Goal: Task Accomplishment & Management: Use online tool/utility

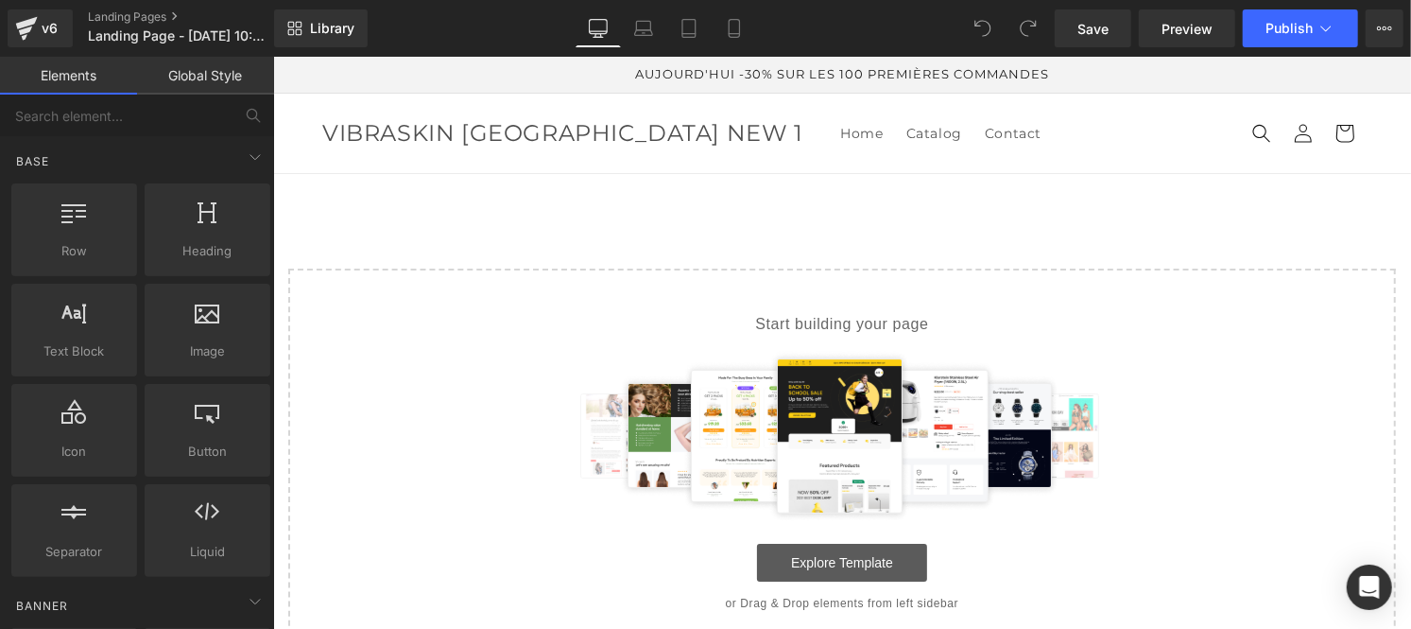
click at [812, 559] on link "Explore Template" at bounding box center [841, 562] width 170 height 38
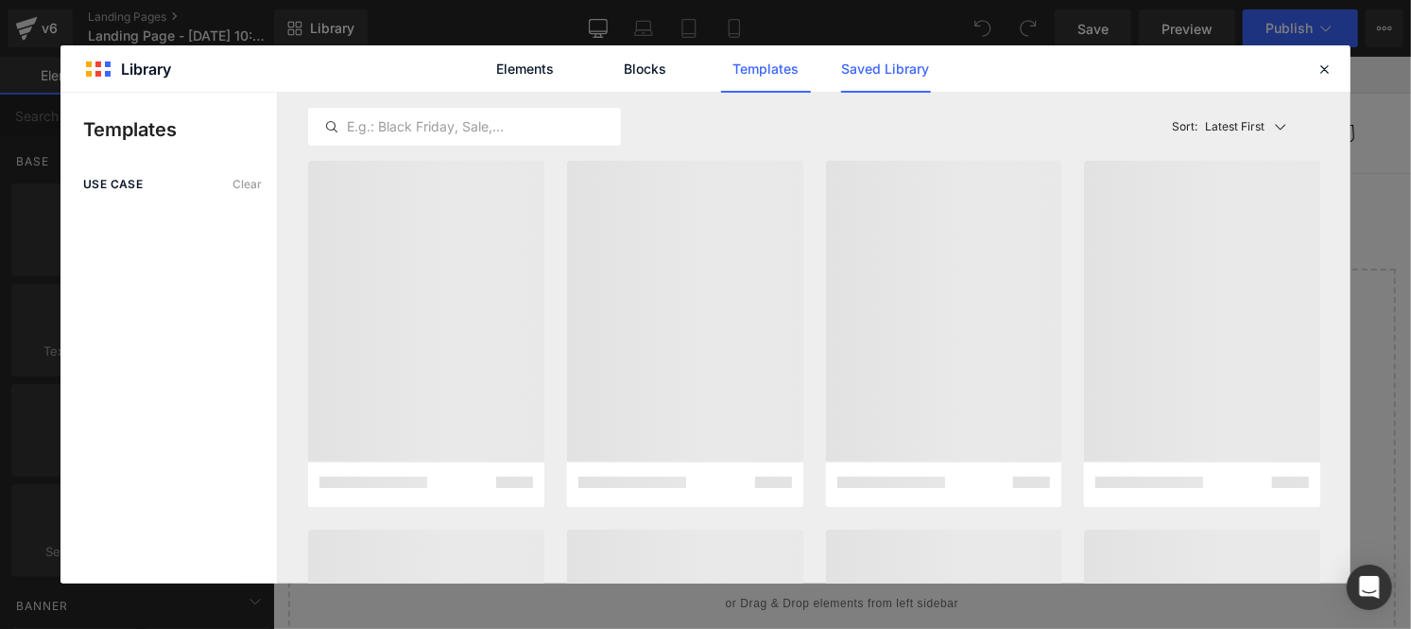
click at [881, 66] on link "Saved Library" at bounding box center [886, 68] width 90 height 47
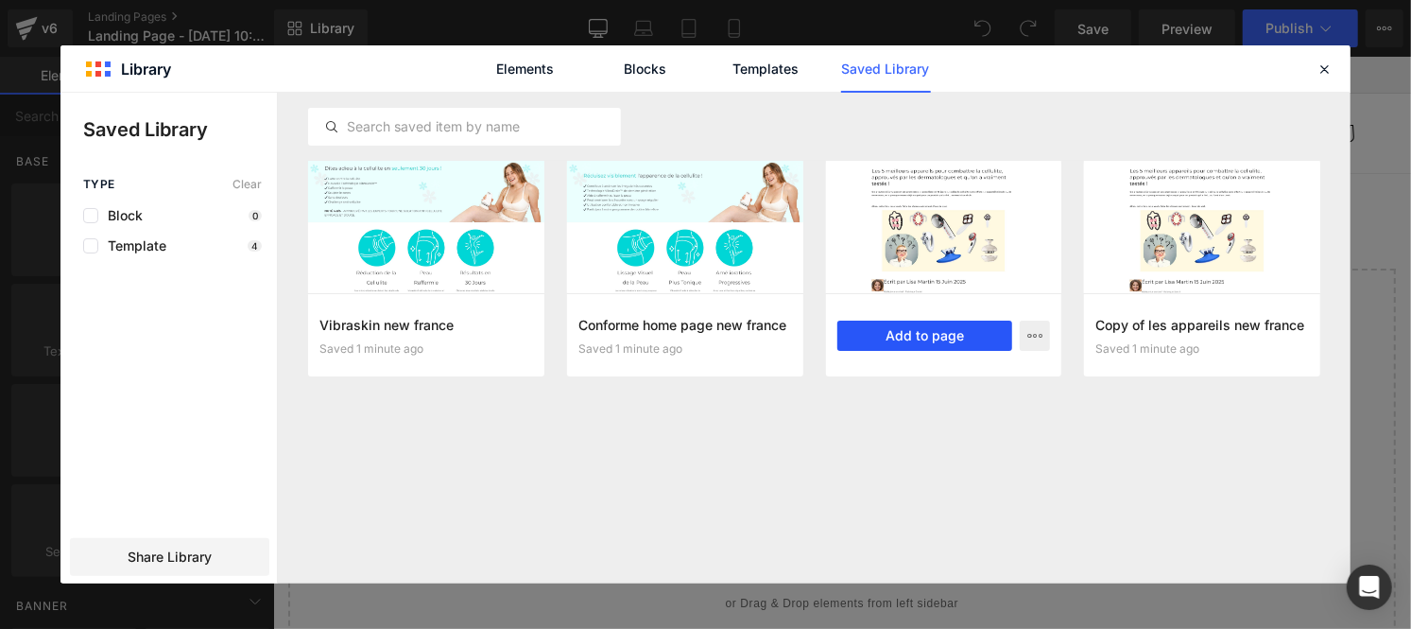
click at [899, 340] on button "Add to page" at bounding box center [925, 335] width 176 height 30
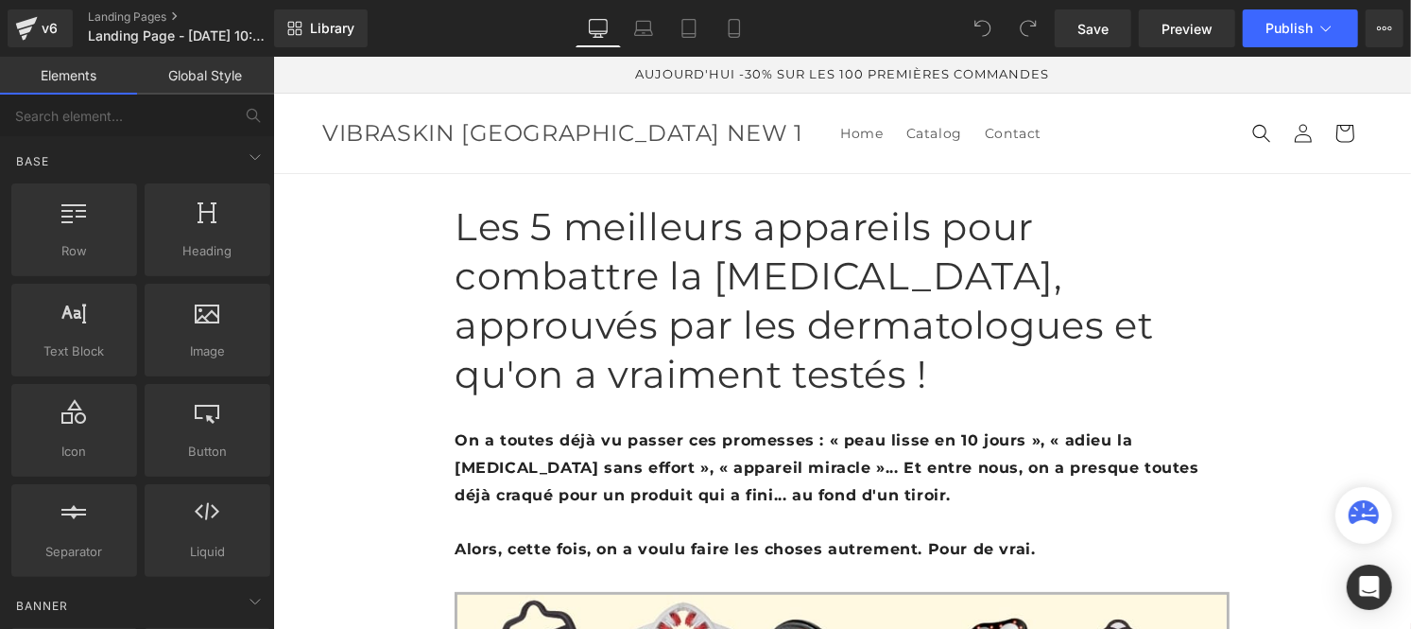
click at [183, 82] on link "Global Style" at bounding box center [205, 76] width 137 height 38
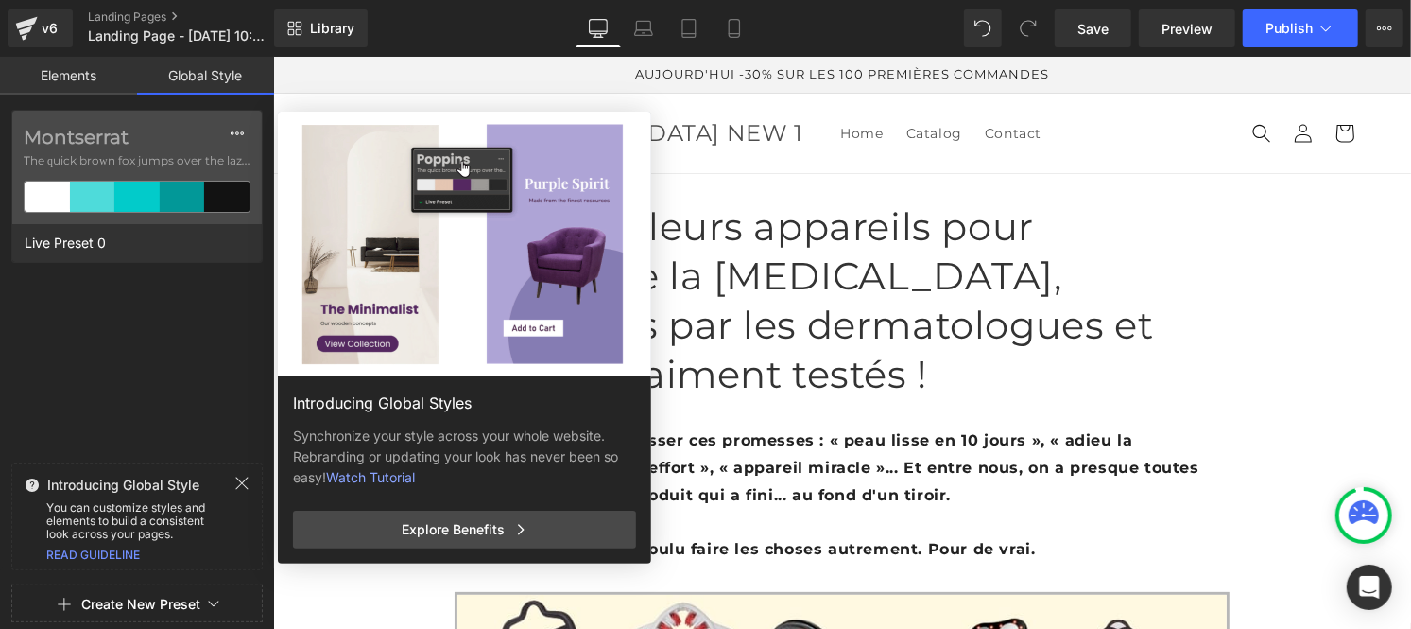
click at [239, 483] on icon at bounding box center [241, 482] width 15 height 15
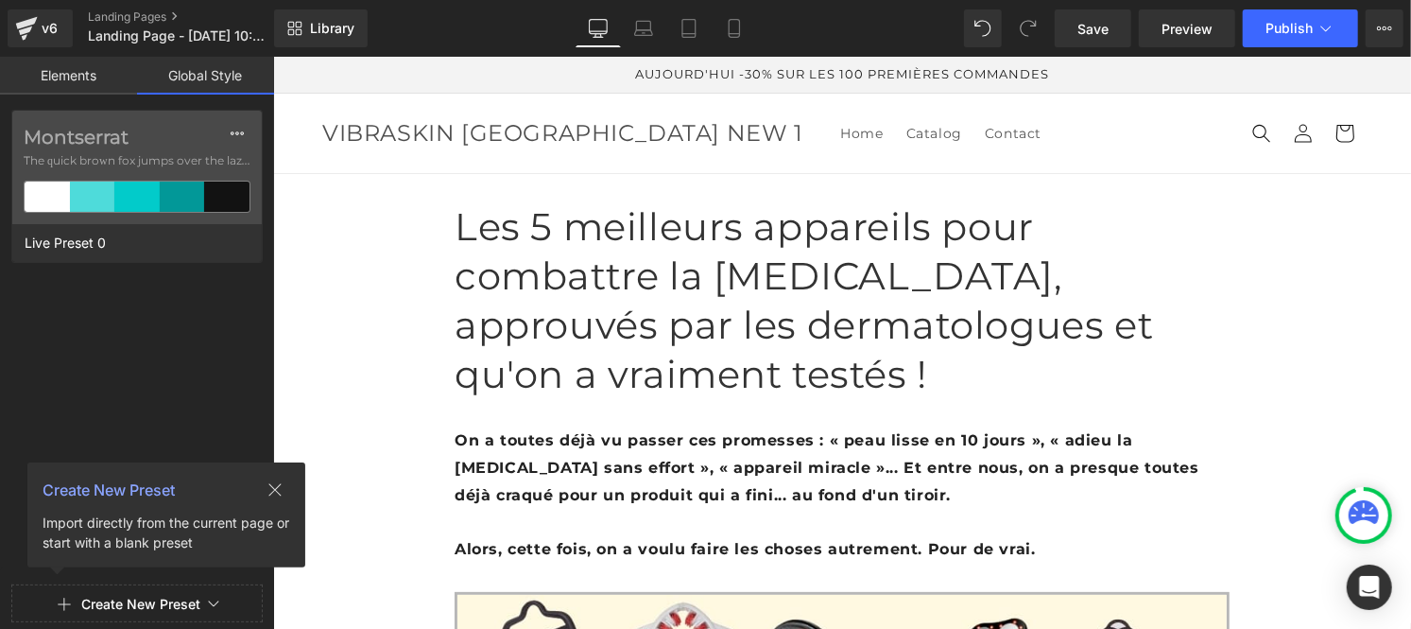
click at [144, 605] on button "Create New Preset" at bounding box center [140, 604] width 119 height 40
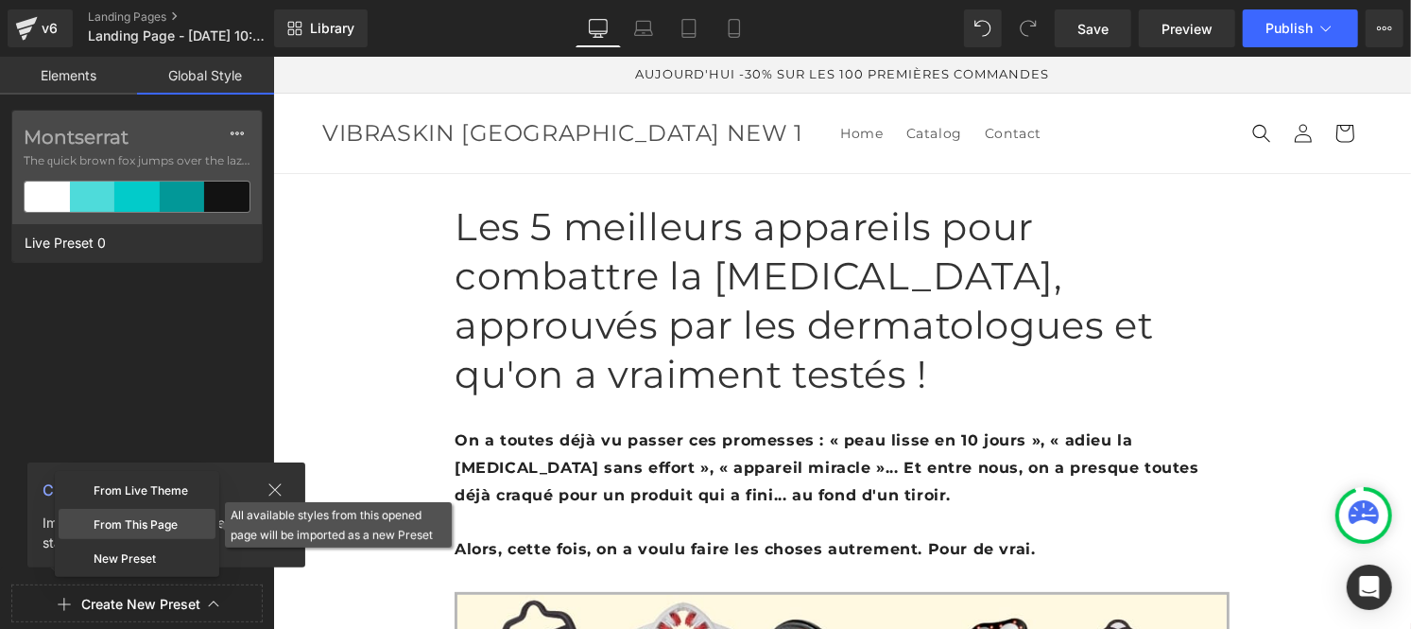
click at [143, 526] on div "From This Page" at bounding box center [137, 524] width 157 height 30
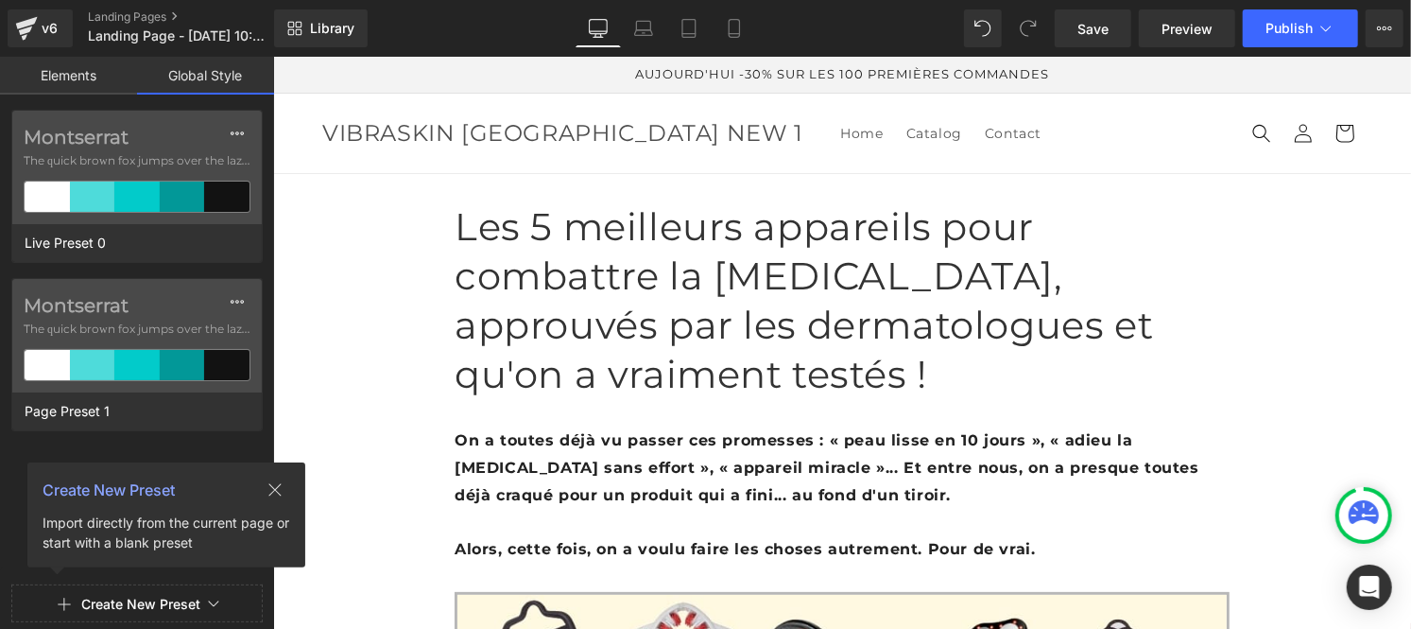
click at [130, 340] on div "Montserrat The quick brown fox jumps over the lazy..." at bounding box center [137, 335] width 250 height 113
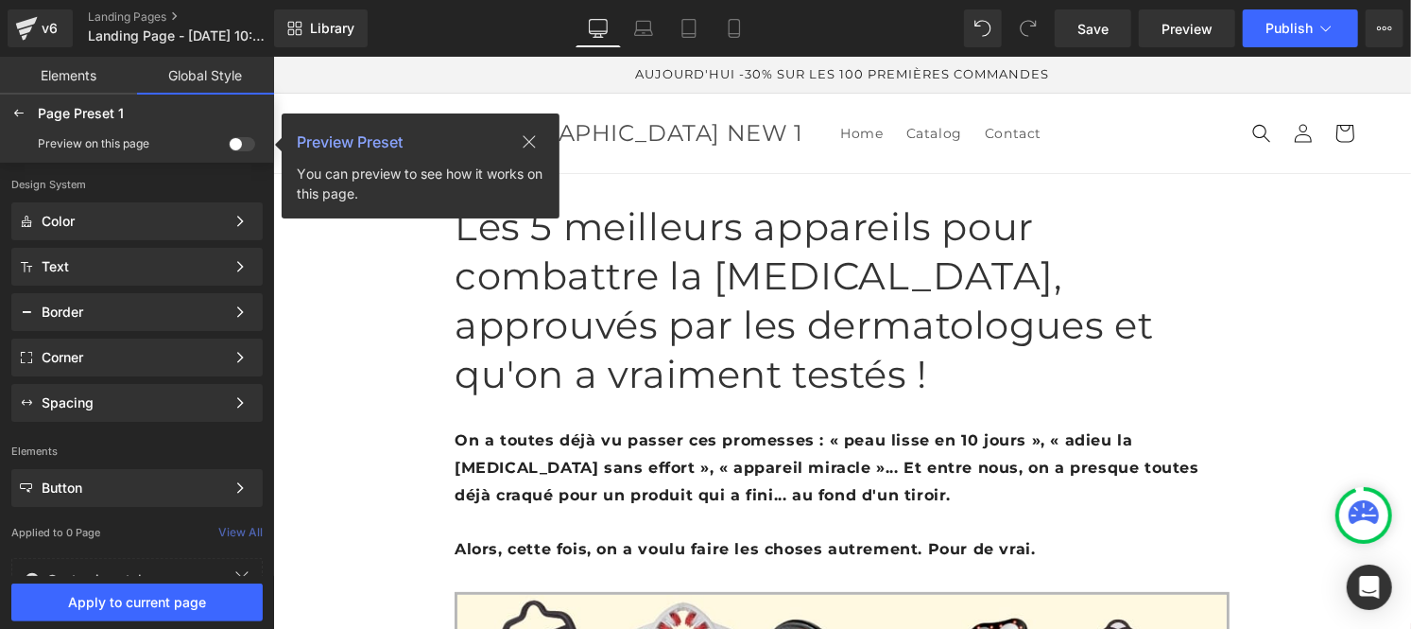
click at [244, 147] on span at bounding box center [242, 144] width 26 height 14
click at [229, 147] on input "checkbox" at bounding box center [229, 147] width 0 height 0
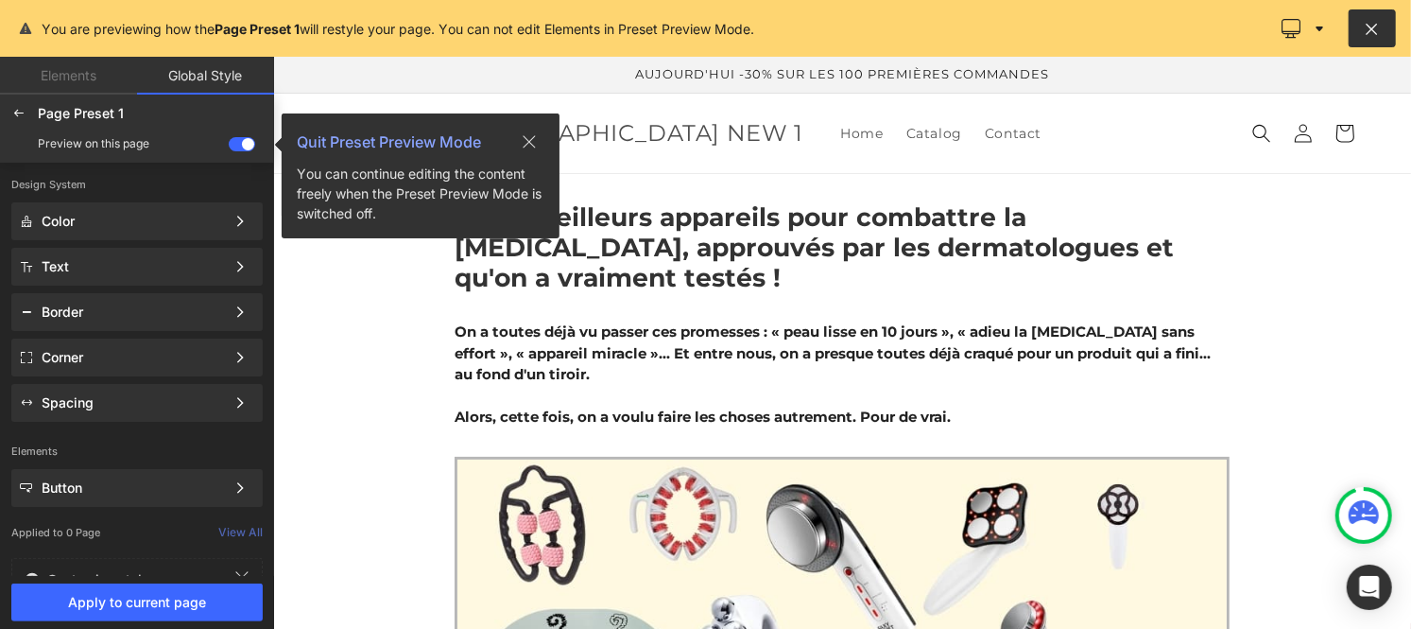
drag, startPoint x: 1373, startPoint y: 19, endPoint x: 262, endPoint y: 2, distance: 1111.7
click at [1373, 19] on icon at bounding box center [1373, 28] width 18 height 19
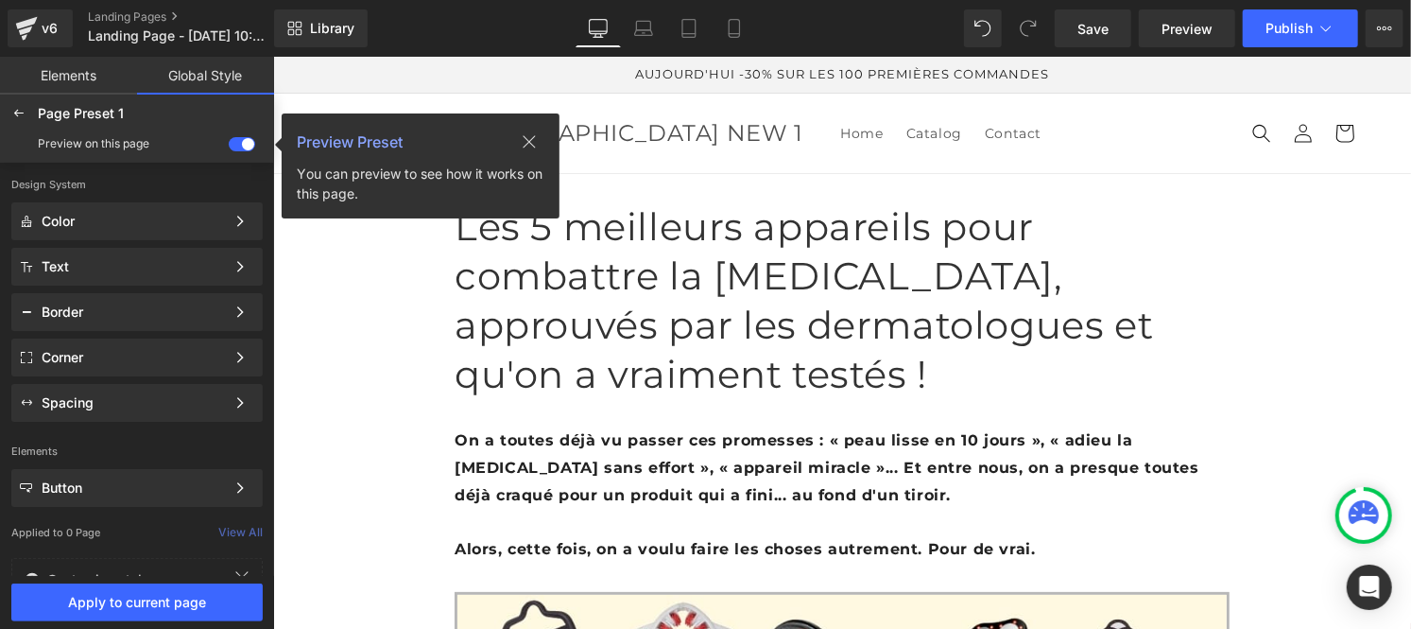
drag, startPoint x: 233, startPoint y: 153, endPoint x: 250, endPoint y: 138, distance: 22.1
click at [250, 138] on div "Preview on this page Preview Preset You can preview to see how it works on this…" at bounding box center [137, 144] width 267 height 30
click at [250, 138] on span at bounding box center [242, 144] width 26 height 14
click at [229, 147] on input "checkbox" at bounding box center [229, 147] width 0 height 0
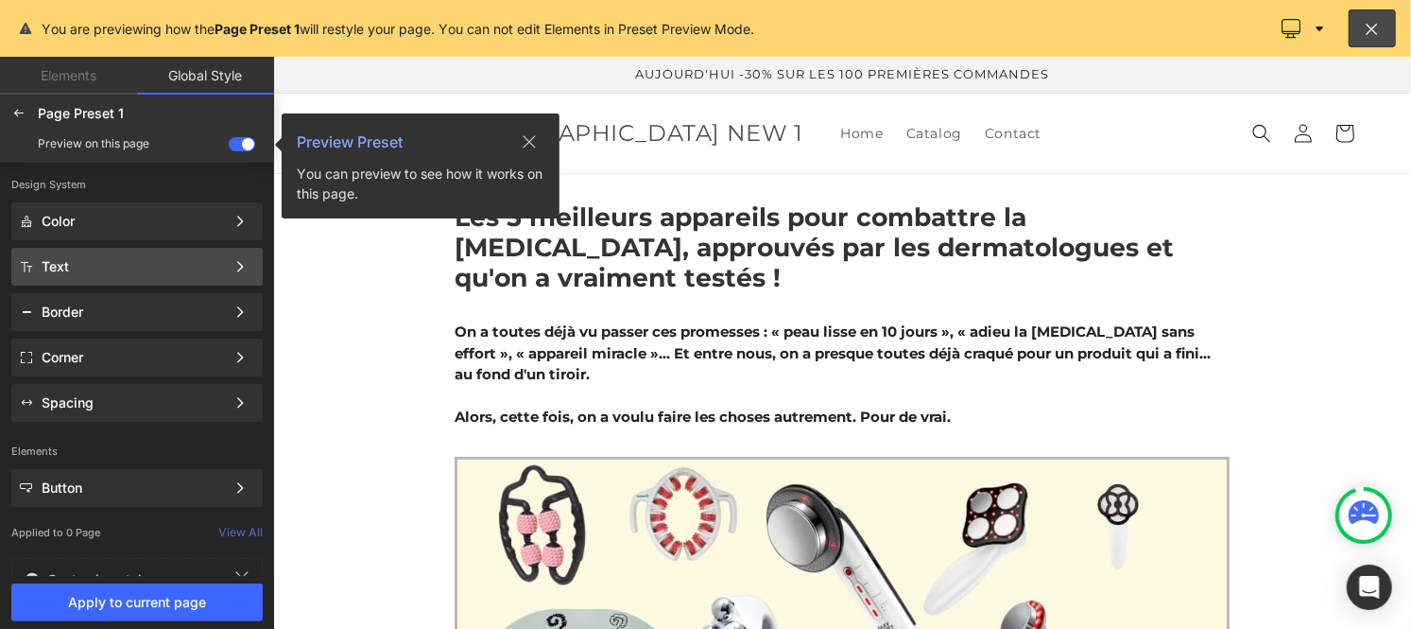
click at [113, 270] on div "Text" at bounding box center [133, 266] width 183 height 15
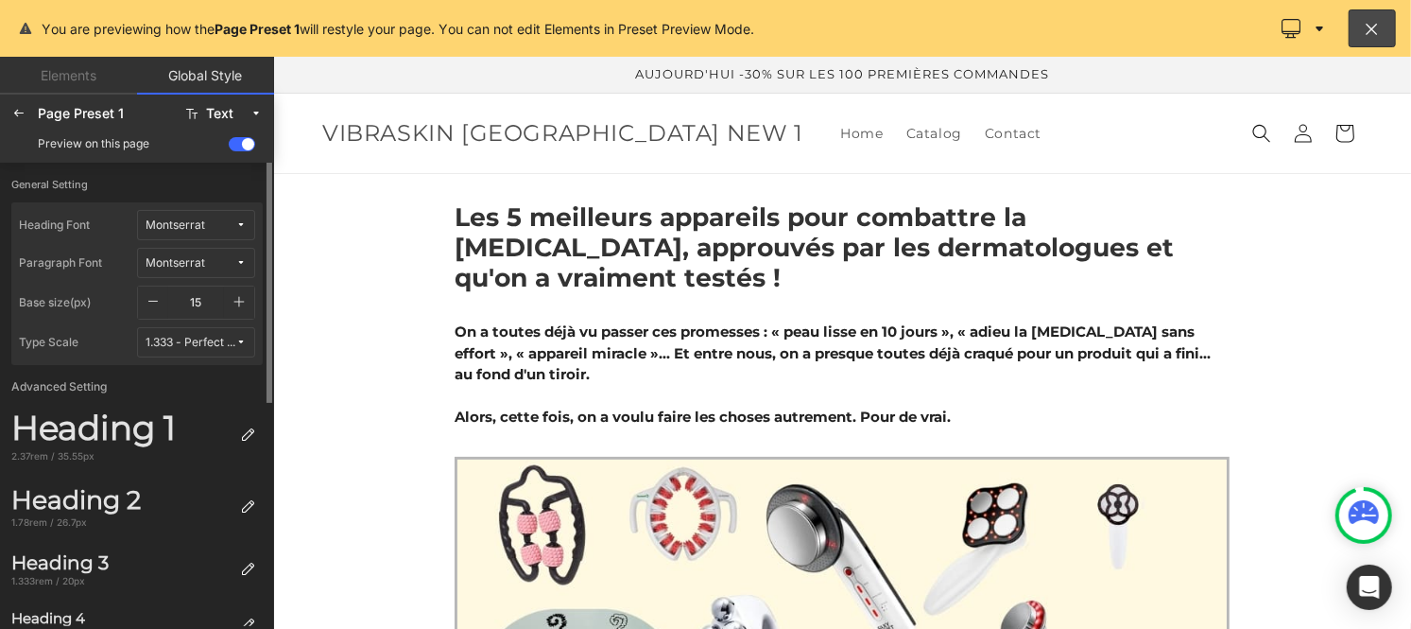
click at [211, 224] on span "Montserrat" at bounding box center [191, 225] width 90 height 14
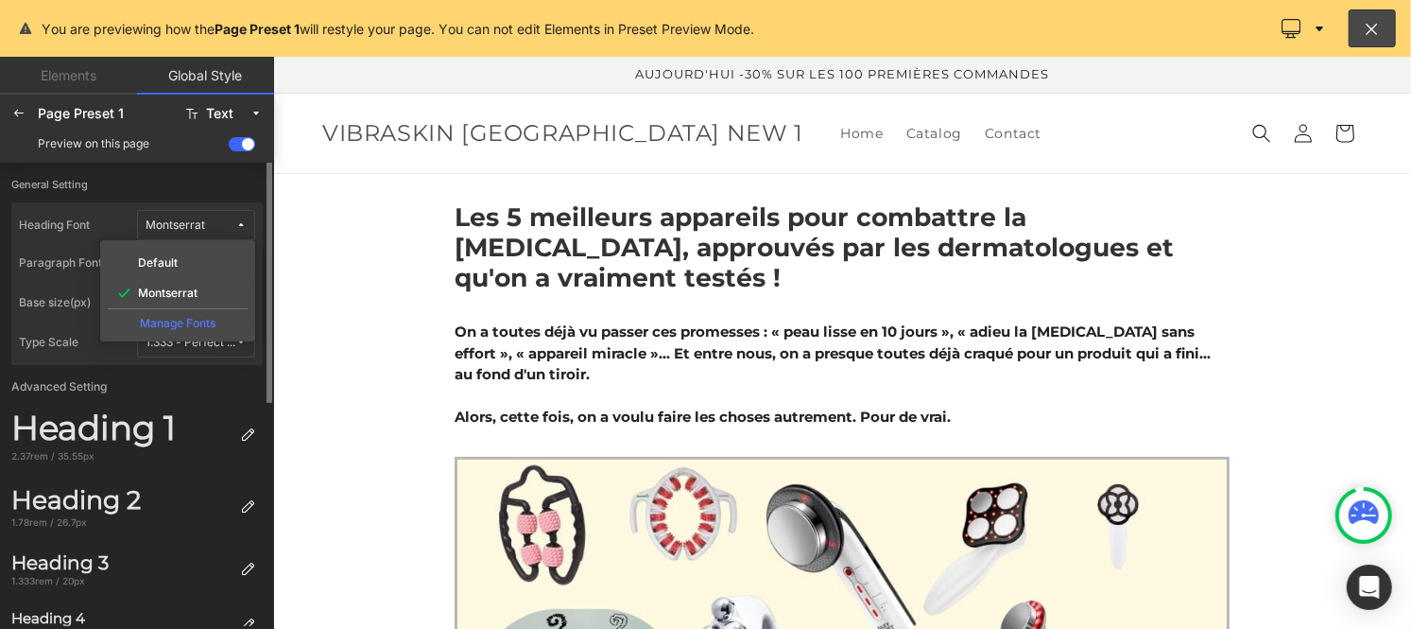
click at [183, 324] on div "Manage Fonts" at bounding box center [178, 321] width 140 height 26
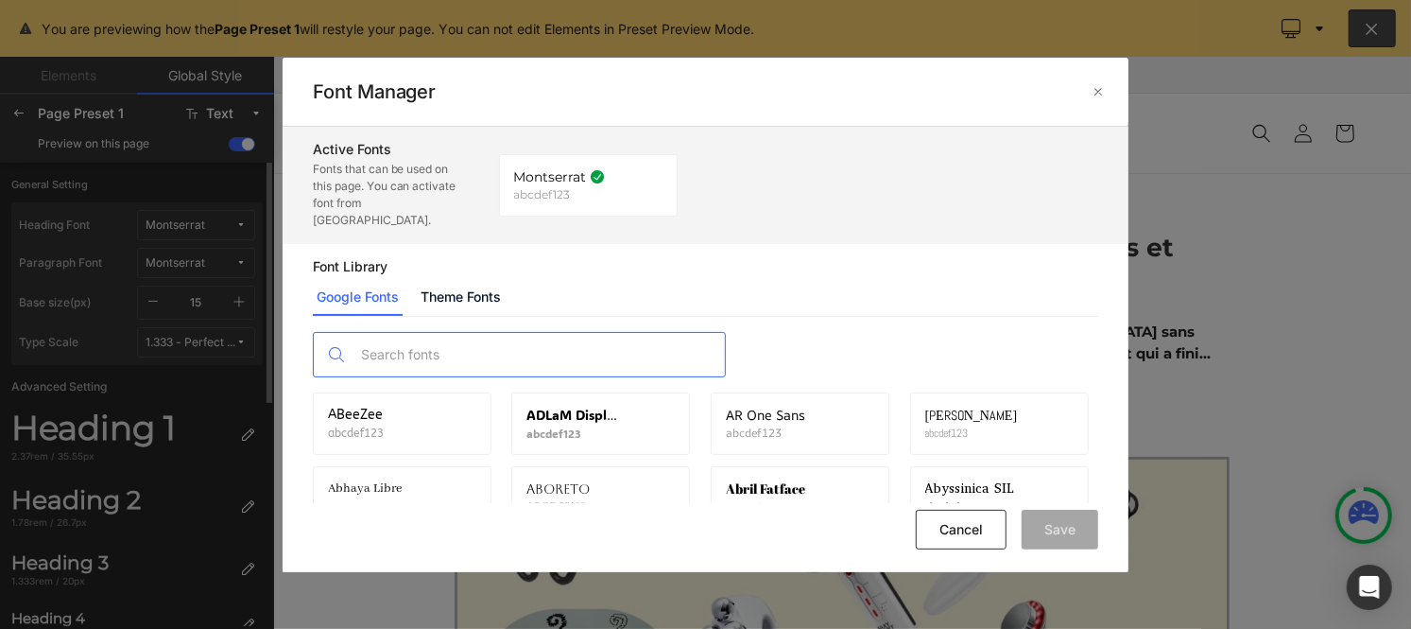
click at [439, 350] on input "text" at bounding box center [538, 354] width 373 height 43
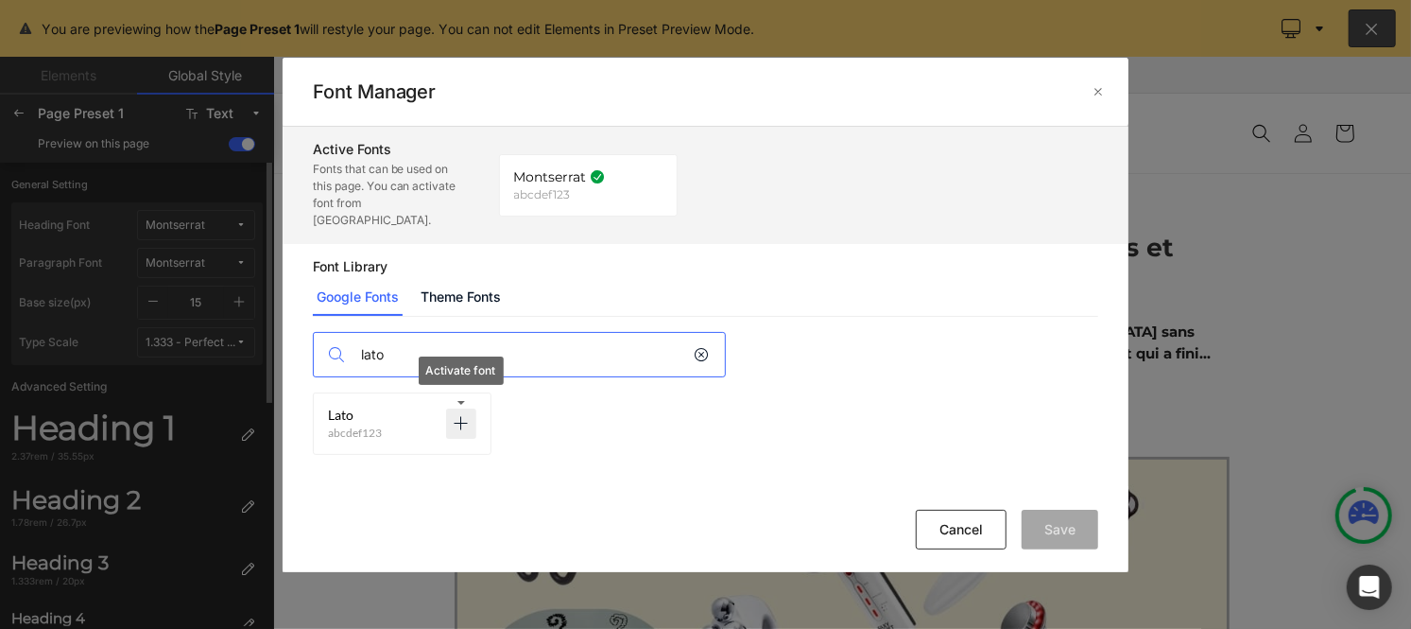
type input "lato"
click at [458, 416] on icon at bounding box center [461, 423] width 15 height 15
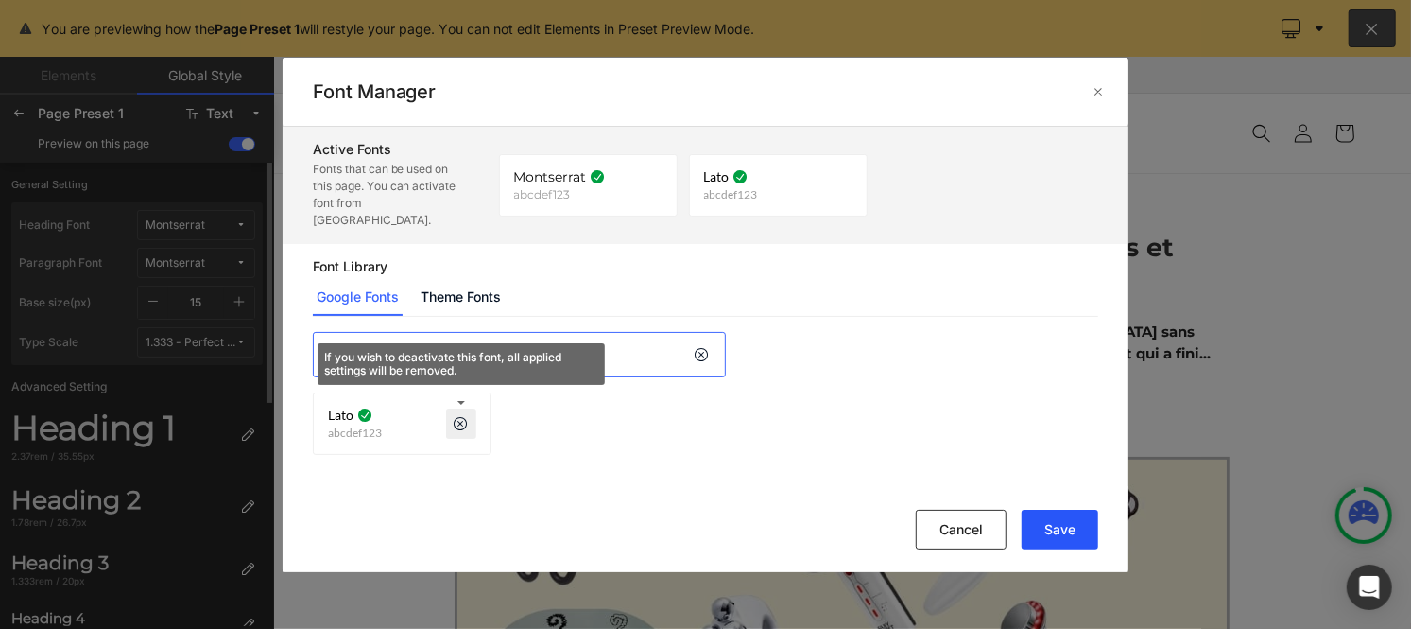
click at [1073, 530] on button "Save" at bounding box center [1060, 529] width 77 height 40
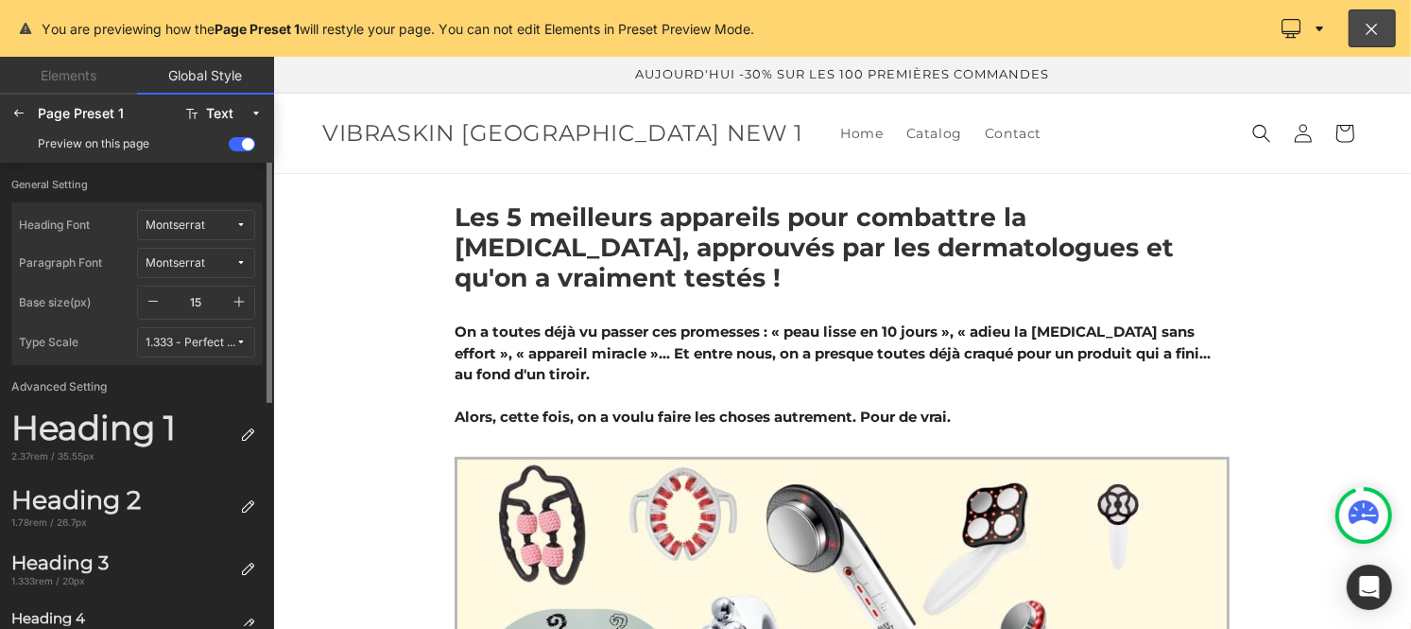
click at [196, 221] on div "Montserrat" at bounding box center [176, 225] width 60 height 14
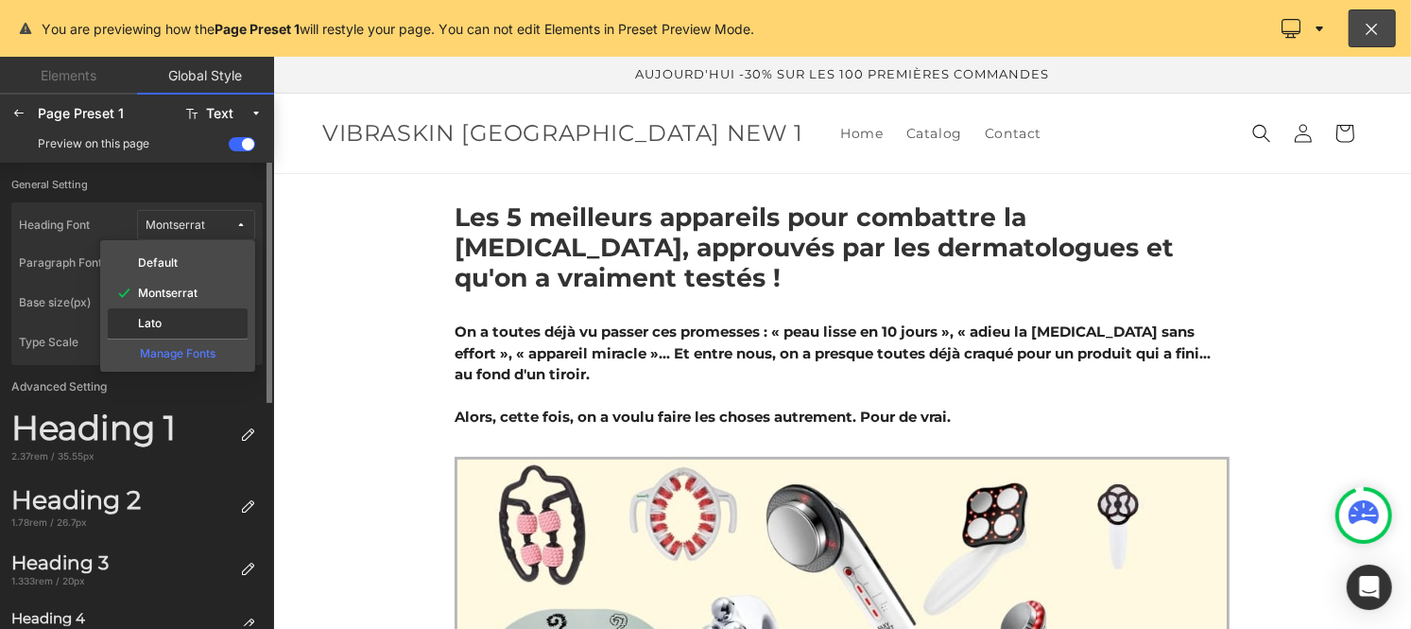
click at [190, 319] on div "Lato" at bounding box center [178, 323] width 132 height 15
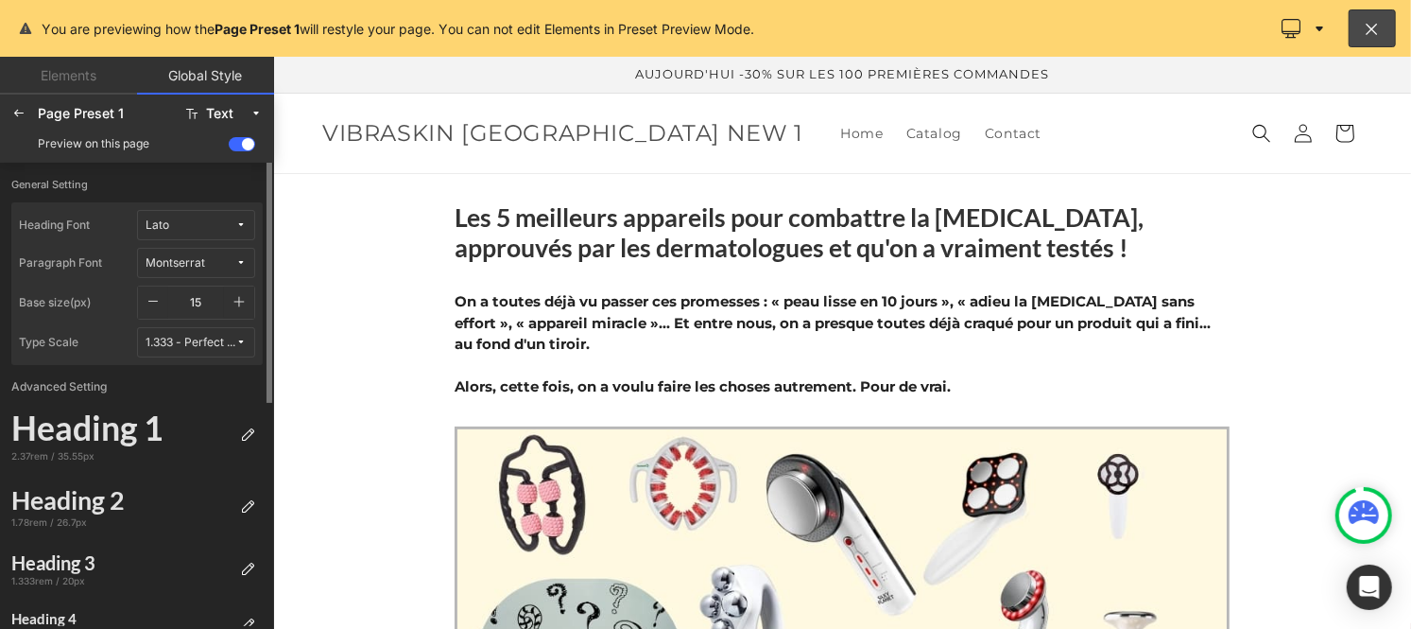
click at [184, 252] on button "Montserrat" at bounding box center [196, 263] width 118 height 30
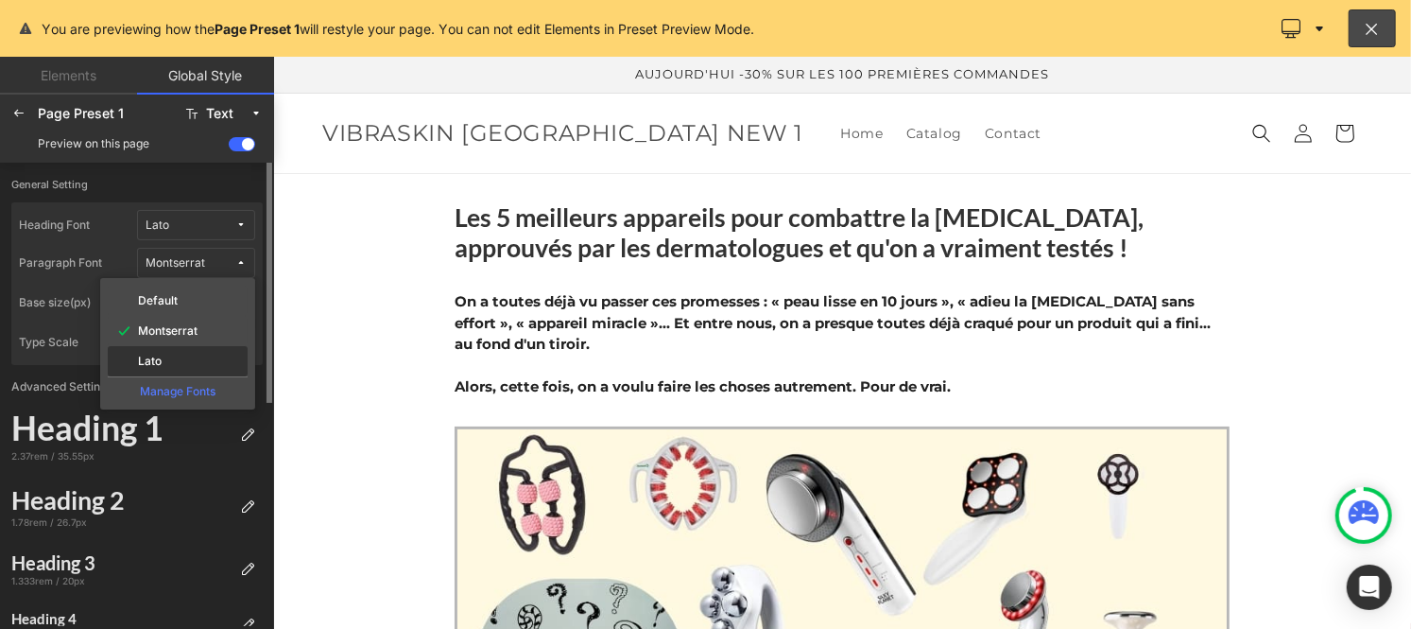
click at [184, 357] on div "Lato" at bounding box center [178, 361] width 132 height 15
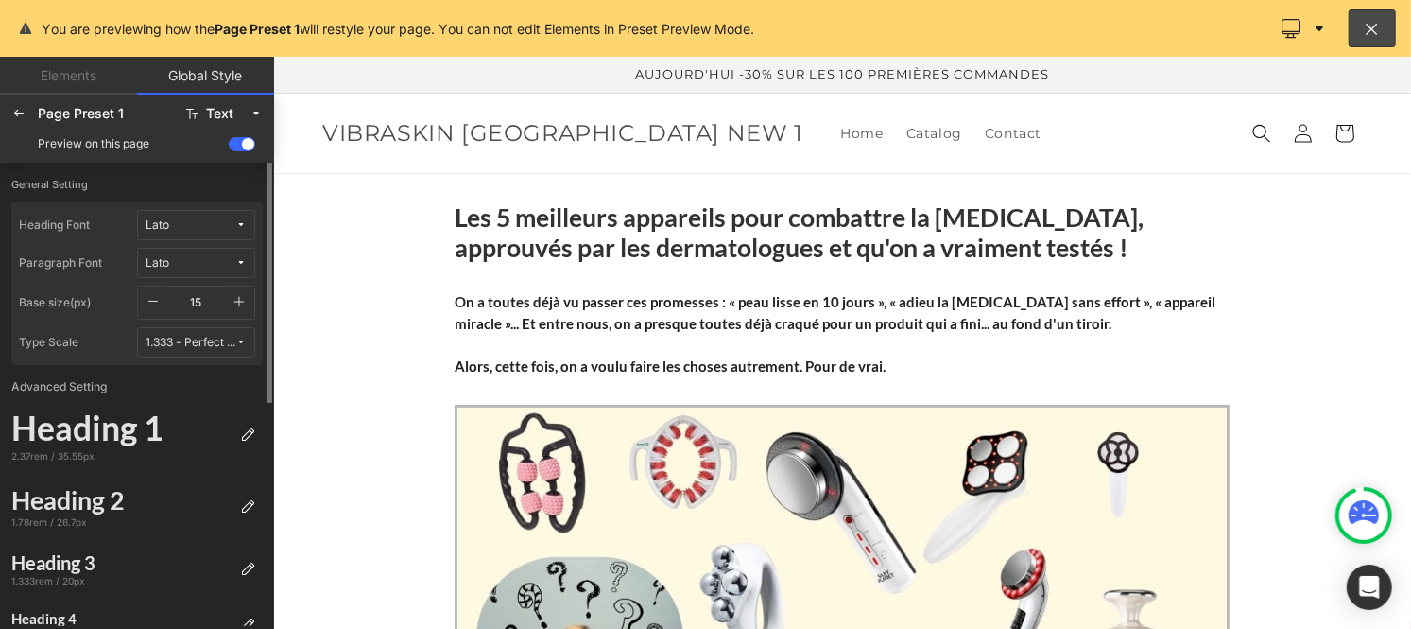
click at [234, 289] on button "button" at bounding box center [239, 302] width 30 height 32
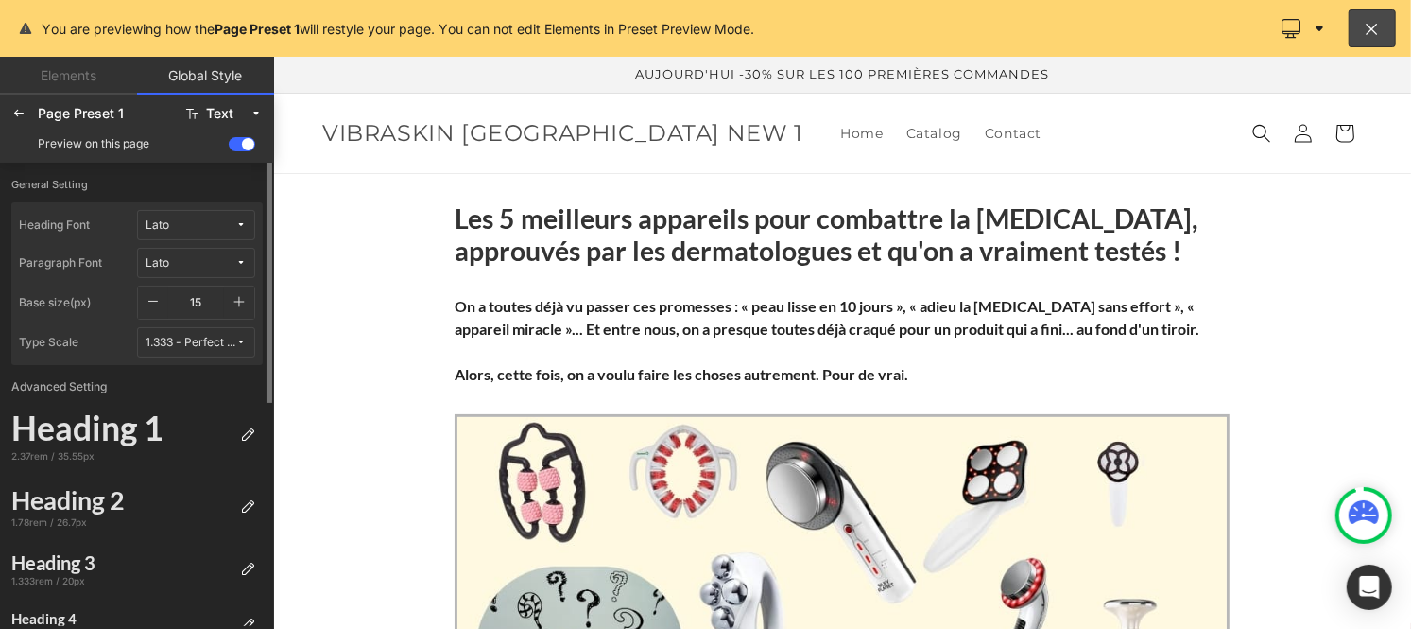
click at [234, 289] on button "button" at bounding box center [239, 302] width 30 height 32
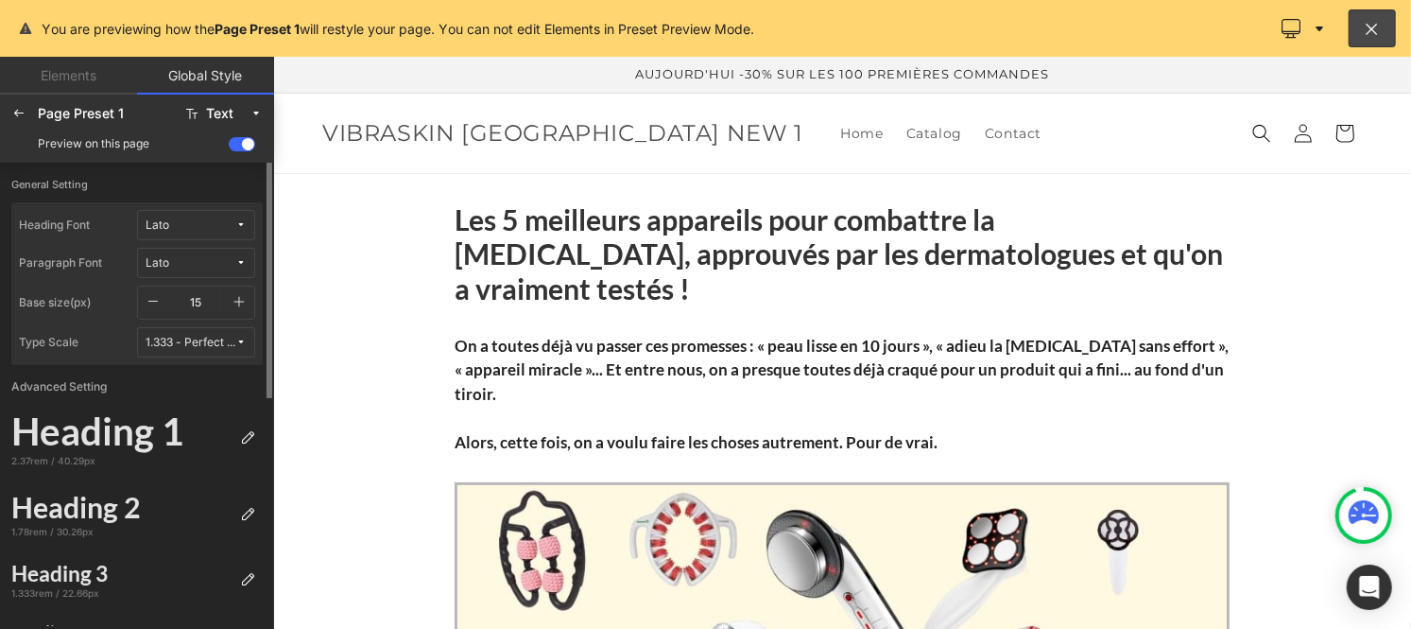
click at [234, 289] on button "button" at bounding box center [239, 302] width 30 height 32
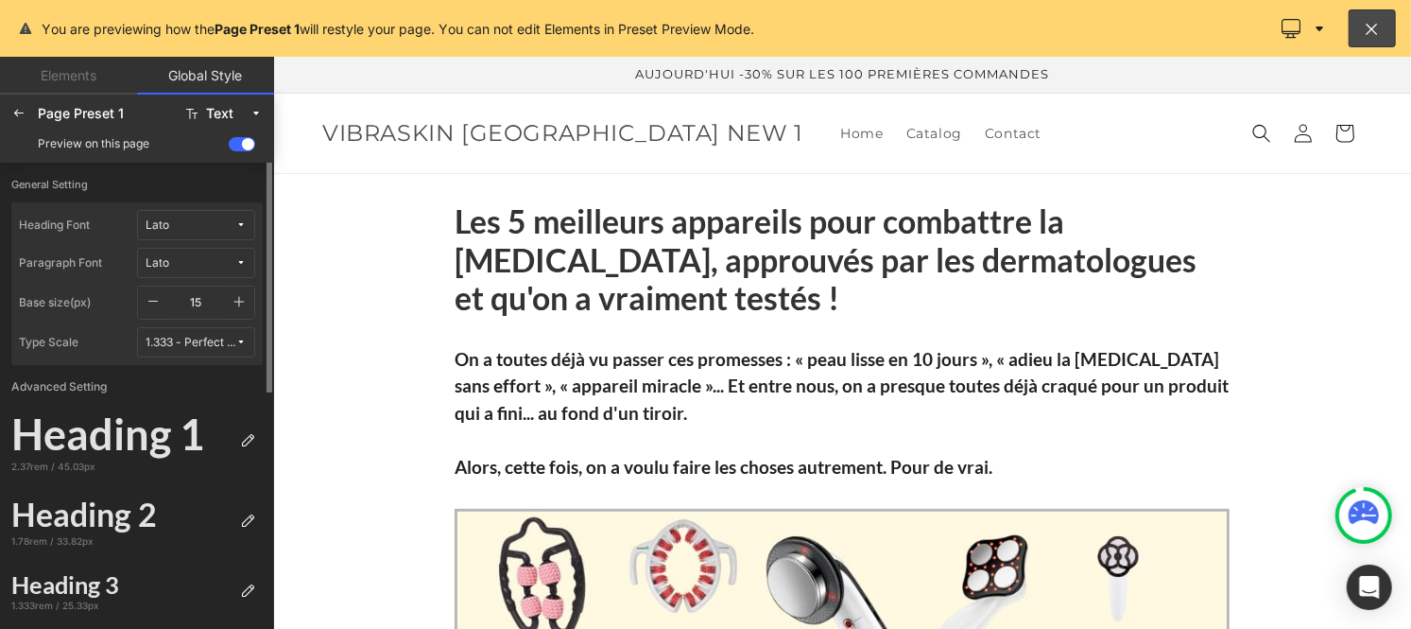
click at [234, 289] on button "button" at bounding box center [239, 302] width 30 height 32
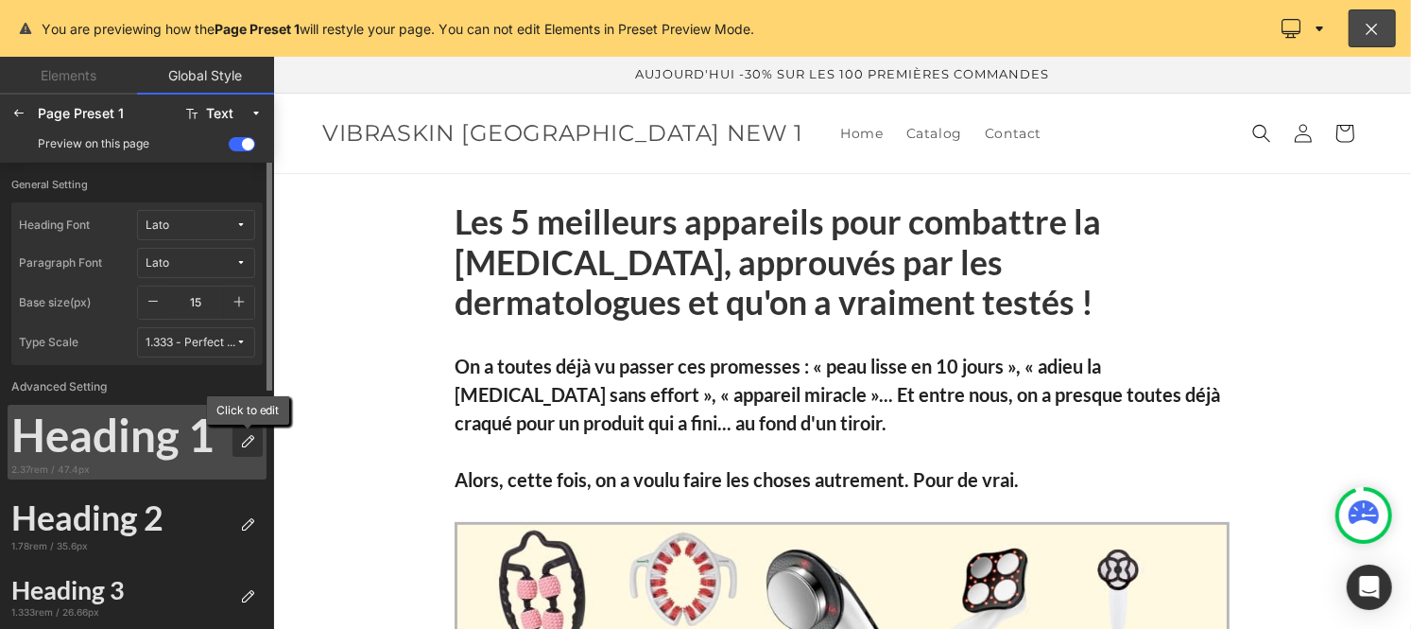
click at [250, 446] on icon at bounding box center [247, 441] width 15 height 15
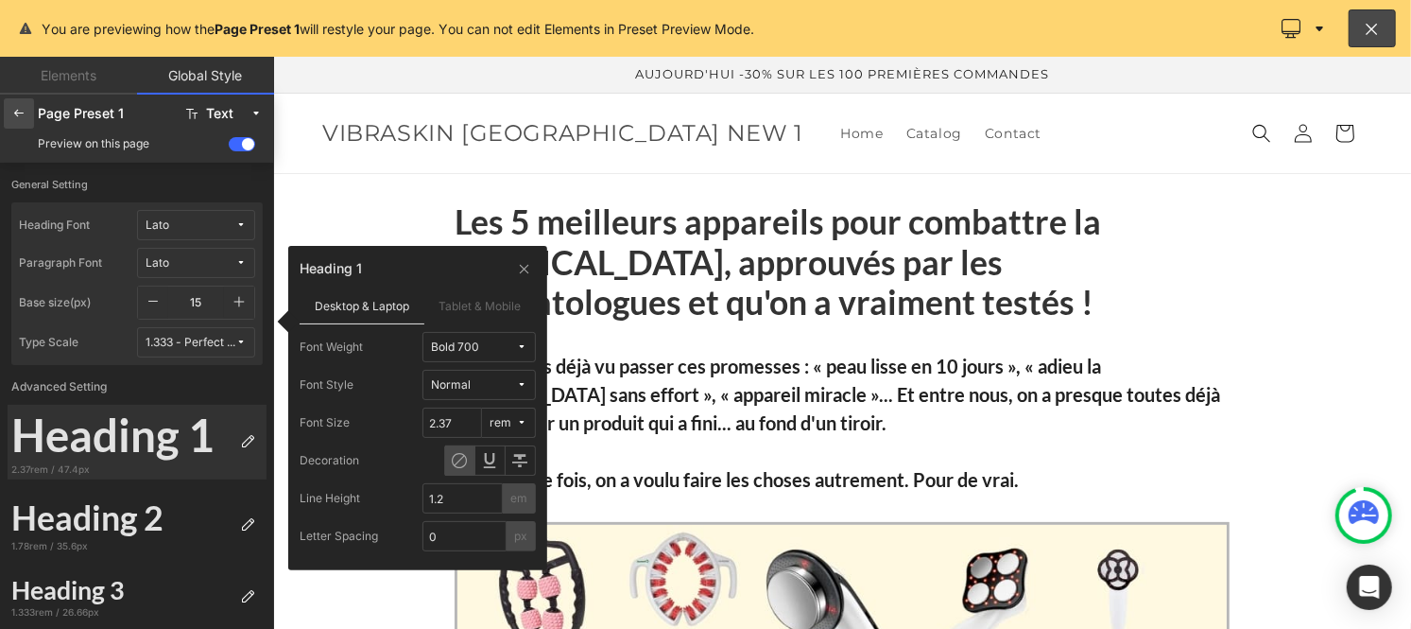
click at [12, 112] on icon at bounding box center [18, 113] width 15 height 15
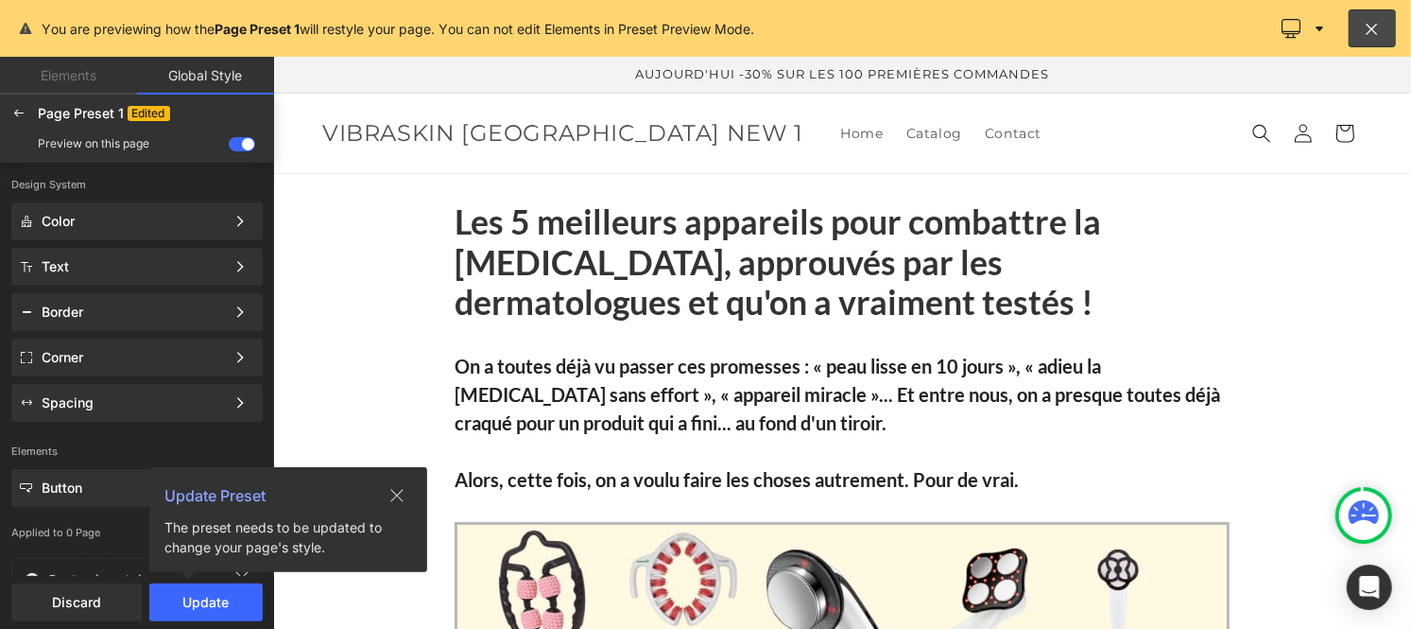
click at [12, 112] on icon at bounding box center [18, 113] width 15 height 15
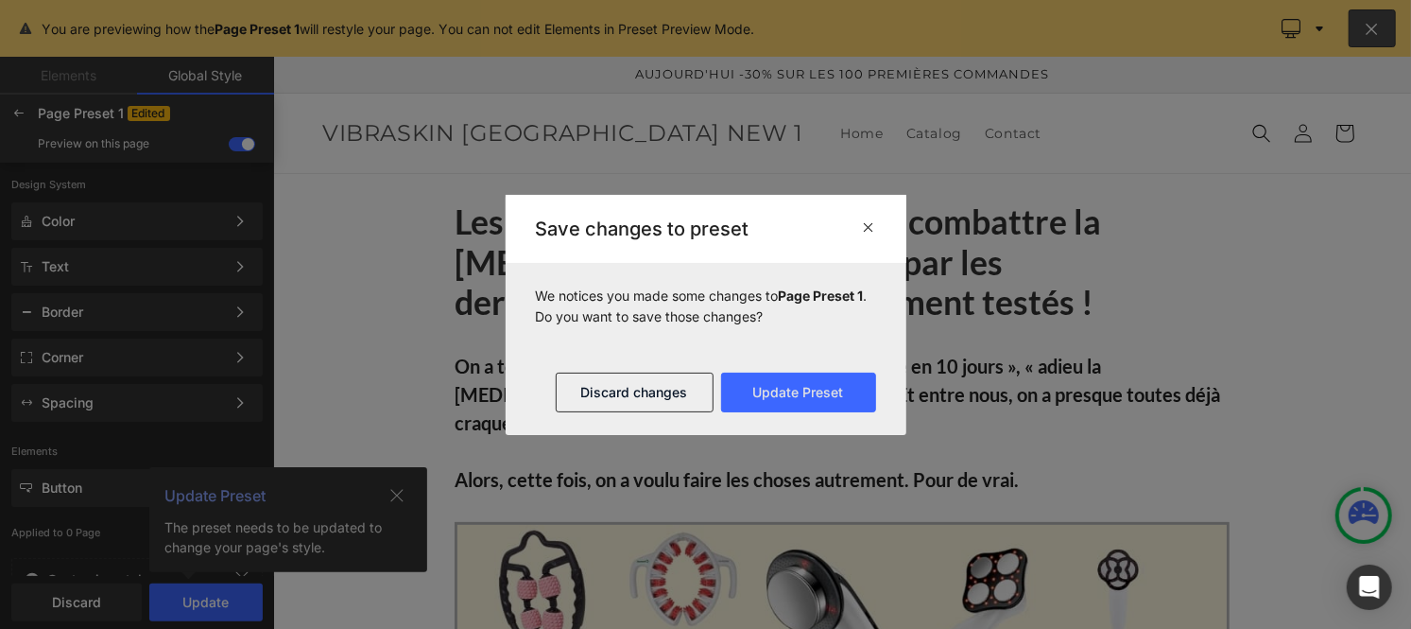
click at [867, 227] on icon at bounding box center [869, 226] width 14 height 15
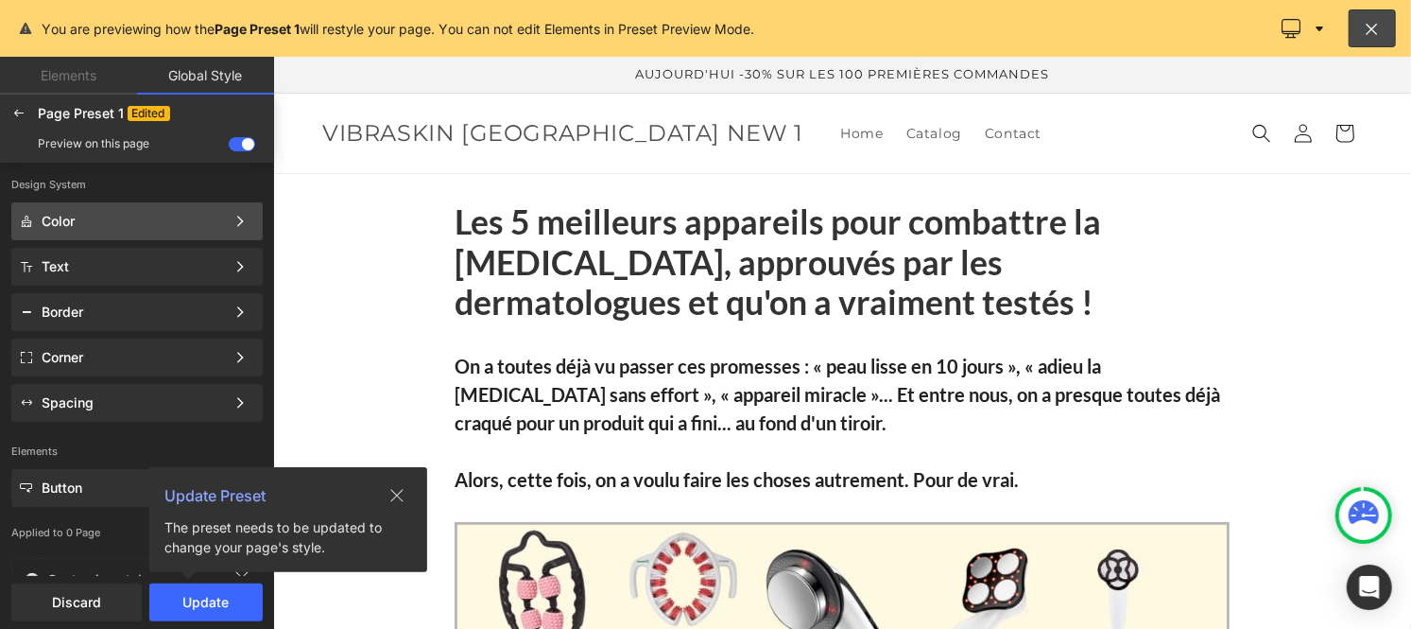
click at [104, 218] on div "Color" at bounding box center [133, 221] width 183 height 15
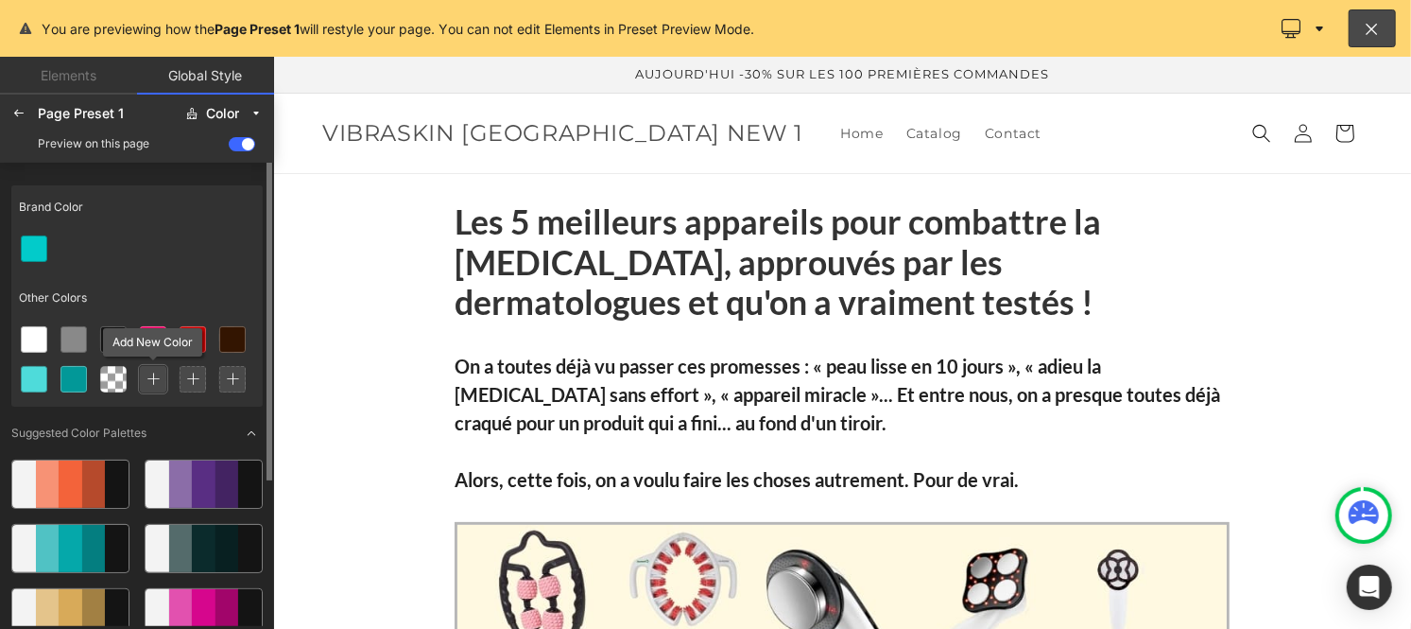
click at [144, 373] on div at bounding box center [153, 379] width 26 height 26
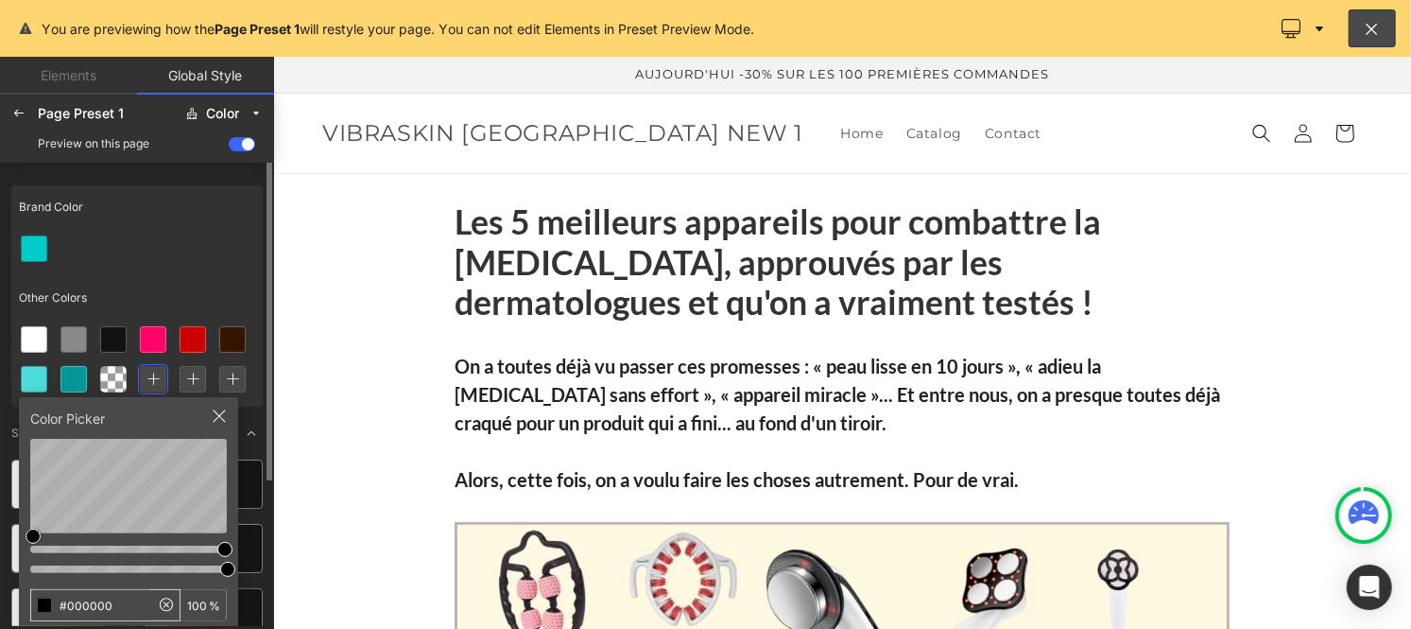
click at [117, 603] on input "#000000" at bounding box center [90, 605] width 118 height 30
click at [14, 116] on icon at bounding box center [18, 113] width 15 height 15
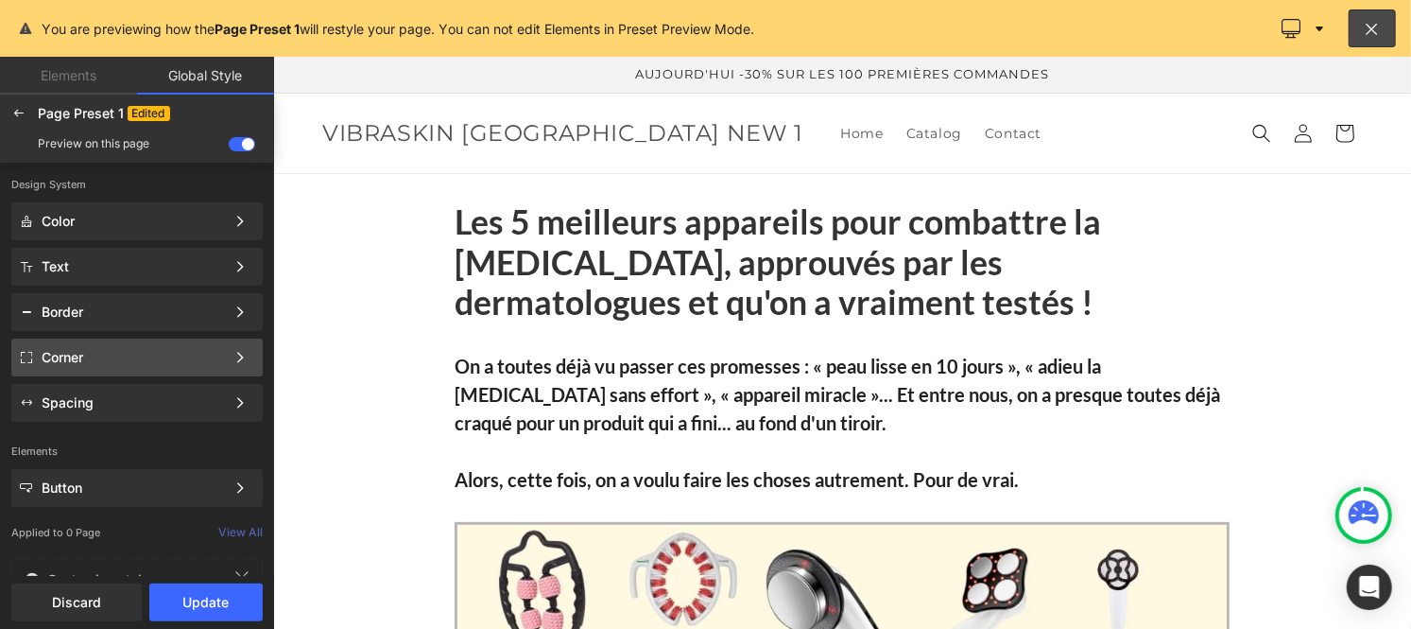
click at [99, 362] on div "Corner" at bounding box center [133, 357] width 183 height 15
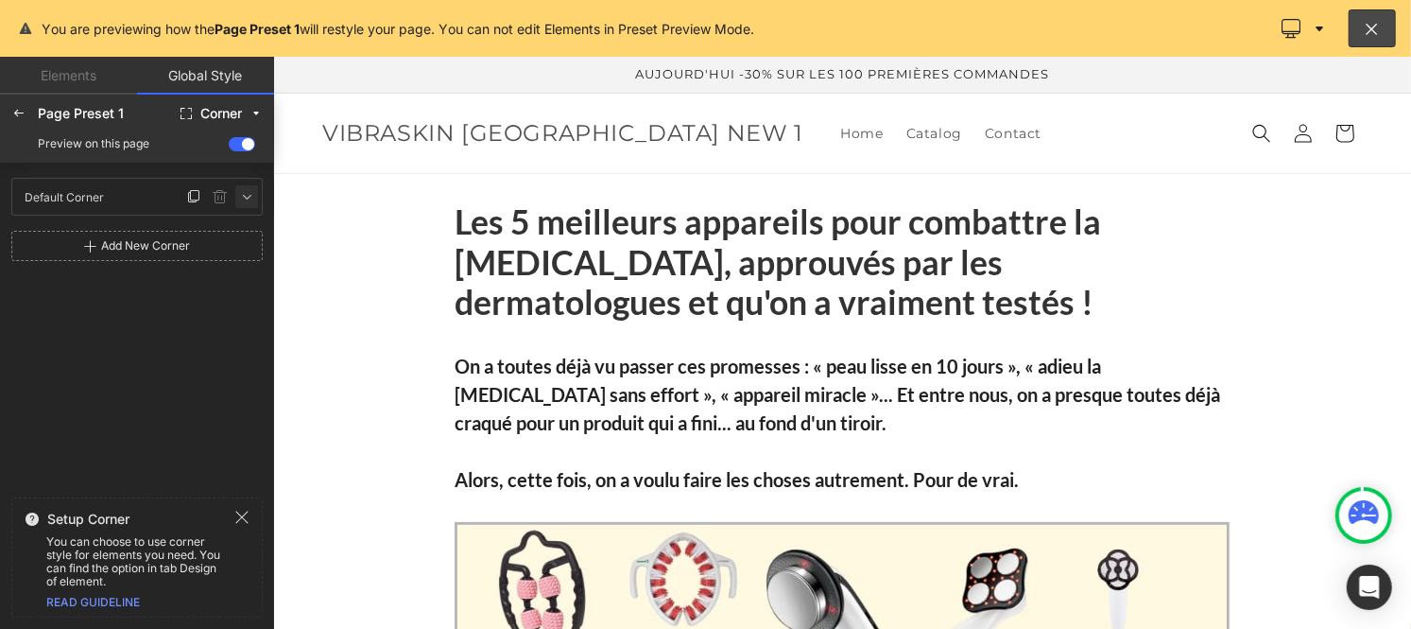
click at [240, 195] on icon at bounding box center [246, 196] width 15 height 15
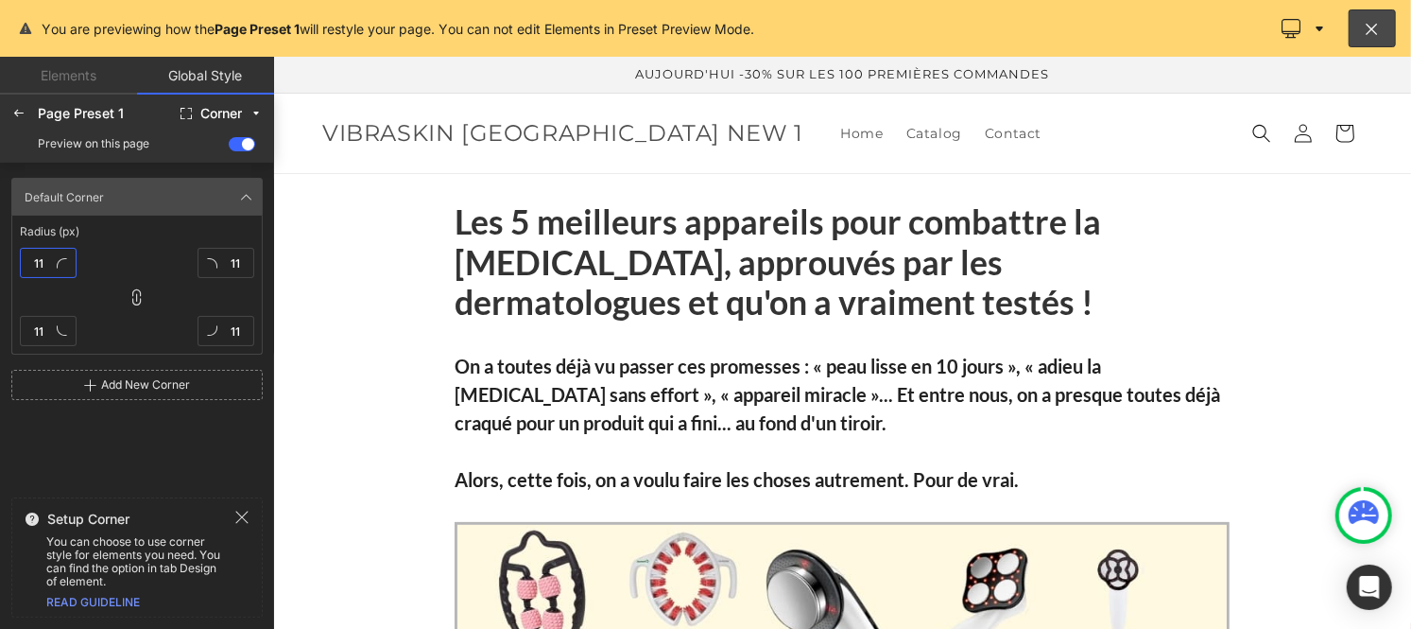
type textarea "11"
click at [54, 251] on input "11" at bounding box center [48, 263] width 57 height 30
type input "0"
click at [11, 116] on icon at bounding box center [18, 113] width 15 height 15
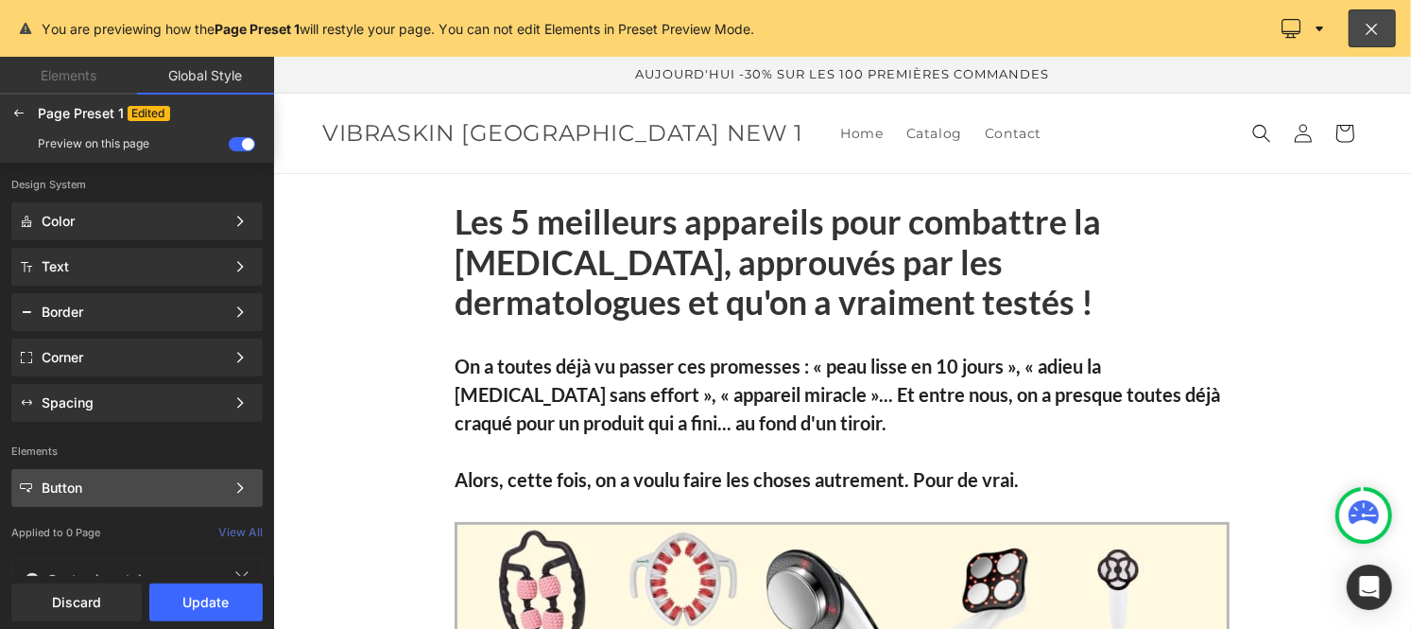
click at [117, 492] on div "Button" at bounding box center [133, 487] width 183 height 15
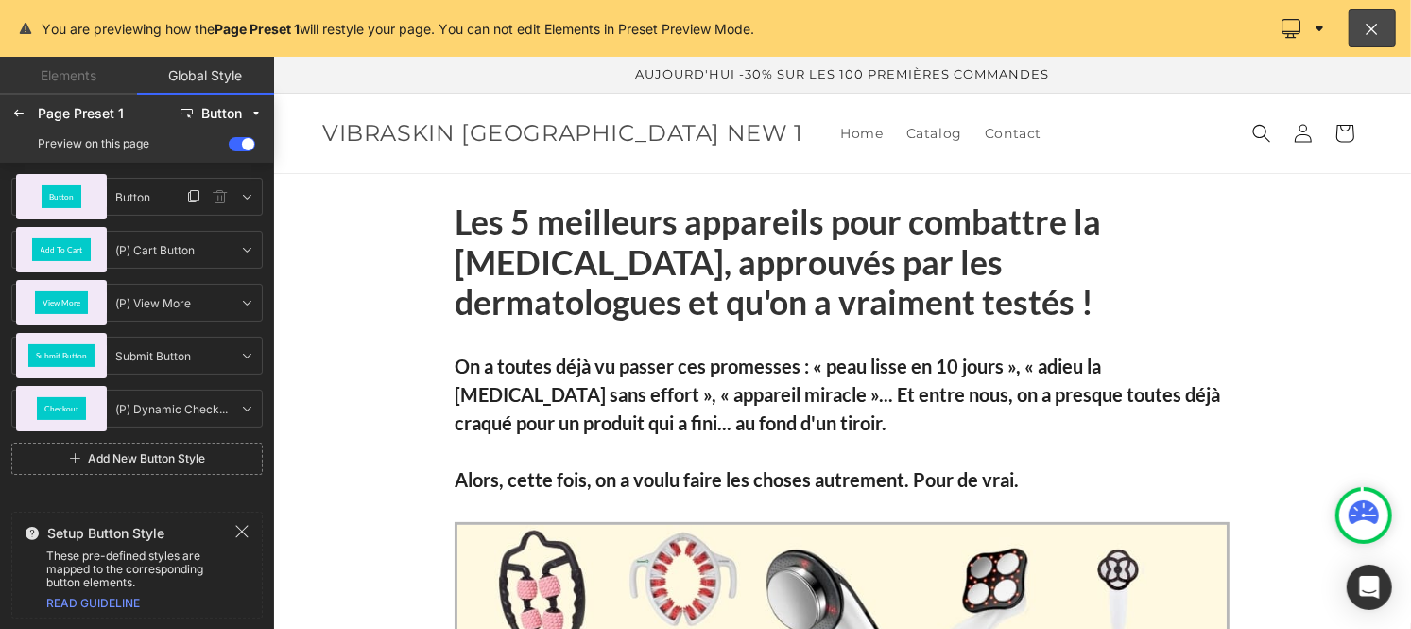
click at [73, 190] on div "Button" at bounding box center [62, 196] width 41 height 23
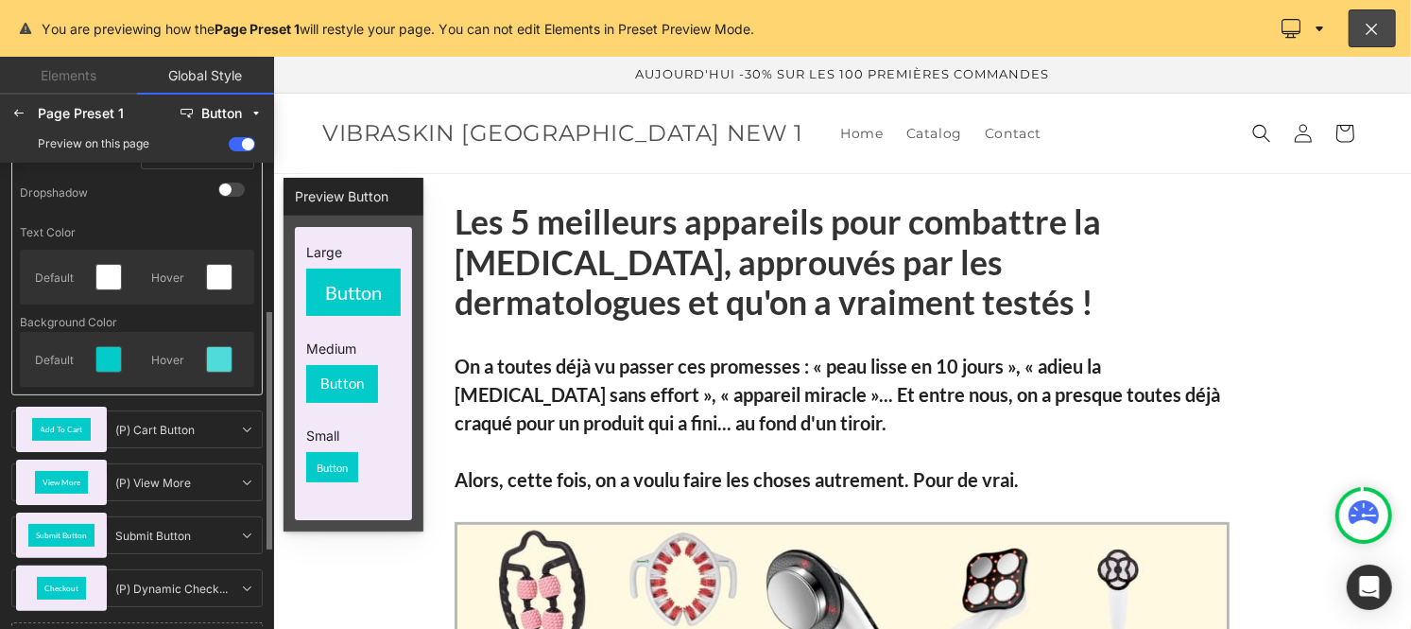
scroll to position [286, 0]
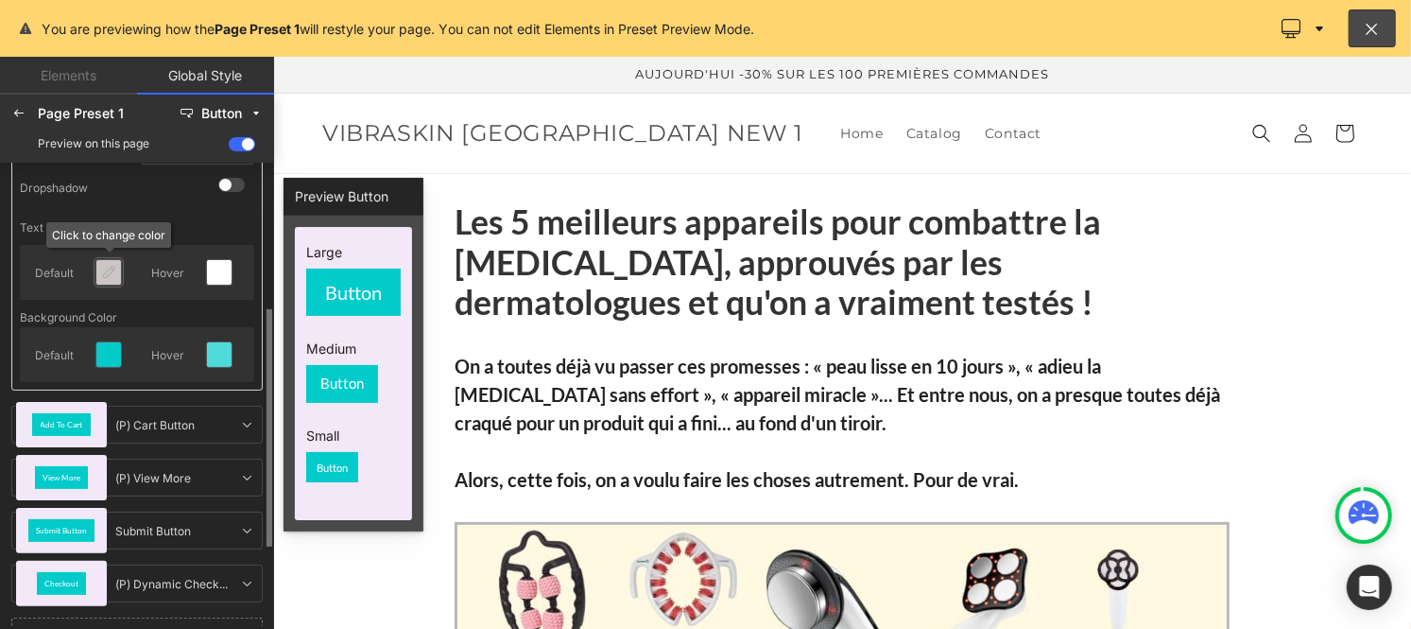
click at [104, 272] on icon at bounding box center [108, 272] width 15 height 15
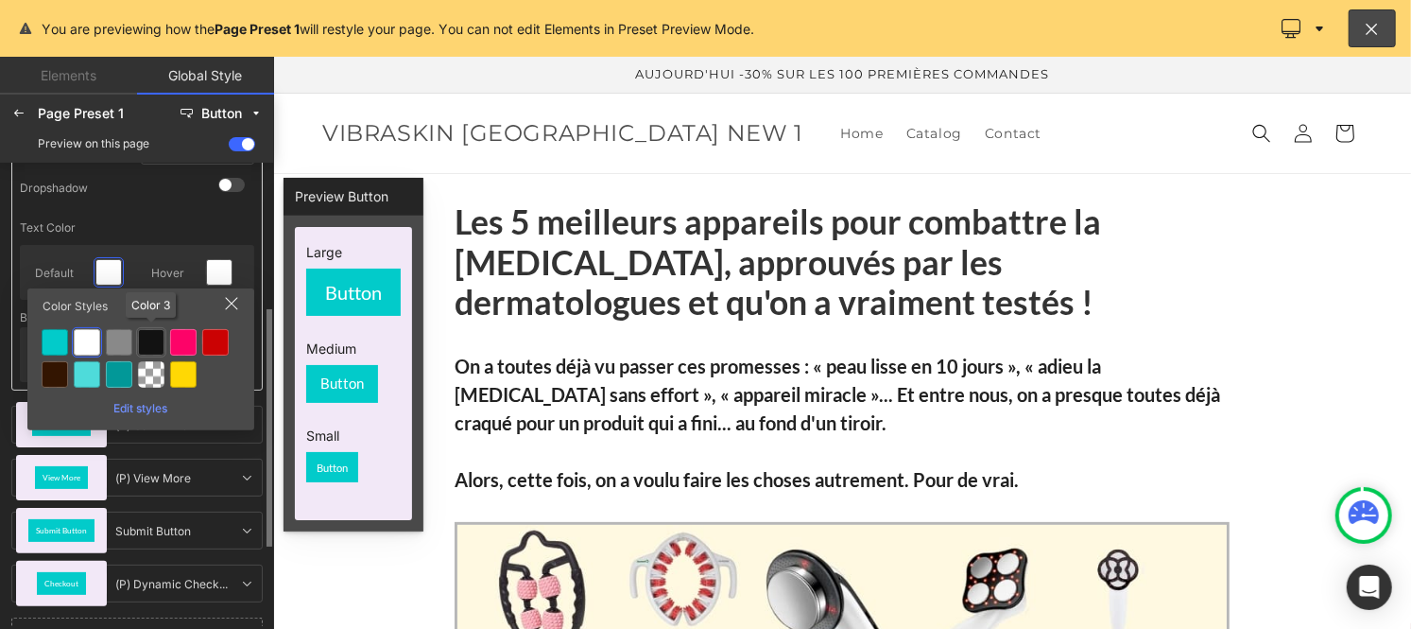
click at [147, 335] on div at bounding box center [151, 342] width 26 height 26
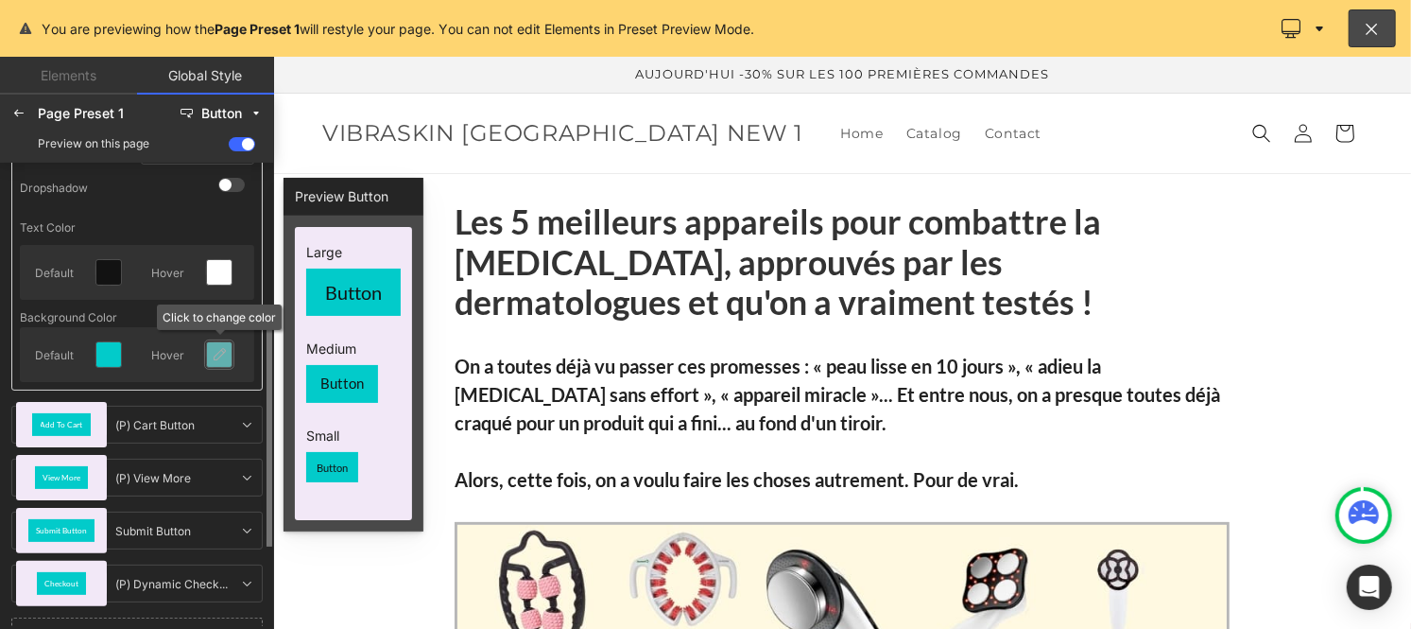
click at [210, 343] on div at bounding box center [219, 354] width 25 height 25
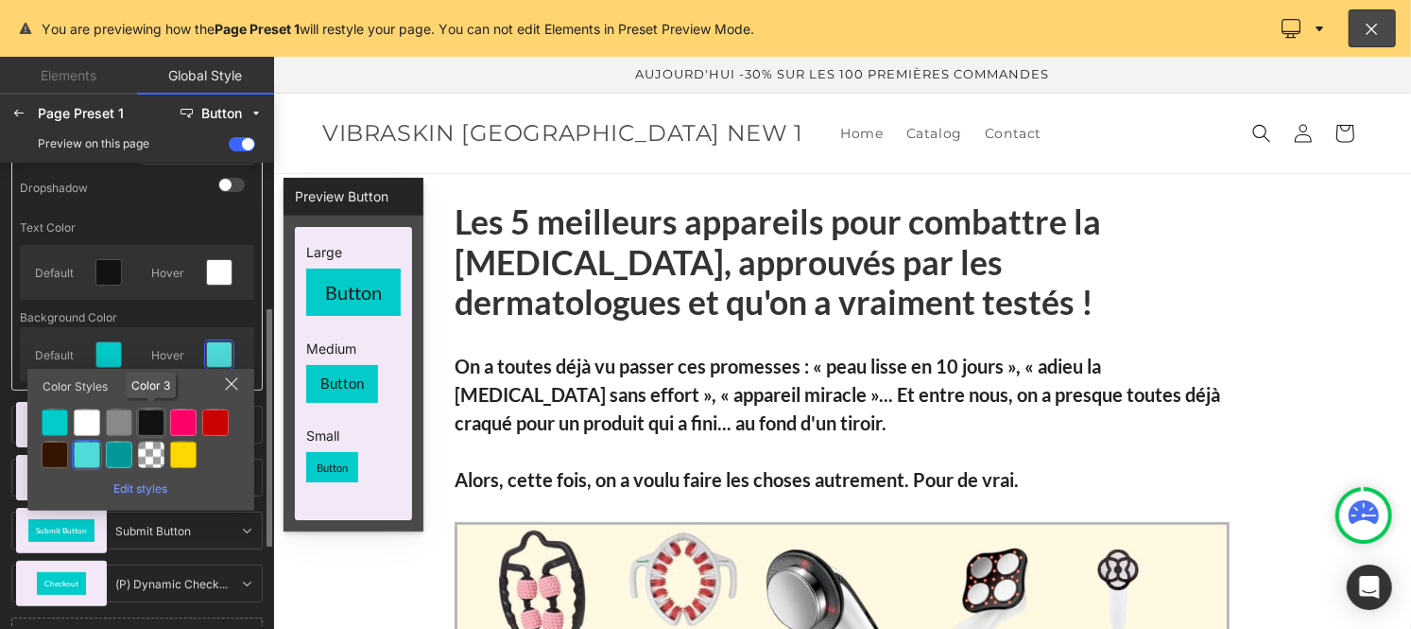
click at [142, 411] on div at bounding box center [151, 422] width 26 height 26
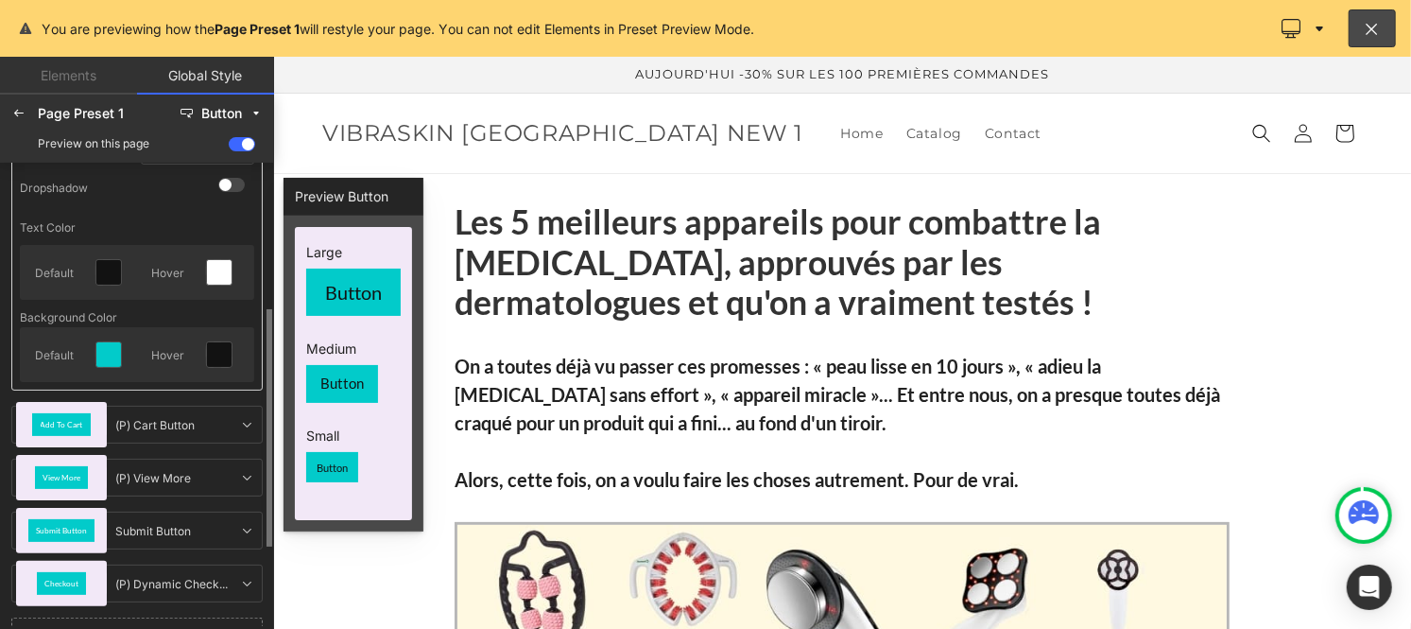
click at [114, 371] on div at bounding box center [112, 355] width 47 height 40
click at [109, 360] on icon at bounding box center [108, 354] width 15 height 15
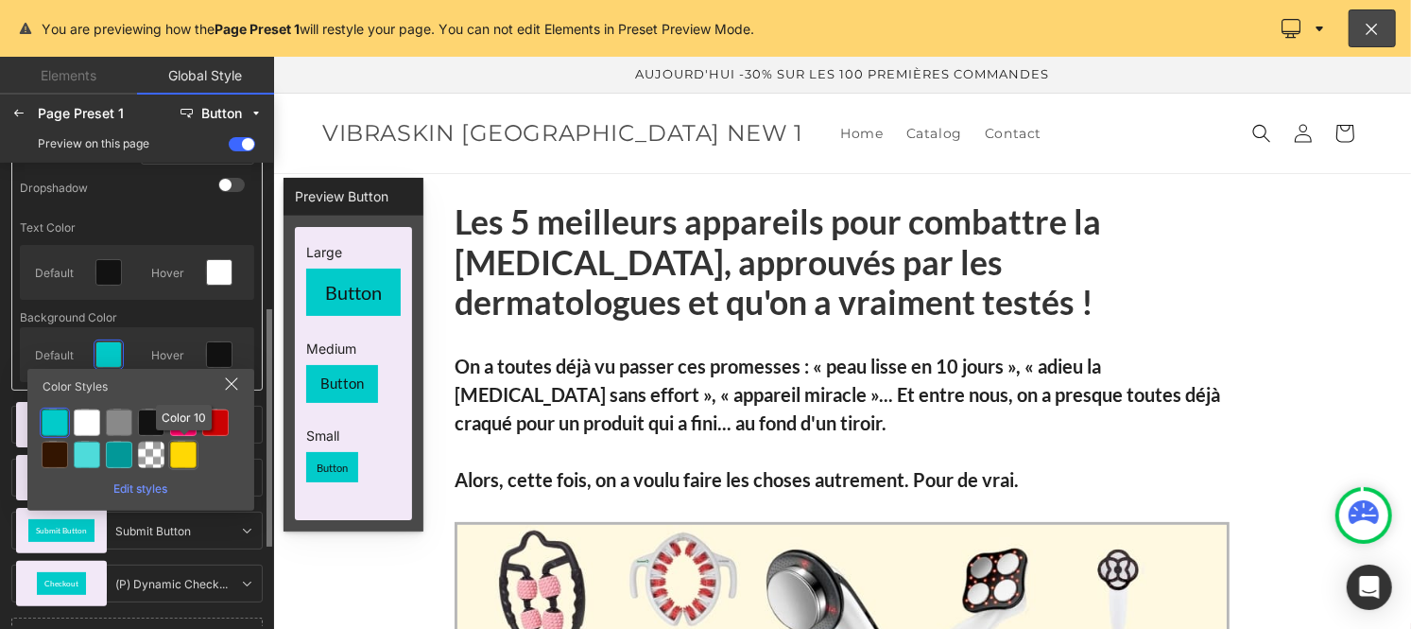
click at [176, 458] on div at bounding box center [183, 454] width 26 height 26
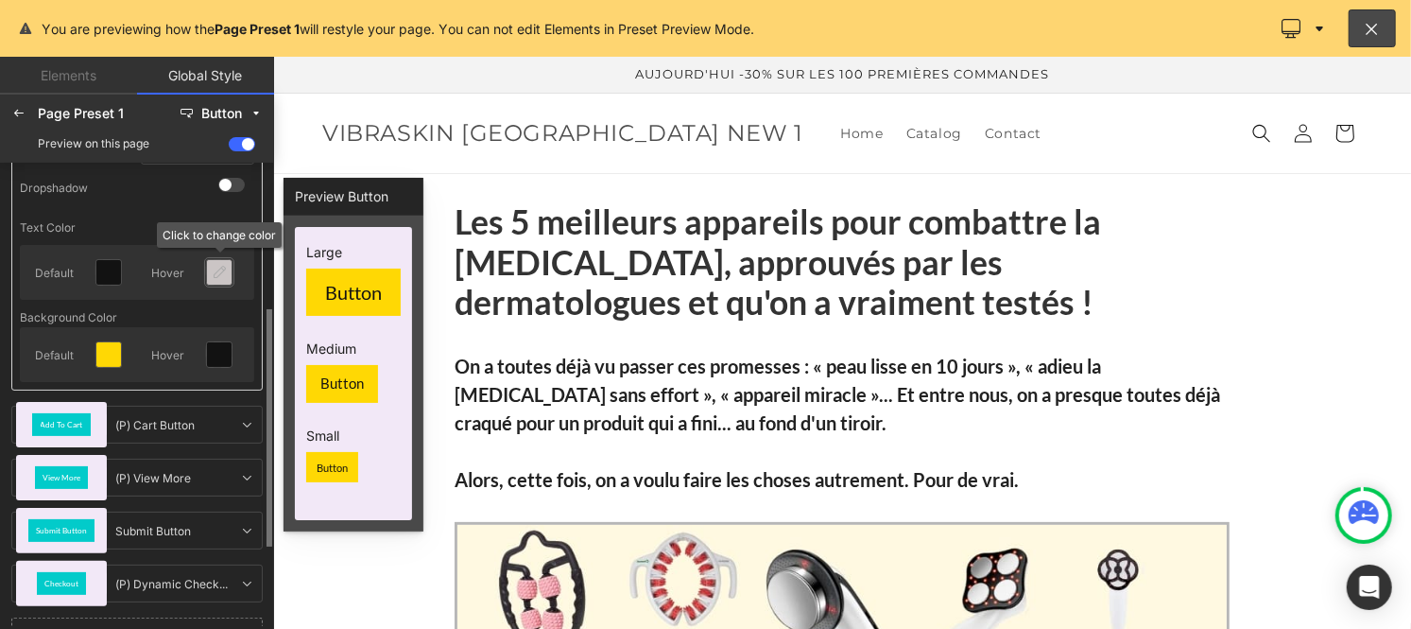
click at [216, 269] on icon at bounding box center [219, 272] width 15 height 15
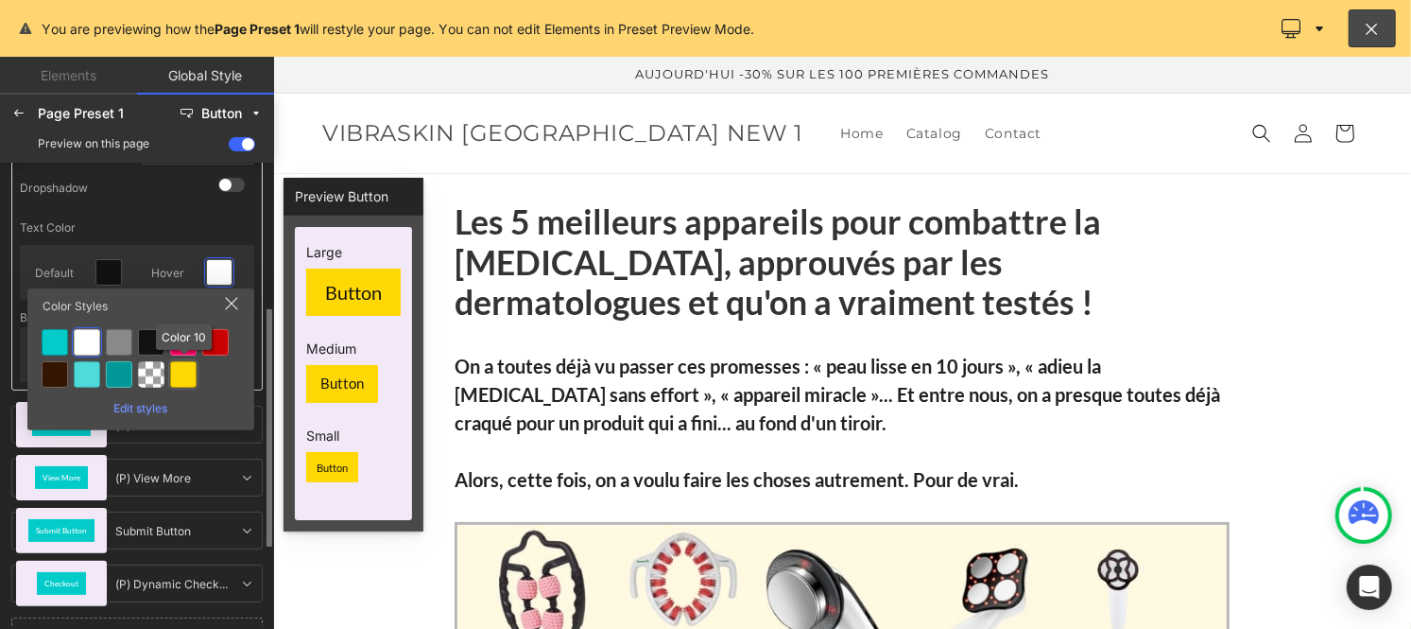
click at [185, 373] on div at bounding box center [183, 374] width 26 height 26
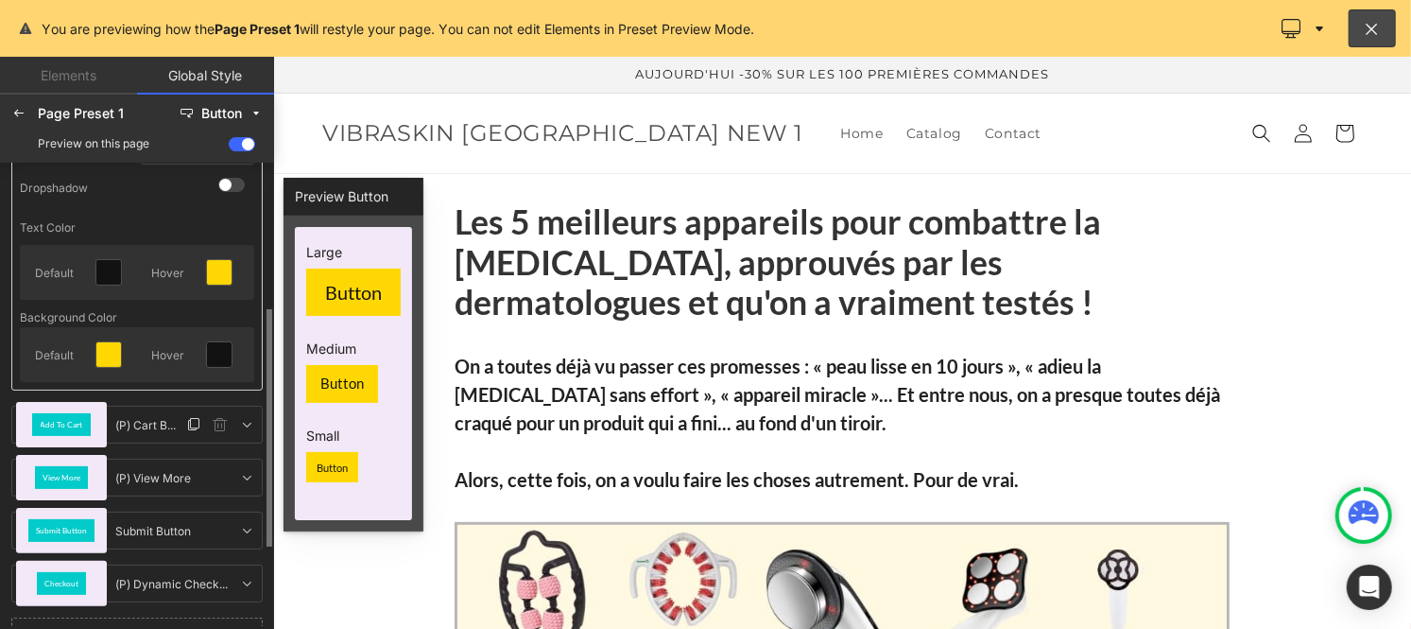
click at [60, 423] on span "Add To Cart" at bounding box center [62, 425] width 43 height 8
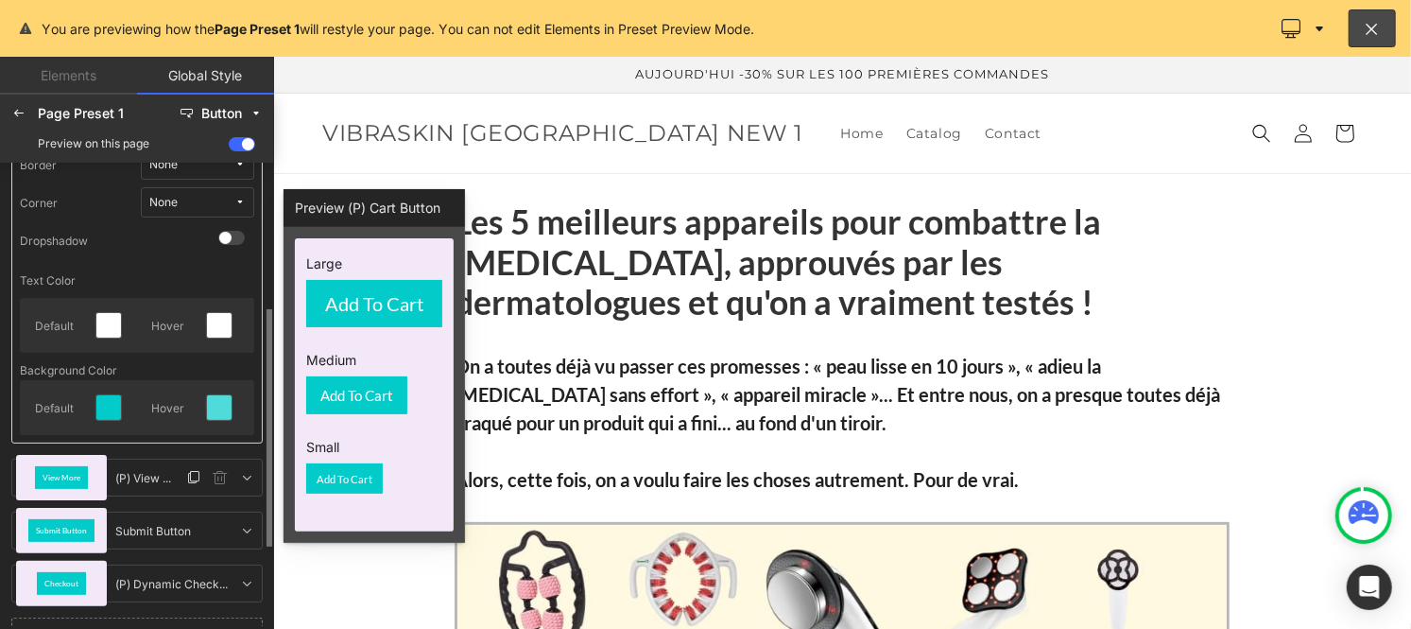
click at [62, 477] on span "View More" at bounding box center [62, 478] width 38 height 8
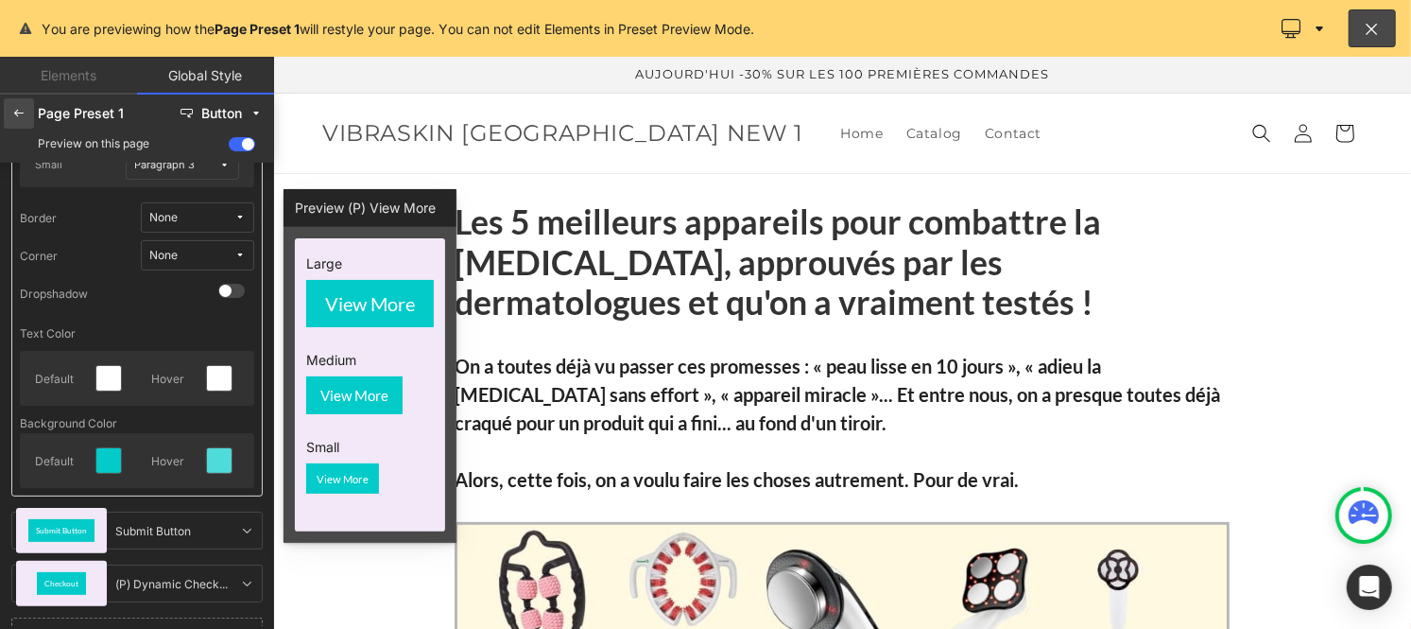
click at [23, 115] on icon at bounding box center [18, 113] width 15 height 15
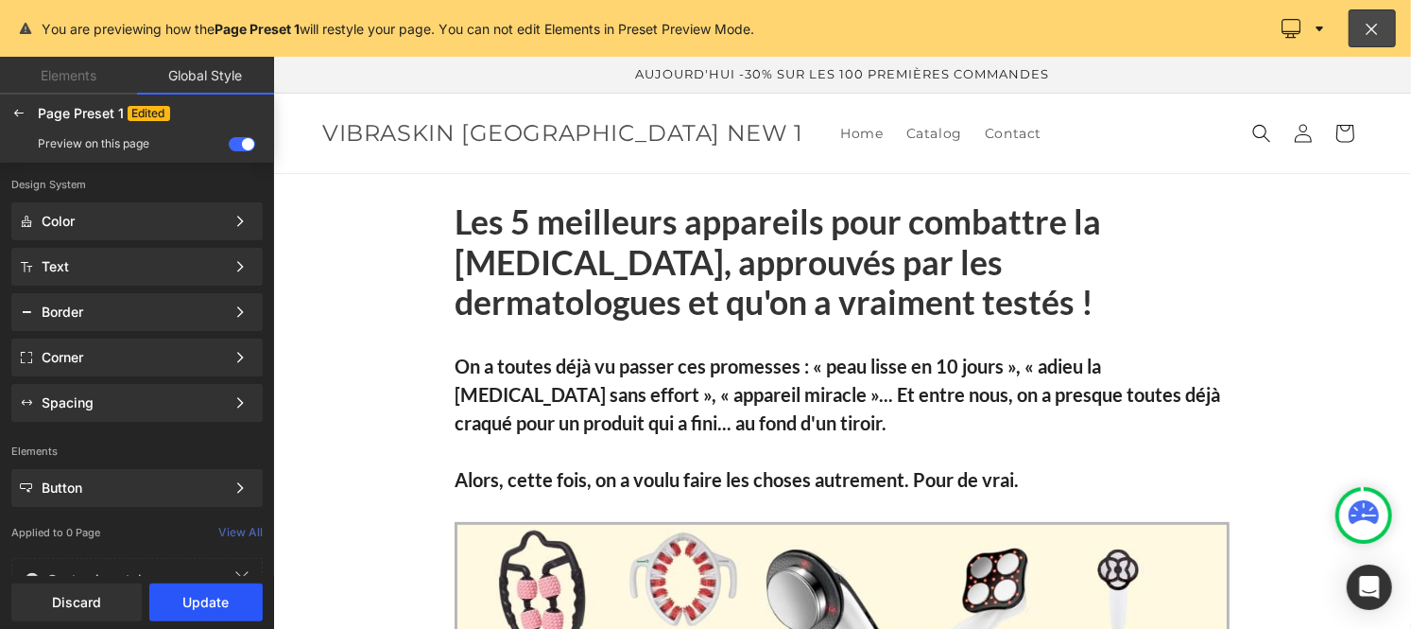
click at [200, 596] on button "Update" at bounding box center [205, 602] width 113 height 38
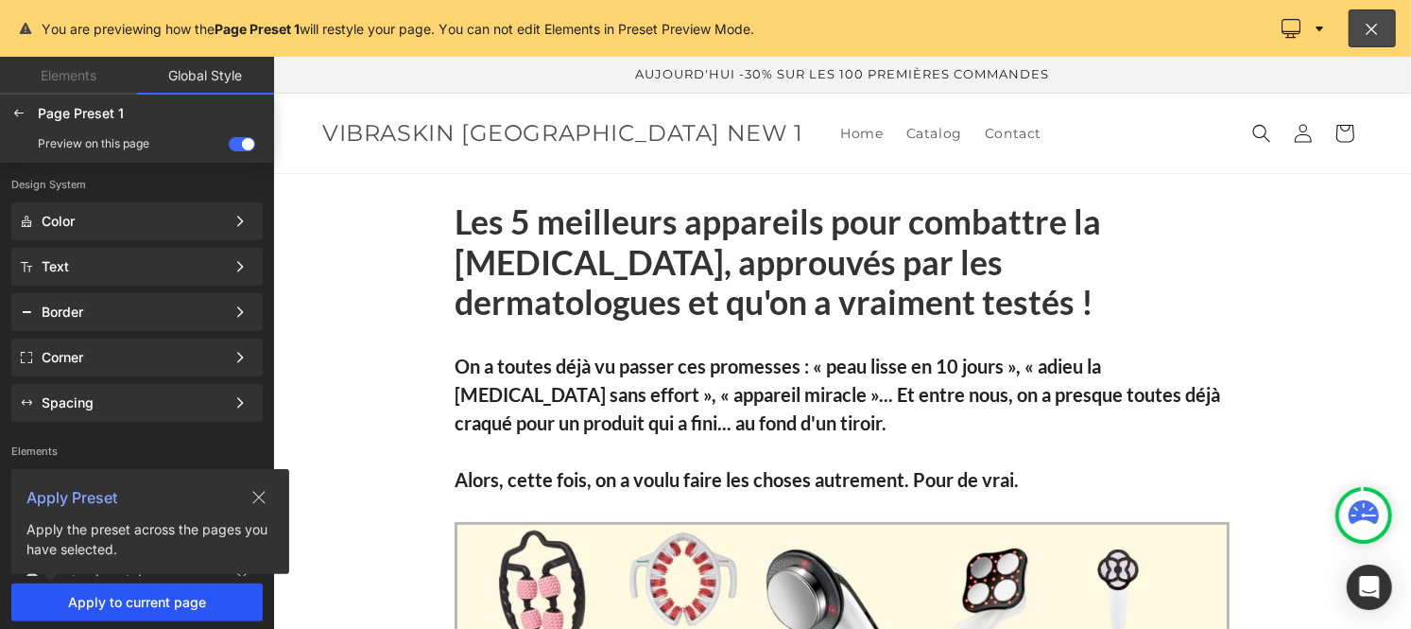
click at [126, 596] on span "Apply to current page" at bounding box center [137, 602] width 229 height 15
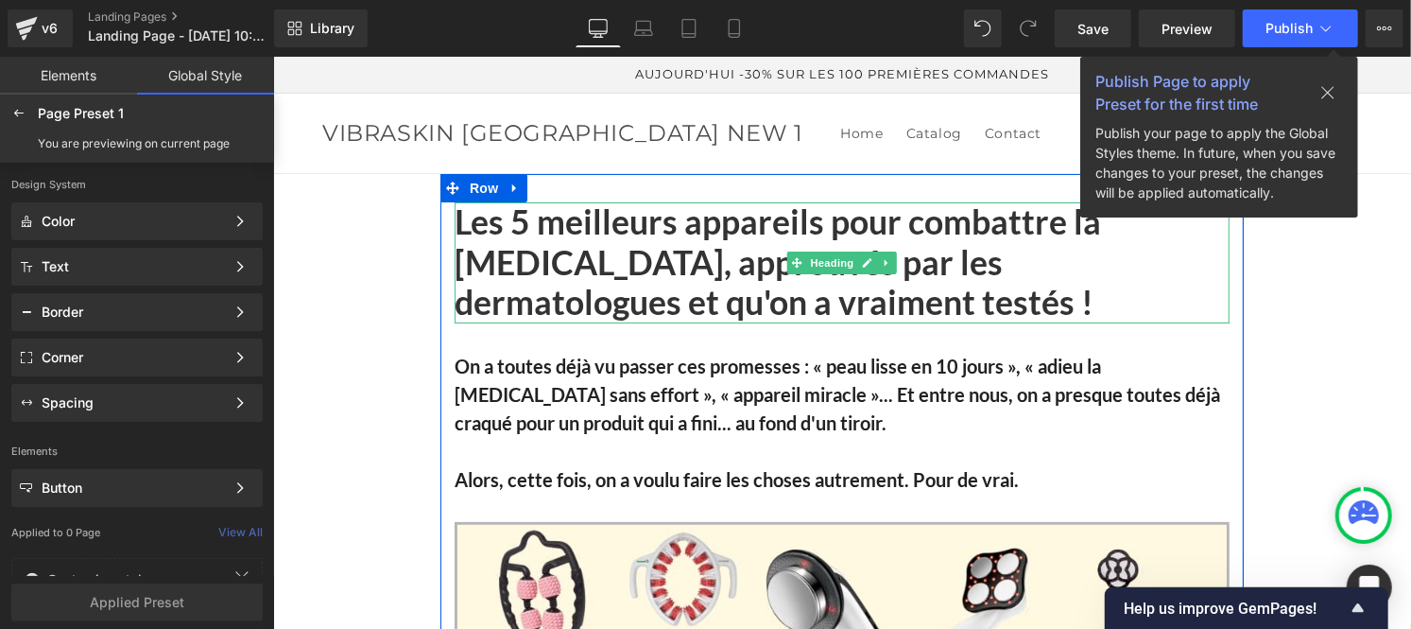
click at [561, 262] on font "Les 5 meilleurs appareils pour combattre la [MEDICAL_DATA], approuvés par les d…" at bounding box center [777, 260] width 647 height 121
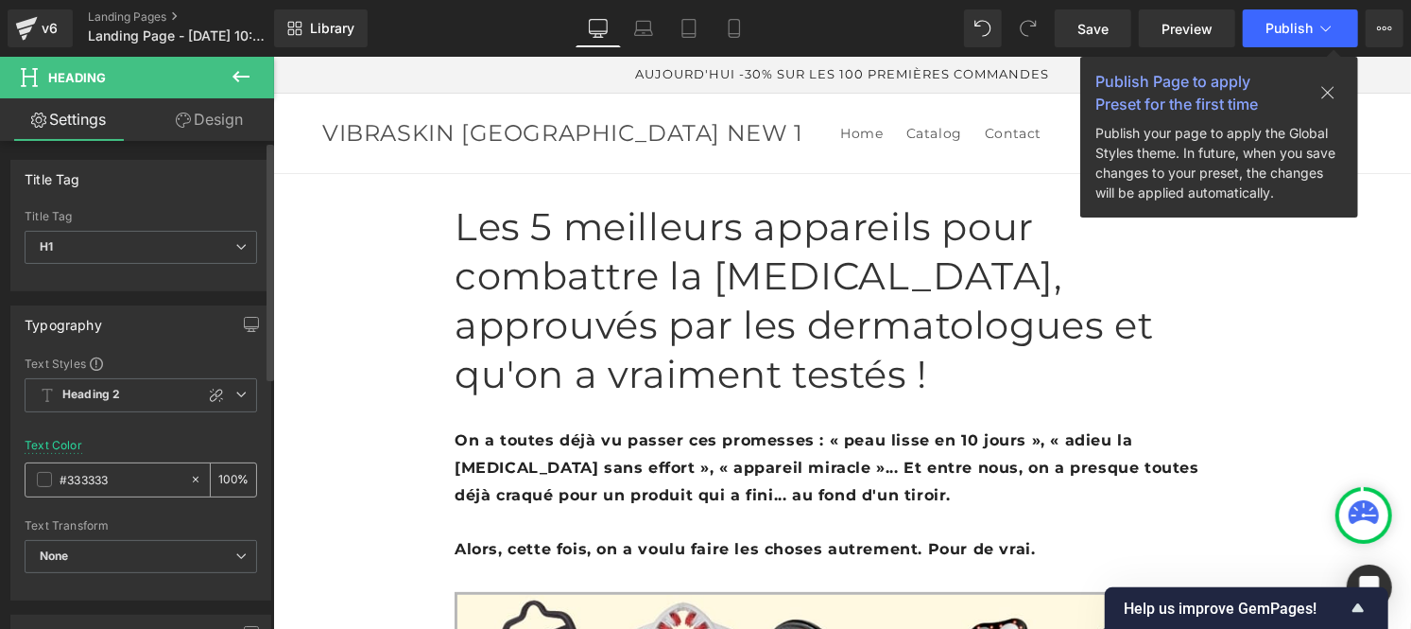
click at [128, 473] on input "#333333" at bounding box center [120, 479] width 121 height 21
type input "#222222"
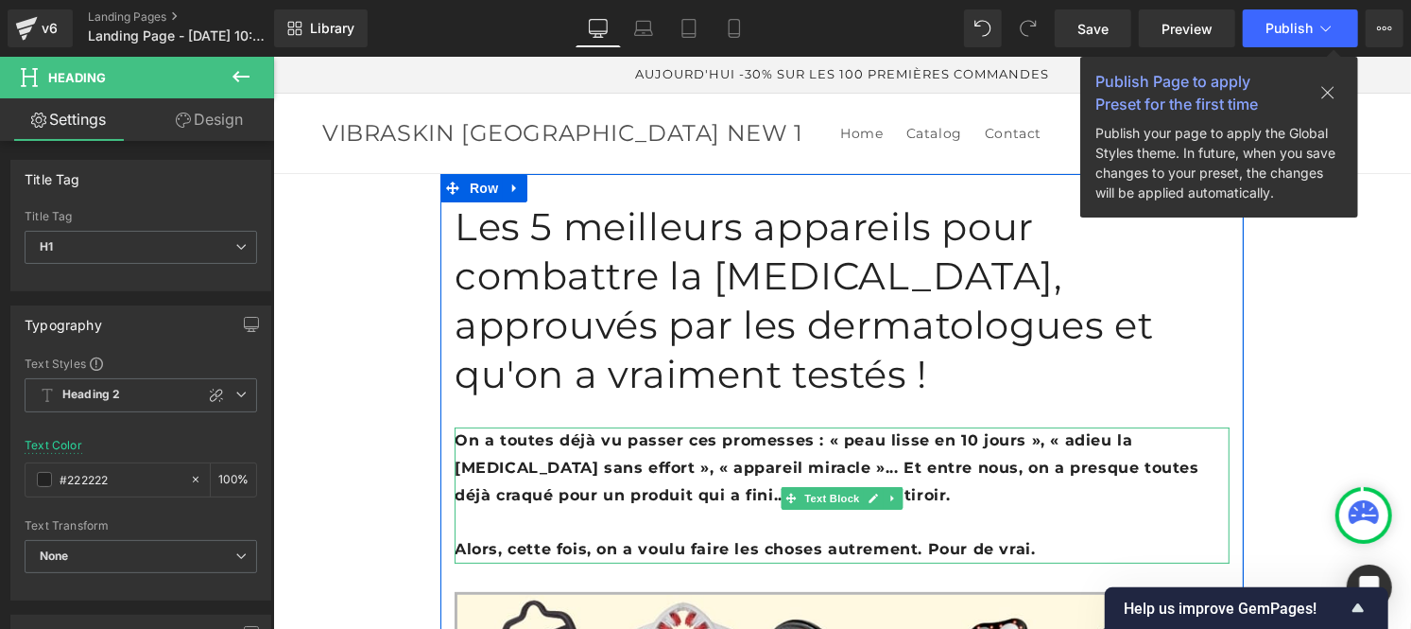
click at [523, 430] on font "On a toutes déjà vu passer ces promesses : « peau lisse en 10 jours », « adieu …" at bounding box center [826, 466] width 745 height 73
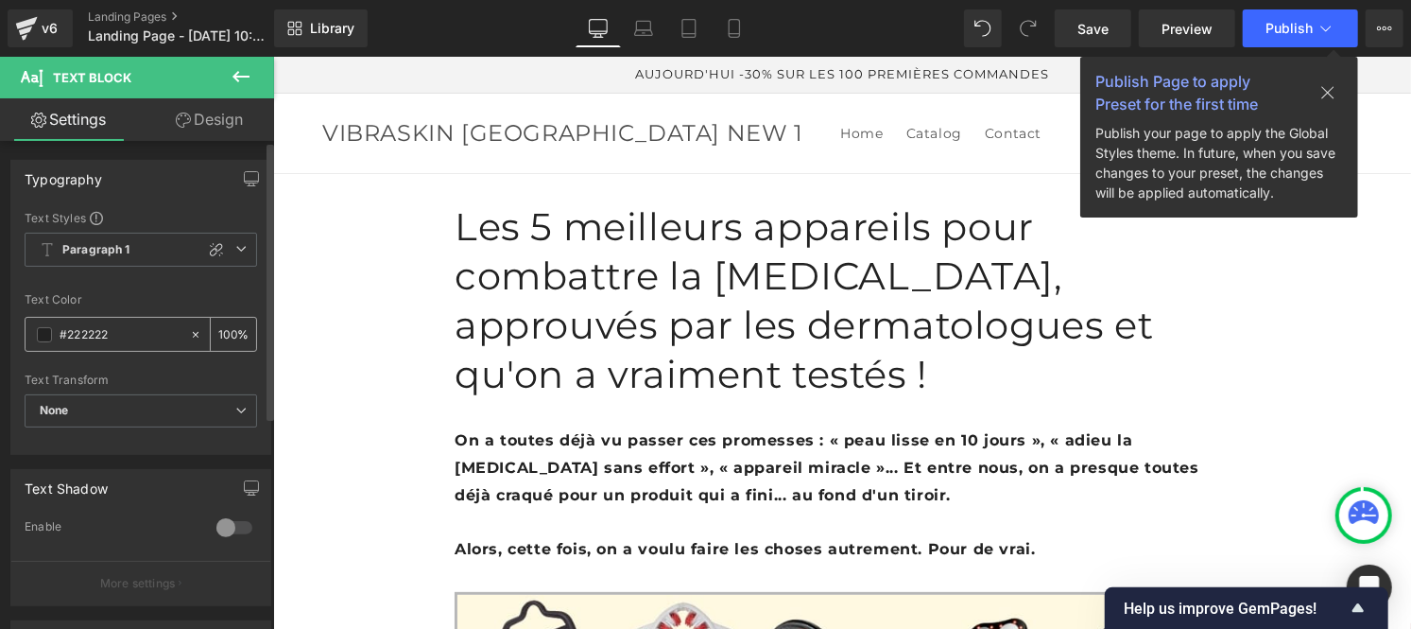
click at [125, 337] on input "#222222" at bounding box center [120, 334] width 121 height 21
click at [78, 340] on input "#222222" at bounding box center [120, 334] width 121 height 21
click at [73, 335] on input "#222222" at bounding box center [120, 334] width 121 height 21
click at [85, 337] on input "#122222" at bounding box center [120, 334] width 121 height 21
click at [97, 338] on input "#121222" at bounding box center [120, 334] width 121 height 21
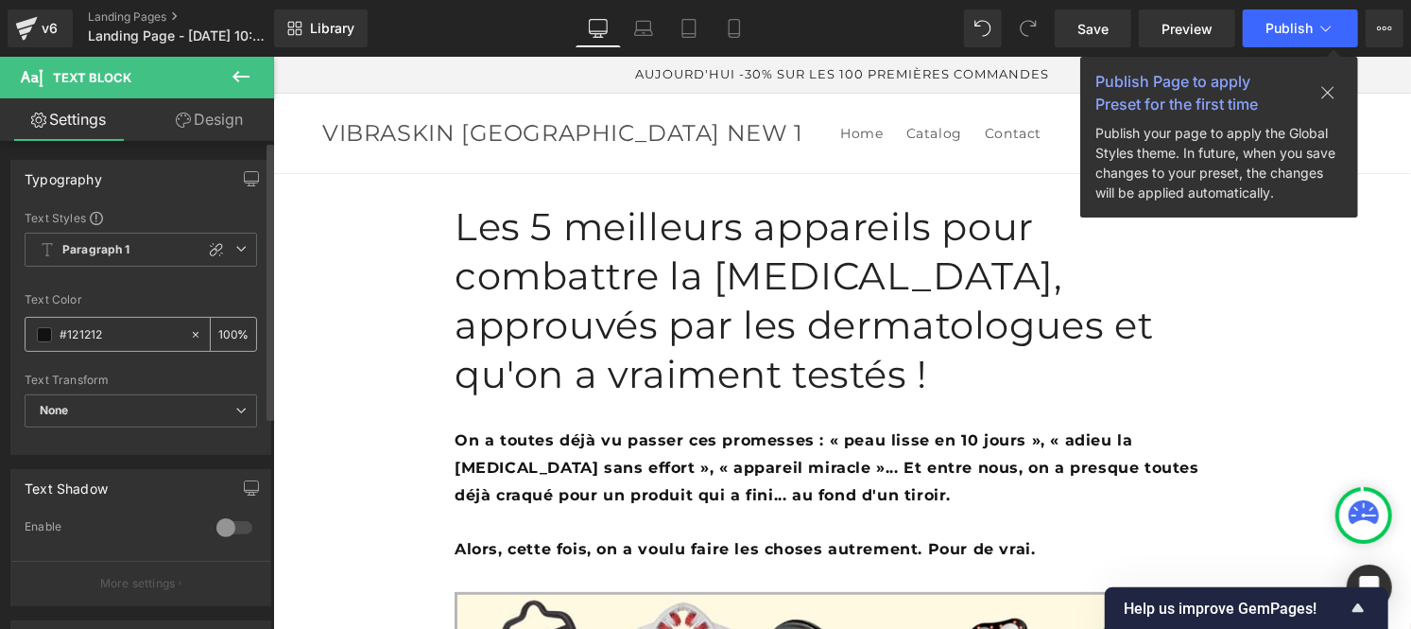
type input "#121212"
click at [221, 334] on input "100" at bounding box center [227, 333] width 19 height 21
type input "0"
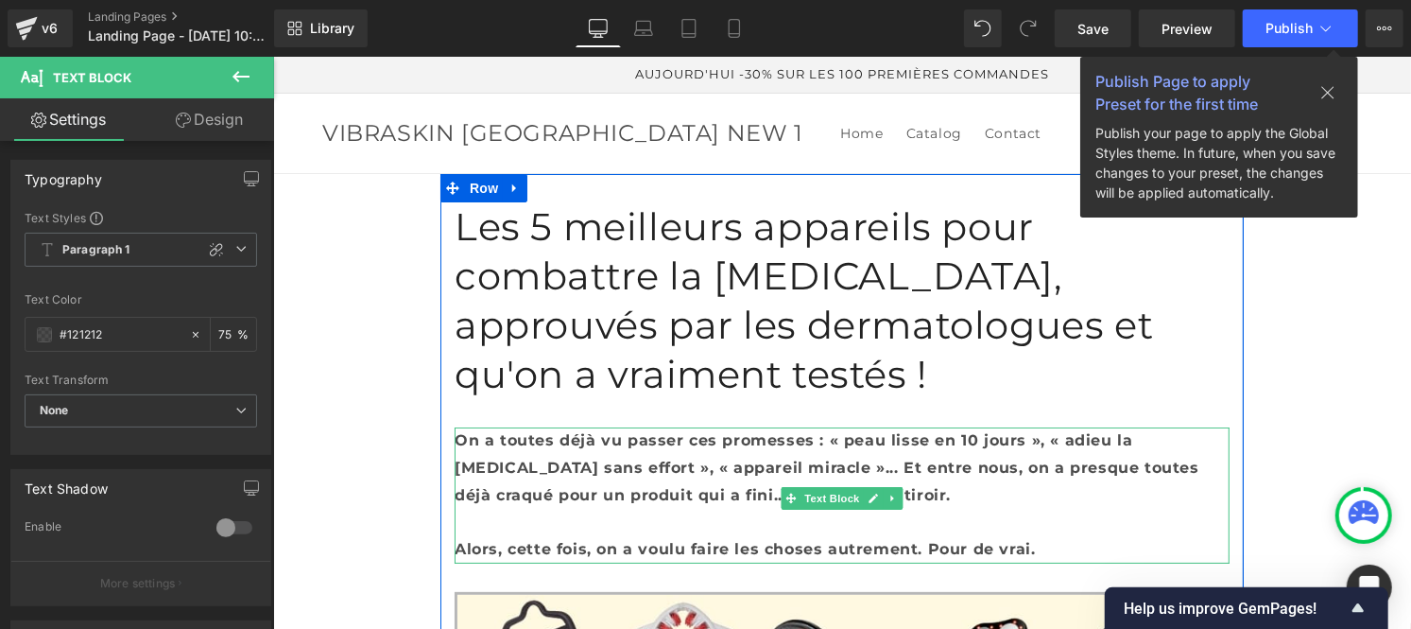
type input "75"
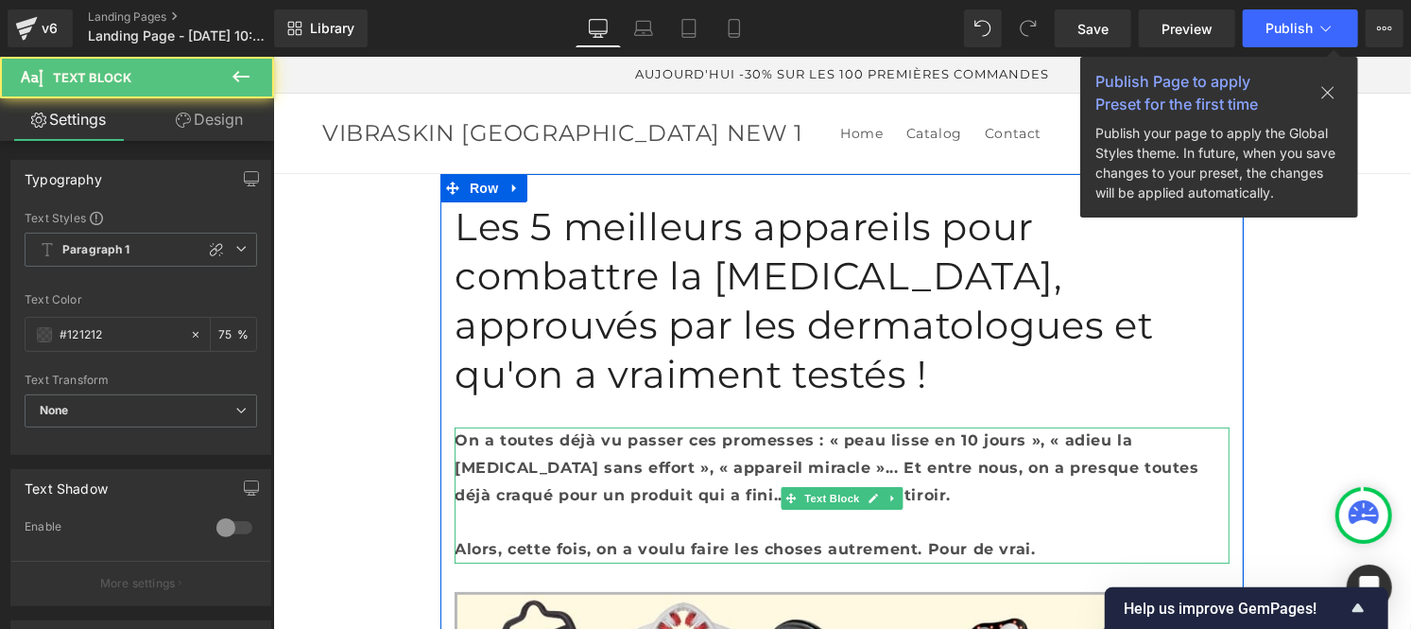
click at [606, 430] on font "On a toutes déjà vu passer ces promesses : « peau lisse en 10 jours », « adieu …" at bounding box center [826, 466] width 745 height 73
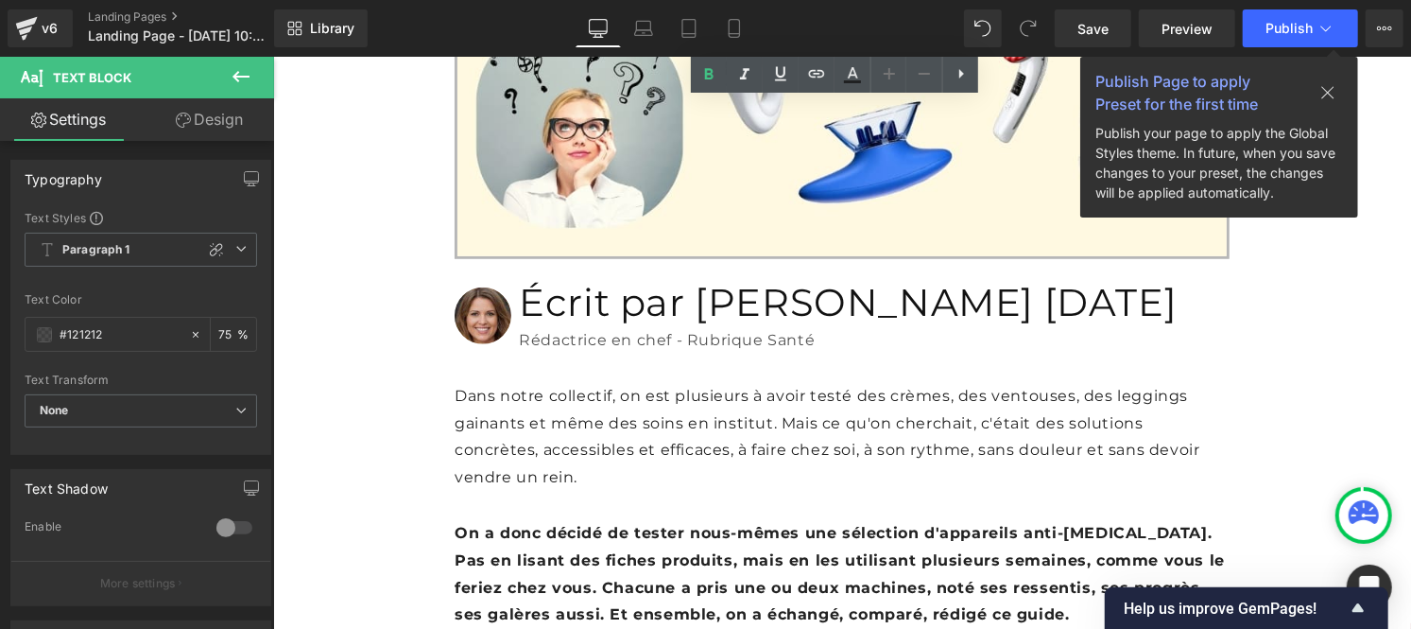
scroll to position [730, 0]
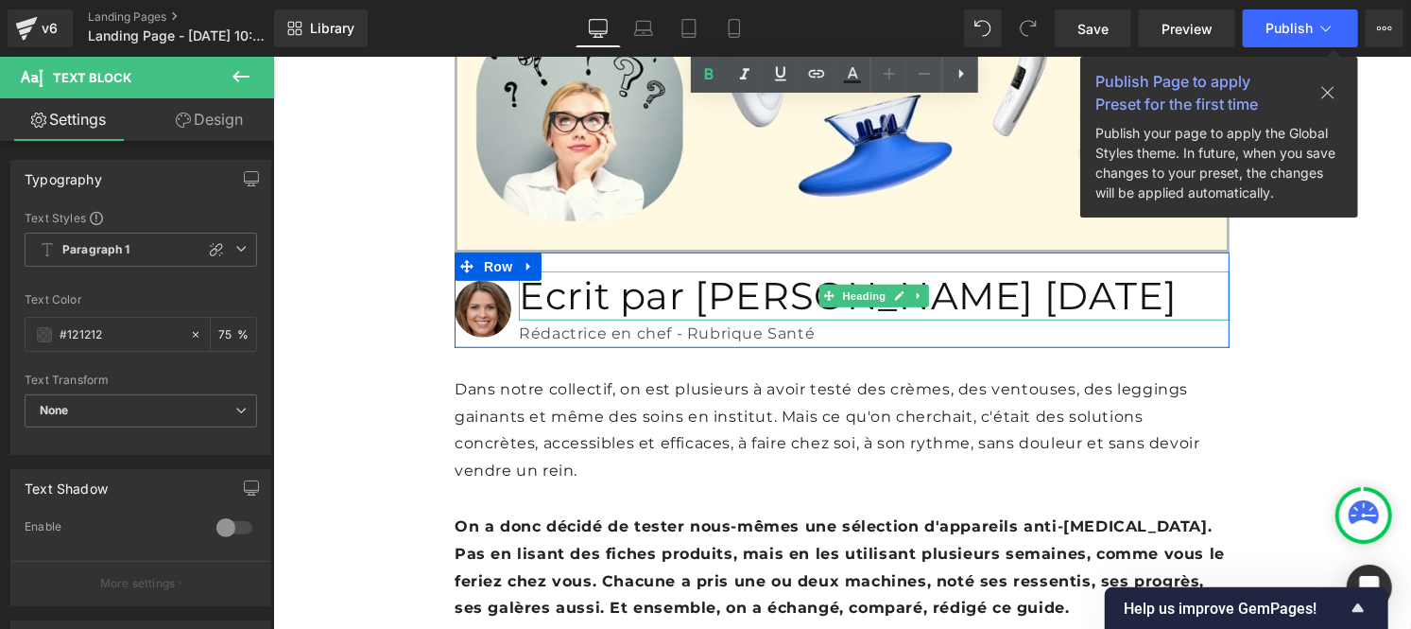
click at [580, 271] on font "Écrit par [PERSON_NAME] [DATE]" at bounding box center [847, 294] width 658 height 46
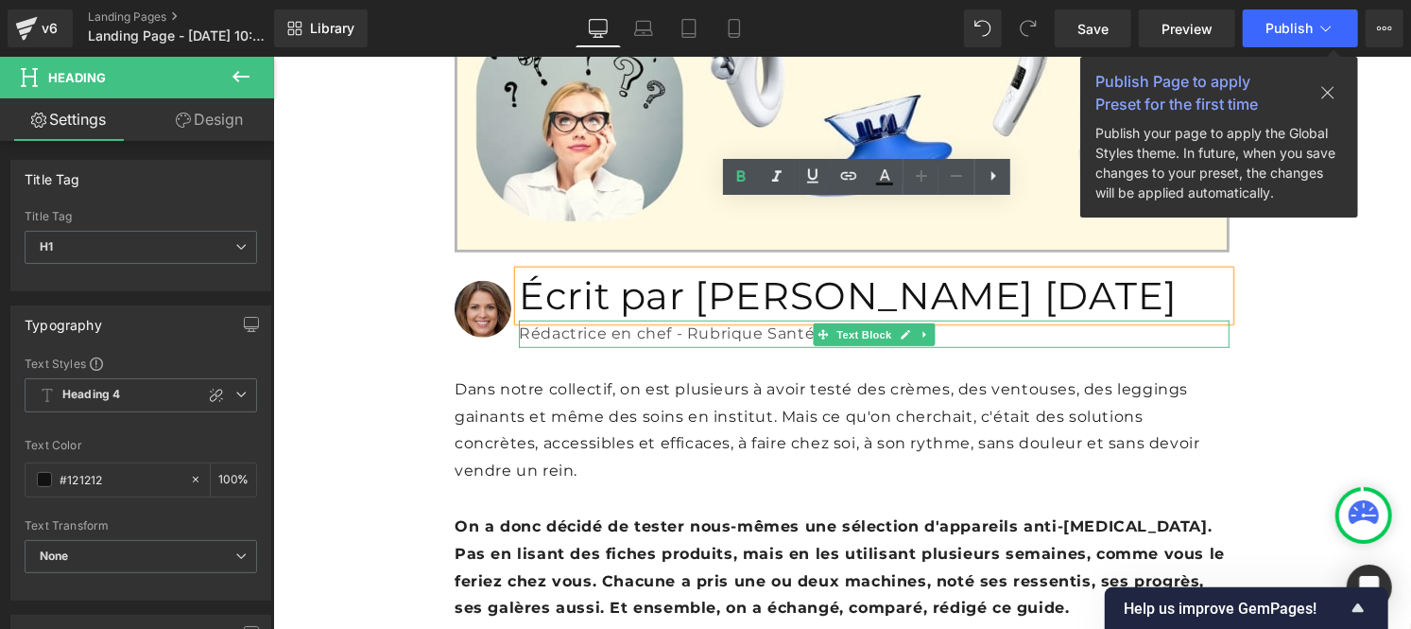
click at [558, 323] on font "Rédactrice en chef - Rubrique Santé" at bounding box center [666, 332] width 296 height 18
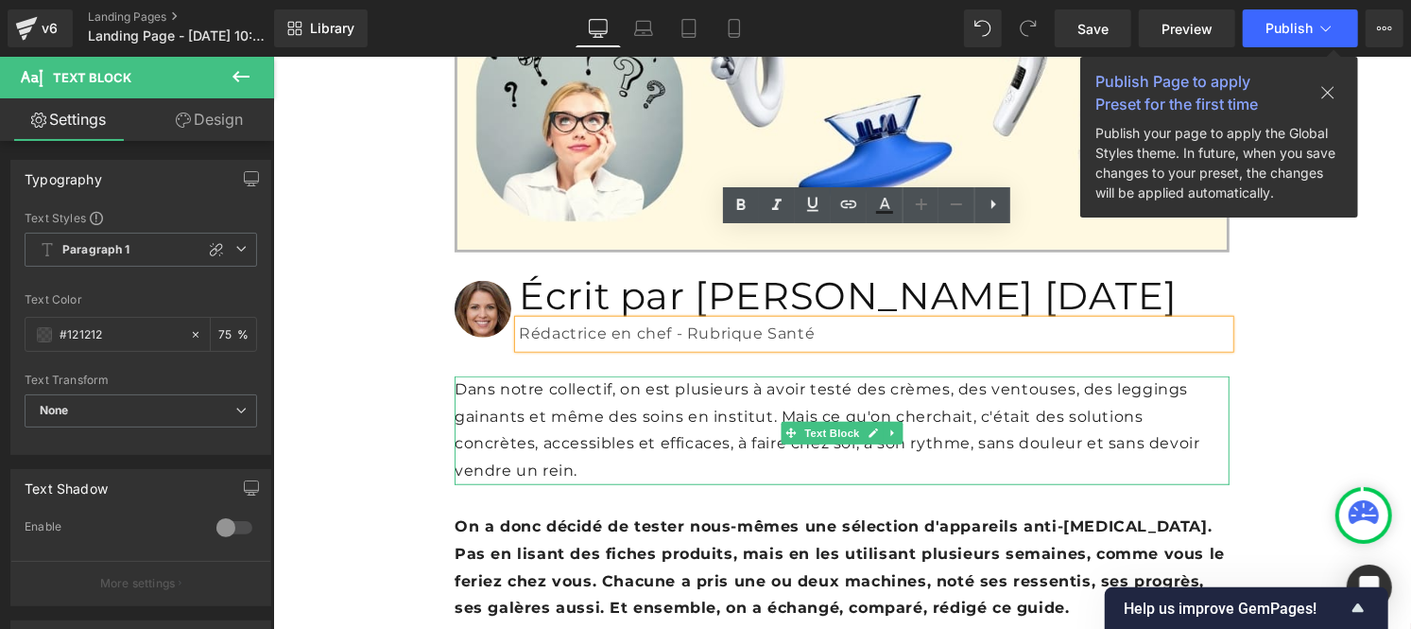
click at [506, 375] on p "Dans notre collectif, on est plusieurs à avoir testé des crèmes, des ventouses,…" at bounding box center [841, 429] width 775 height 109
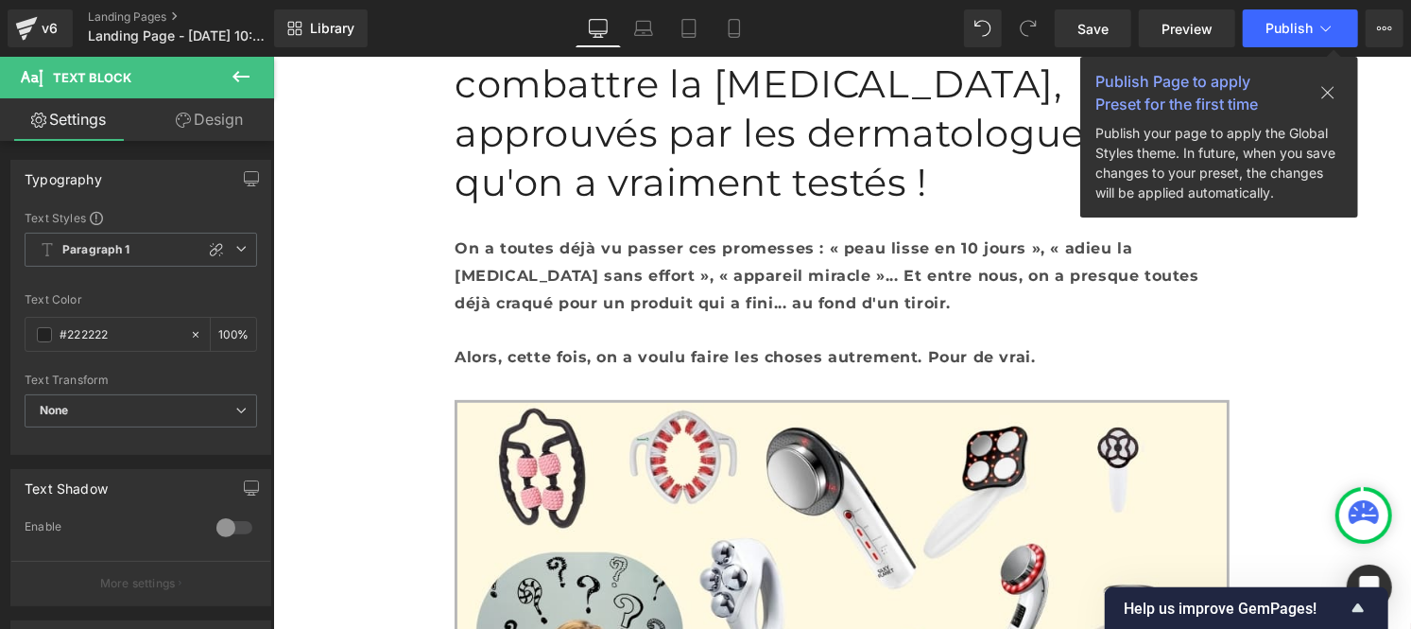
scroll to position [151, 0]
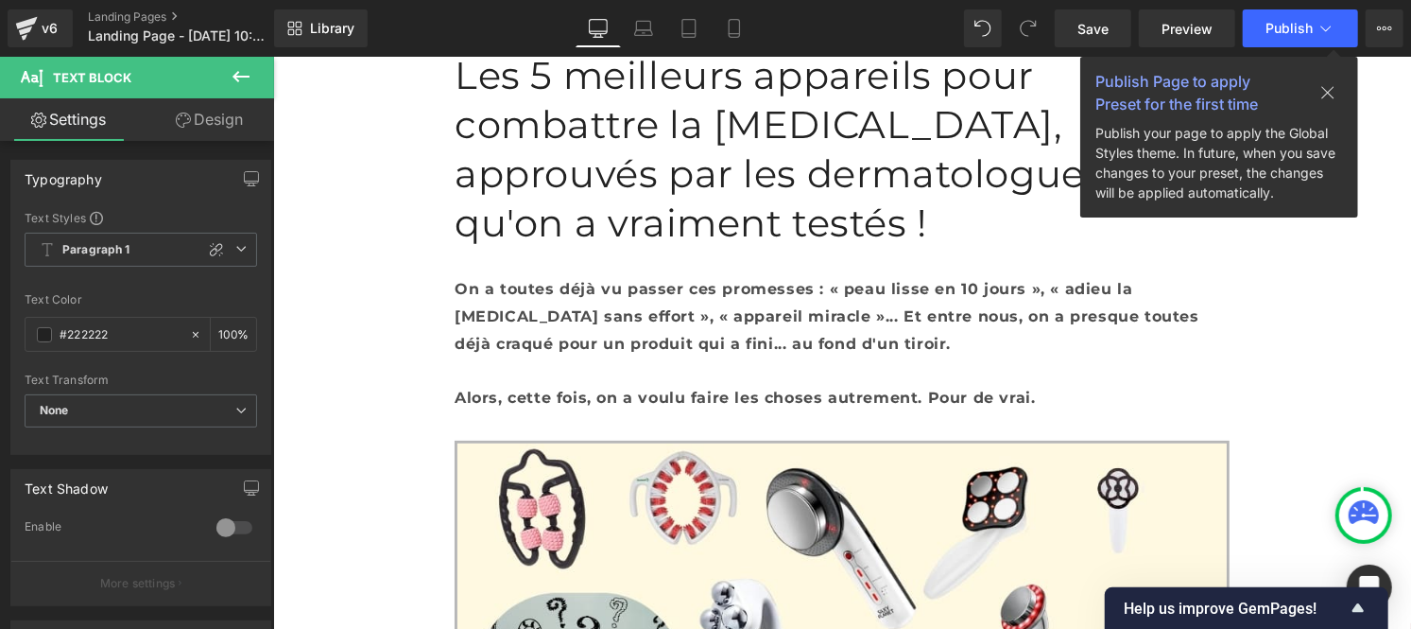
click at [537, 279] on font "On a toutes déjà vu passer ces promesses : « peau lisse en 10 jours », « adieu …" at bounding box center [826, 315] width 745 height 73
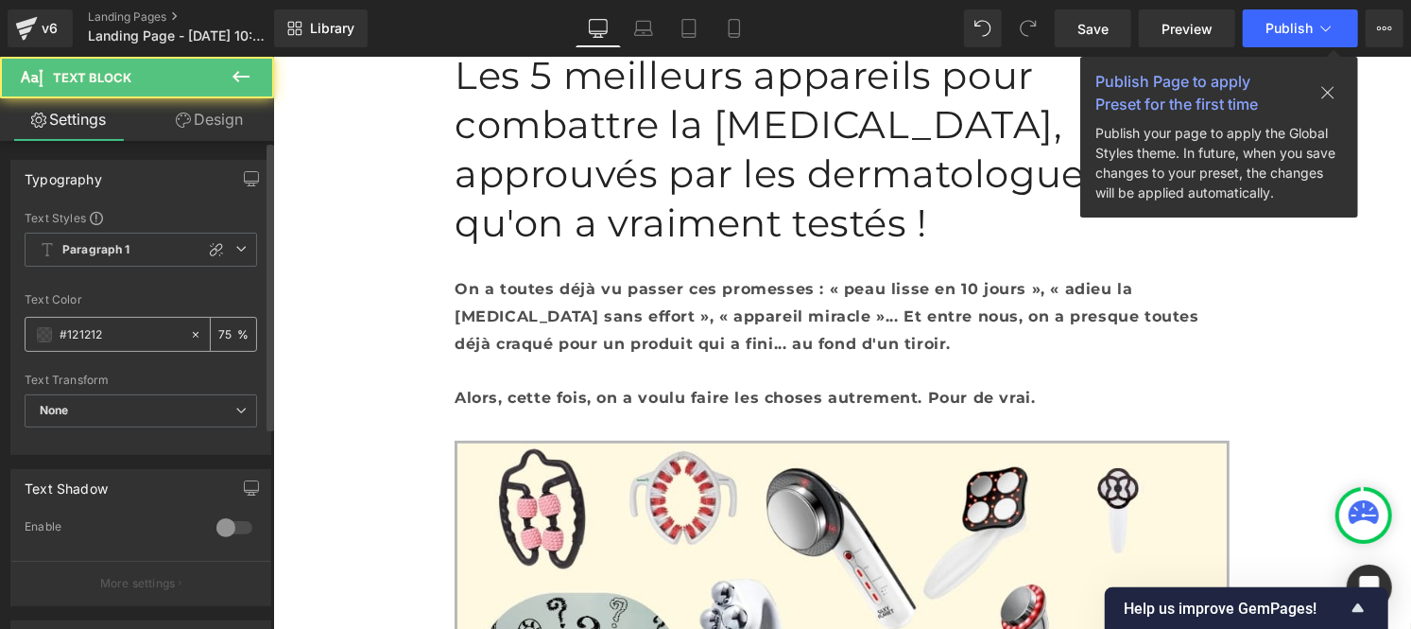
click at [128, 325] on input "#121212" at bounding box center [120, 334] width 121 height 21
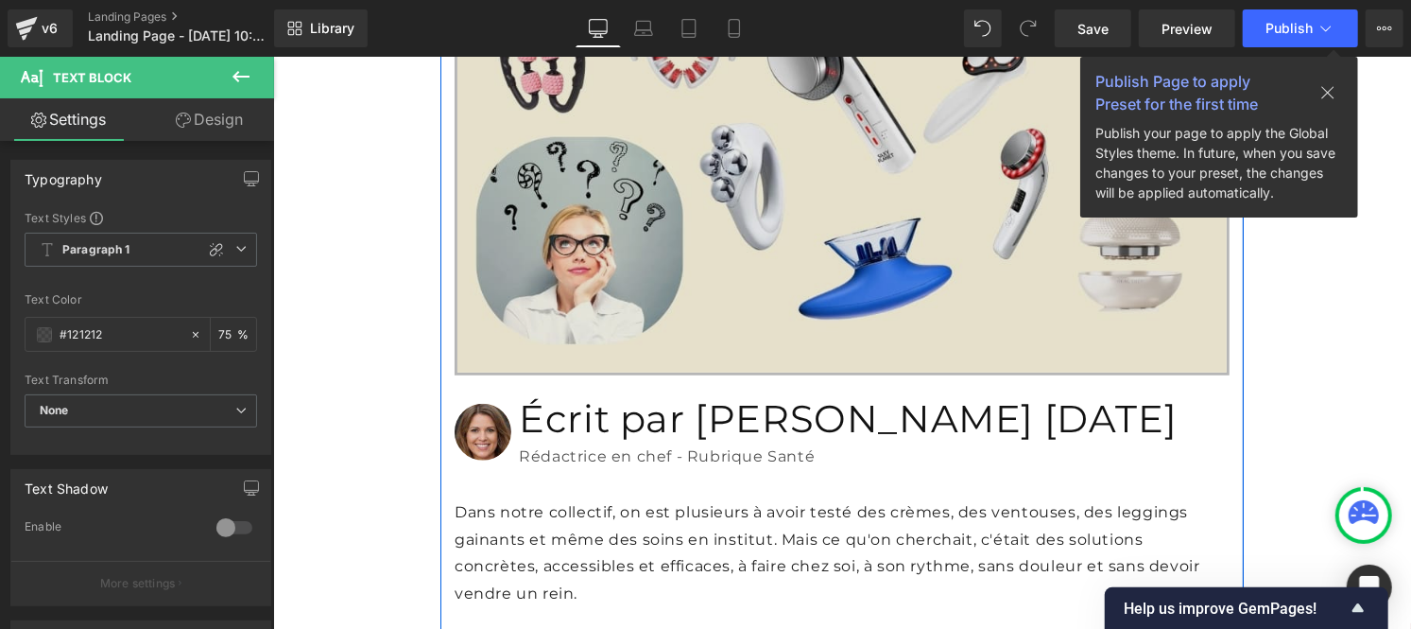
scroll to position [608, 0]
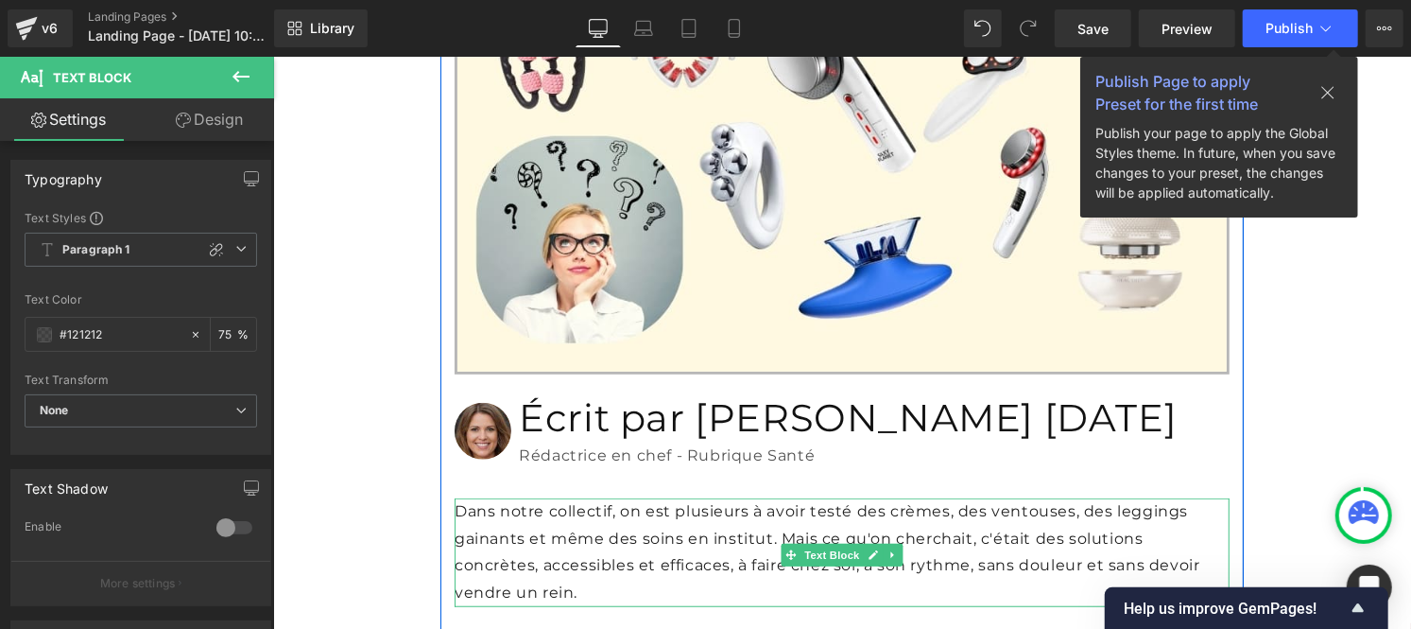
click at [553, 501] on font "Dans notre collectif, on est plusieurs à avoir testé des crèmes, des ventouses,…" at bounding box center [827, 550] width 746 height 99
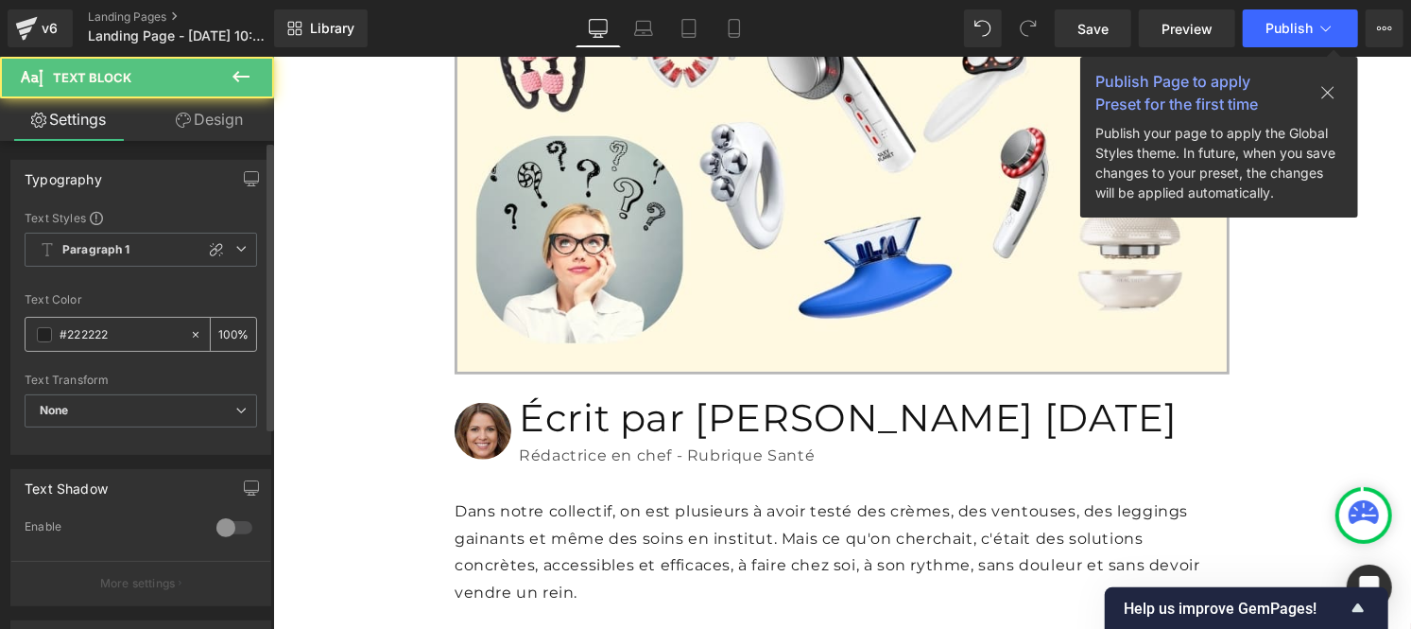
click at [130, 332] on input "#222222" at bounding box center [120, 334] width 121 height 21
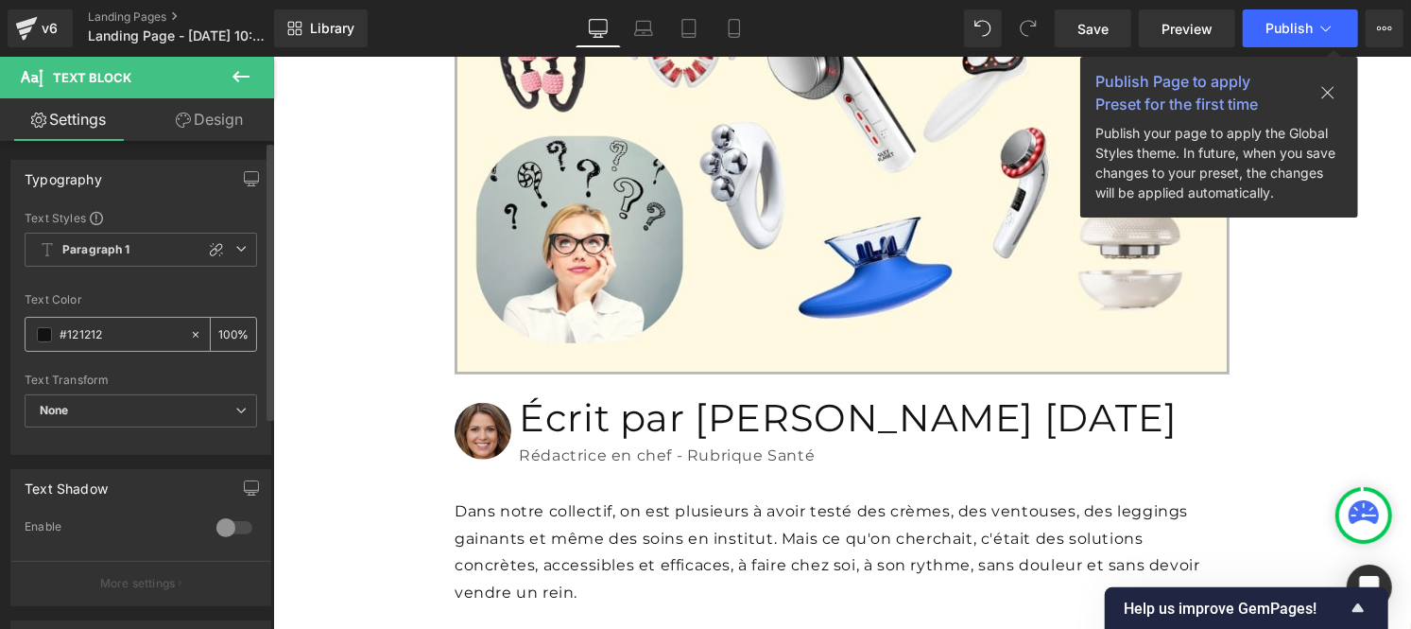
type input "#121212"
click at [225, 326] on input "100" at bounding box center [227, 333] width 19 height 21
type input "0"
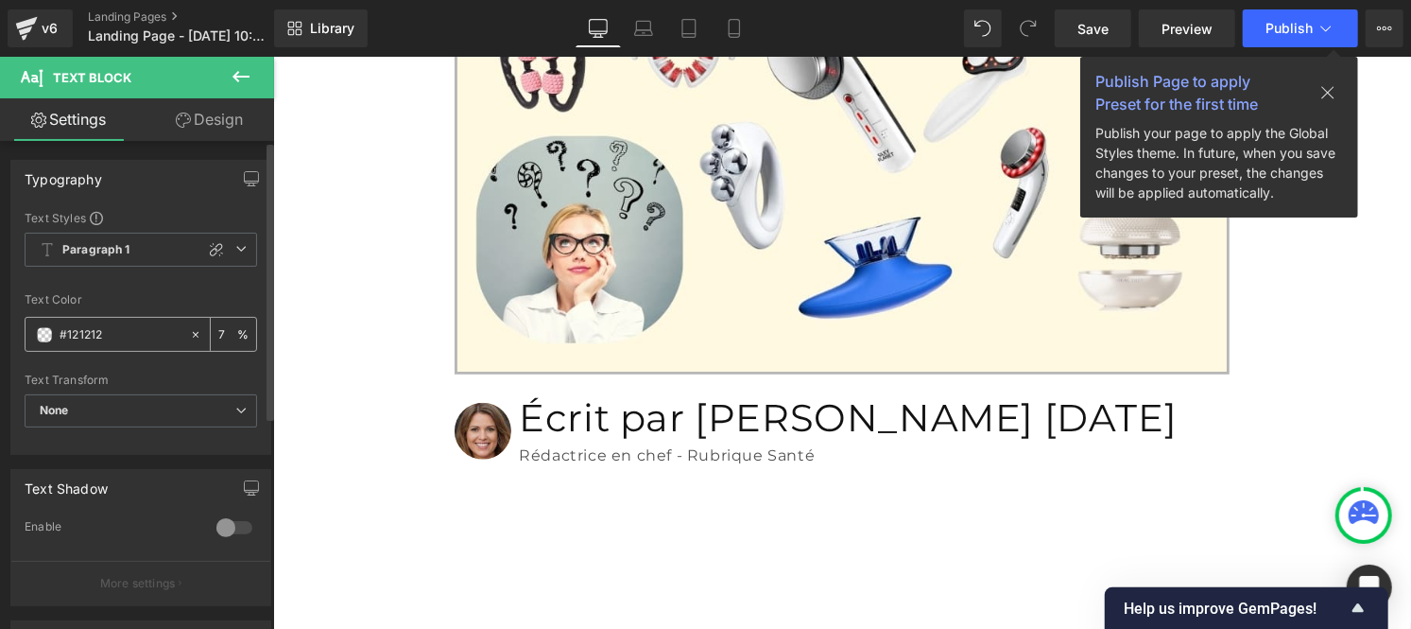
type input "75"
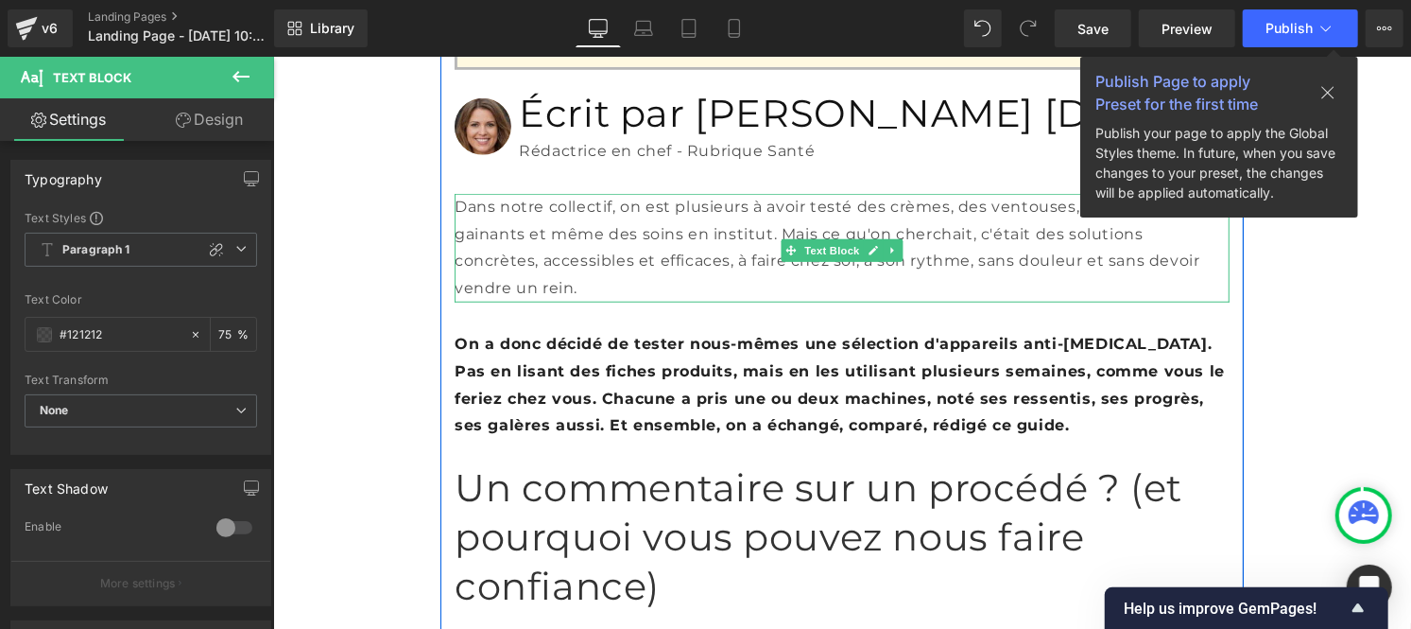
scroll to position [913, 0]
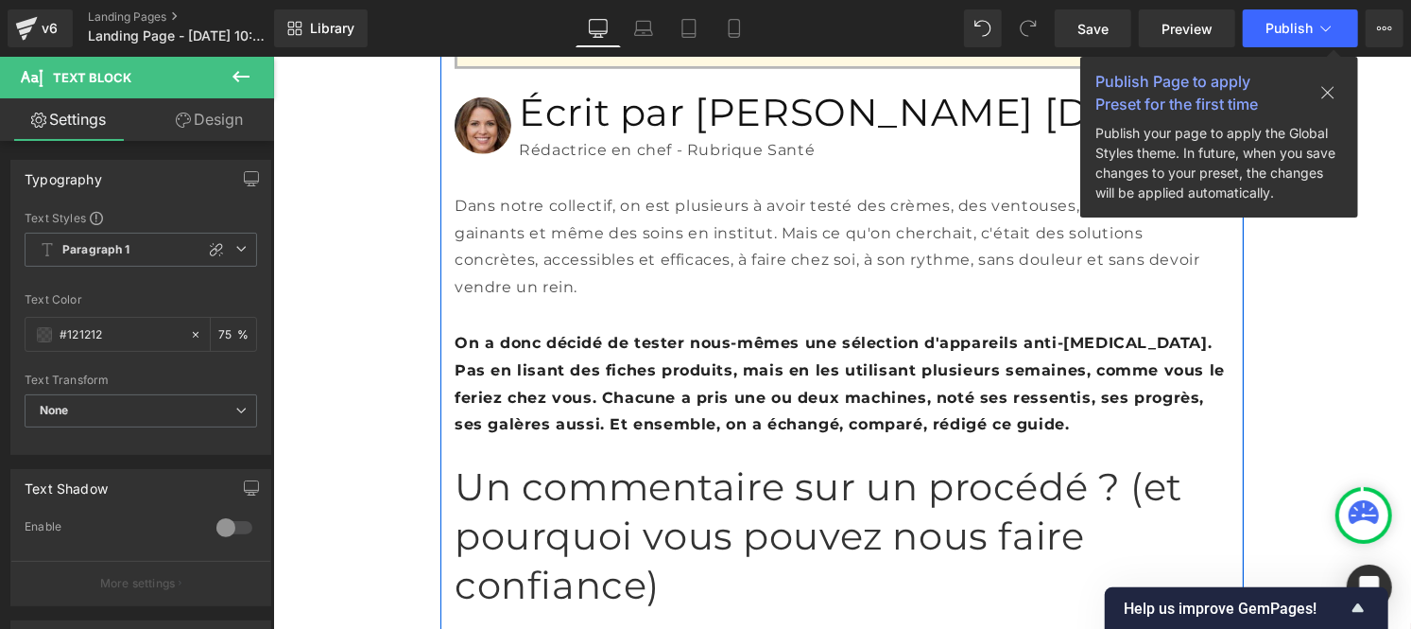
click at [542, 333] on font "On a donc décidé de tester nous-mêmes une sélection d'appareils anti-[MEDICAL_D…" at bounding box center [839, 382] width 770 height 99
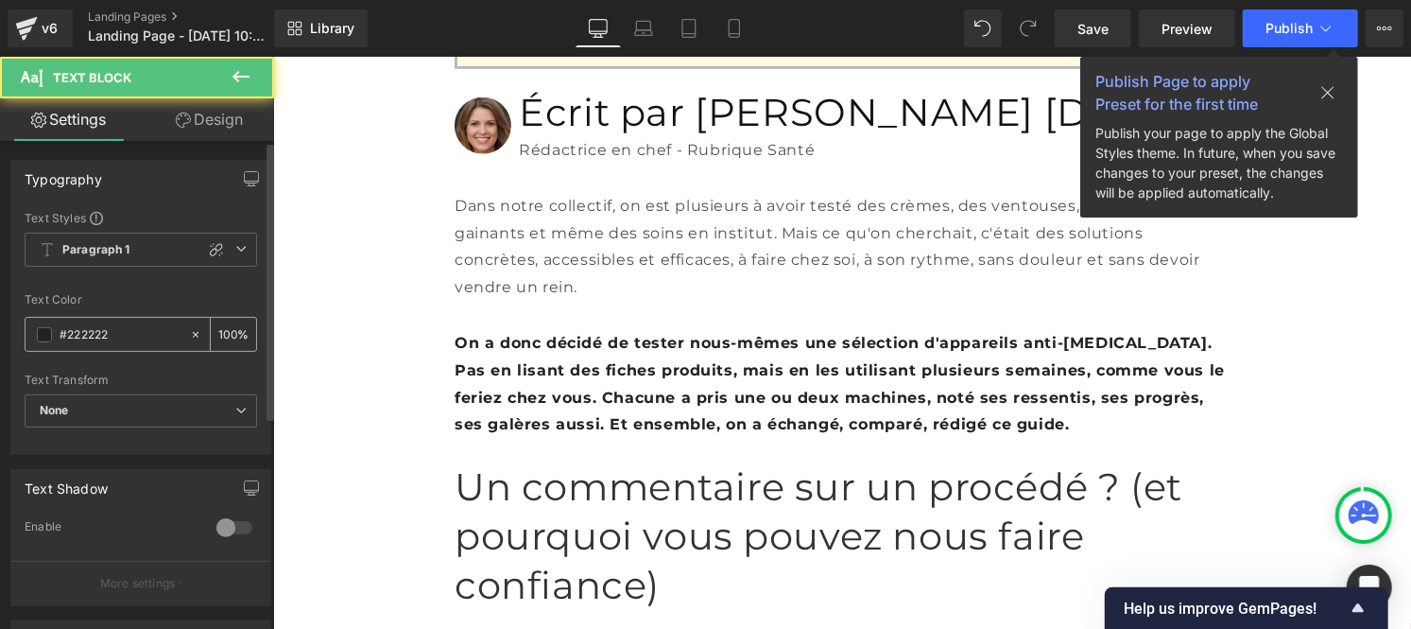
click at [114, 329] on input "#222222" at bounding box center [120, 334] width 121 height 21
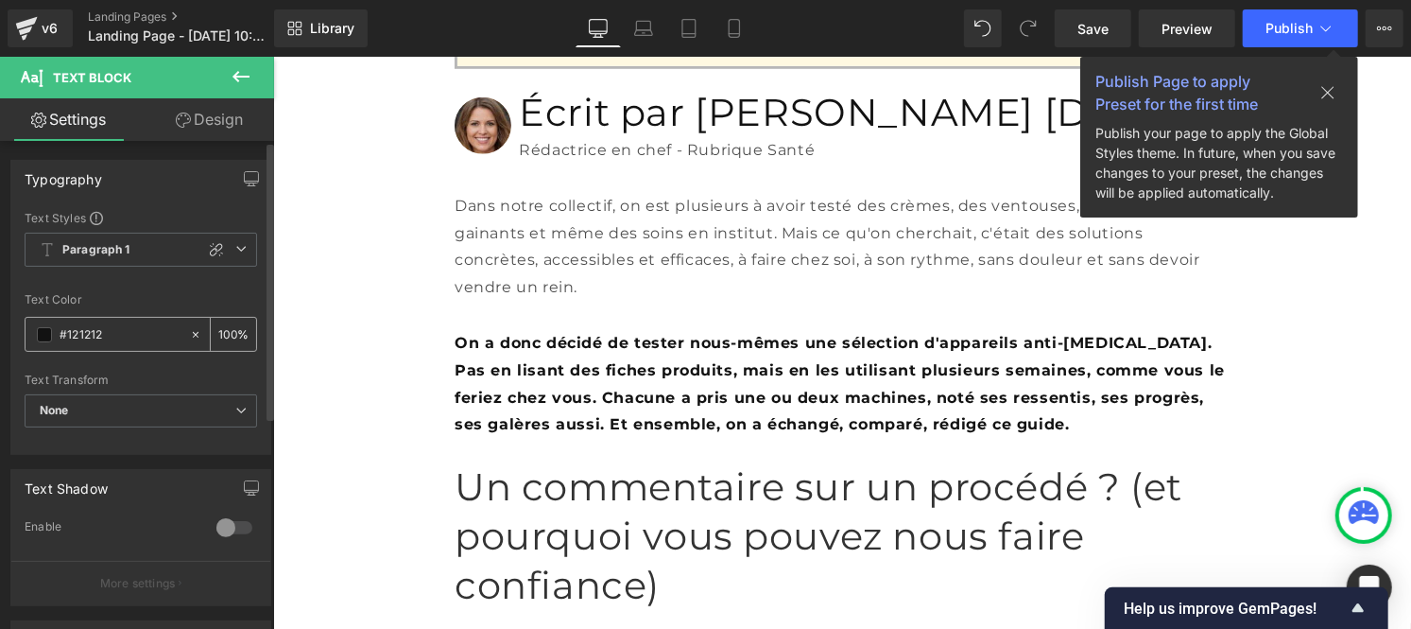
type input "#121212"
click at [228, 334] on input "100" at bounding box center [227, 333] width 19 height 21
type input "1"
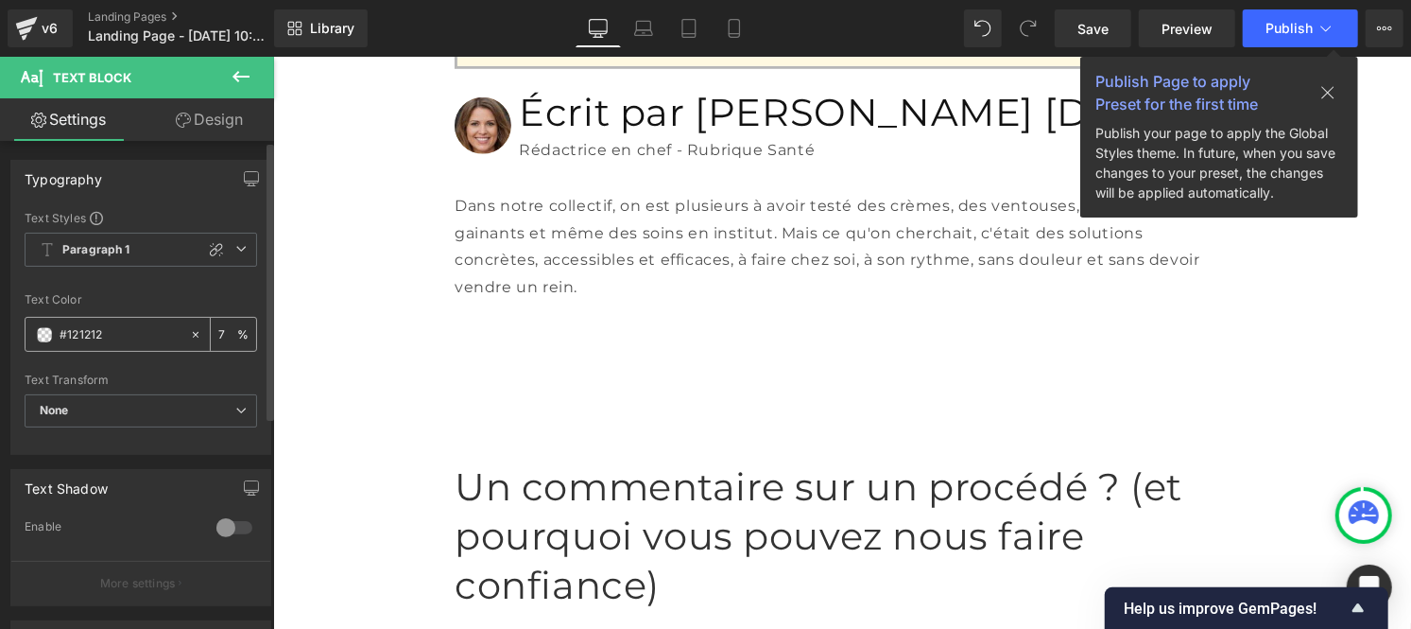
type input "75"
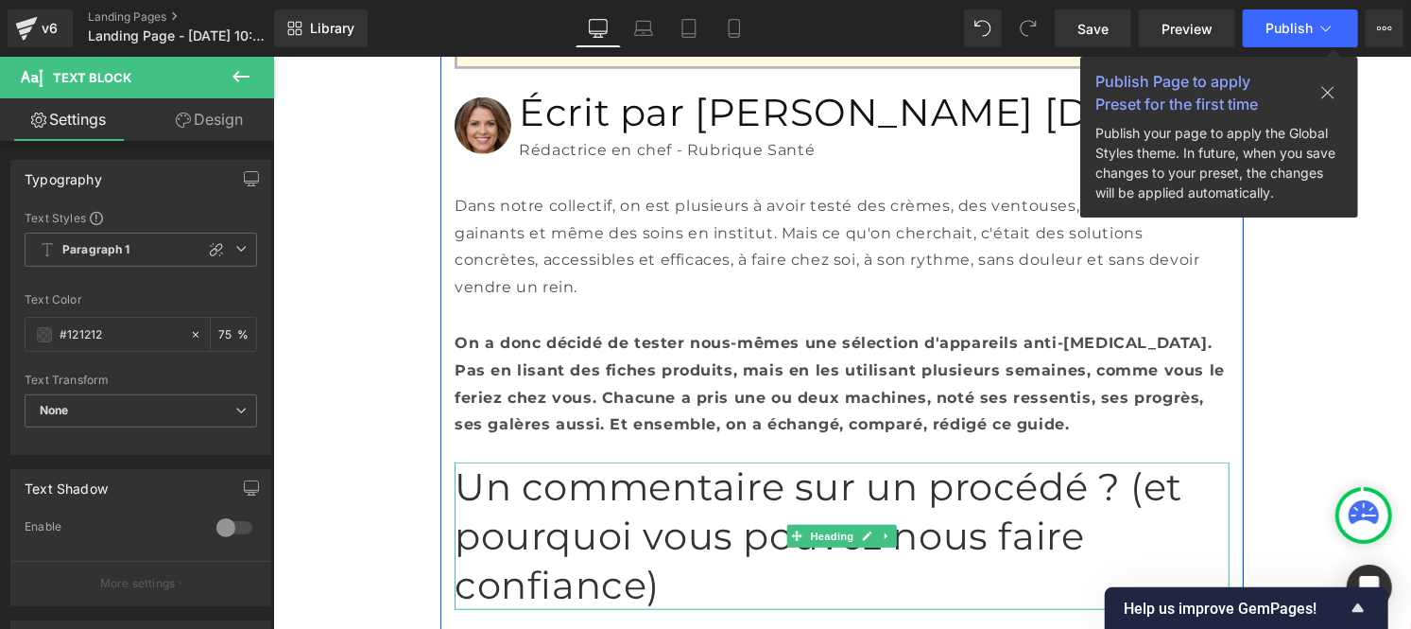
click at [539, 462] on font "Un commentaire sur un procédé ? (et pourquoi vous pouvez nous faire confiance)" at bounding box center [818, 534] width 728 height 145
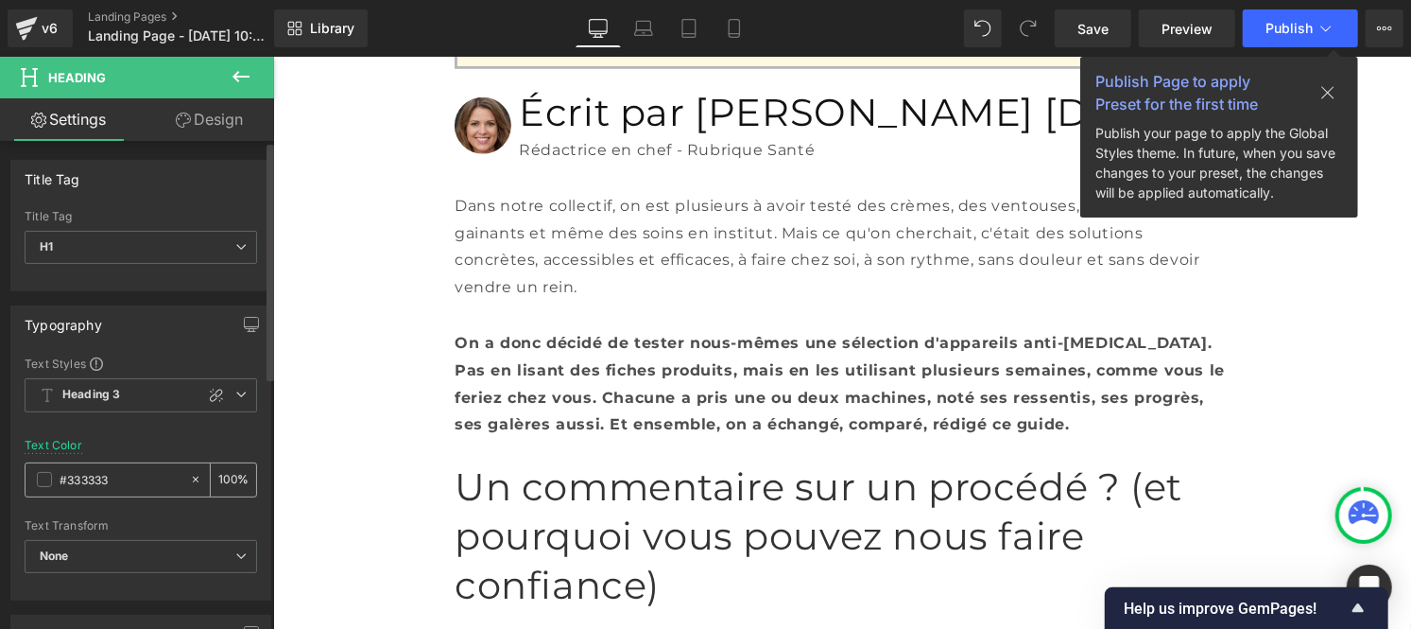
click at [73, 484] on input "#333333" at bounding box center [120, 479] width 121 height 21
click at [86, 482] on input "#1233333" at bounding box center [120, 479] width 121 height 21
click at [90, 480] on input "#1213333" at bounding box center [120, 479] width 121 height 21
click at [104, 480] on input "#1212333" at bounding box center [120, 479] width 121 height 21
click at [112, 484] on input "#1212123" at bounding box center [120, 479] width 121 height 21
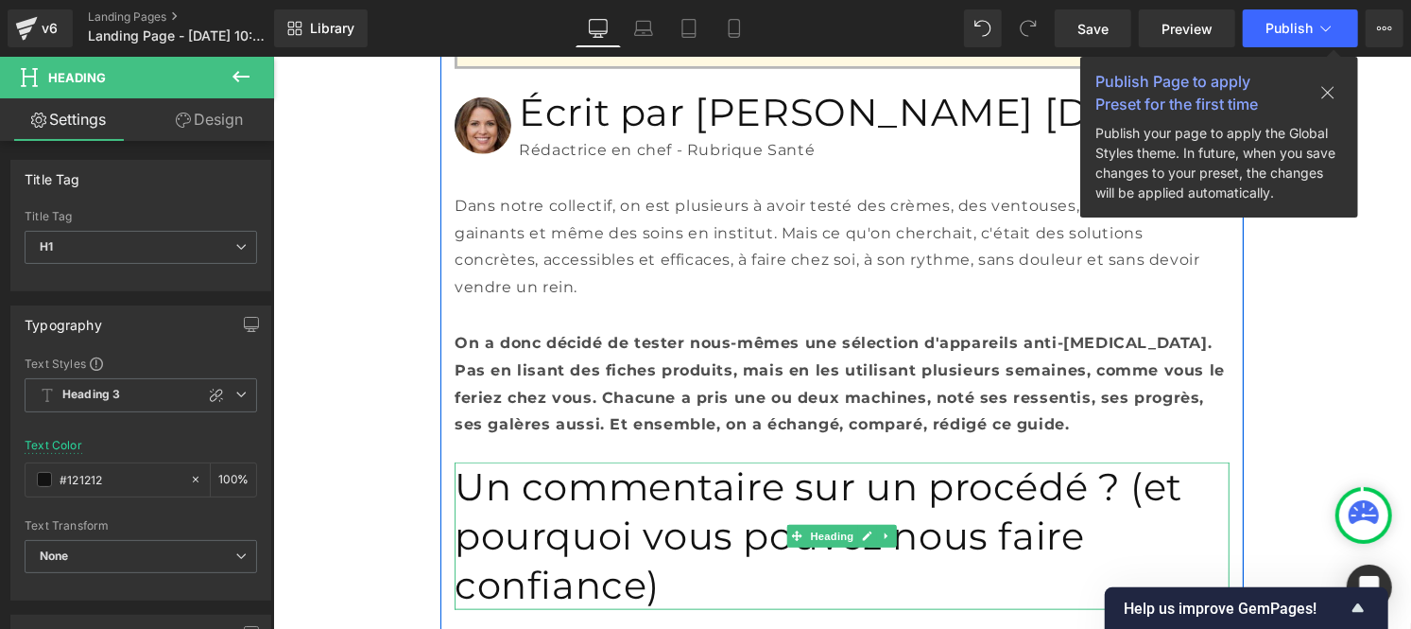
type input "#121212"
click at [571, 462] on font "Un commentaire sur un procédé ? (et pourquoi vous pouvez nous faire confiance)" at bounding box center [818, 534] width 728 height 145
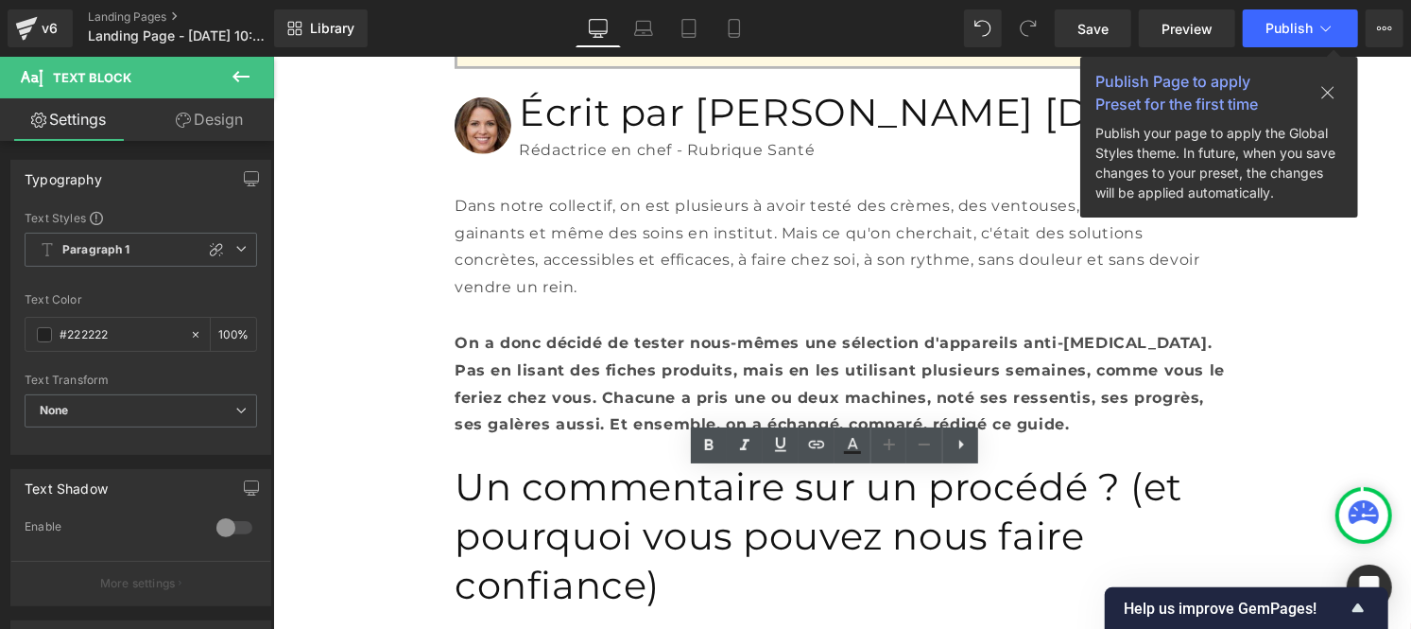
click at [492, 333] on font "On a donc décidé de tester nous-mêmes une sélection d'appareils anti-[MEDICAL_D…" at bounding box center [839, 382] width 770 height 99
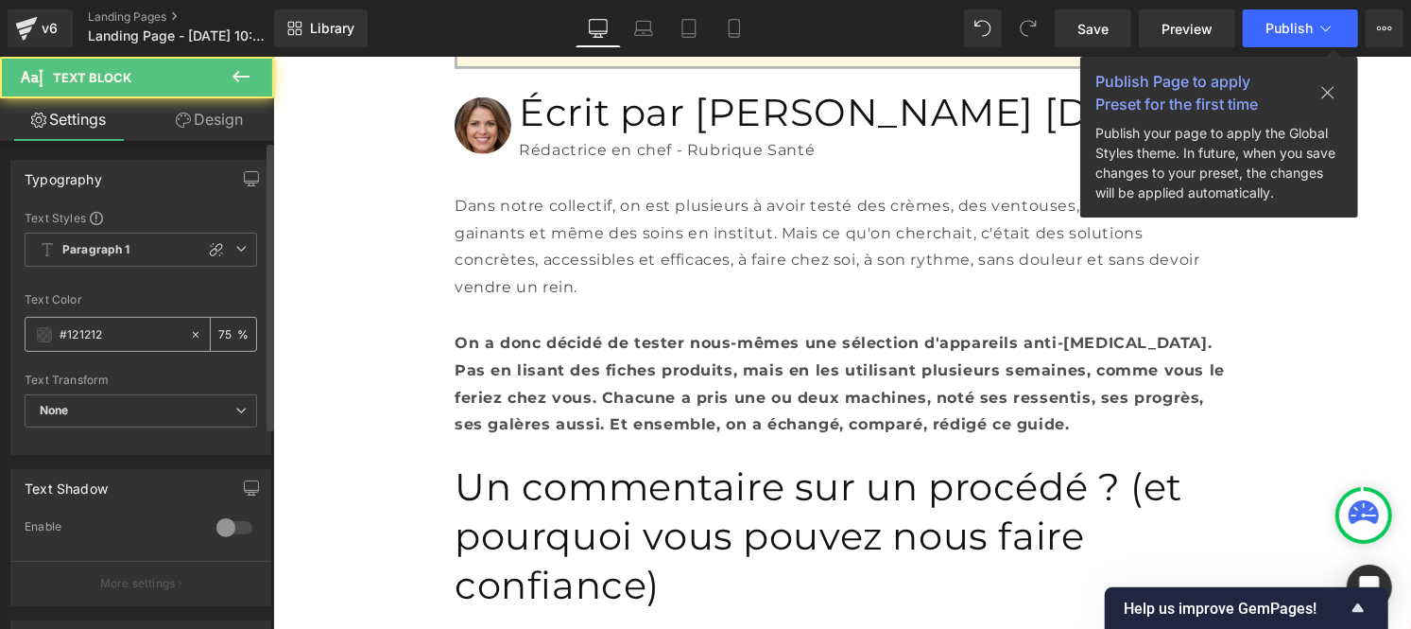
click at [107, 329] on input "#121212" at bounding box center [120, 334] width 121 height 21
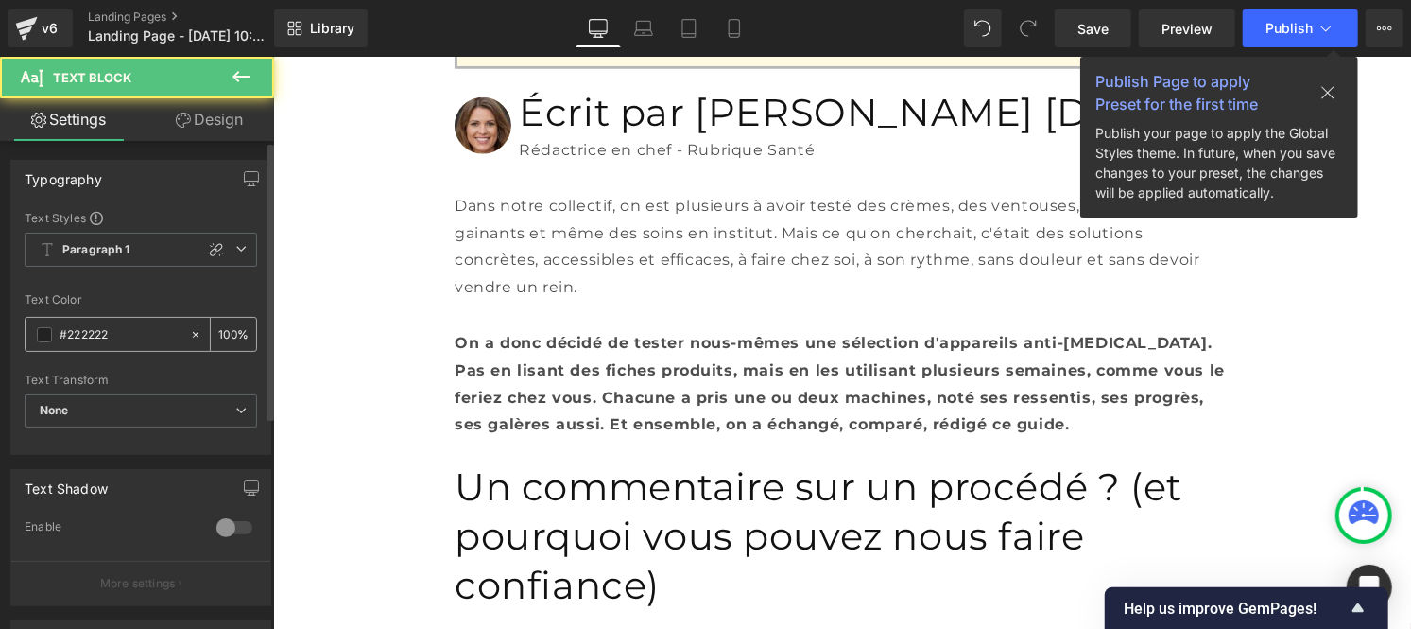
click at [126, 333] on input "#222222" at bounding box center [120, 334] width 121 height 21
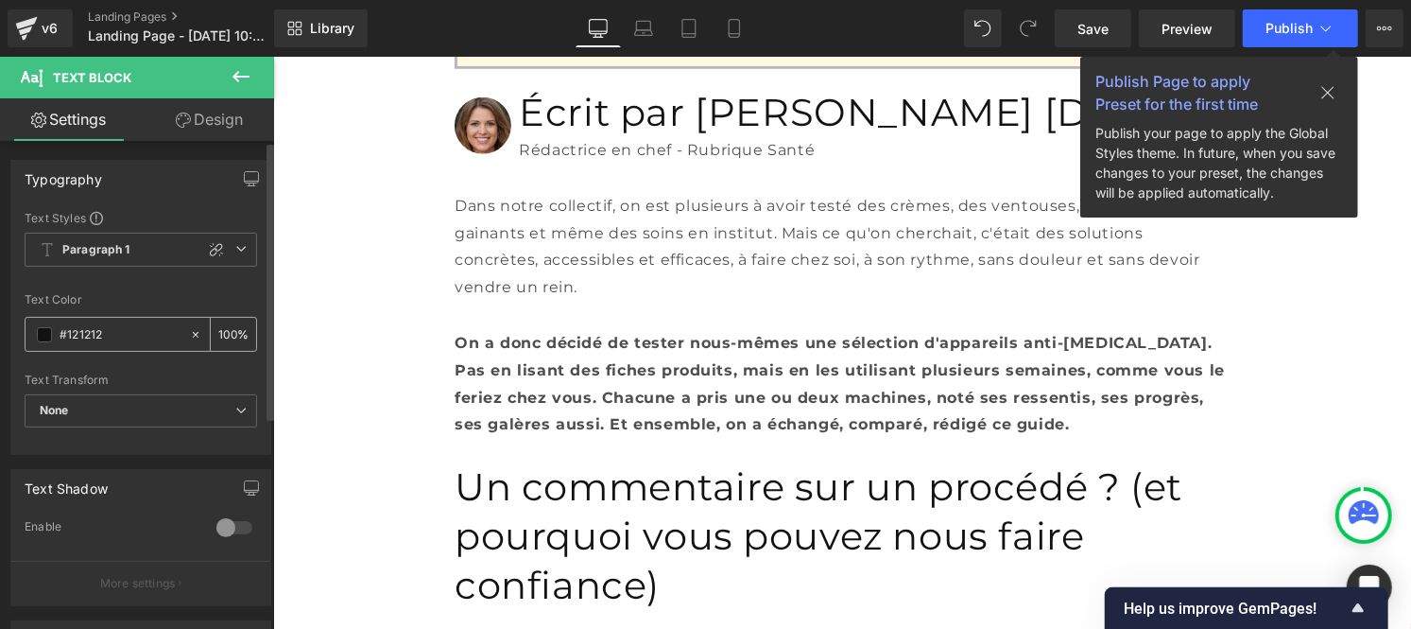
type input "#121212"
click at [228, 333] on input "100" at bounding box center [227, 333] width 19 height 21
type input "1"
type input "75"
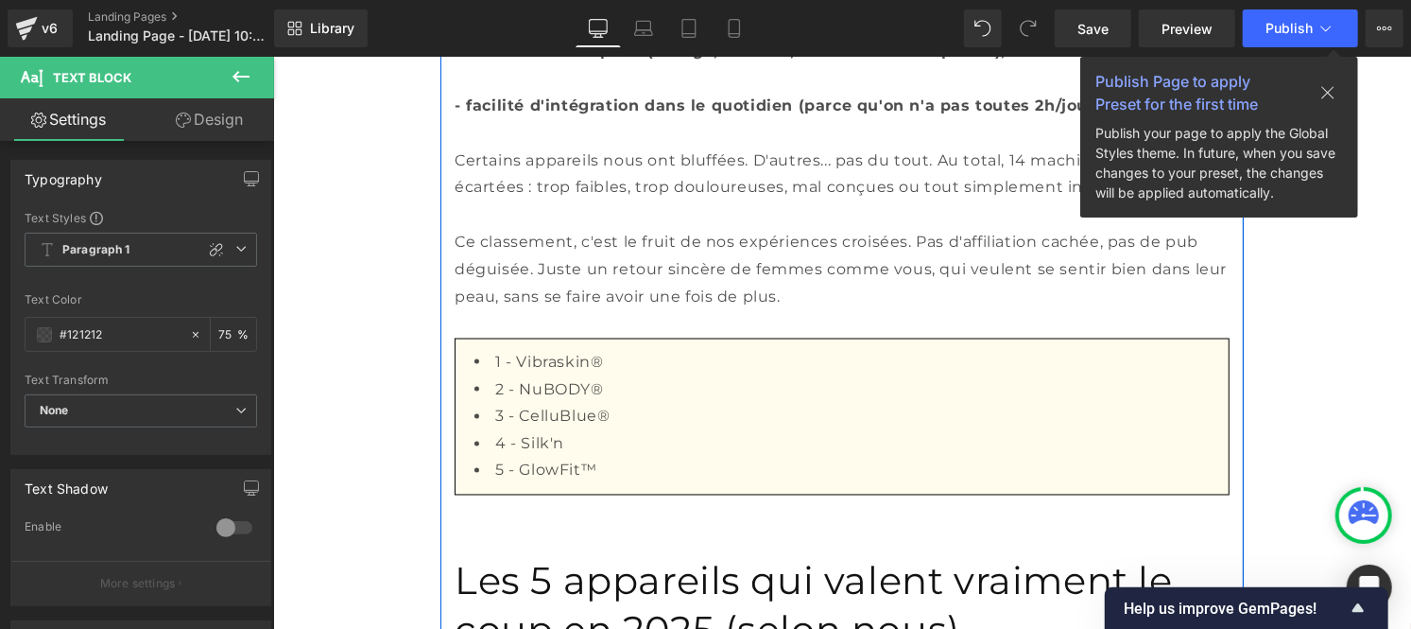
scroll to position [1763, 0]
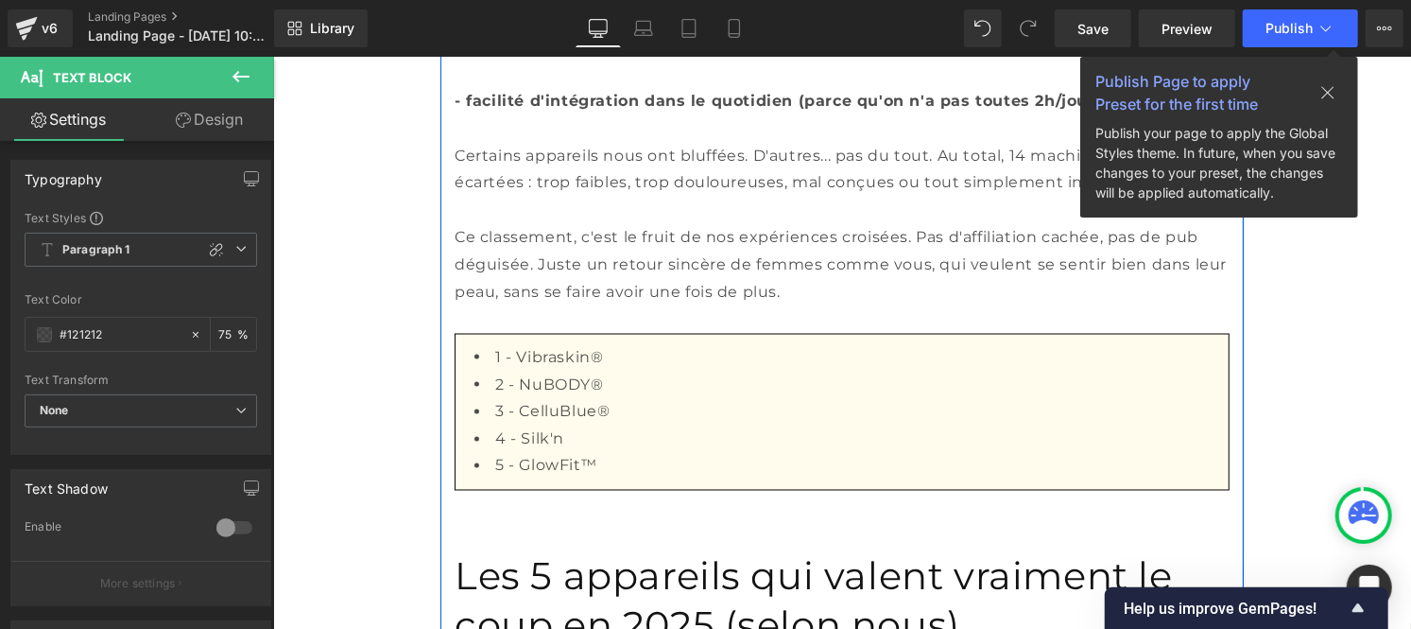
click at [558, 374] on font "2 - NuBODY®" at bounding box center [548, 383] width 109 height 18
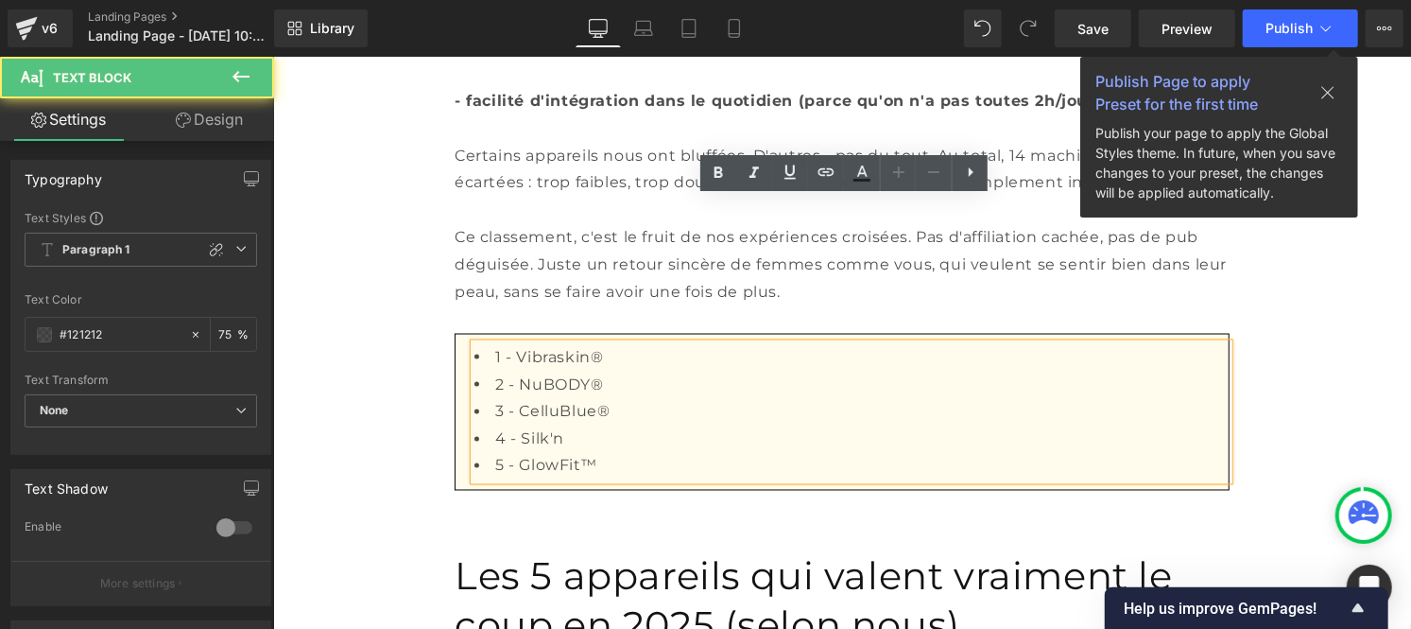
click at [558, 374] on font "2 - NuBODY®" at bounding box center [548, 383] width 109 height 18
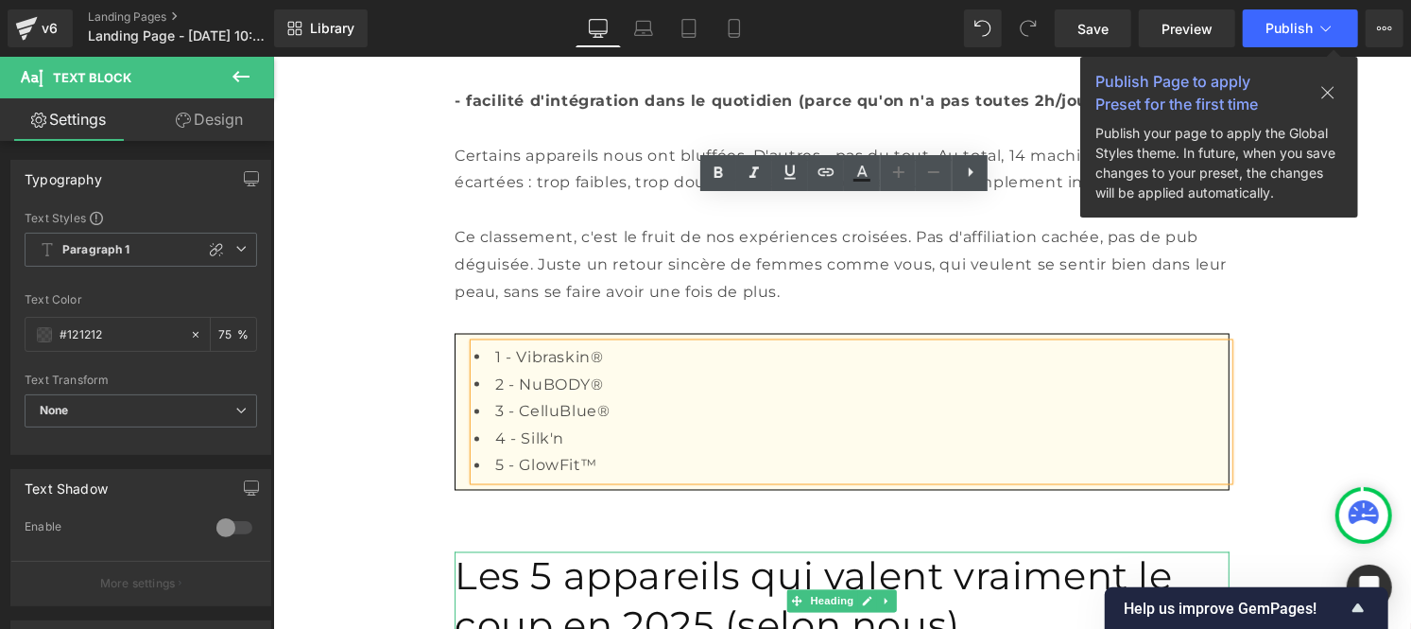
click at [539, 552] on font "Les 5 appareils qui valent vraiment le coup en 2025 (selon nous)" at bounding box center [813, 599] width 718 height 95
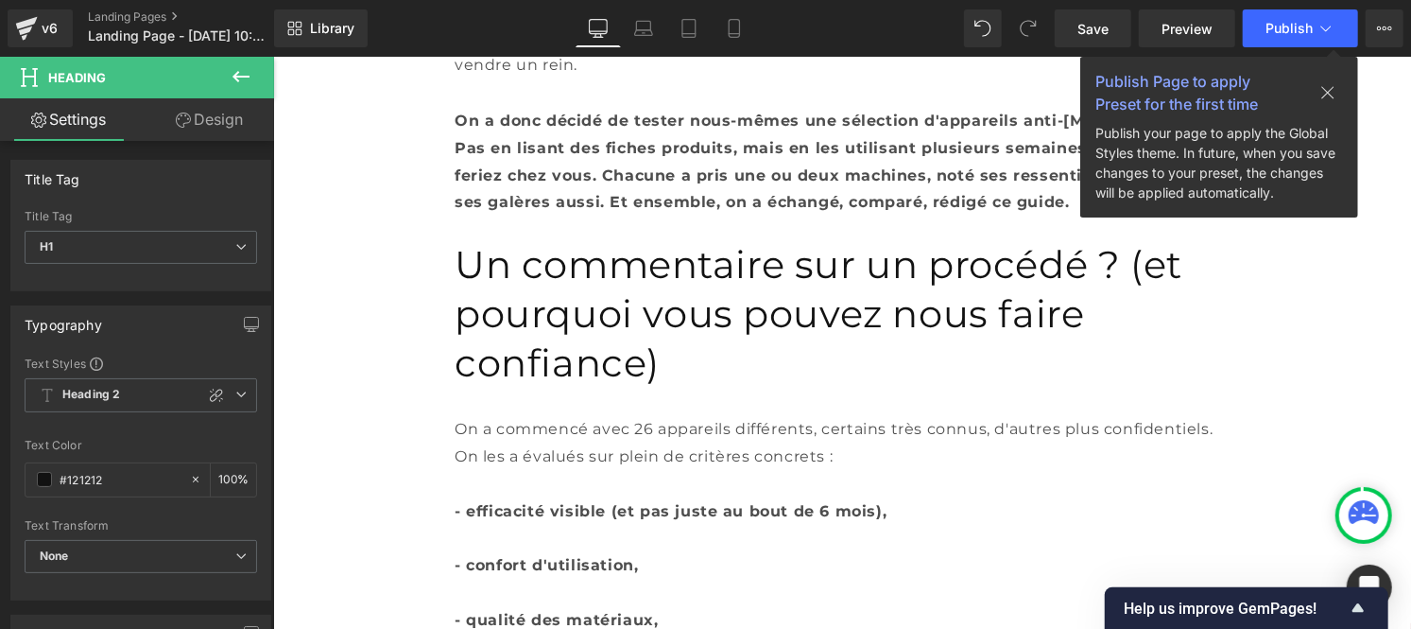
scroll to position [1122, 0]
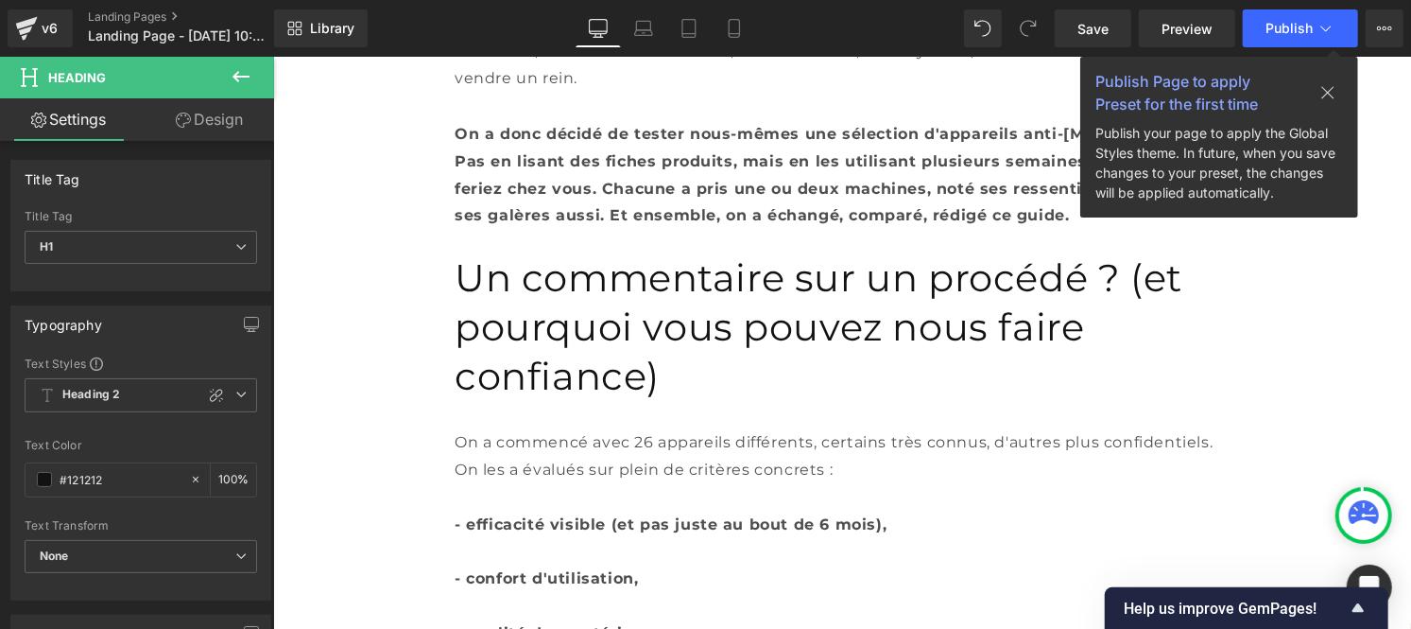
click at [488, 253] on font "Un commentaire sur un procédé ? (et pourquoi vous pouvez nous faire confiance)" at bounding box center [818, 325] width 728 height 145
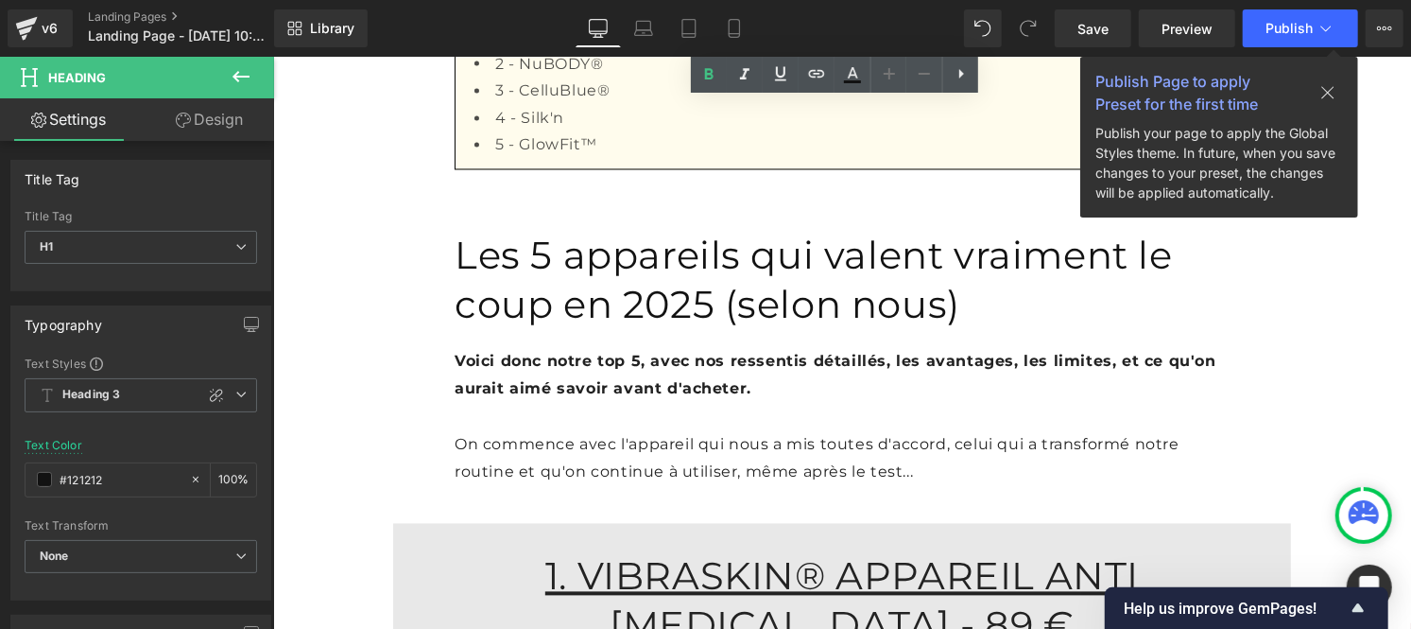
scroll to position [2021, 0]
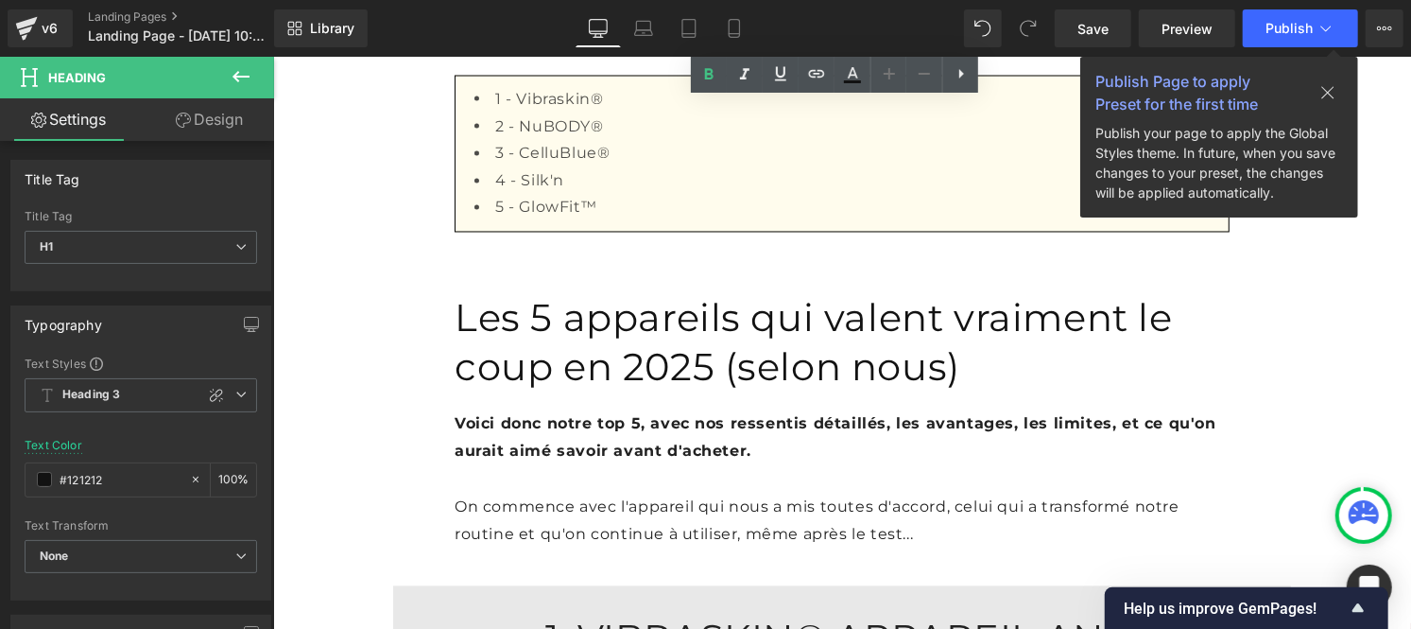
click at [527, 414] on font "Voici donc notre top 5, avec nos ressentis détaillés, les avantages, les limite…" at bounding box center [835, 436] width 762 height 45
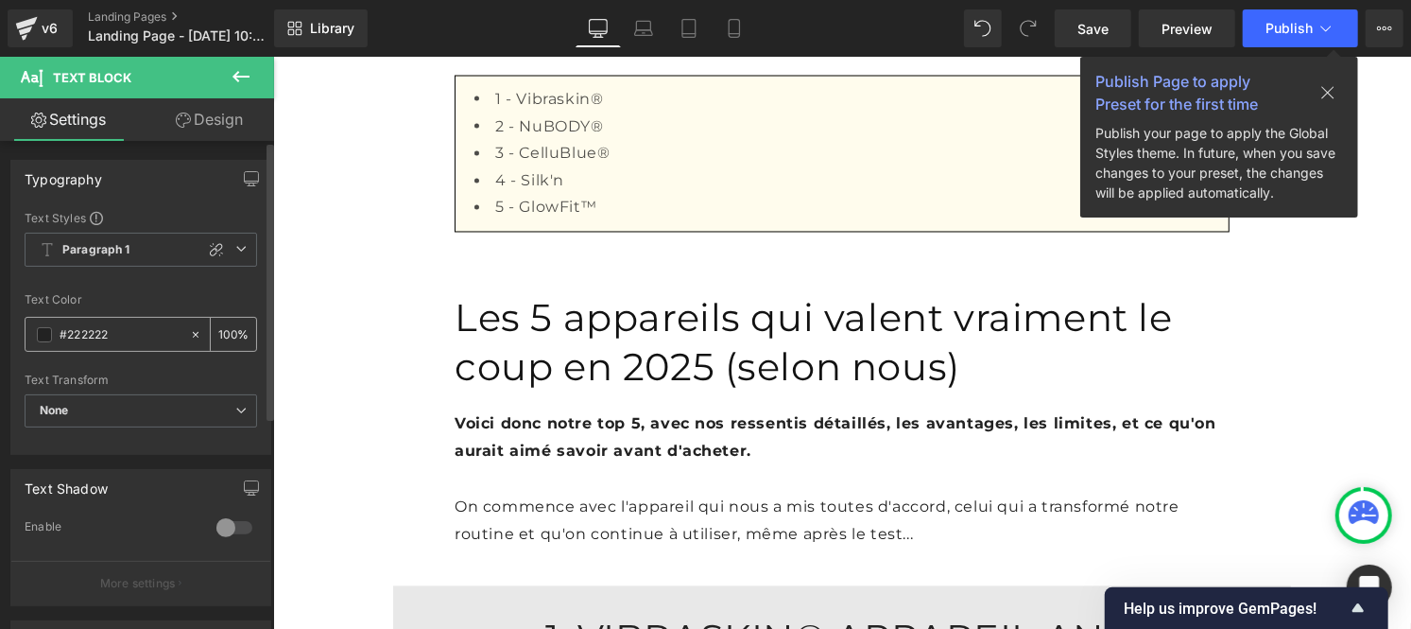
click at [130, 337] on input "#222222" at bounding box center [120, 334] width 121 height 21
paste input "12121"
type input "#121212"
click at [228, 327] on input "100" at bounding box center [227, 333] width 19 height 21
type input "1"
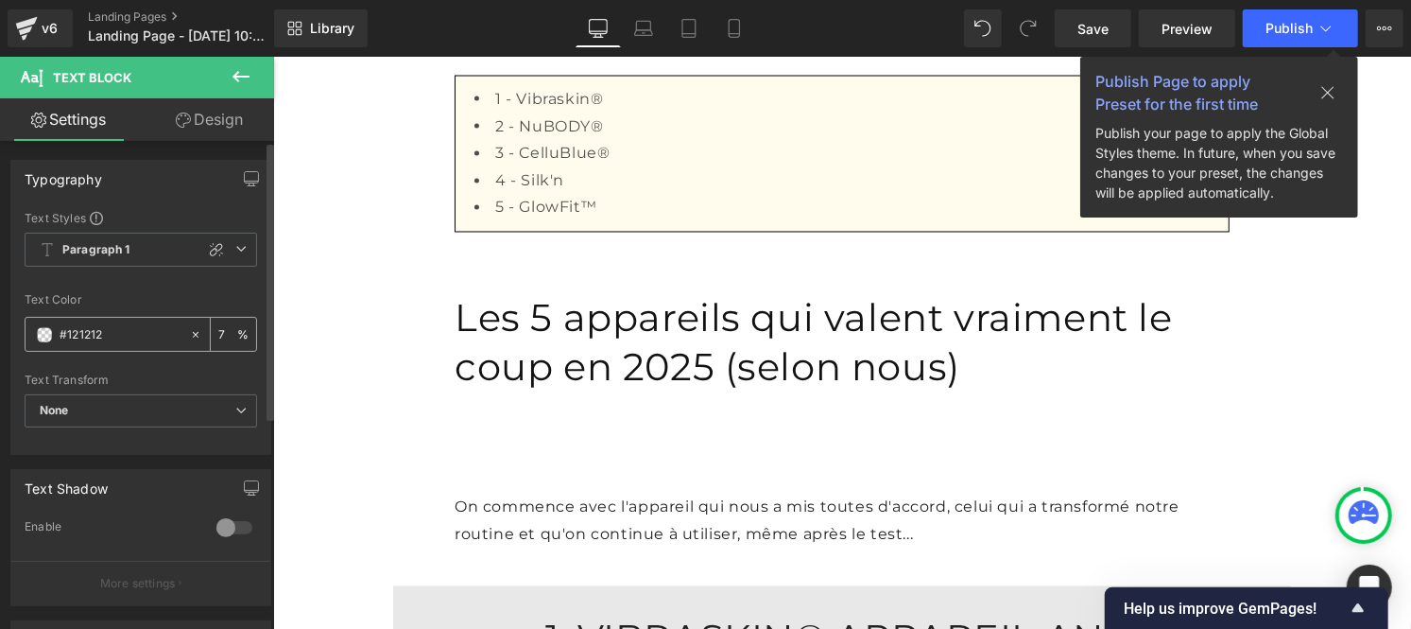
type input "75"
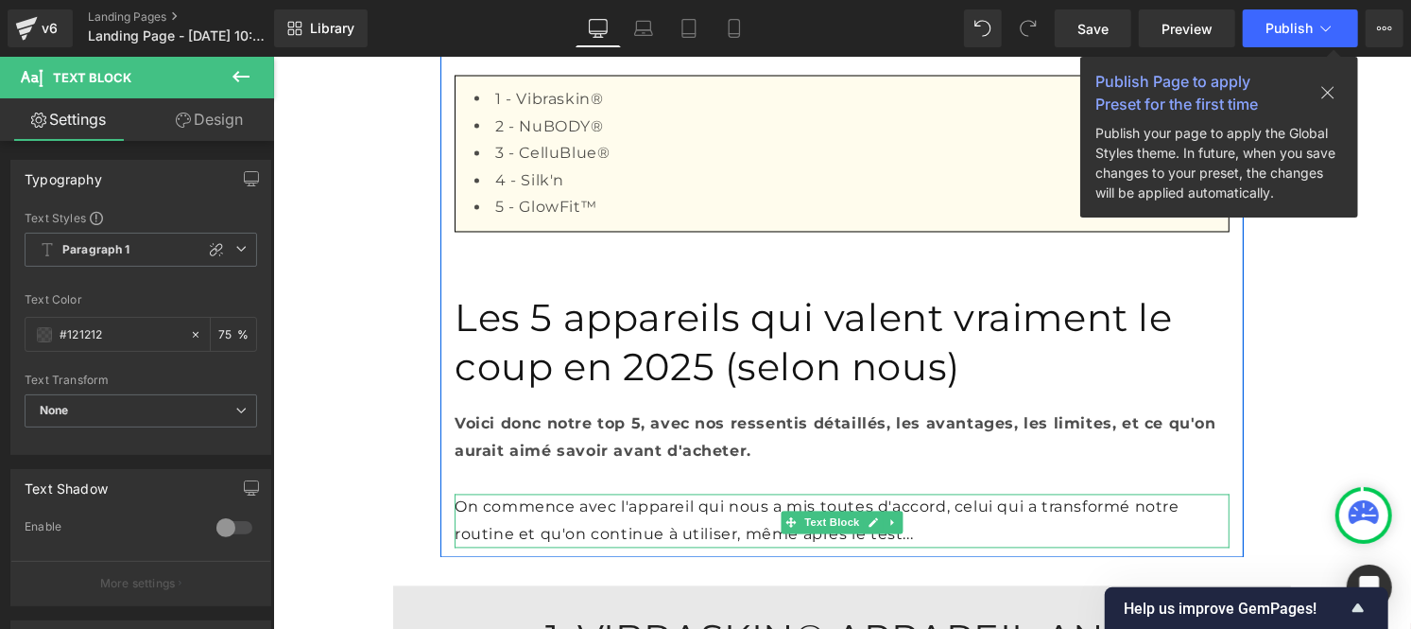
click at [542, 497] on font "On commence avec l'appareil qui nous a mis toutes d'accord, celui qui a transfo…" at bounding box center [816, 519] width 725 height 45
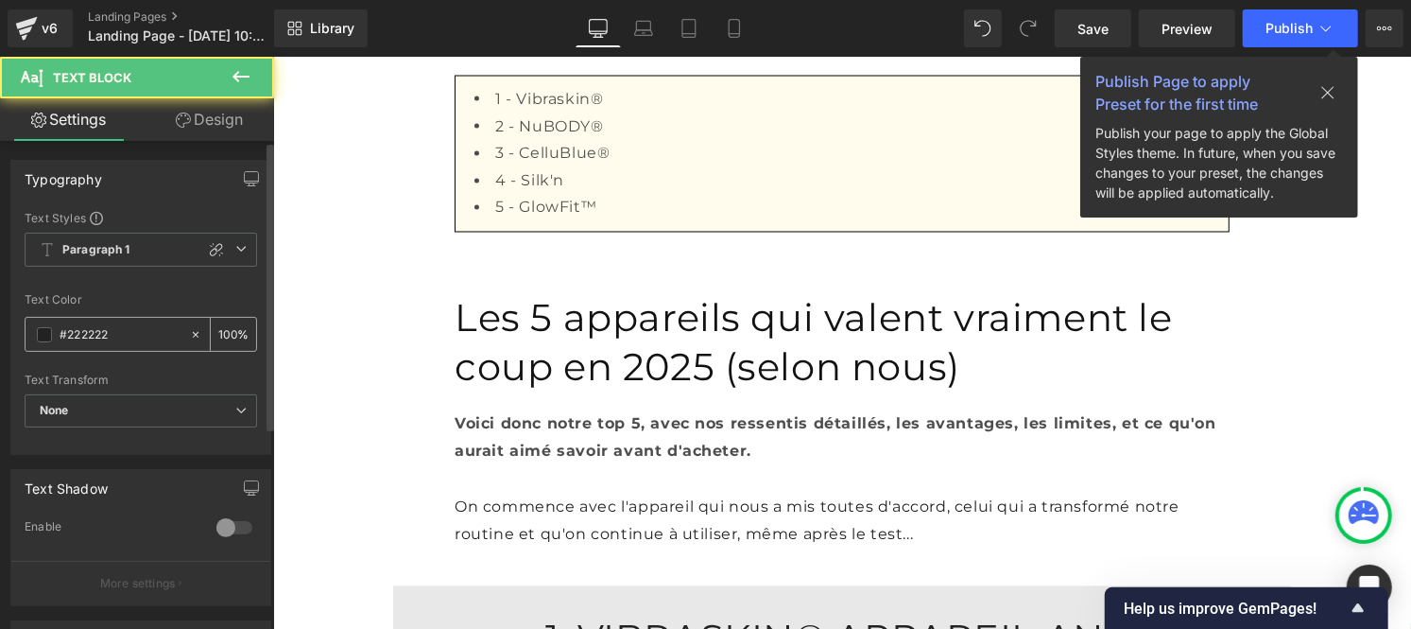
click at [145, 326] on input "#222222" at bounding box center [120, 334] width 121 height 21
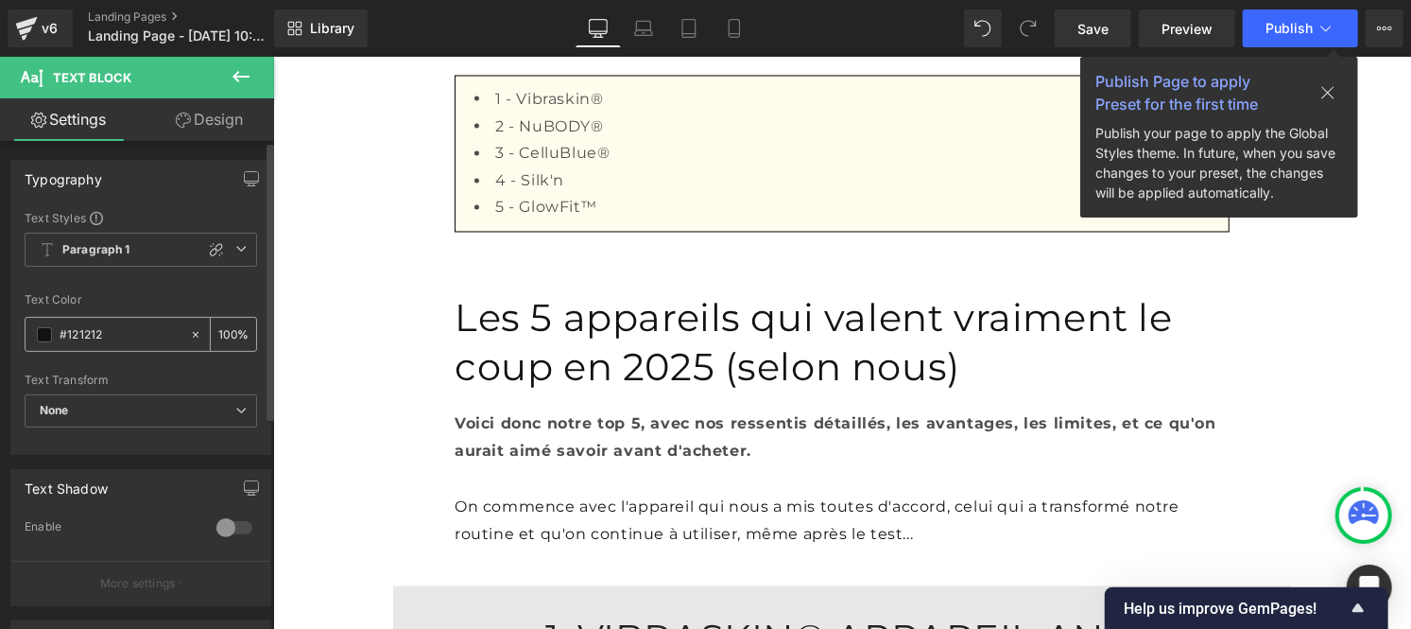
type input "#121212"
click at [228, 326] on input "100" at bounding box center [227, 333] width 19 height 21
type input "1"
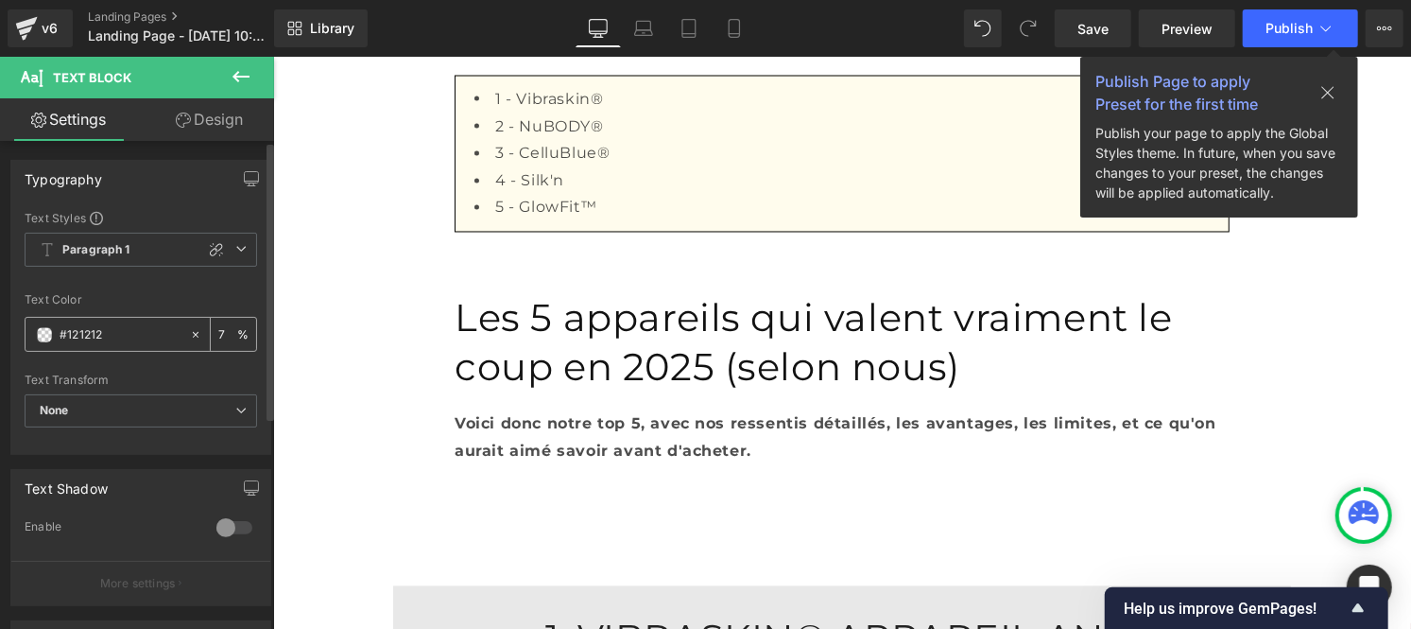
type input "75"
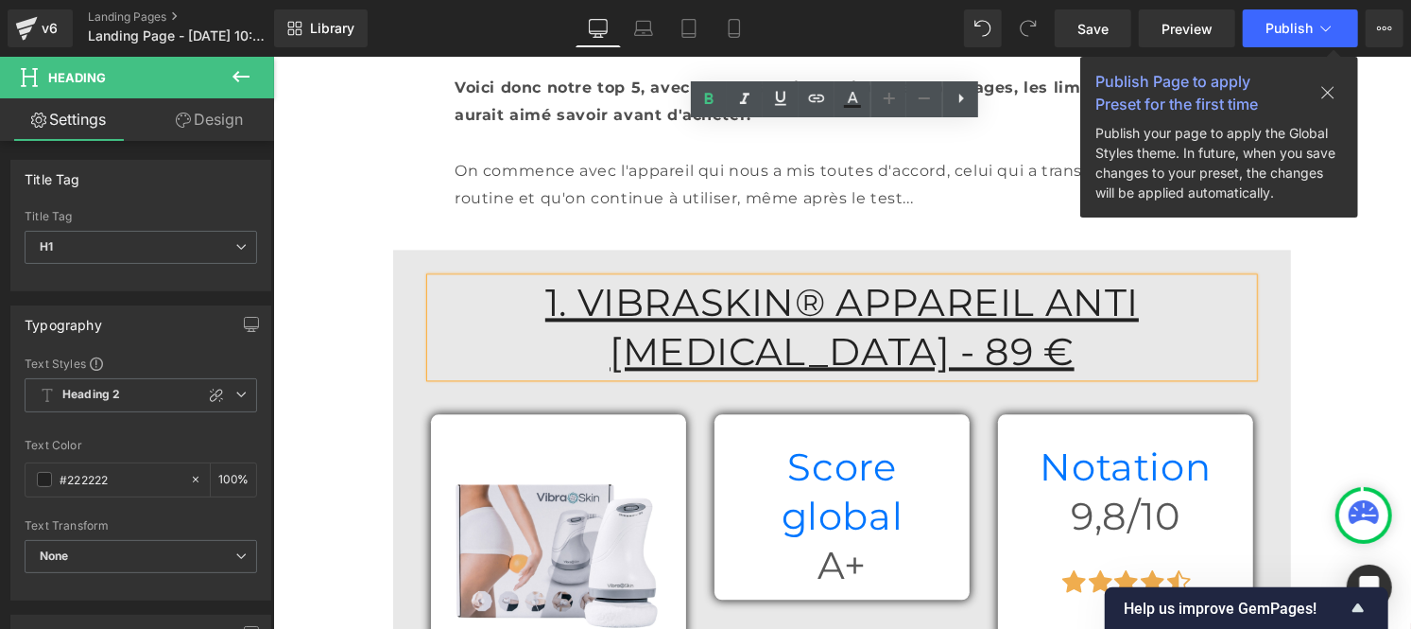
scroll to position [2358, 0]
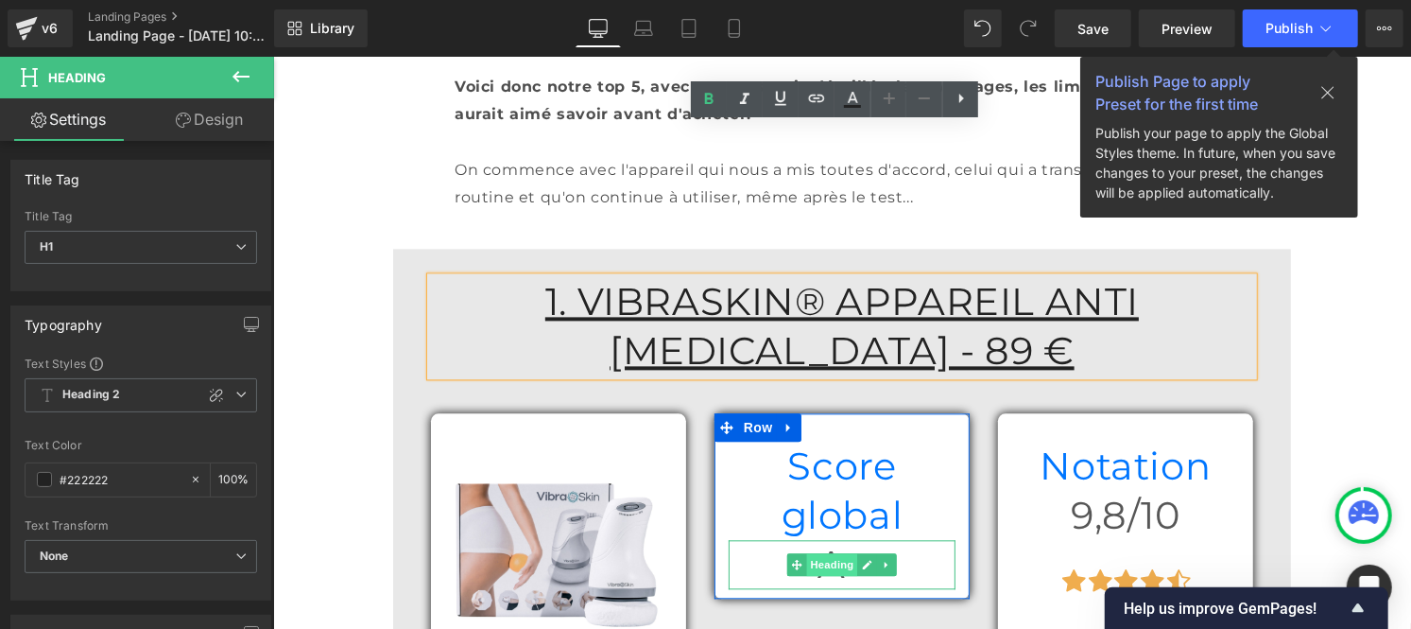
click at [826, 552] on span "Heading" at bounding box center [831, 563] width 51 height 23
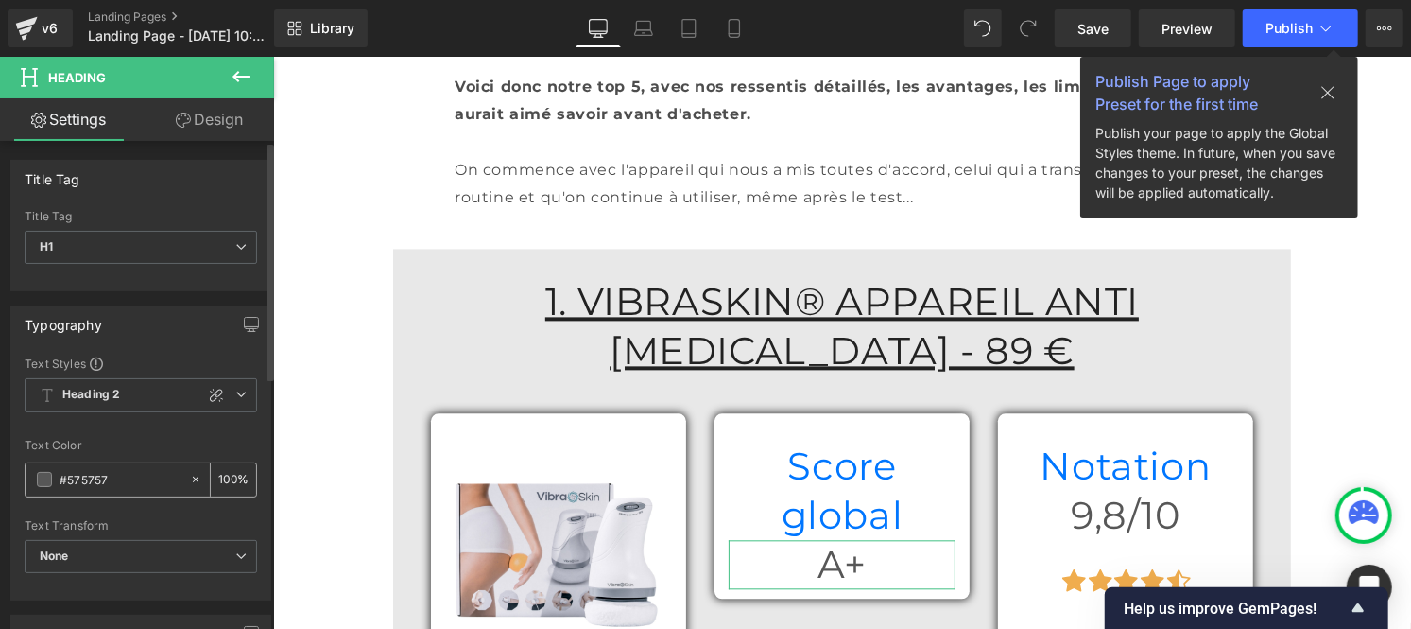
click at [119, 479] on input "#575757" at bounding box center [120, 479] width 121 height 21
type input "#121212"
click at [230, 474] on div "100 %" at bounding box center [233, 479] width 45 height 33
click at [222, 474] on input "100" at bounding box center [227, 479] width 19 height 21
type input "0"
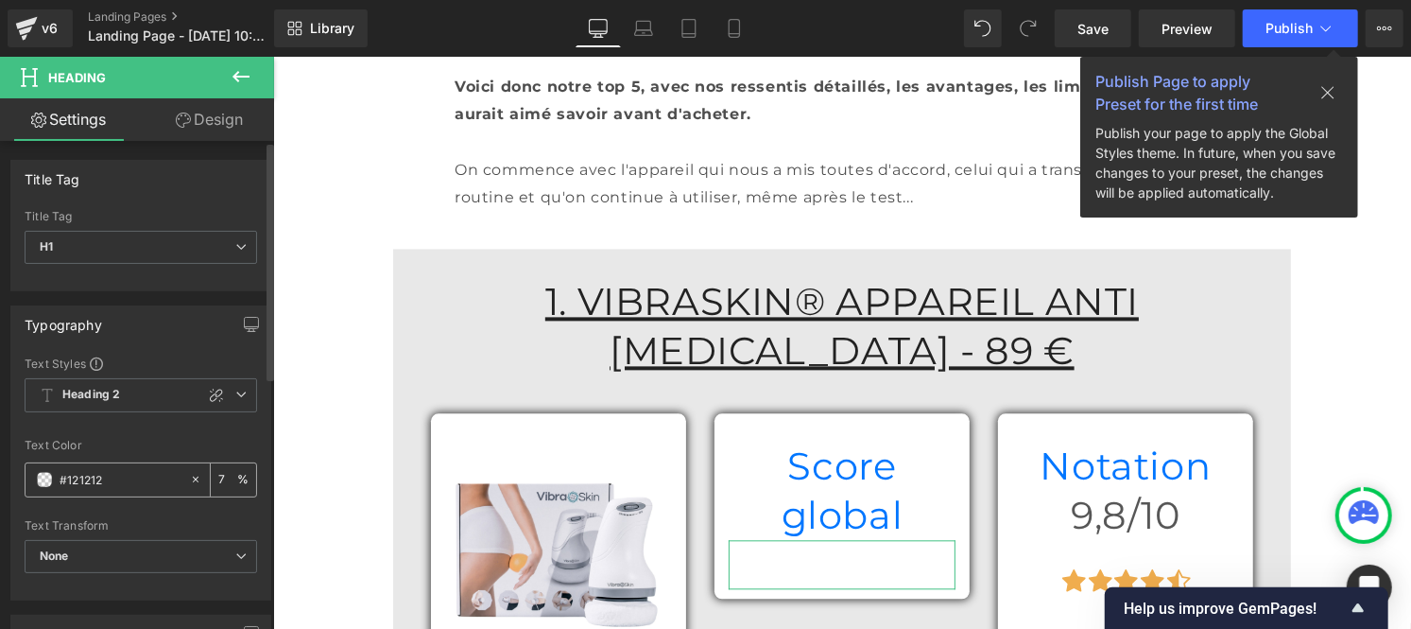
type input "75"
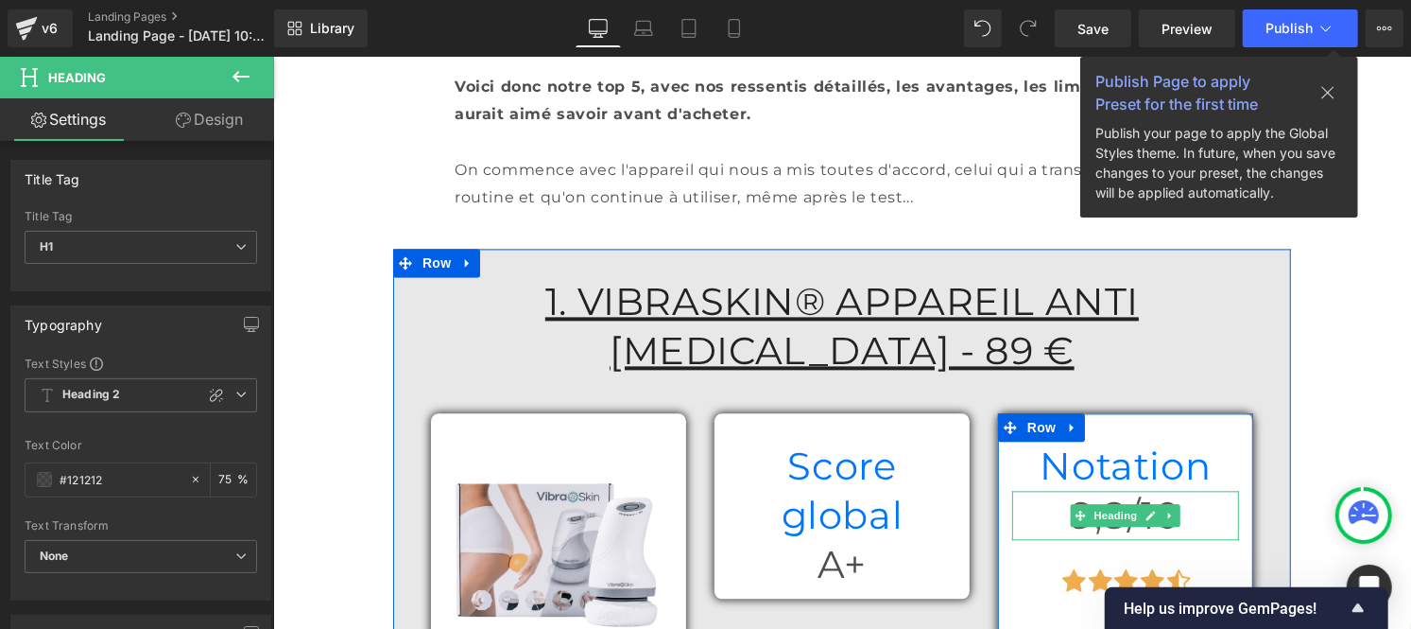
click at [1058, 490] on h1 "9,8/10" at bounding box center [1124, 514] width 227 height 49
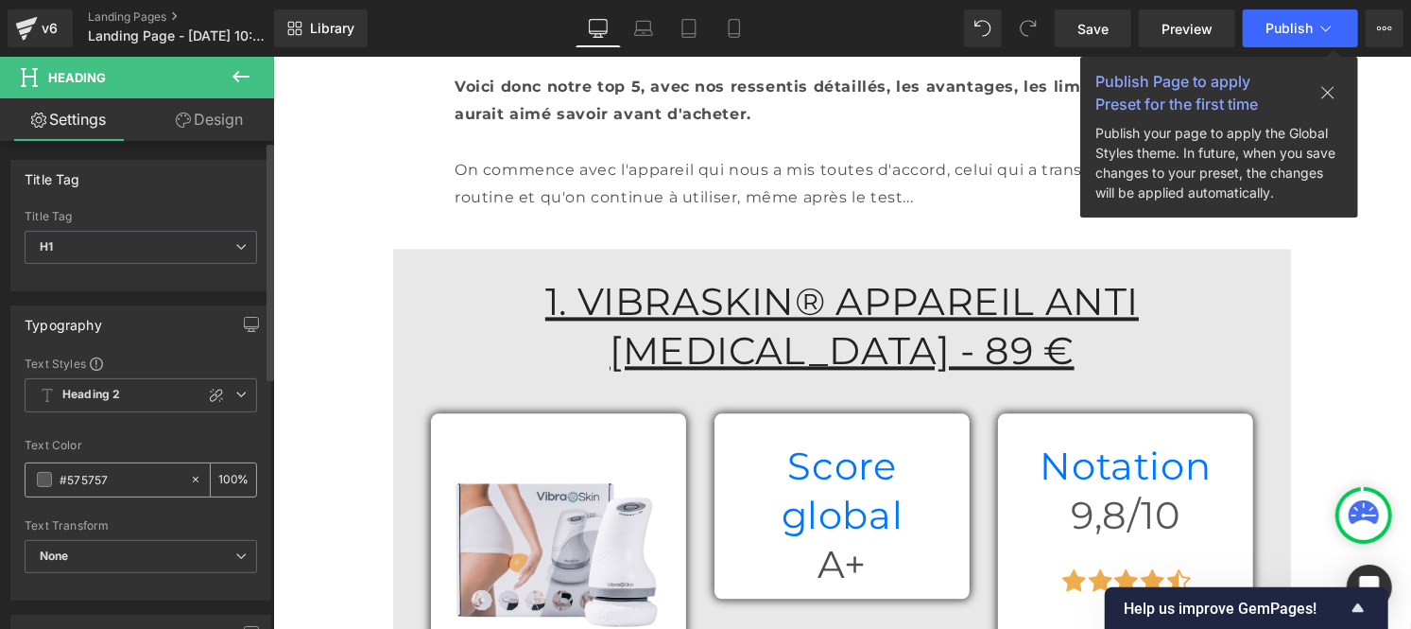
click at [142, 477] on input "#575757" at bounding box center [120, 479] width 121 height 21
type input "#121212"
click at [228, 477] on input "100" at bounding box center [227, 479] width 19 height 21
type input "1"
type input "75"
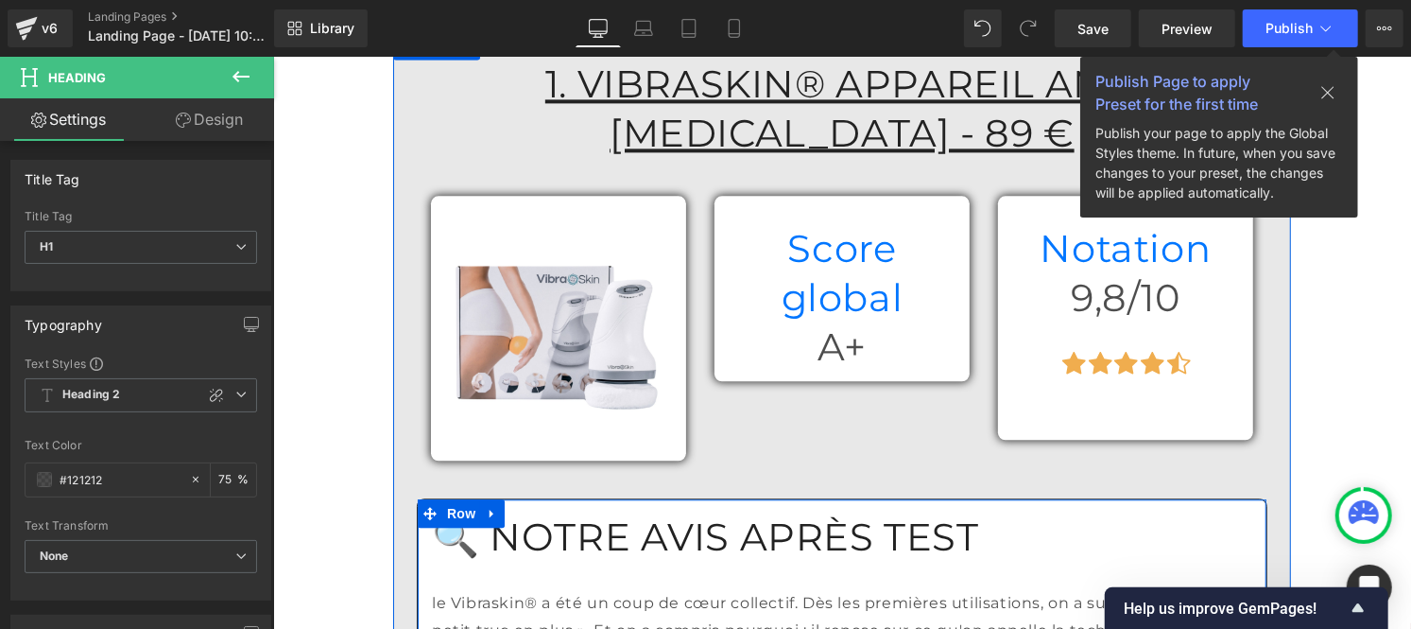
scroll to position [2577, 0]
click at [572, 511] on font "🔍 NOTRE AVIS APRÈS TEST" at bounding box center [704, 534] width 547 height 46
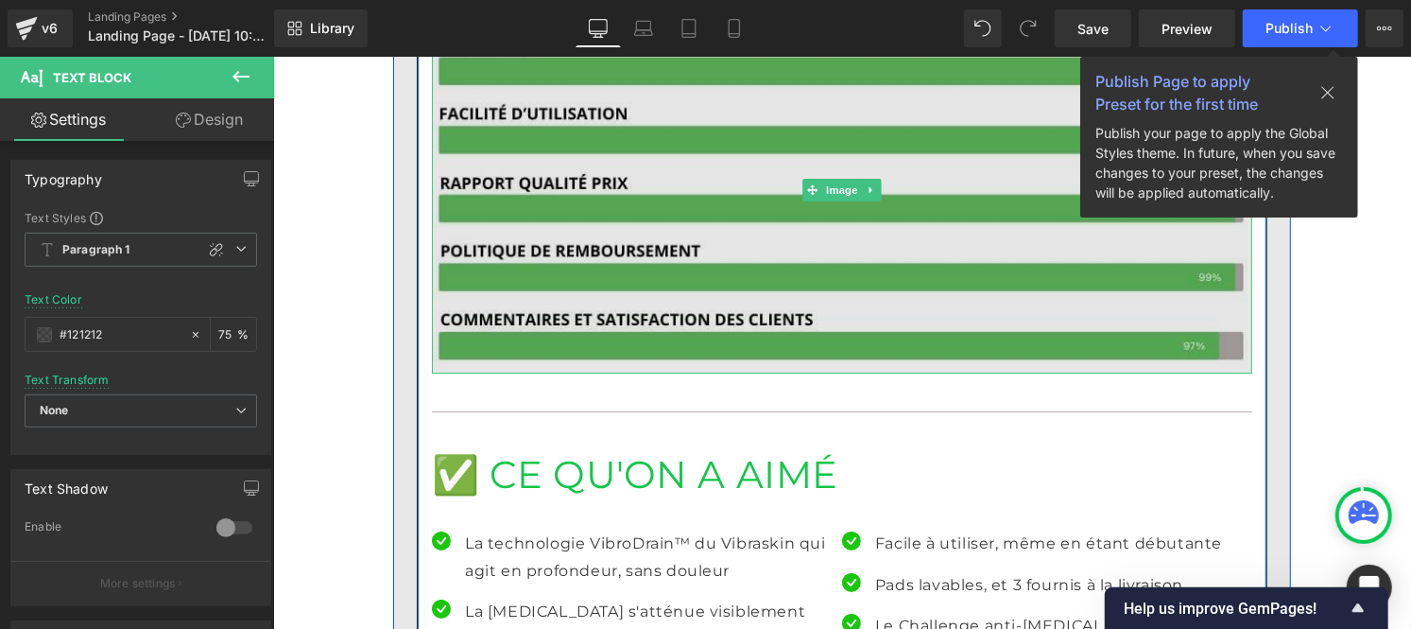
scroll to position [3997, 0]
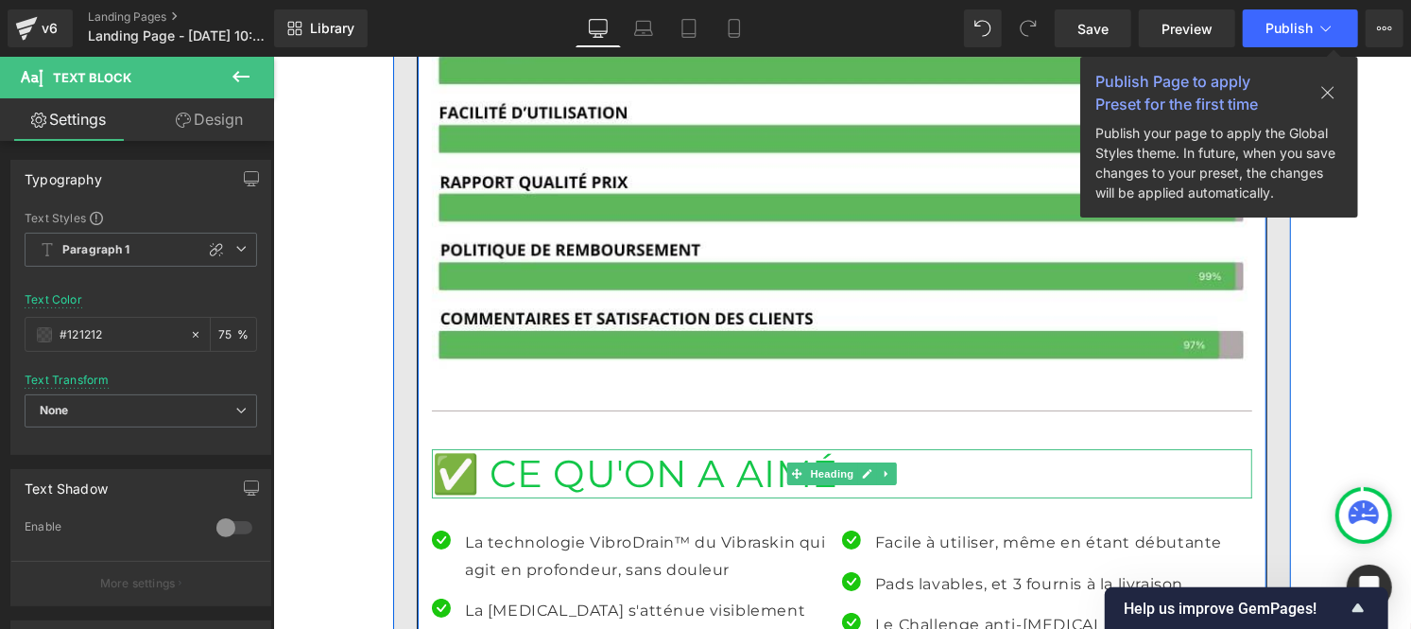
click at [539, 449] on font "✅ CE QU'ON A AIMÉ" at bounding box center [634, 472] width 406 height 46
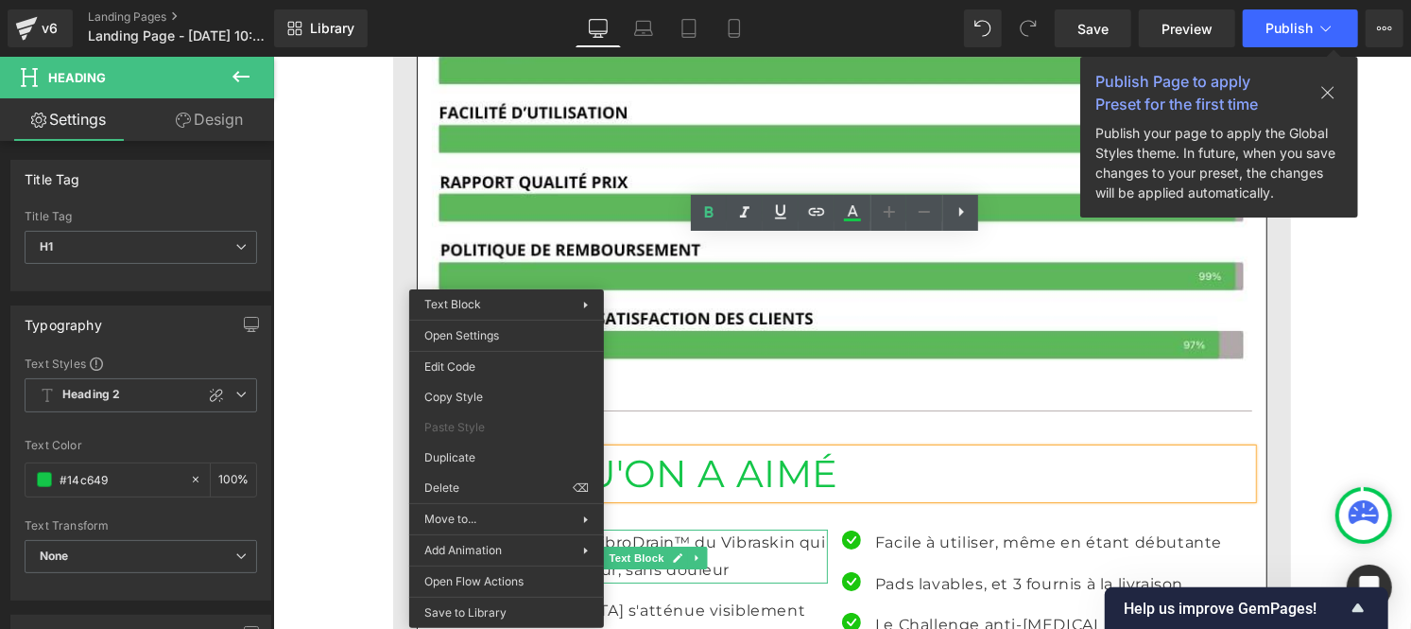
click at [778, 532] on font "La technologie VibroDrain™ du Vibraskin qui agit en profondeur, sans douleur" at bounding box center [644, 554] width 361 height 45
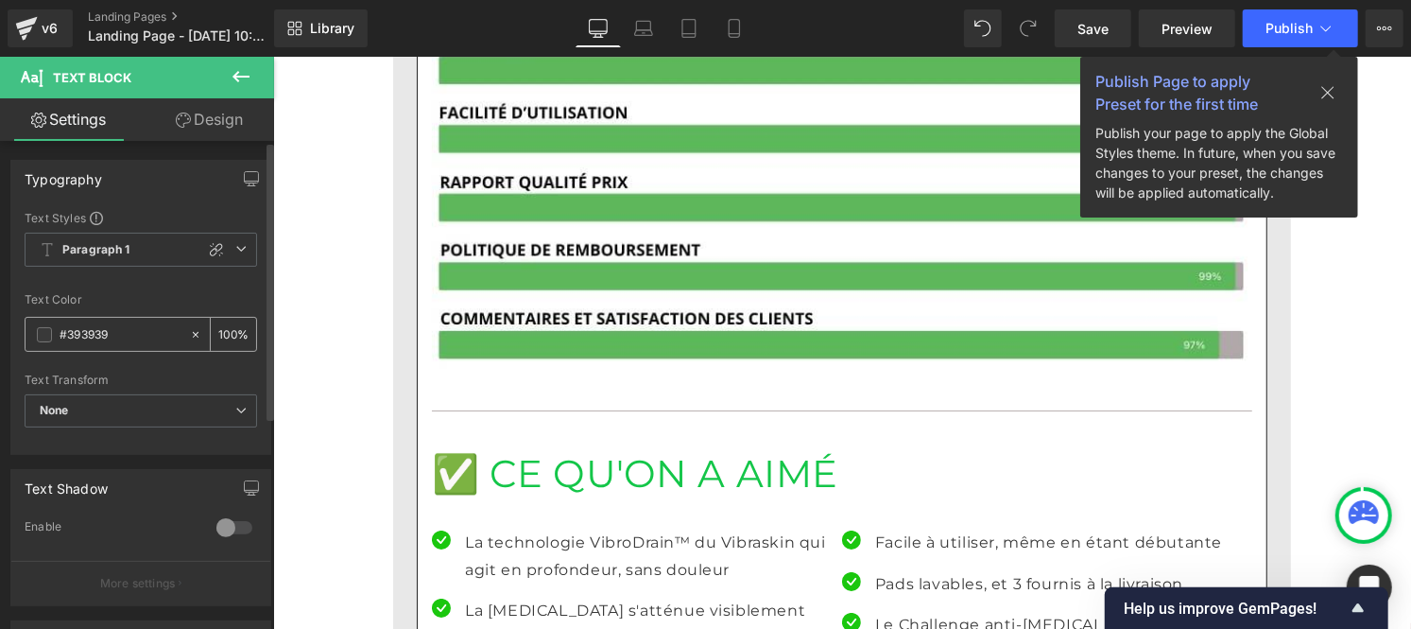
click at [127, 329] on input "#393939" at bounding box center [120, 334] width 121 height 21
paste input "121212"
type input "#121212"
click at [227, 334] on input "100" at bounding box center [227, 333] width 19 height 21
type input "1"
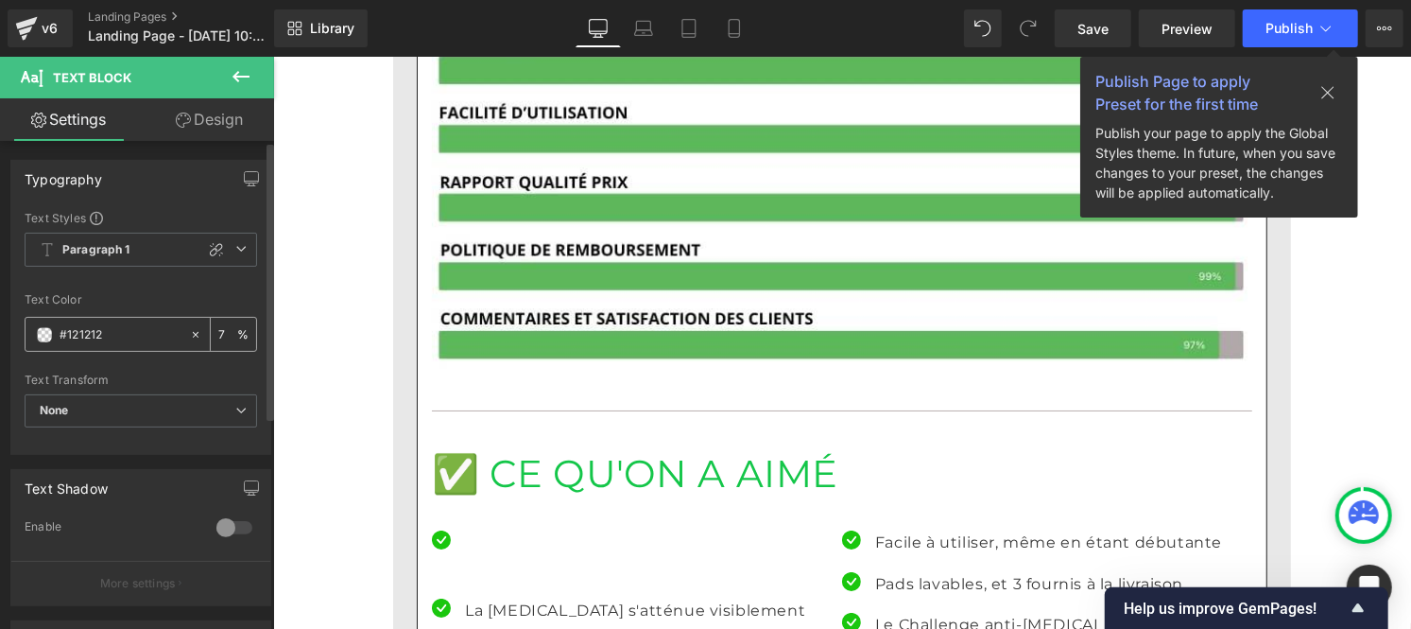
type input "75"
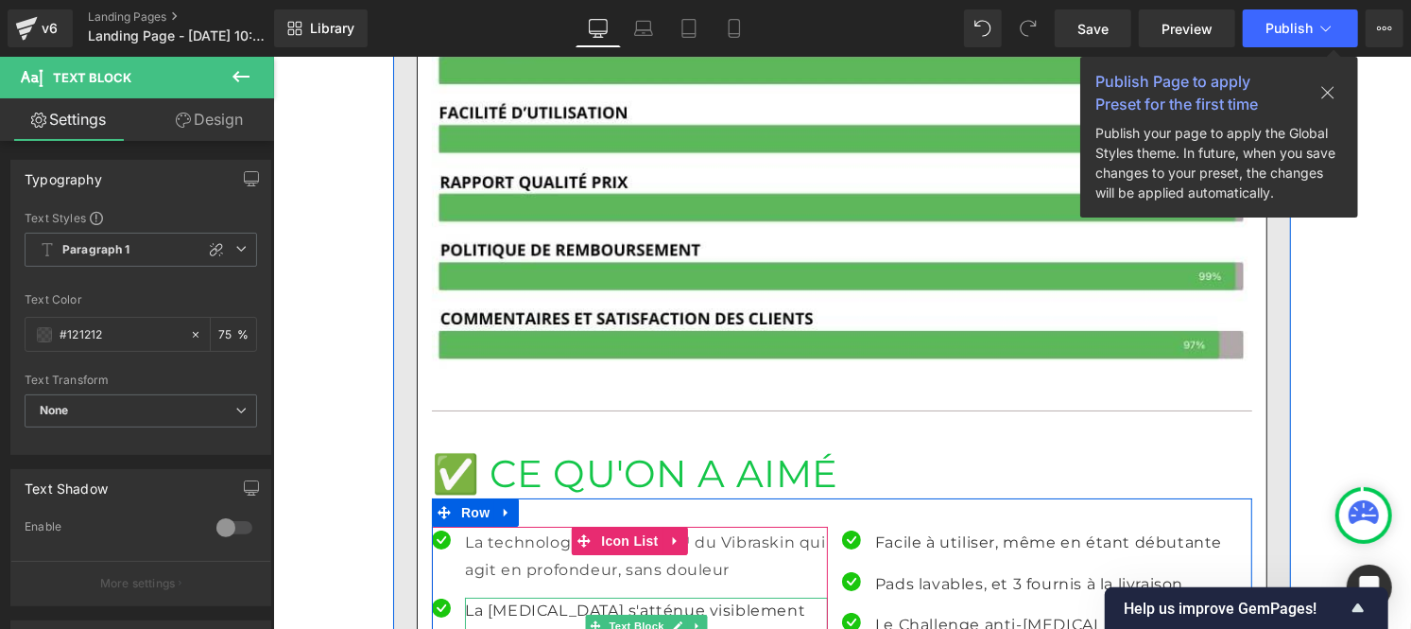
click at [490, 596] on p "La [MEDICAL_DATA] s'atténue visiblement en moins d'un mois" at bounding box center [645, 623] width 363 height 55
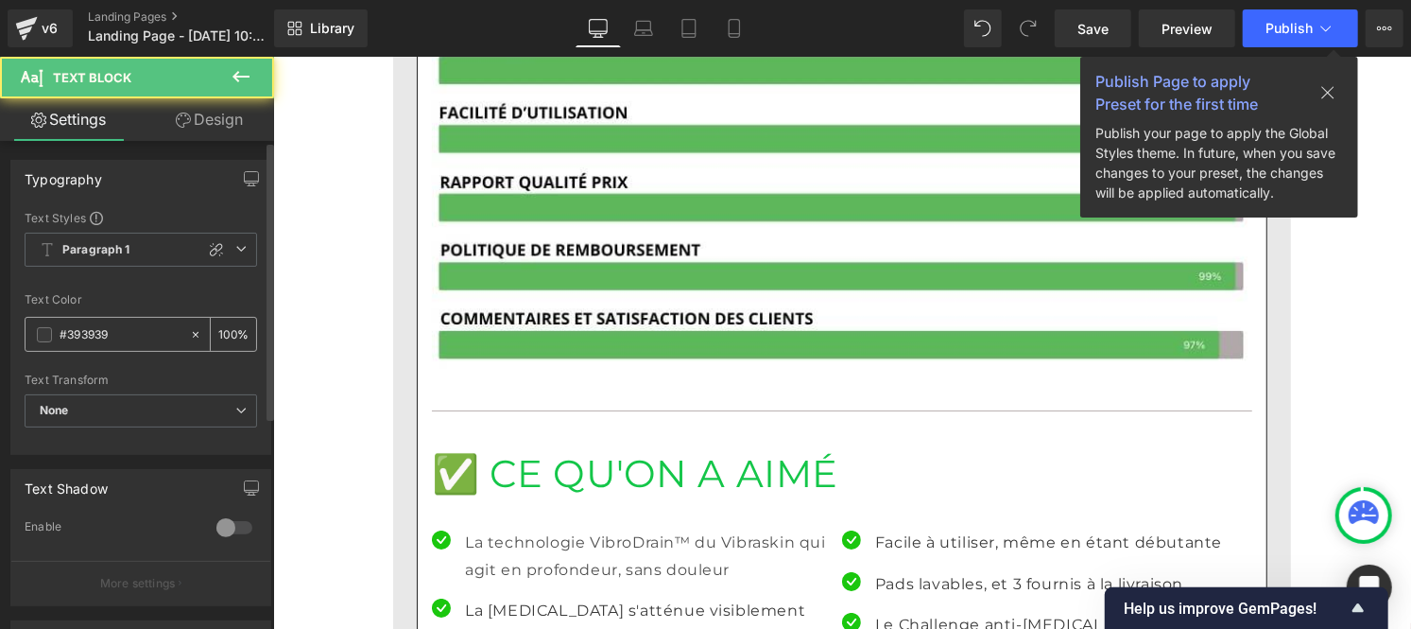
click at [147, 342] on input "#393939" at bounding box center [120, 334] width 121 height 21
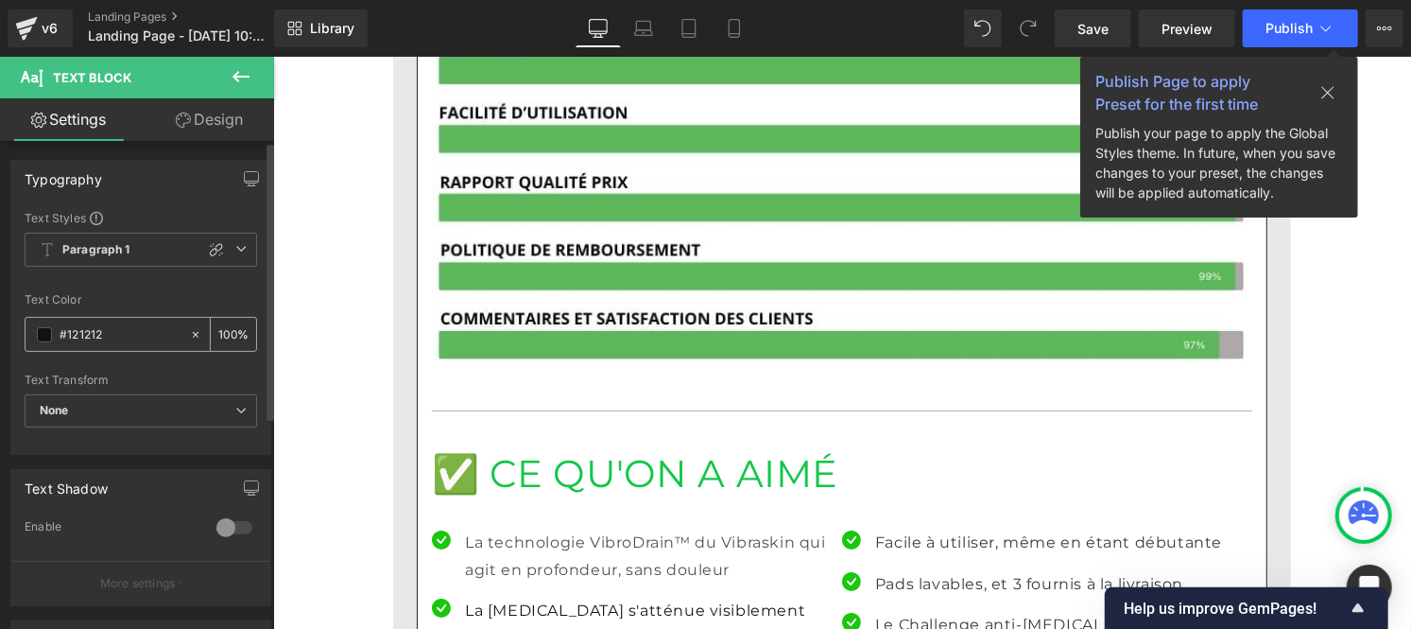
type input "#121212"
click at [225, 328] on input "100" at bounding box center [227, 333] width 19 height 21
type input "0"
type input "75"
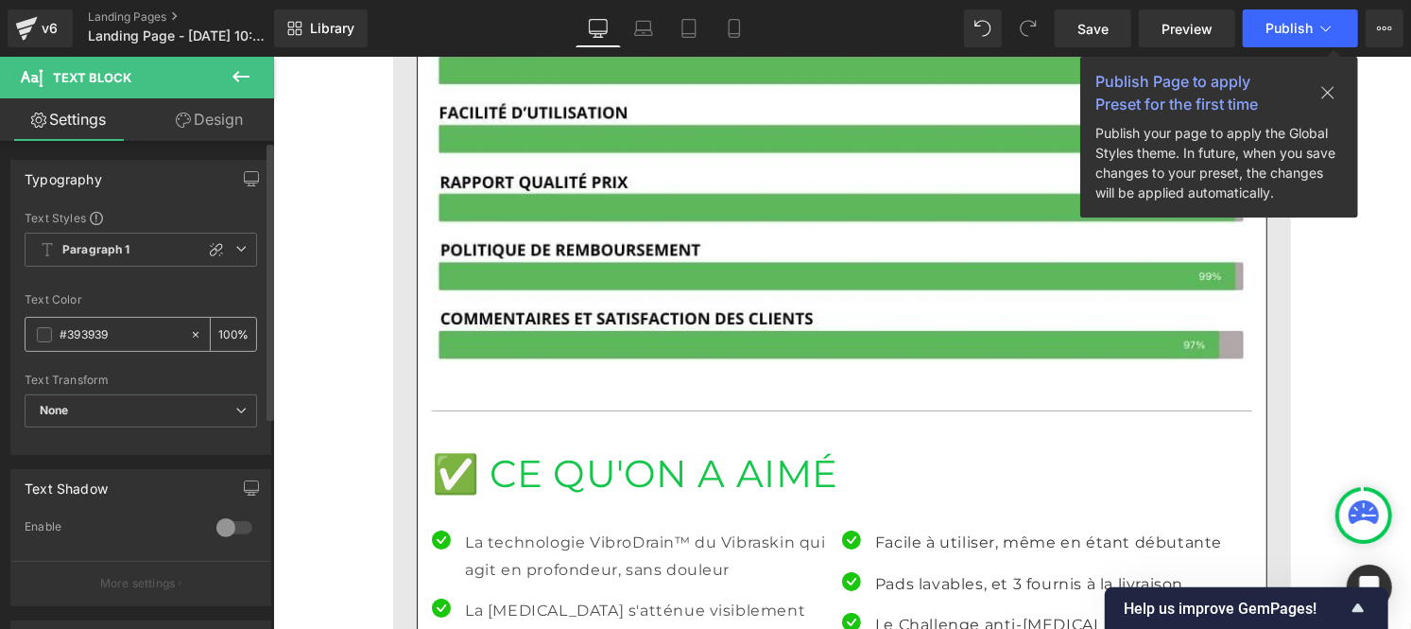
click at [130, 336] on input "#393939" at bounding box center [120, 334] width 121 height 21
type input "#121212"
click at [230, 331] on div "100 %" at bounding box center [233, 334] width 45 height 33
click at [228, 329] on input "100" at bounding box center [227, 333] width 19 height 21
type input "1"
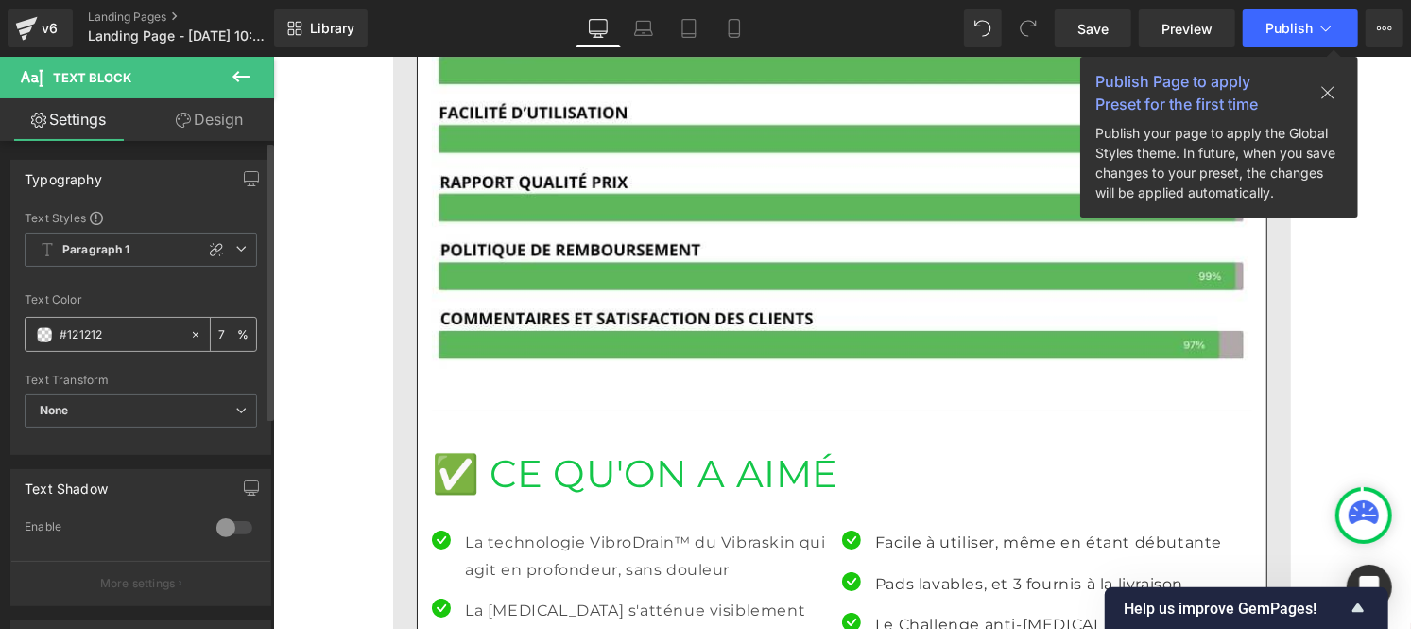
type input "75"
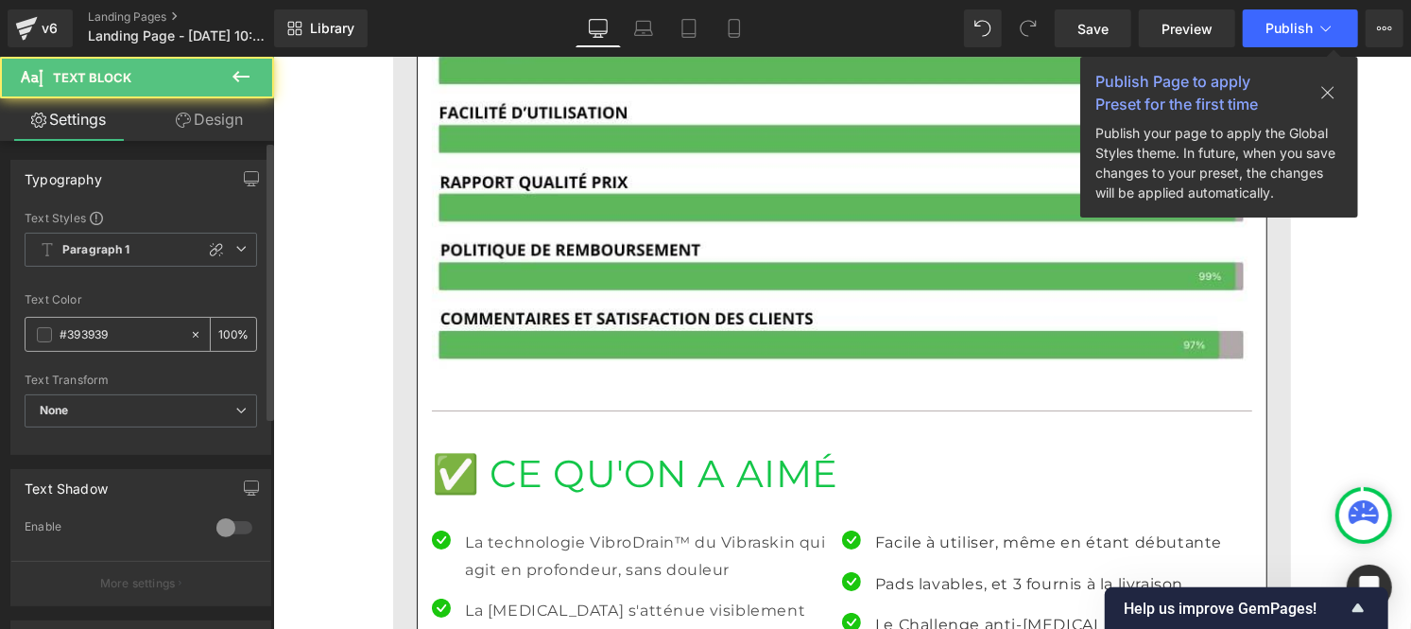
click at [132, 335] on input "#393939" at bounding box center [120, 334] width 121 height 21
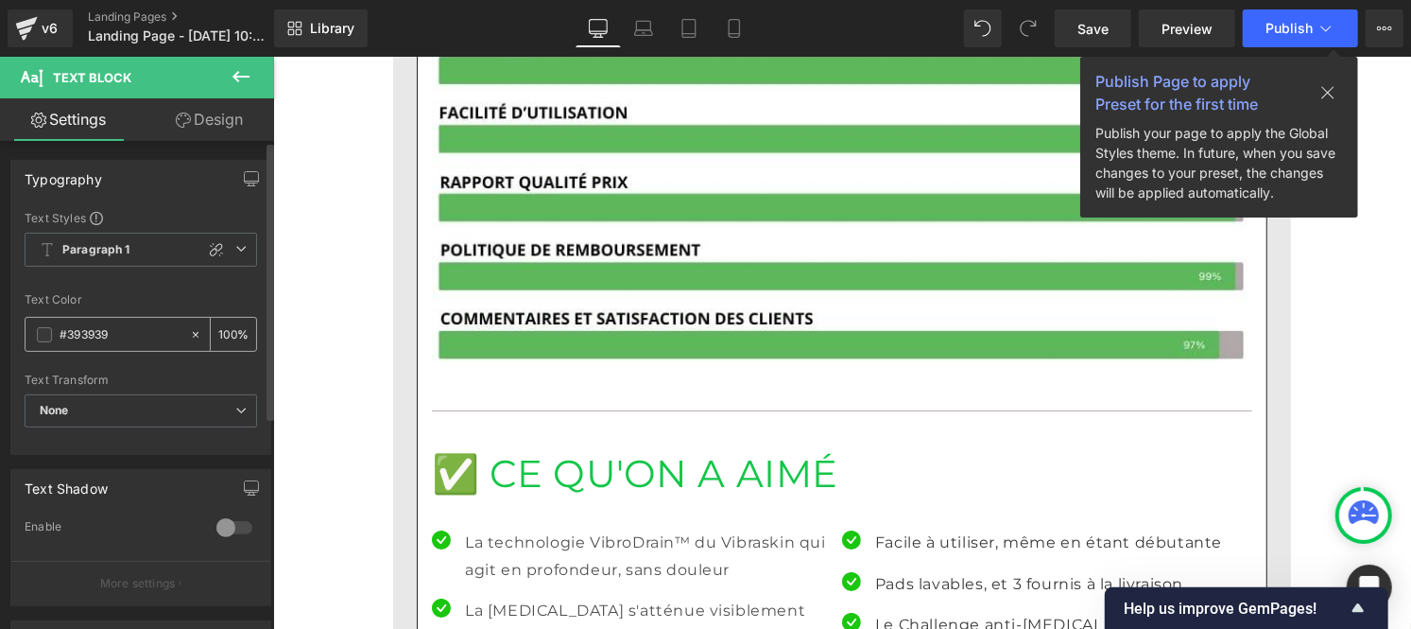
paste input "121212"
type input "#121212"
click at [227, 334] on input "100" at bounding box center [227, 333] width 19 height 21
type input "1"
type input "75"
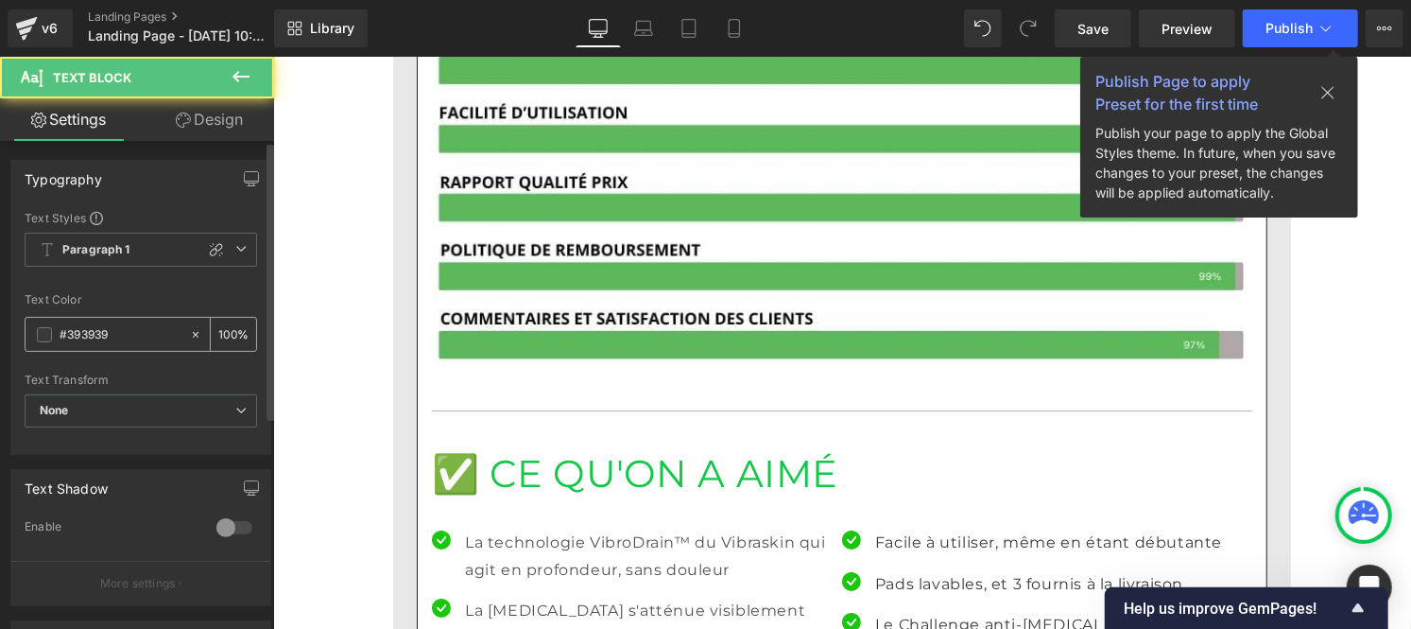
click at [133, 331] on input "#393939" at bounding box center [120, 334] width 121 height 21
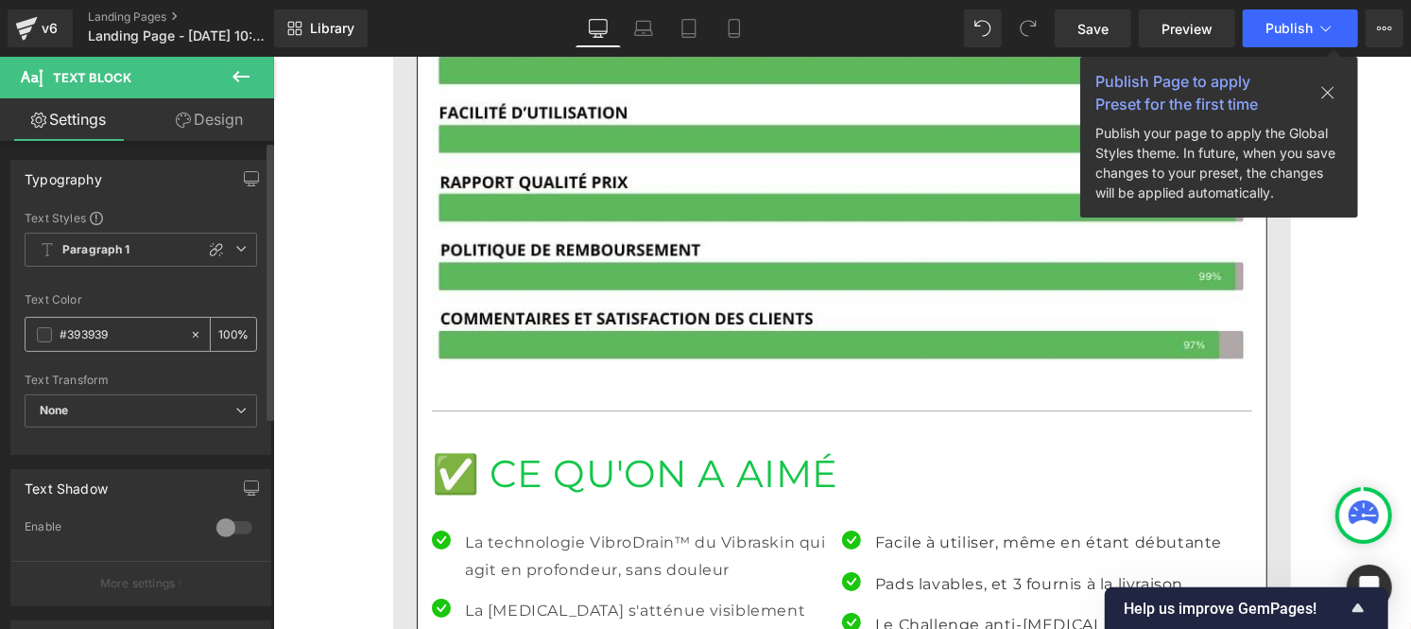
paste input "121212"
type input "#121212"
click at [225, 335] on input "100" at bounding box center [227, 333] width 19 height 21
type input "0"
type input "75"
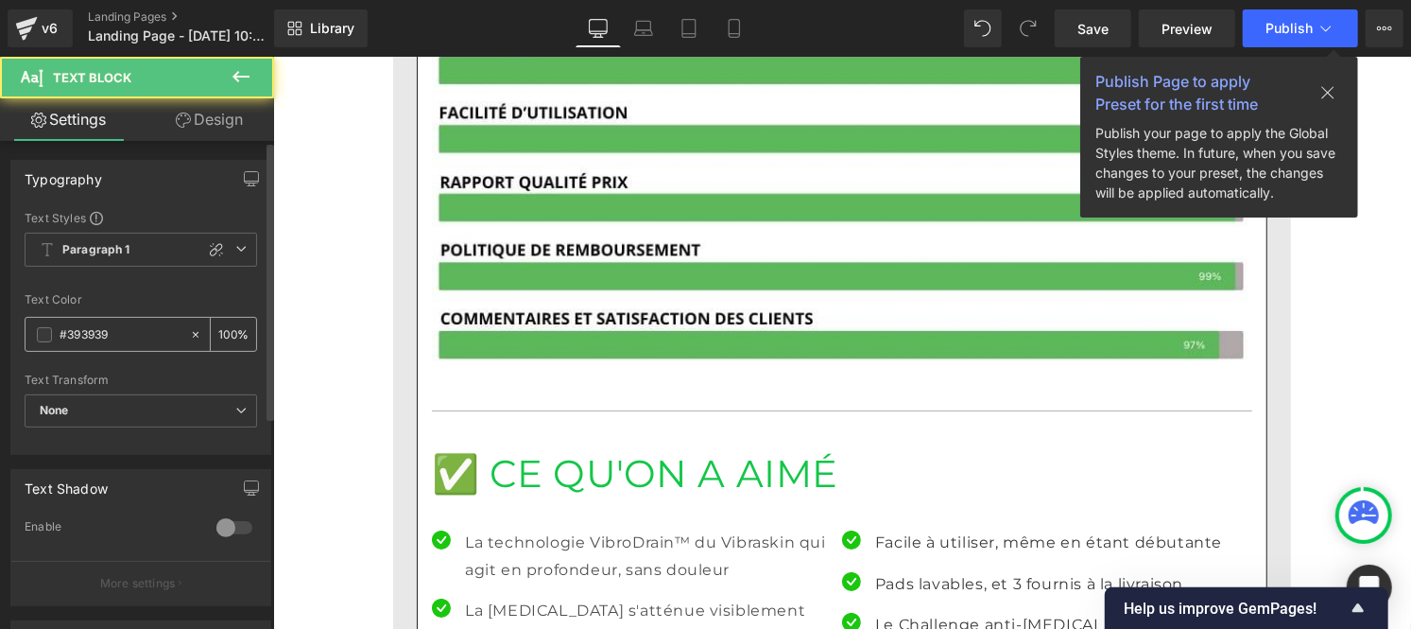
click at [119, 331] on input "#393939" at bounding box center [120, 334] width 121 height 21
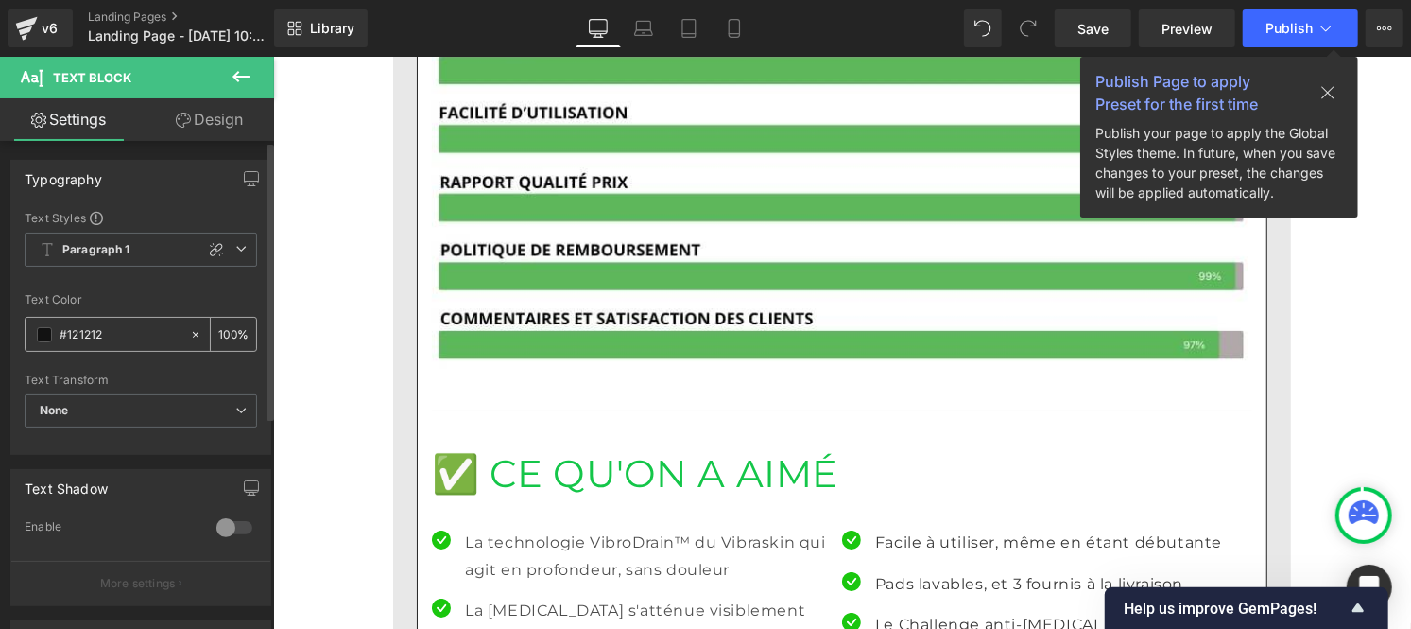
type input "#121212"
click at [228, 332] on input "100" at bounding box center [227, 333] width 19 height 21
type input "1"
type input "75"
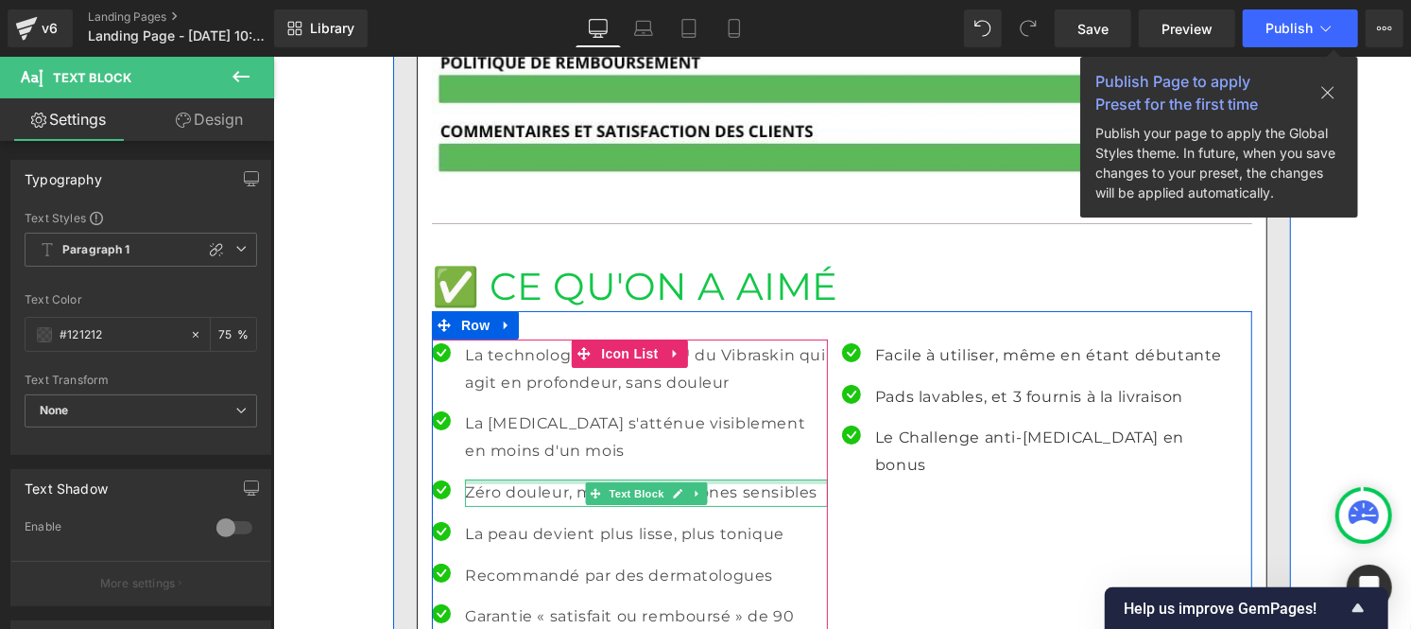
scroll to position [4189, 0]
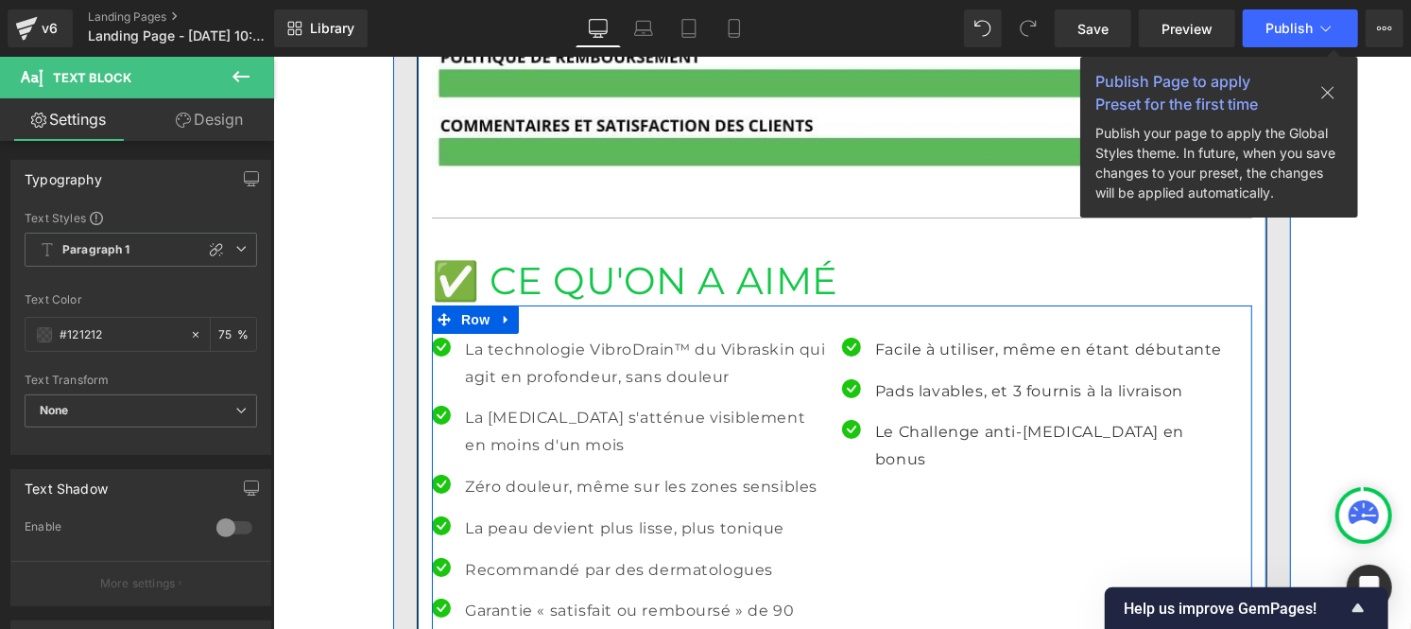
click at [932, 339] on font "Facile à utiliser, même en étant débutante" at bounding box center [1047, 348] width 347 height 18
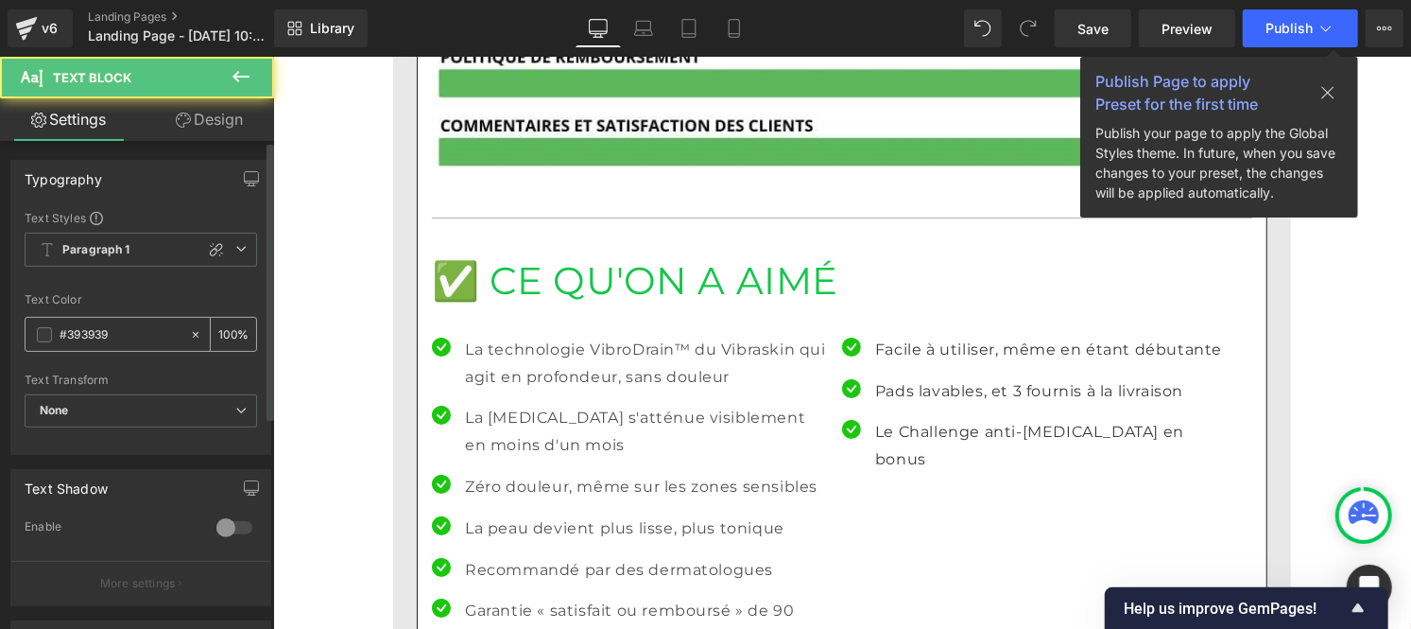
click at [120, 342] on input "#393939" at bounding box center [120, 334] width 121 height 21
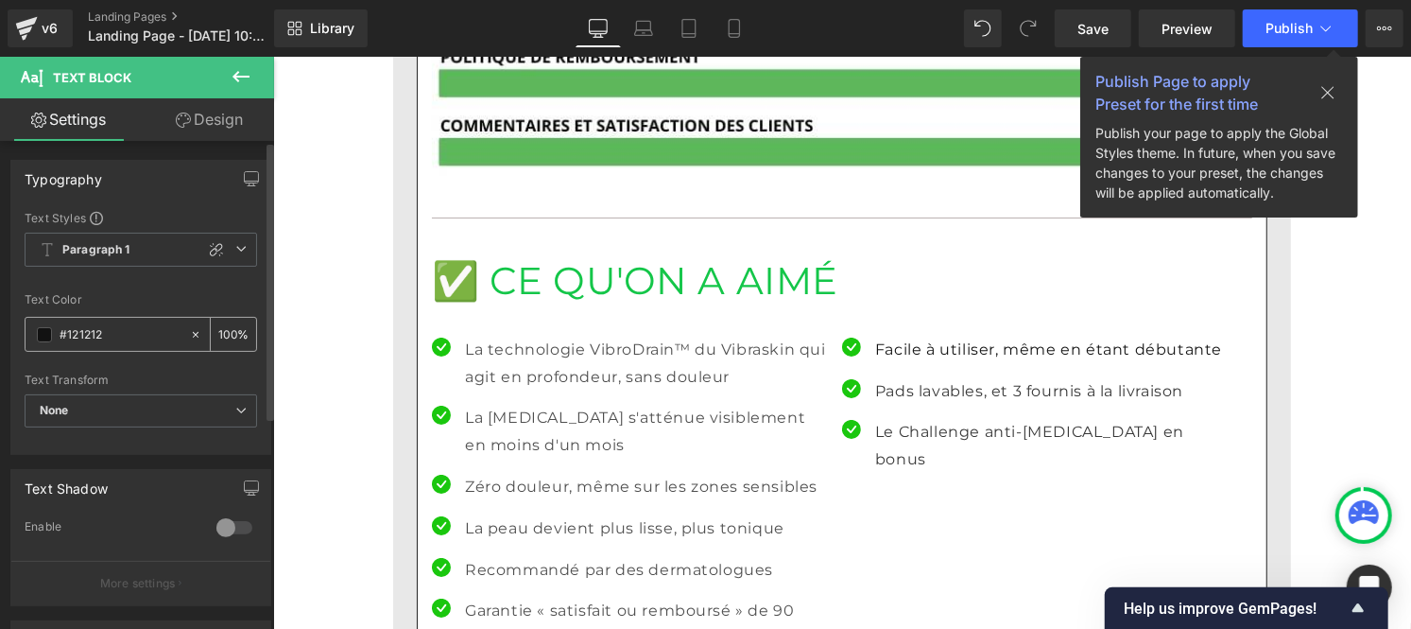
type input "#121212"
click at [228, 325] on input "100" at bounding box center [227, 333] width 19 height 21
type input "1"
type input "75"
click at [908, 381] on font "Pads lavables, et 3 fournis à la livraison" at bounding box center [1028, 390] width 308 height 18
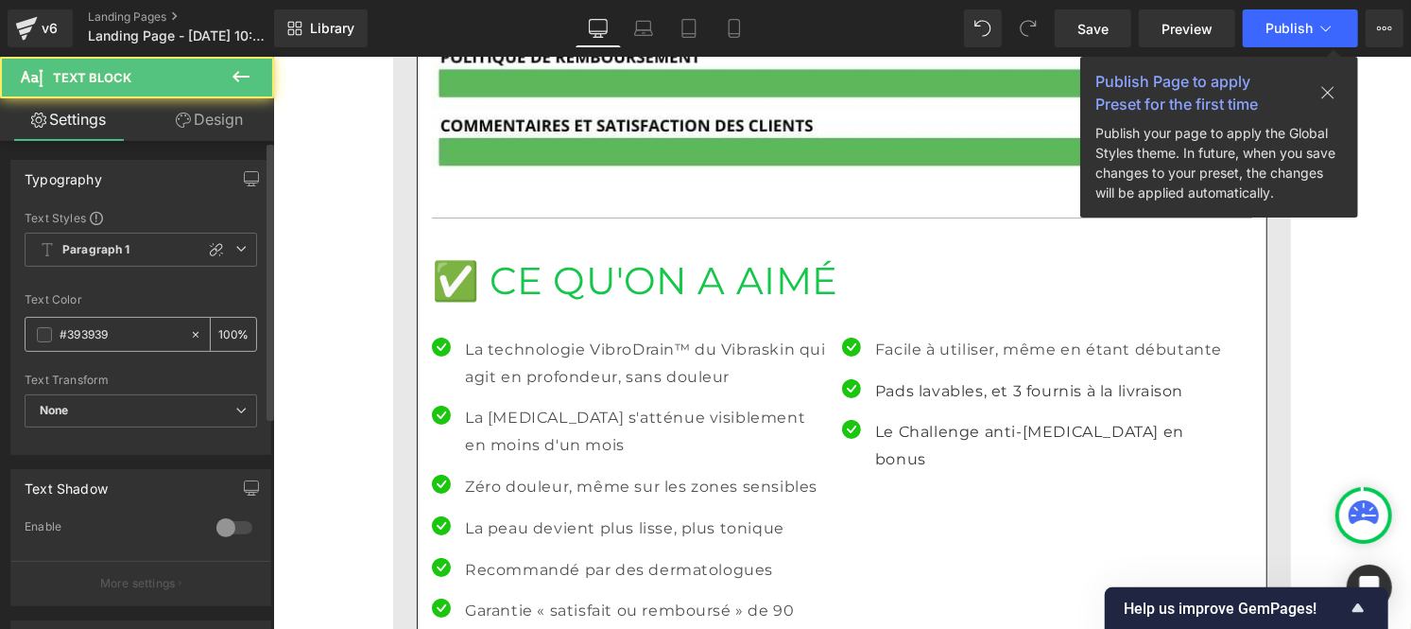
click at [119, 331] on input "#393939" at bounding box center [120, 334] width 121 height 21
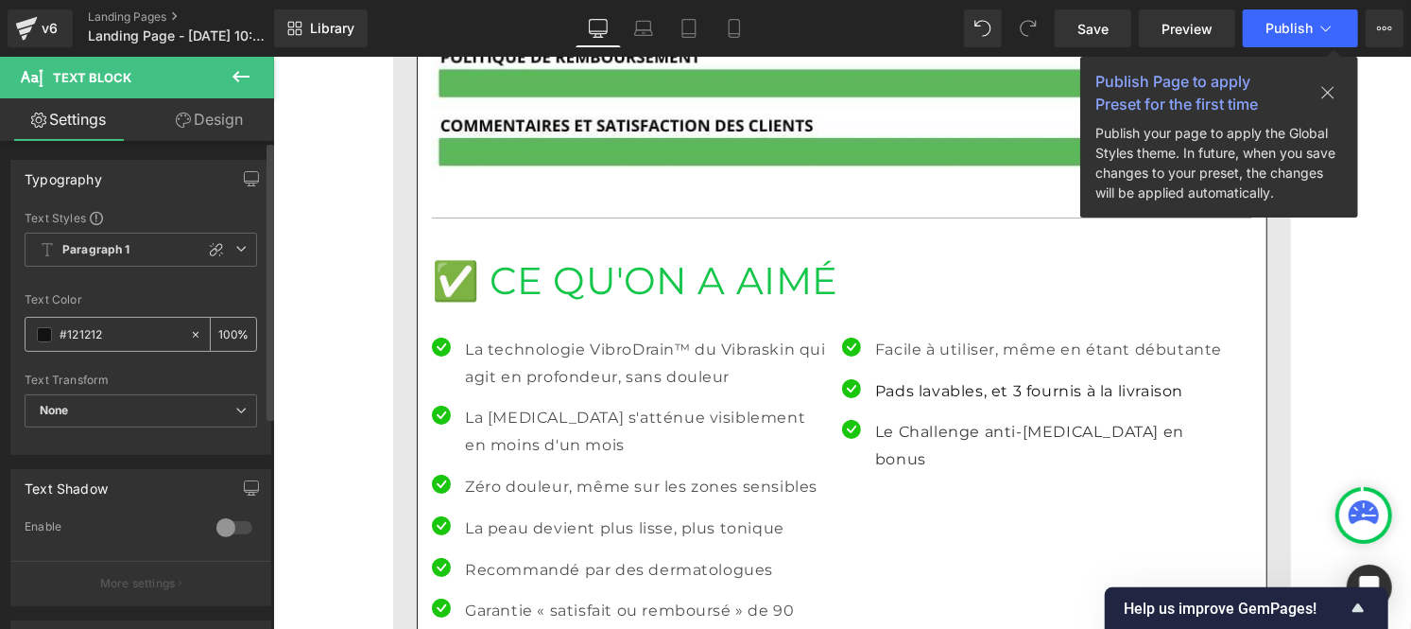
type input "#121212"
click at [224, 332] on input "100" at bounding box center [227, 333] width 19 height 21
type input "0"
type input "75"
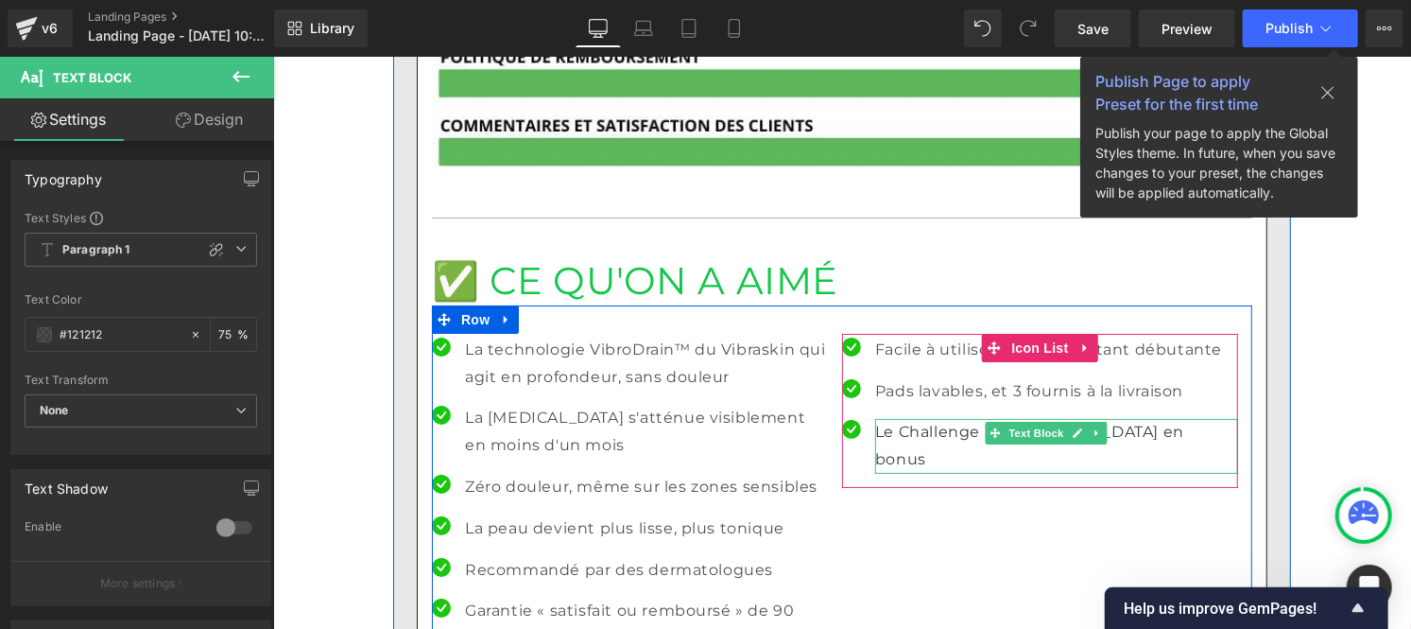
click at [911, 422] on font "Le Challenge anti-[MEDICAL_DATA] en bonus" at bounding box center [1028, 444] width 309 height 45
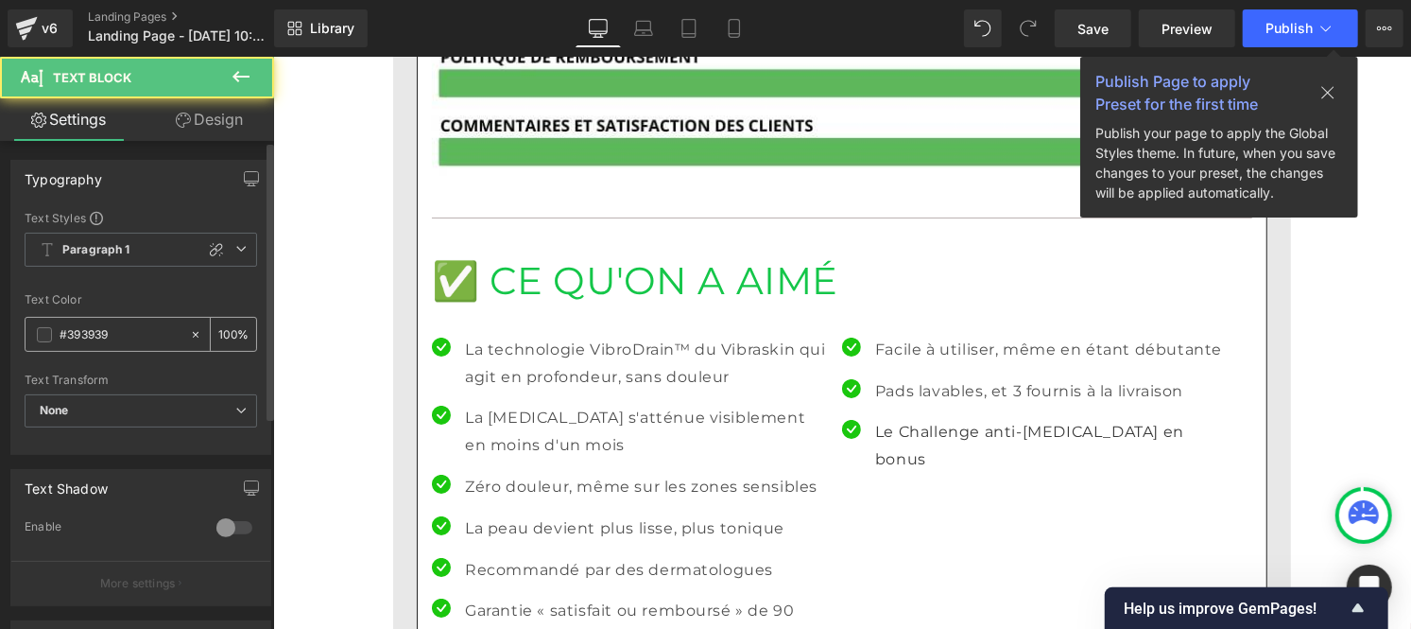
click at [135, 334] on input "#393939" at bounding box center [120, 334] width 121 height 21
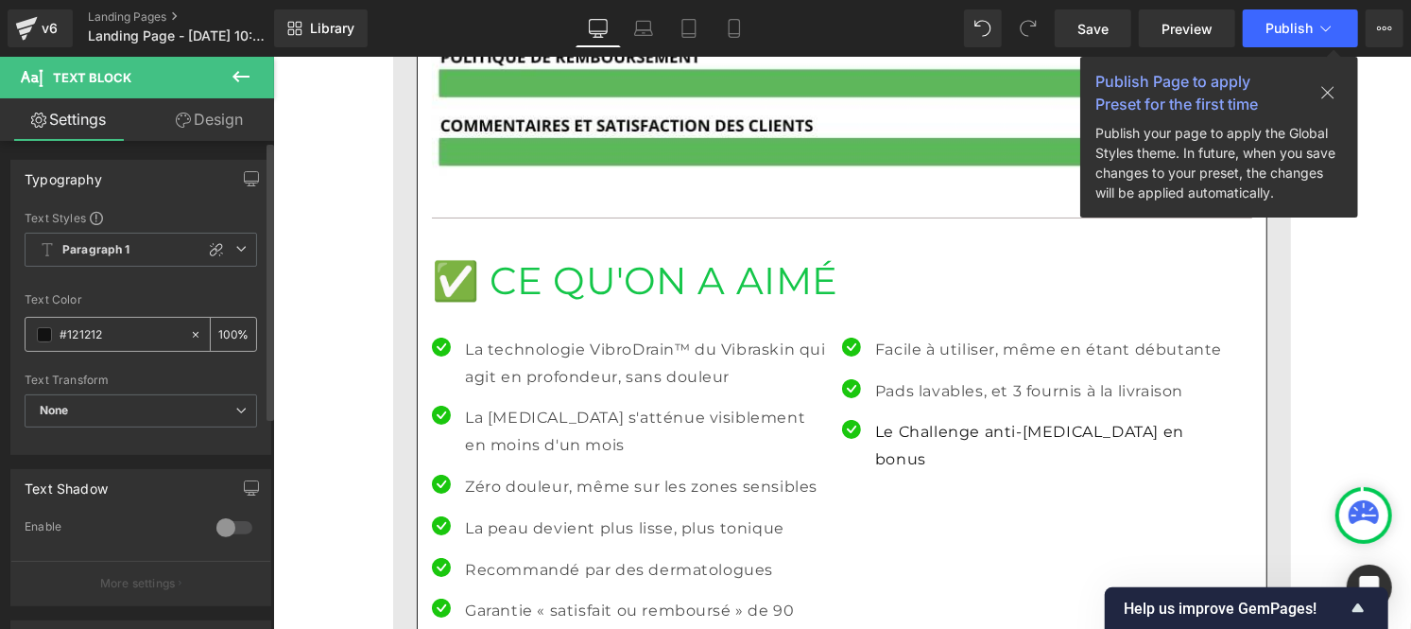
type input "#121212"
click at [229, 332] on div "100 %" at bounding box center [233, 334] width 45 height 33
click at [228, 331] on input "100" at bounding box center [227, 333] width 19 height 21
type input "1"
type input "75"
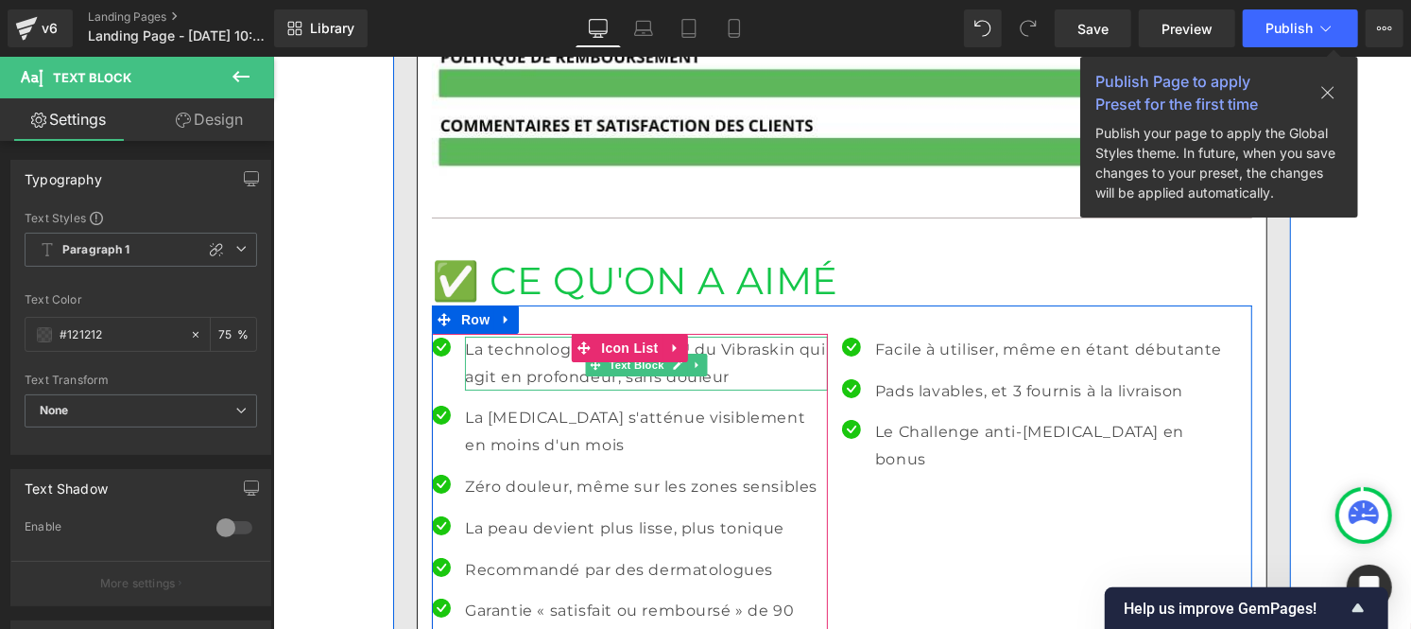
click at [517, 339] on font "La technologie VibroDrain™ du Vibraskin qui agit en profondeur, sans douleur" at bounding box center [644, 361] width 361 height 45
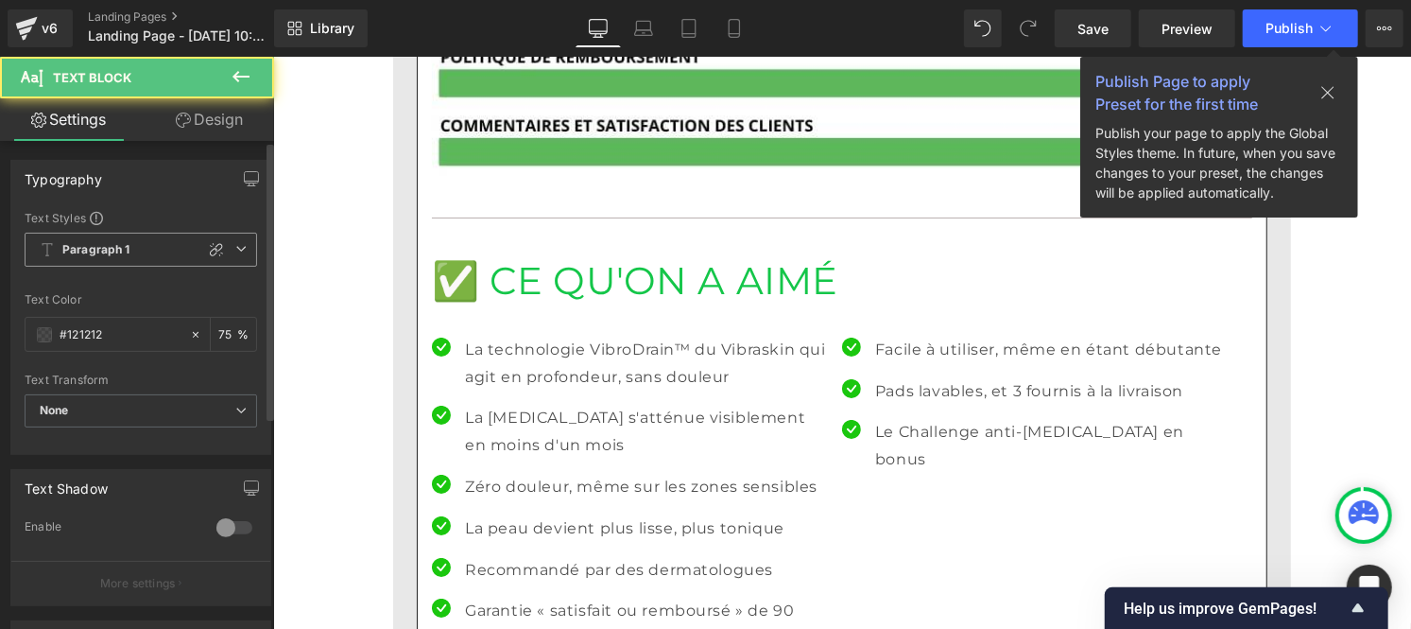
click at [117, 250] on b "Paragraph 1" at bounding box center [96, 250] width 68 height 16
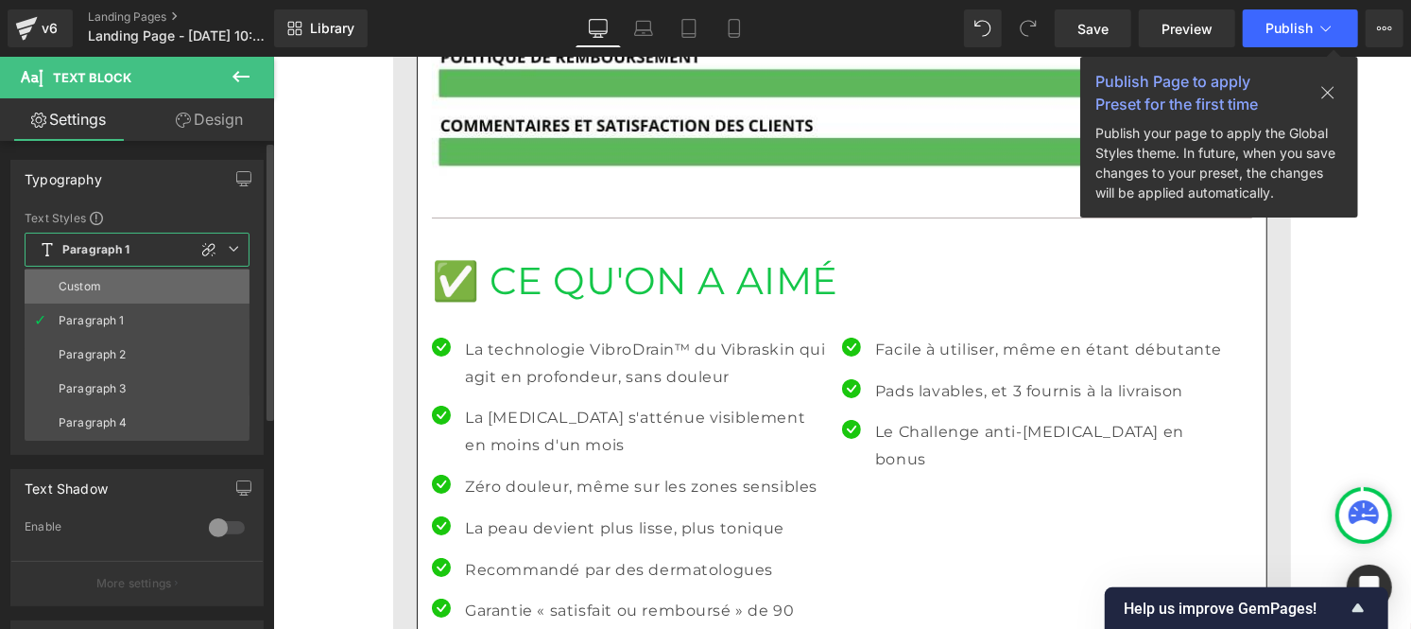
click at [110, 280] on li "Custom" at bounding box center [137, 286] width 225 height 34
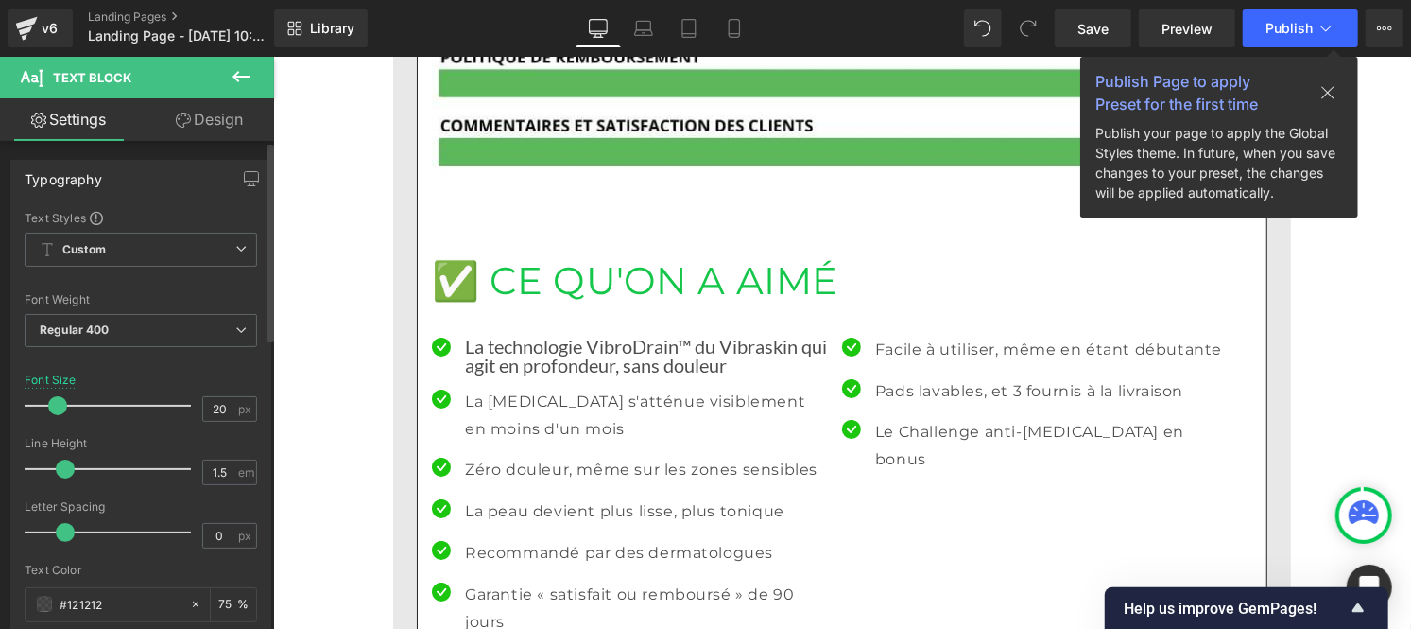
drag, startPoint x: 99, startPoint y: 466, endPoint x: 70, endPoint y: 464, distance: 29.4
click at [70, 464] on span at bounding box center [65, 468] width 19 height 19
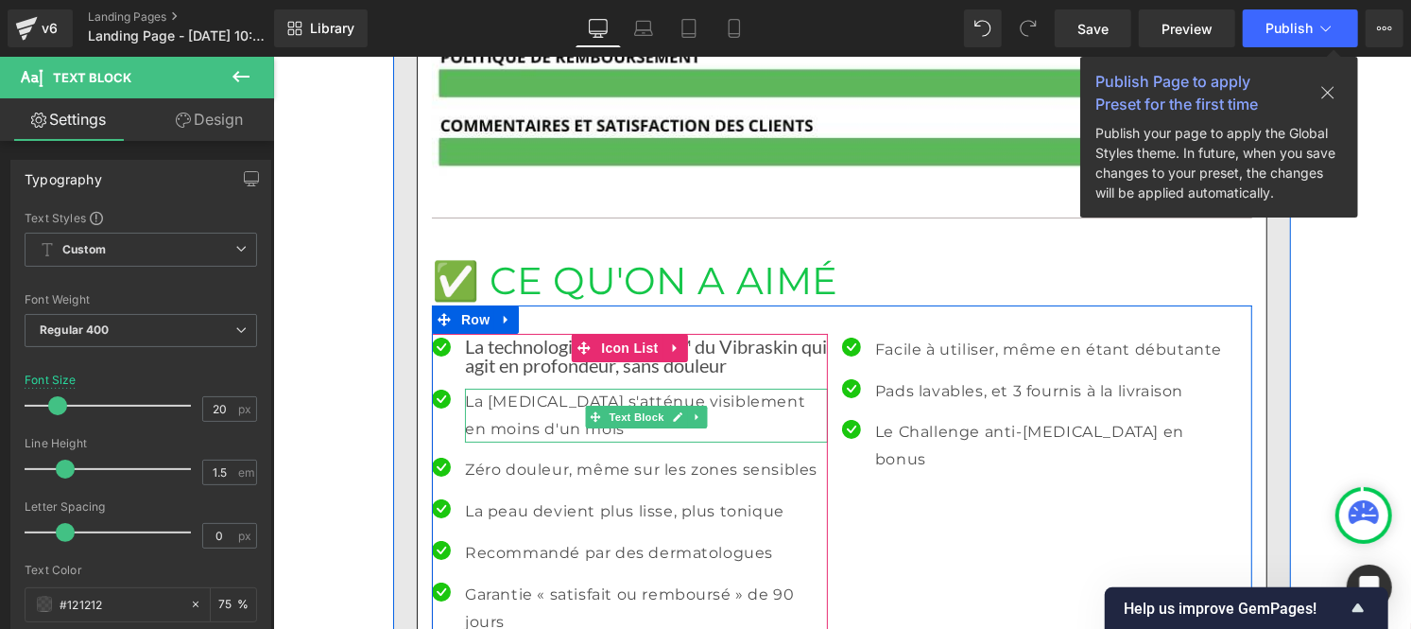
click at [485, 391] on font "La [MEDICAL_DATA] s'atténue visiblement en moins d'un mois" at bounding box center [634, 413] width 340 height 45
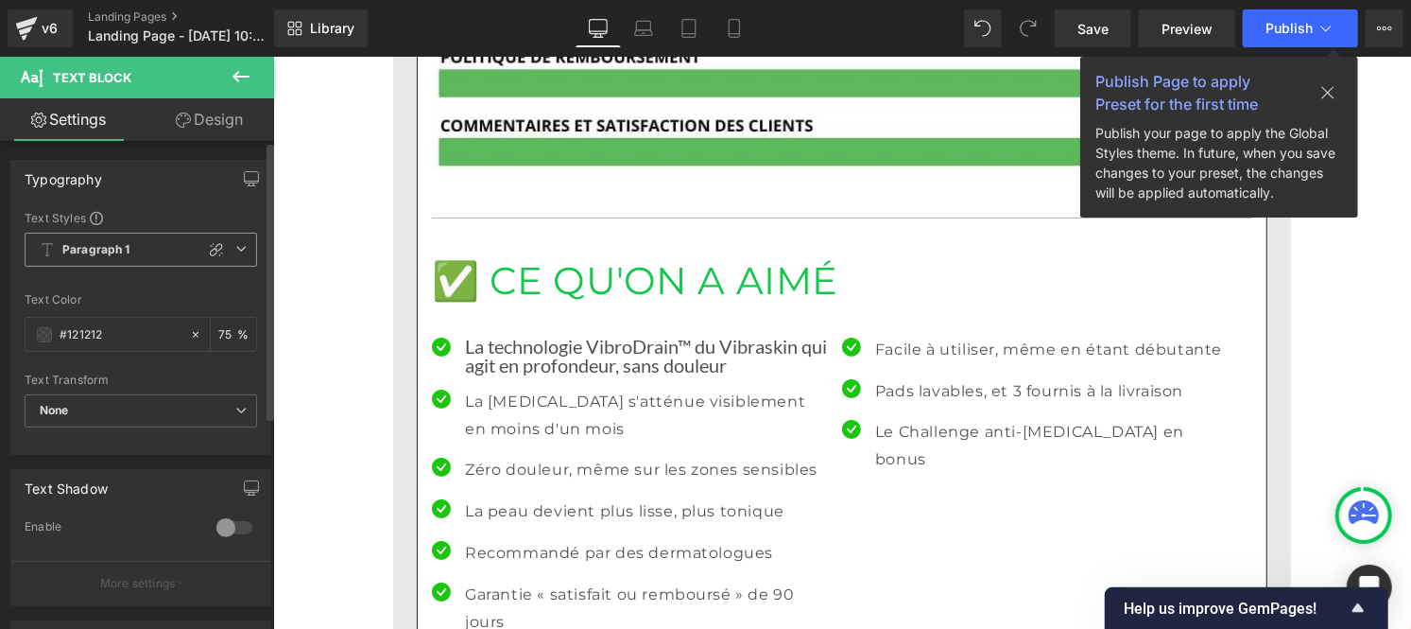
click at [112, 242] on b "Paragraph 1" at bounding box center [96, 250] width 68 height 16
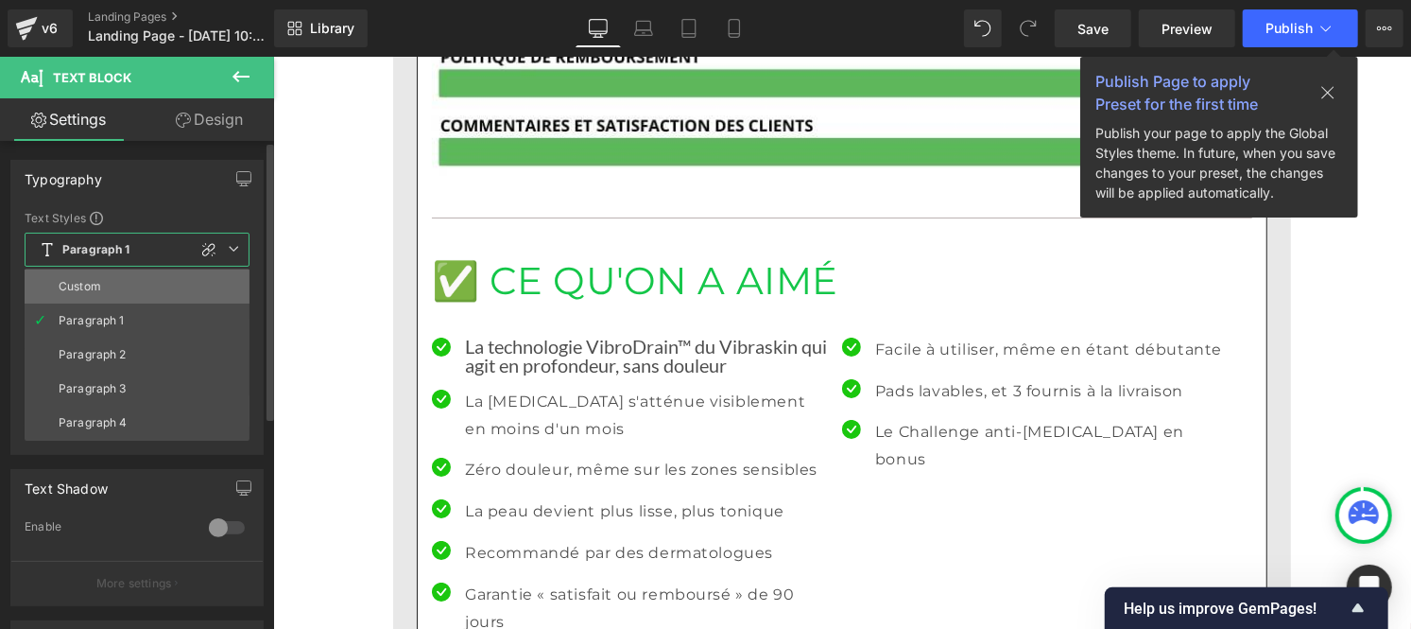
click at [89, 285] on div "Custom" at bounding box center [80, 286] width 43 height 13
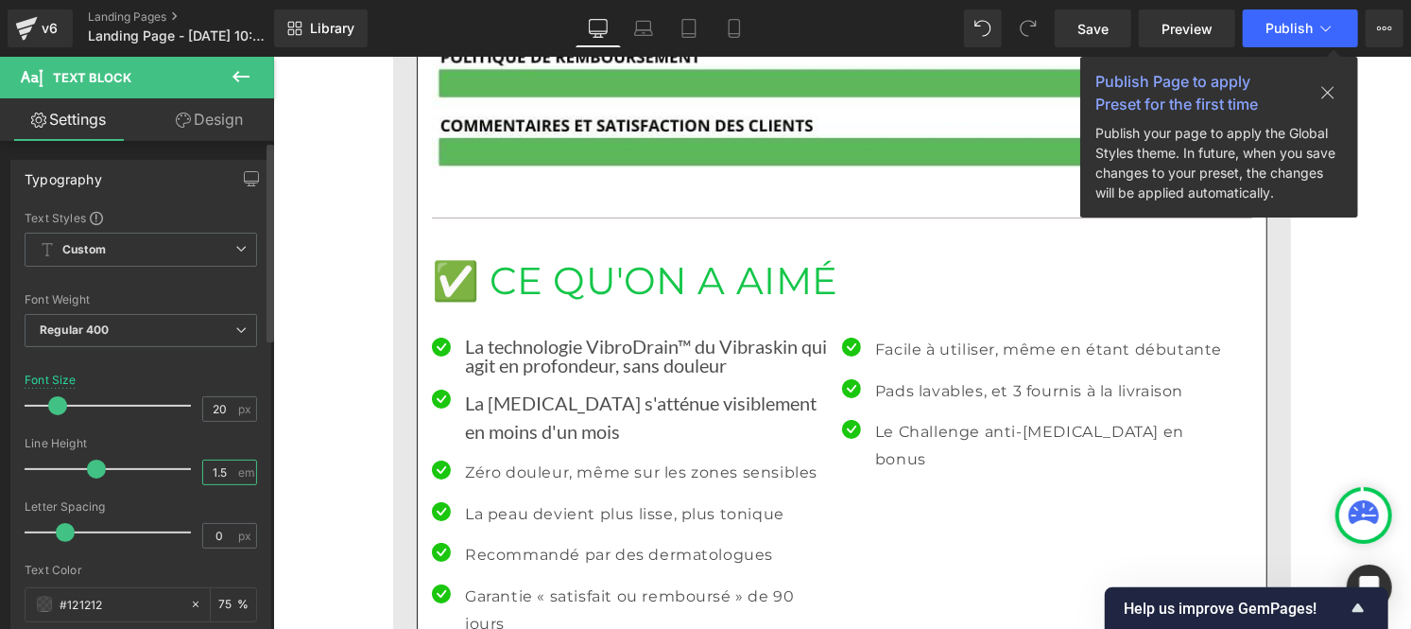
click at [229, 473] on input "1.5" at bounding box center [219, 472] width 33 height 24
type input "1"
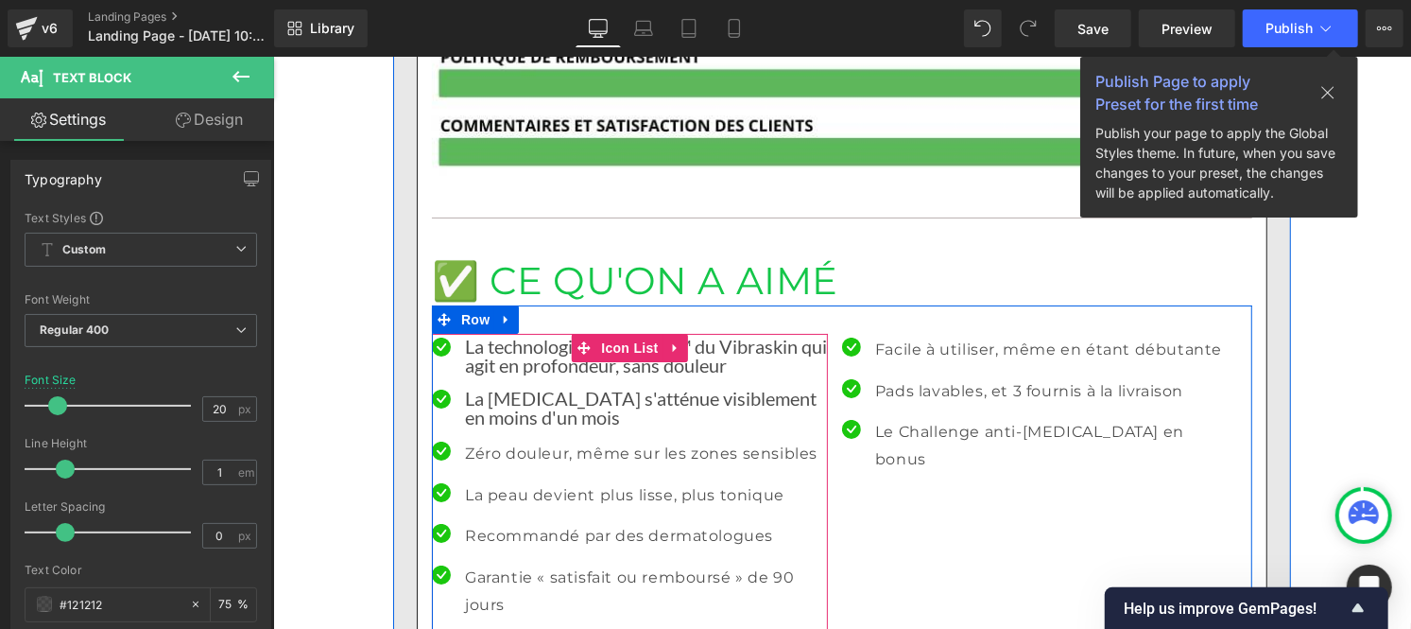
click at [502, 443] on font "Zéro douleur, même sur les zones sensibles" at bounding box center [640, 452] width 353 height 18
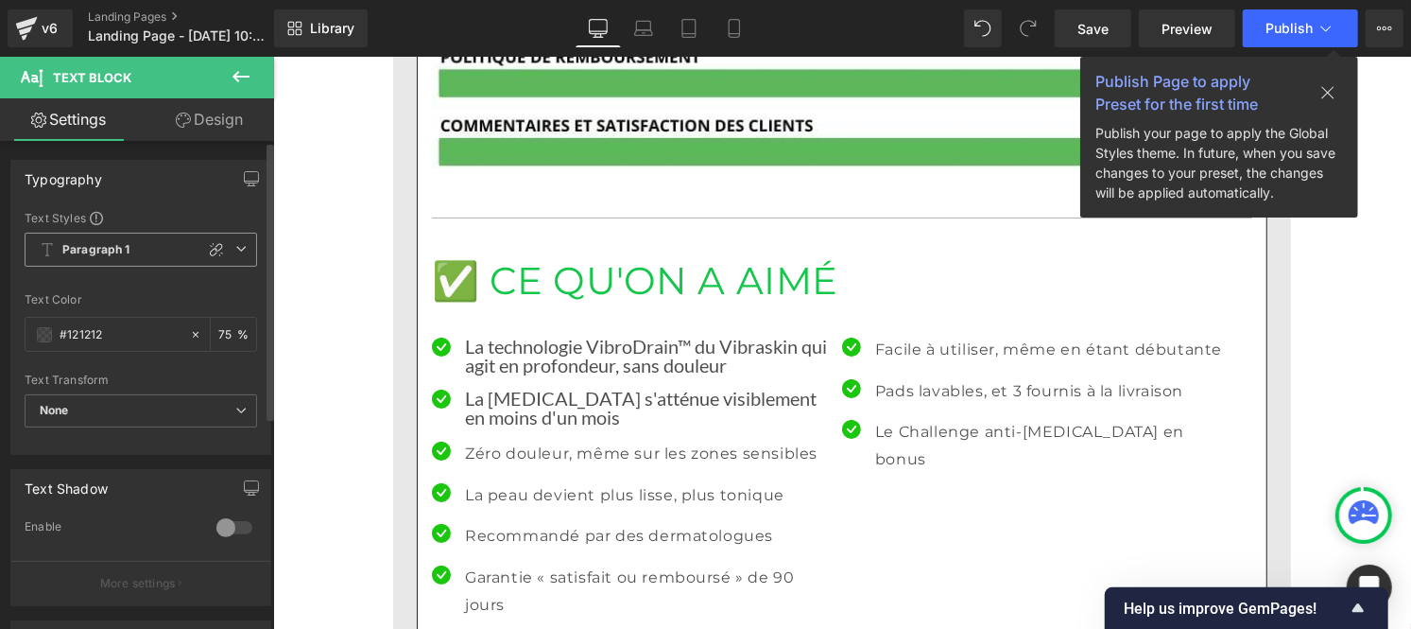
click at [107, 251] on b "Paragraph 1" at bounding box center [96, 250] width 68 height 16
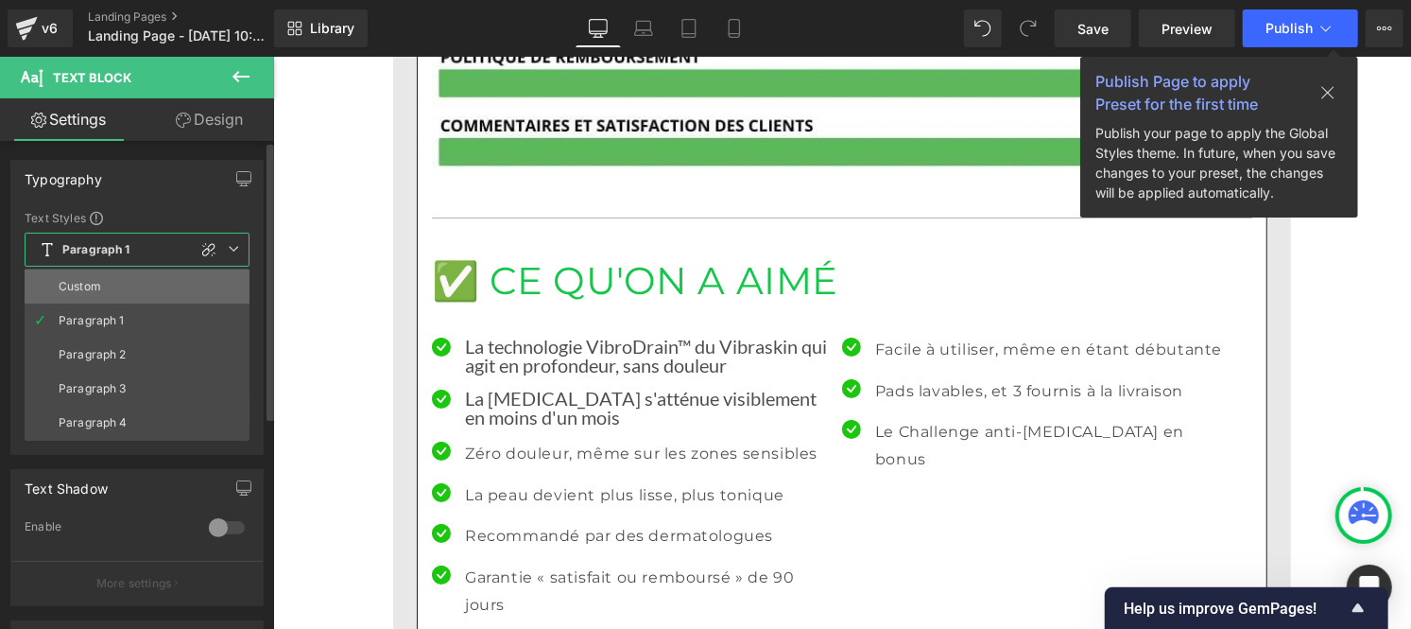
click at [88, 277] on li "Custom" at bounding box center [137, 286] width 225 height 34
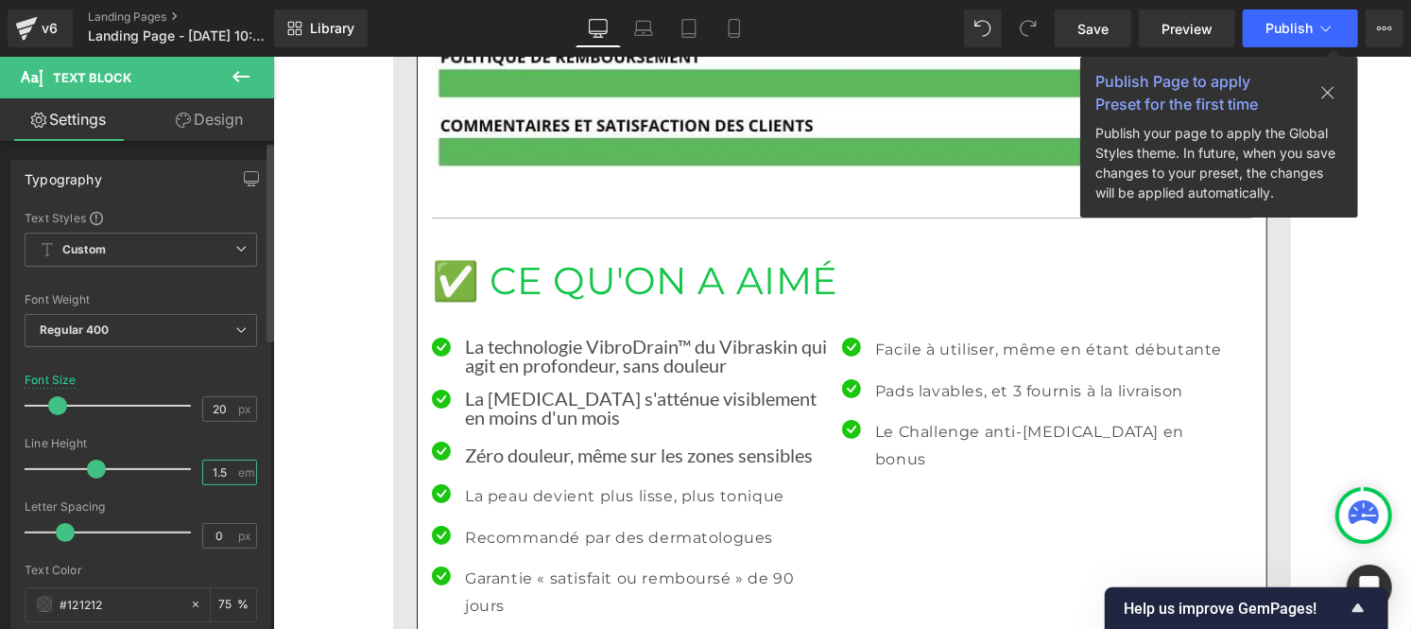
click at [223, 477] on input "1.5" at bounding box center [219, 472] width 33 height 24
type input "1"
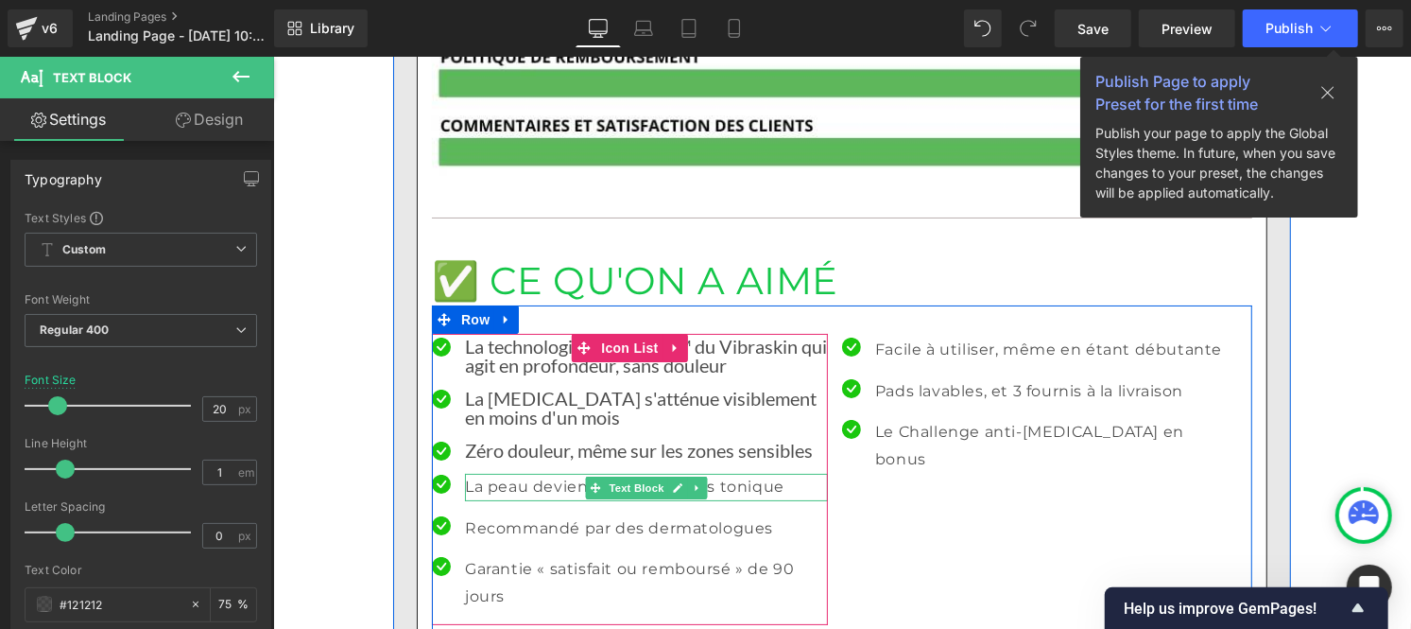
click at [506, 476] on font "La peau devient plus lisse, plus tonique" at bounding box center [623, 485] width 319 height 18
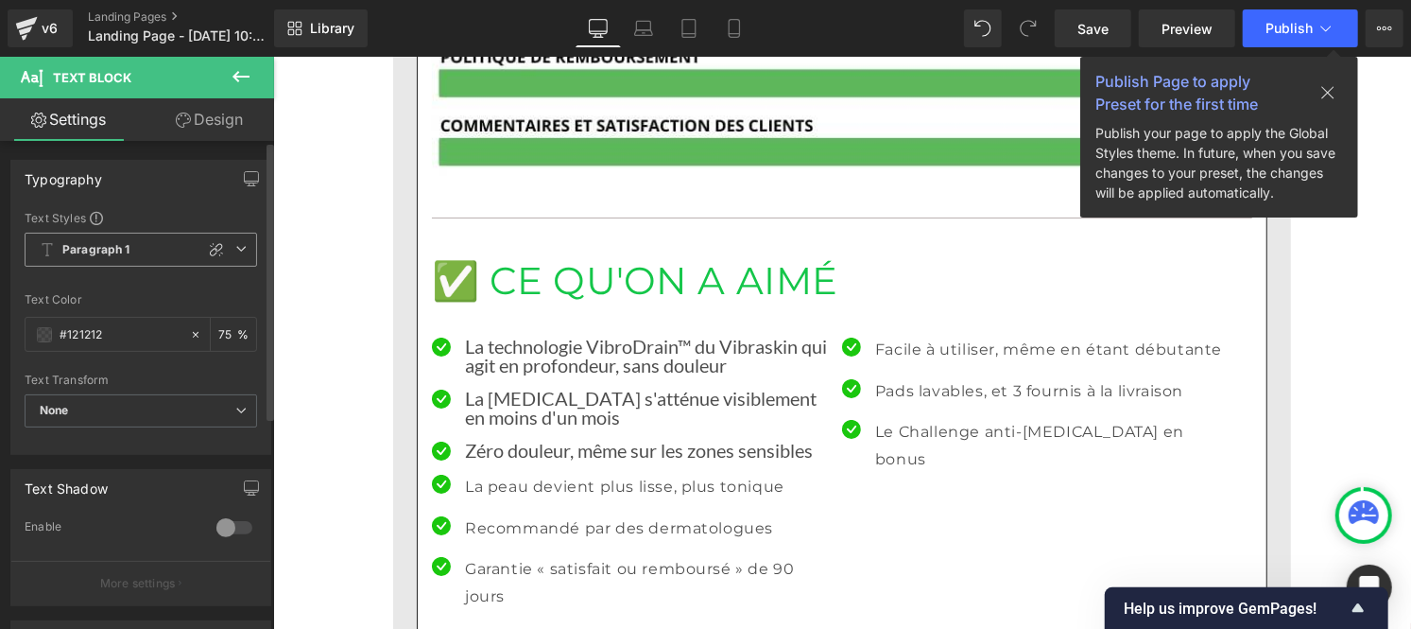
click at [93, 259] on span "Paragraph 1" at bounding box center [141, 250] width 233 height 34
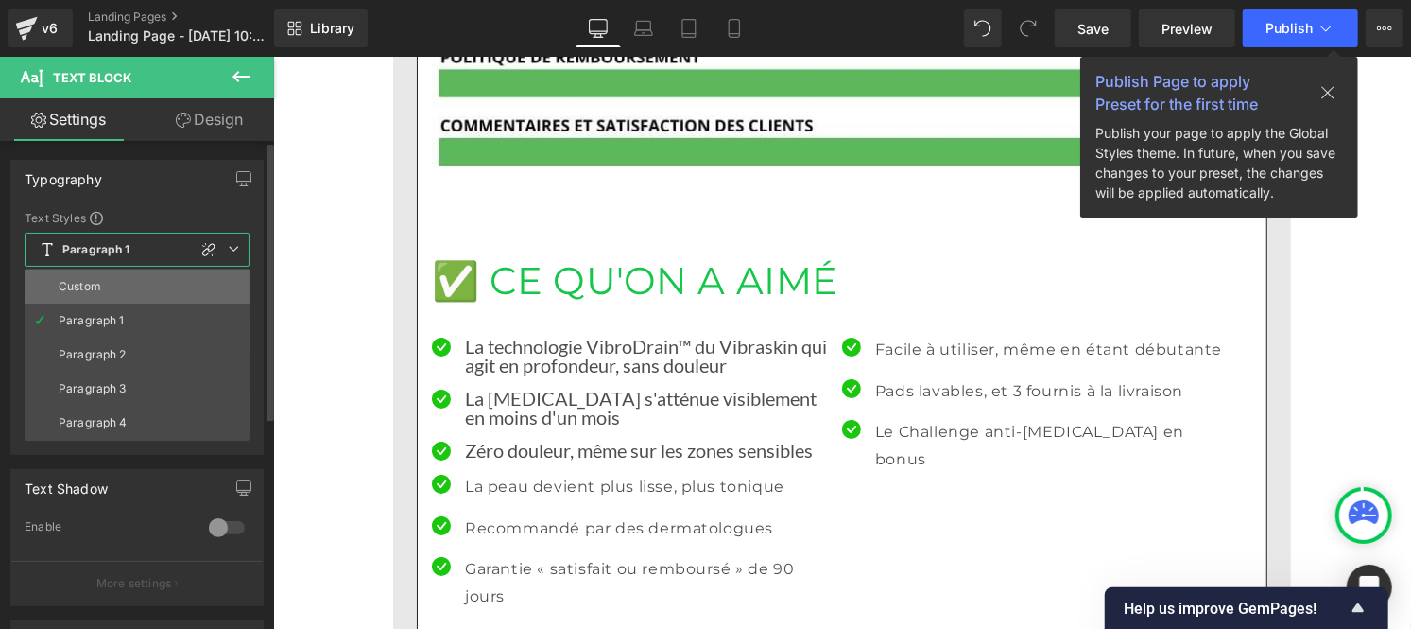
click at [78, 278] on li "Custom" at bounding box center [137, 286] width 225 height 34
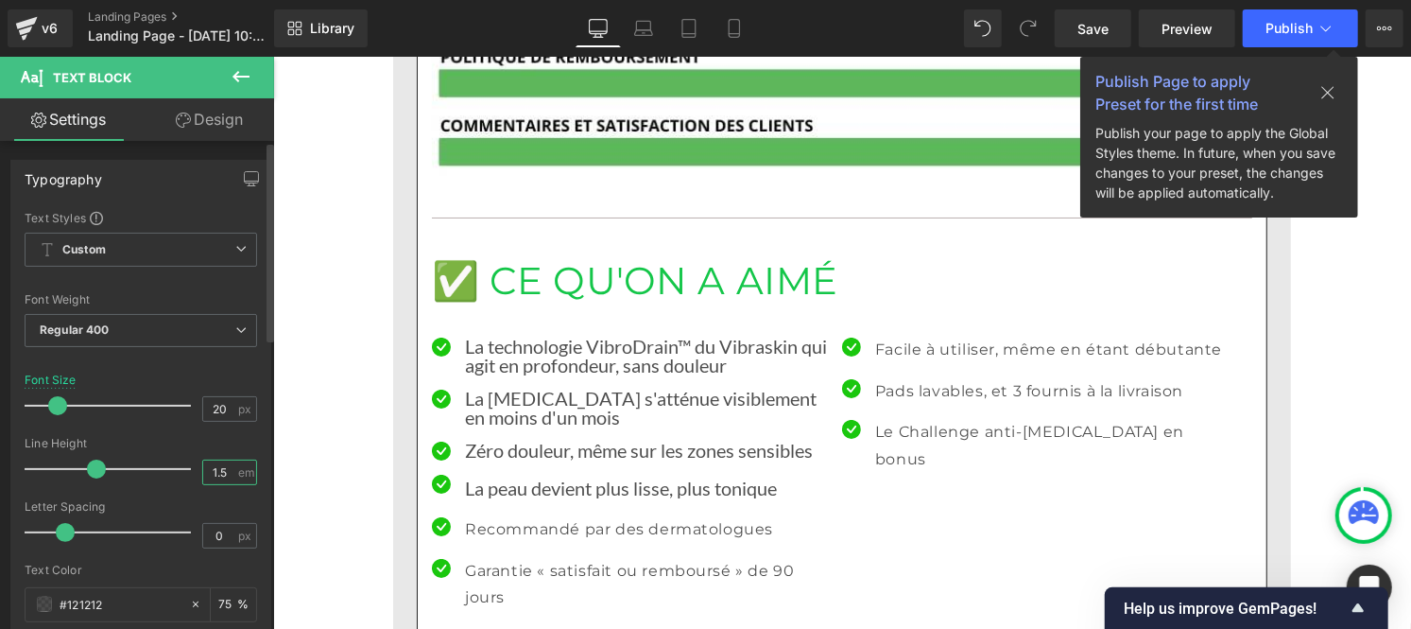
click at [223, 468] on input "1.5" at bounding box center [219, 472] width 33 height 24
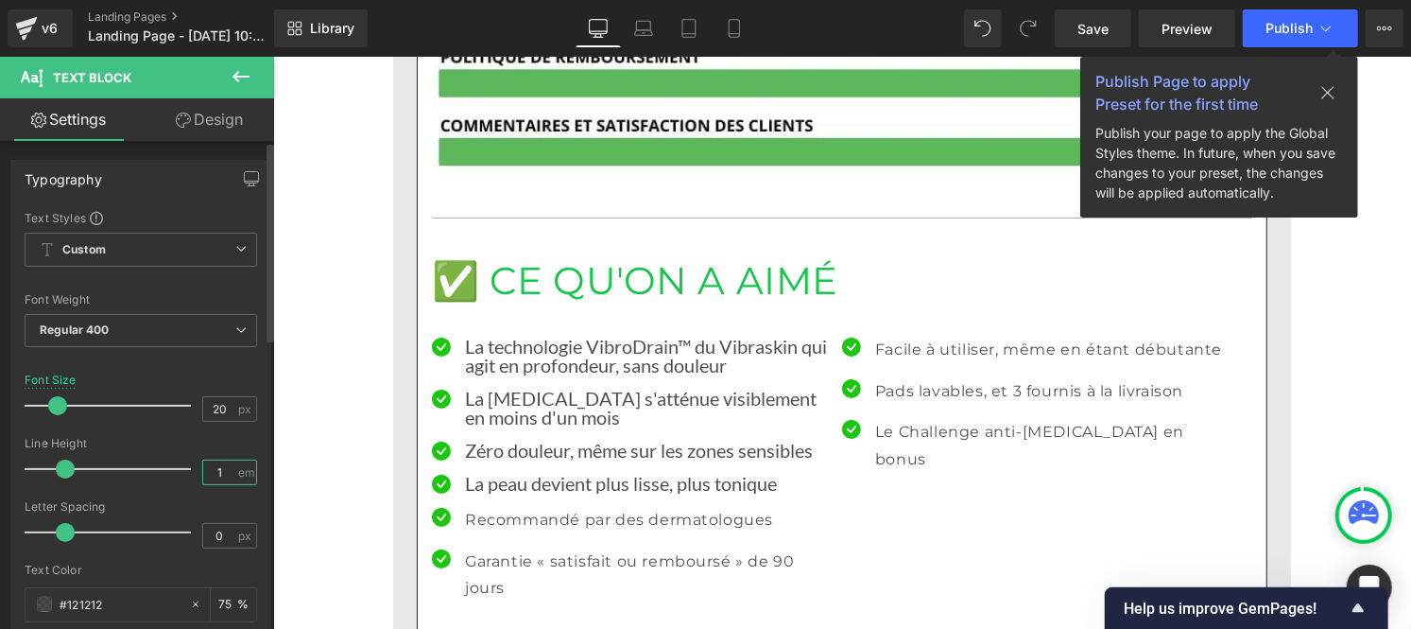
click at [223, 468] on input "1" at bounding box center [219, 472] width 33 height 24
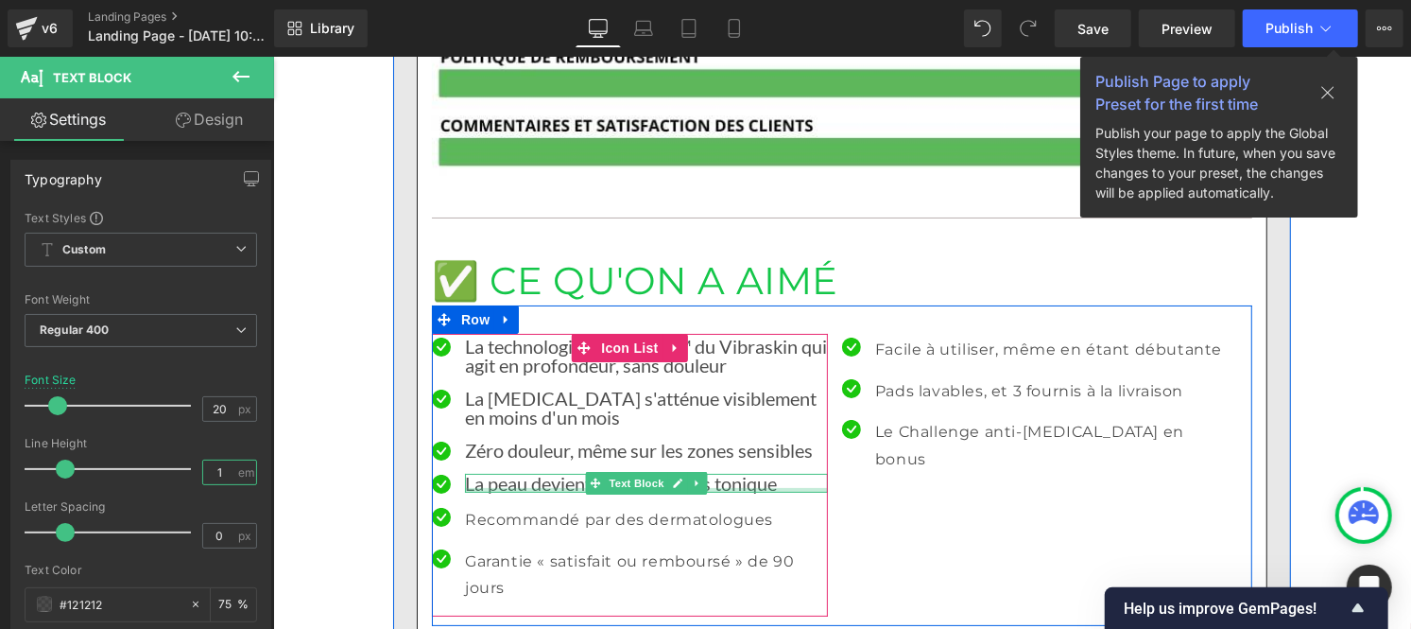
type input "1"
click at [488, 471] on font "La peau devient plus lisse, plus tonique" at bounding box center [620, 482] width 312 height 23
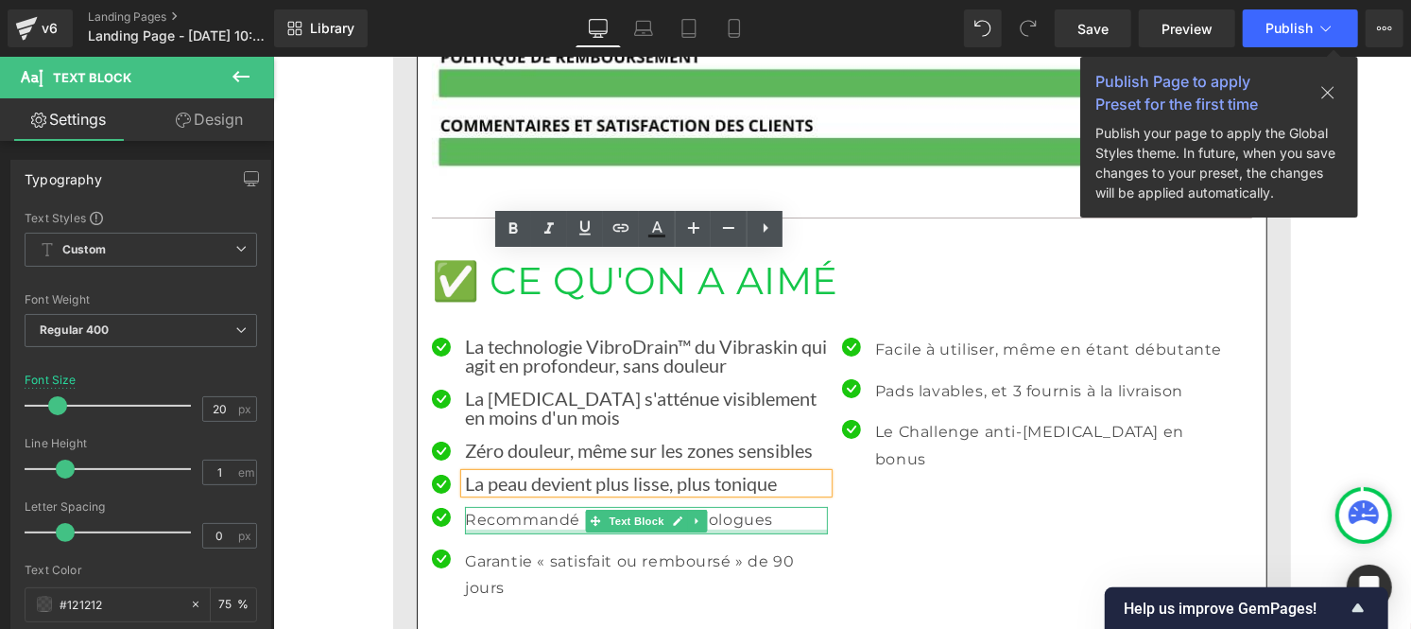
click at [469, 509] on font "Recommandé par des dermatologues" at bounding box center [618, 518] width 308 height 18
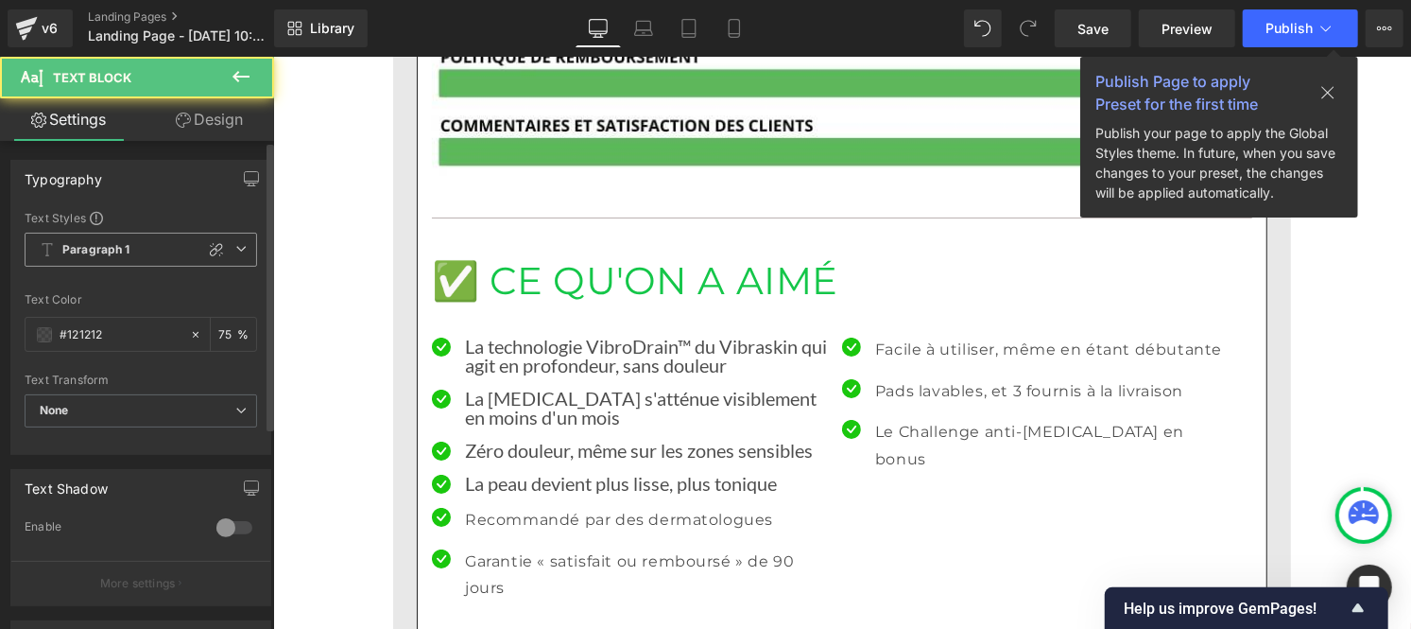
click at [80, 242] on b "Paragraph 1" at bounding box center [96, 250] width 68 height 16
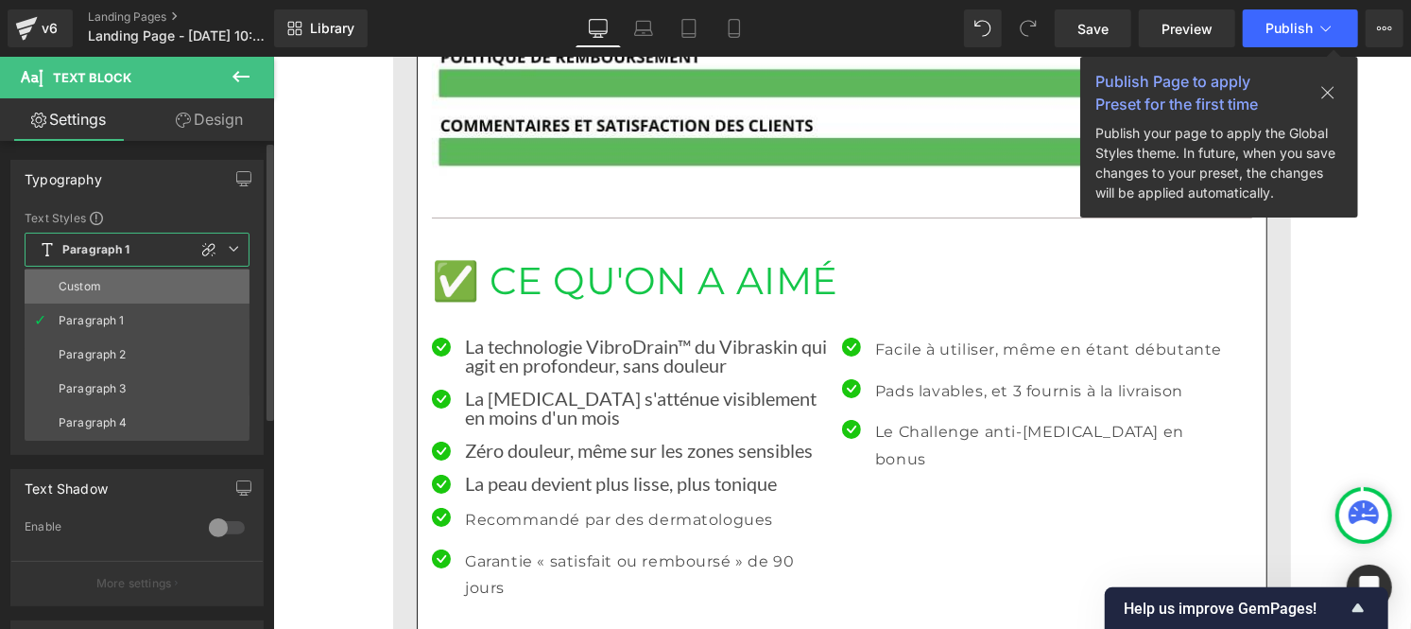
click at [83, 288] on div "Custom" at bounding box center [80, 286] width 43 height 13
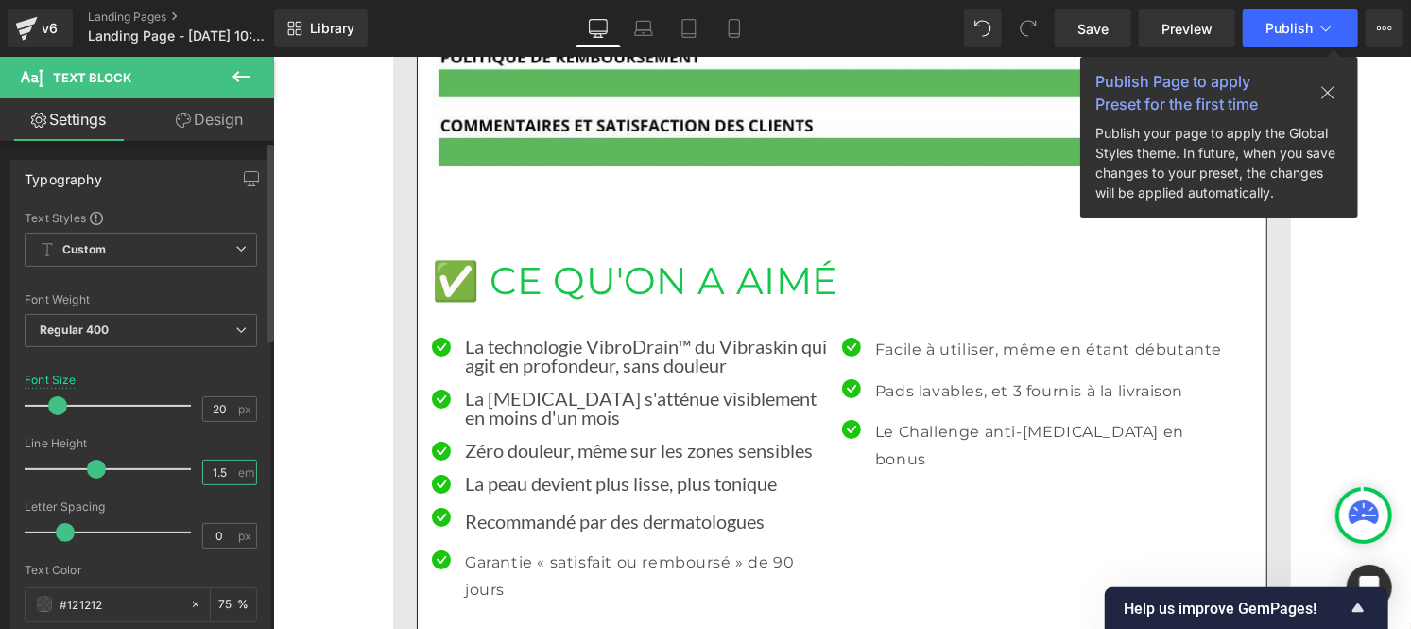
click at [229, 477] on input "1.5" at bounding box center [219, 472] width 33 height 24
type input "1"
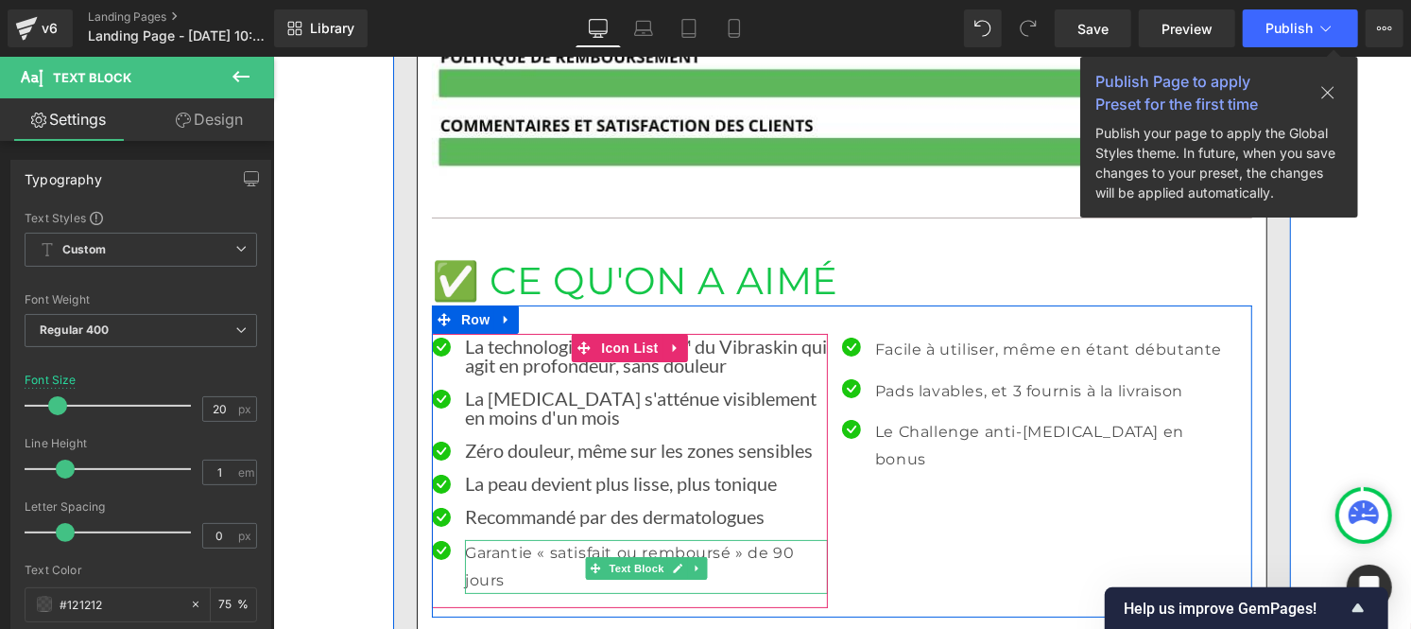
click at [499, 543] on font "Garantie « satisfait ou remboursé » de 90 jours" at bounding box center [629, 565] width 330 height 45
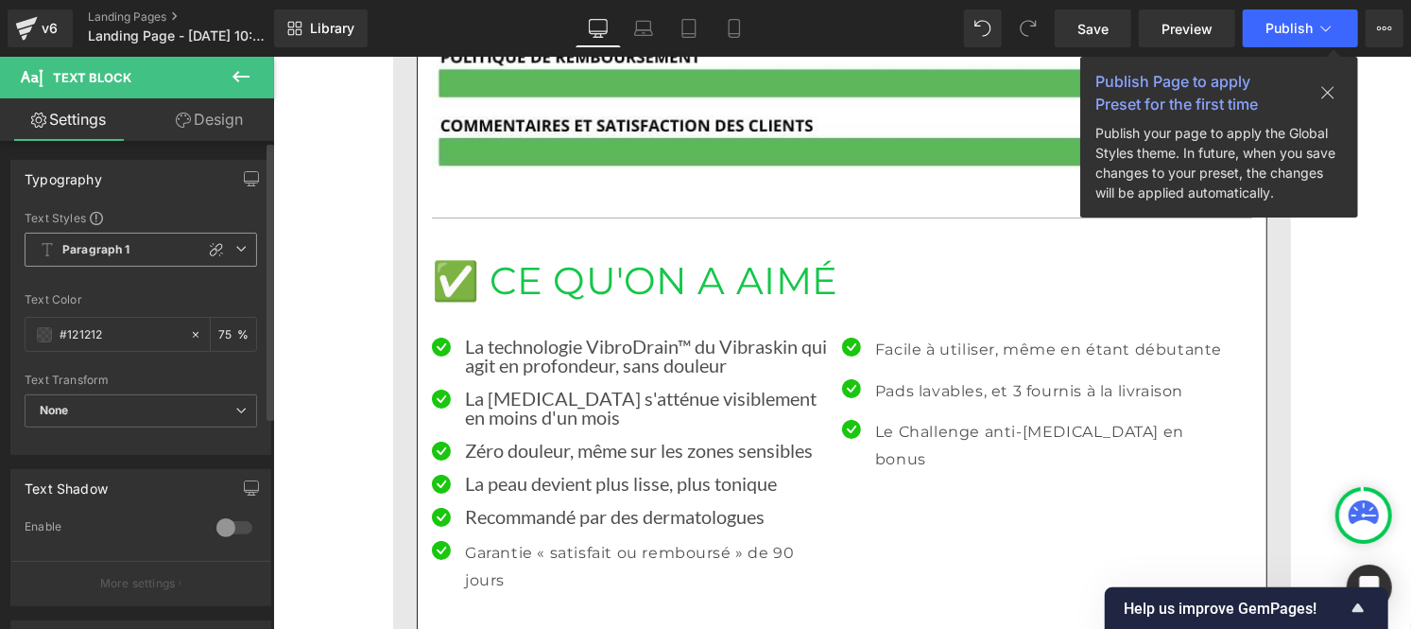
click at [121, 248] on b "Paragraph 1" at bounding box center [96, 250] width 68 height 16
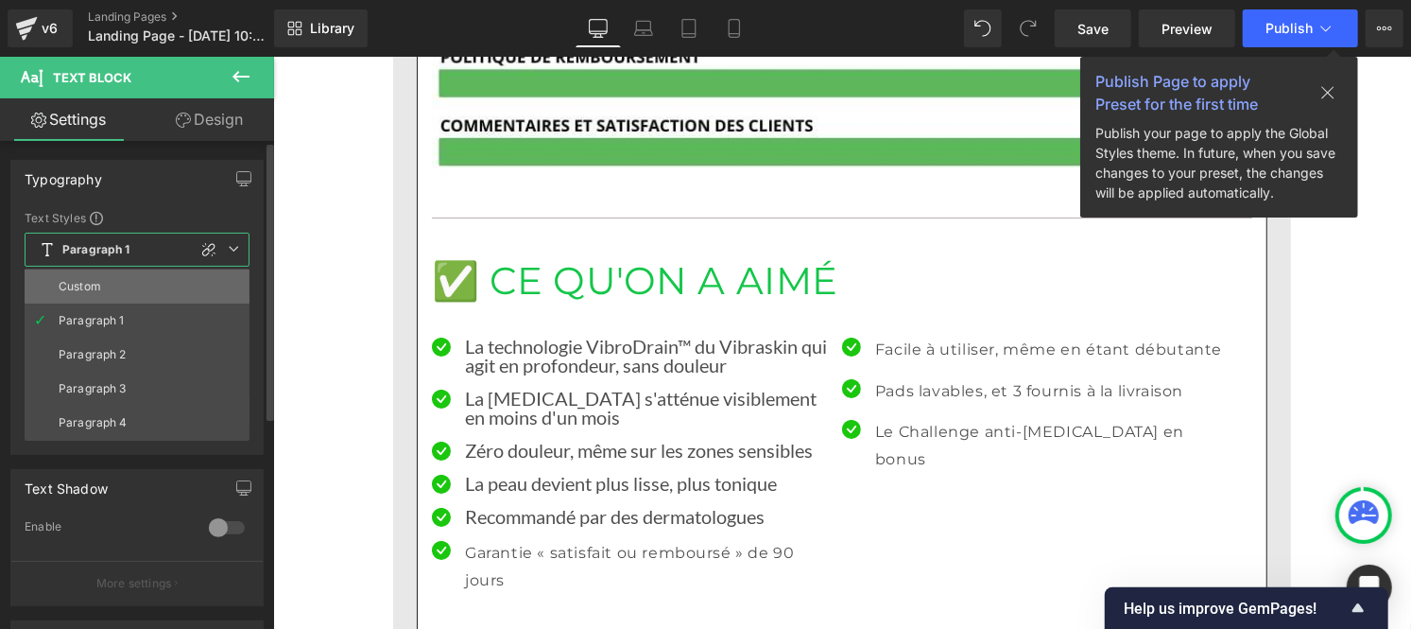
click at [116, 279] on li "Custom" at bounding box center [137, 286] width 225 height 34
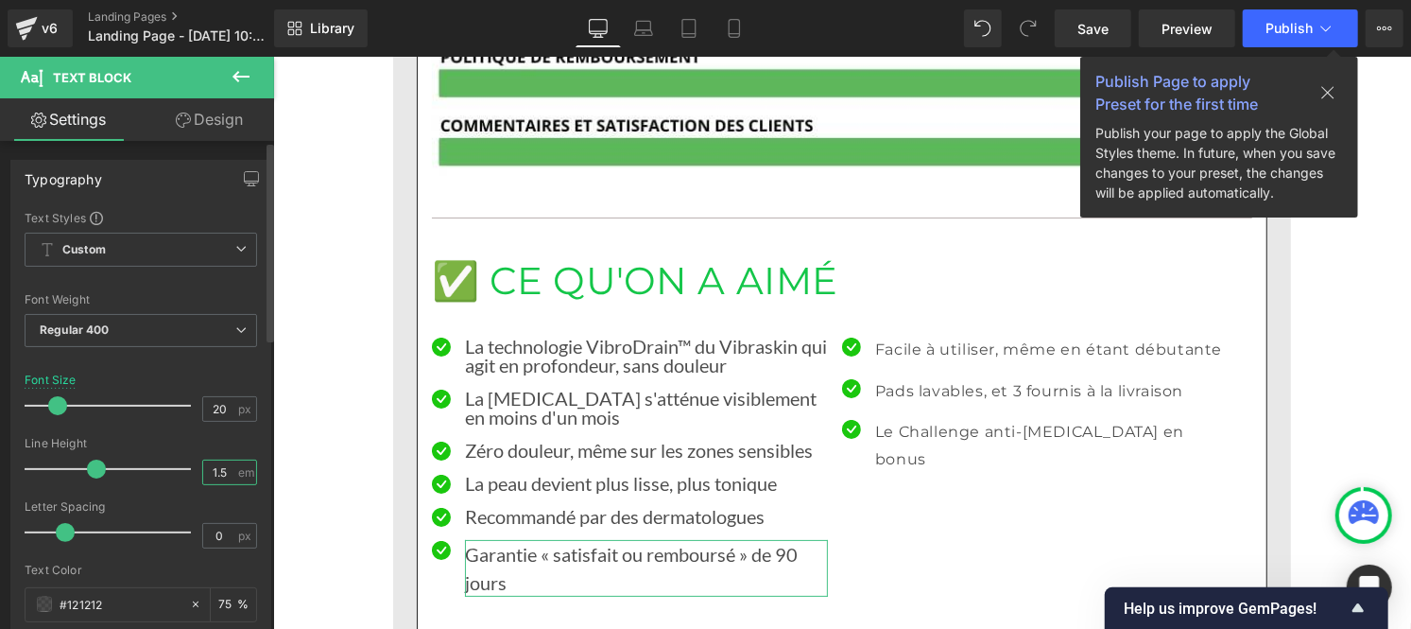
click at [222, 479] on input "1.5" at bounding box center [219, 472] width 33 height 24
type input "1"
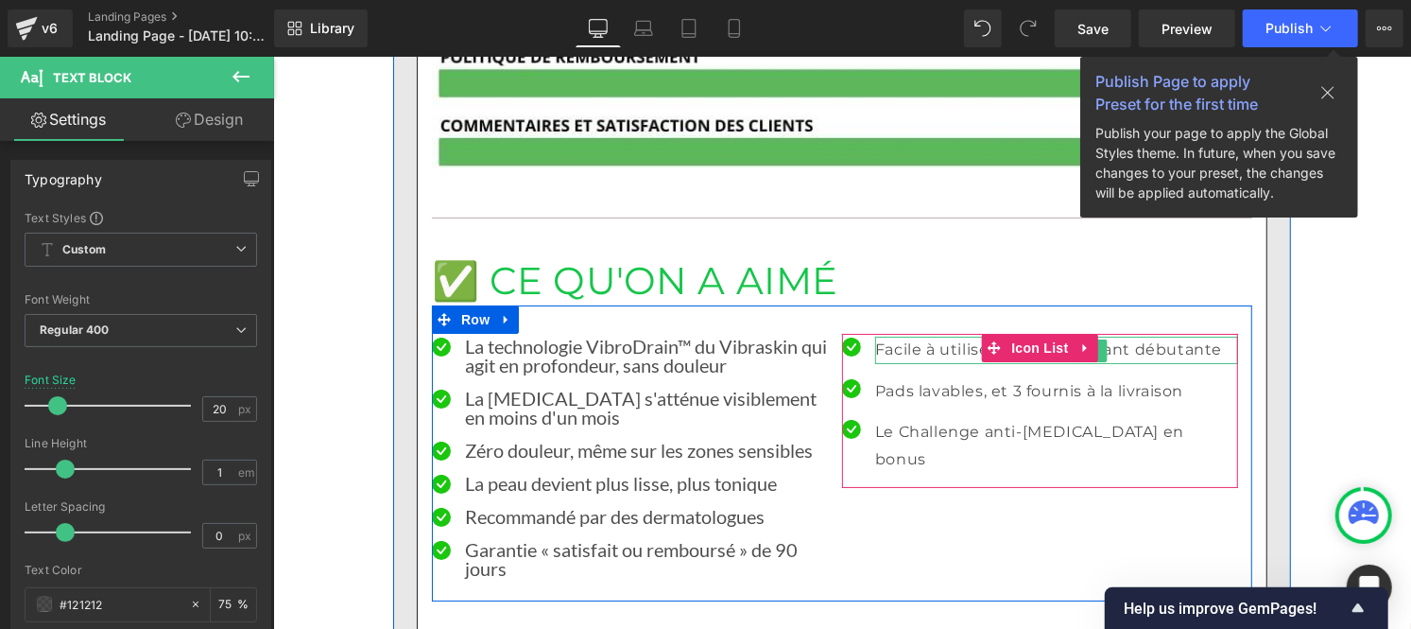
click at [884, 339] on font "Facile à utiliser, même en étant débutante" at bounding box center [1047, 348] width 347 height 18
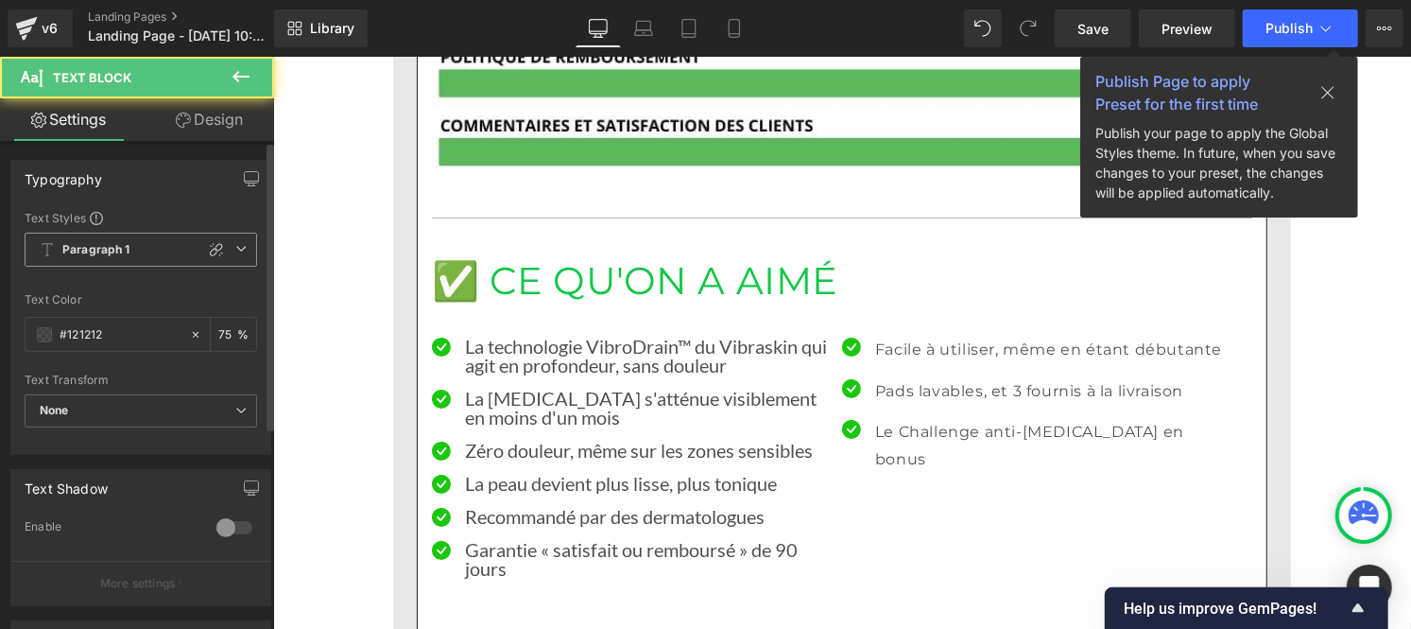
click at [83, 250] on b "Paragraph 1" at bounding box center [96, 250] width 68 height 16
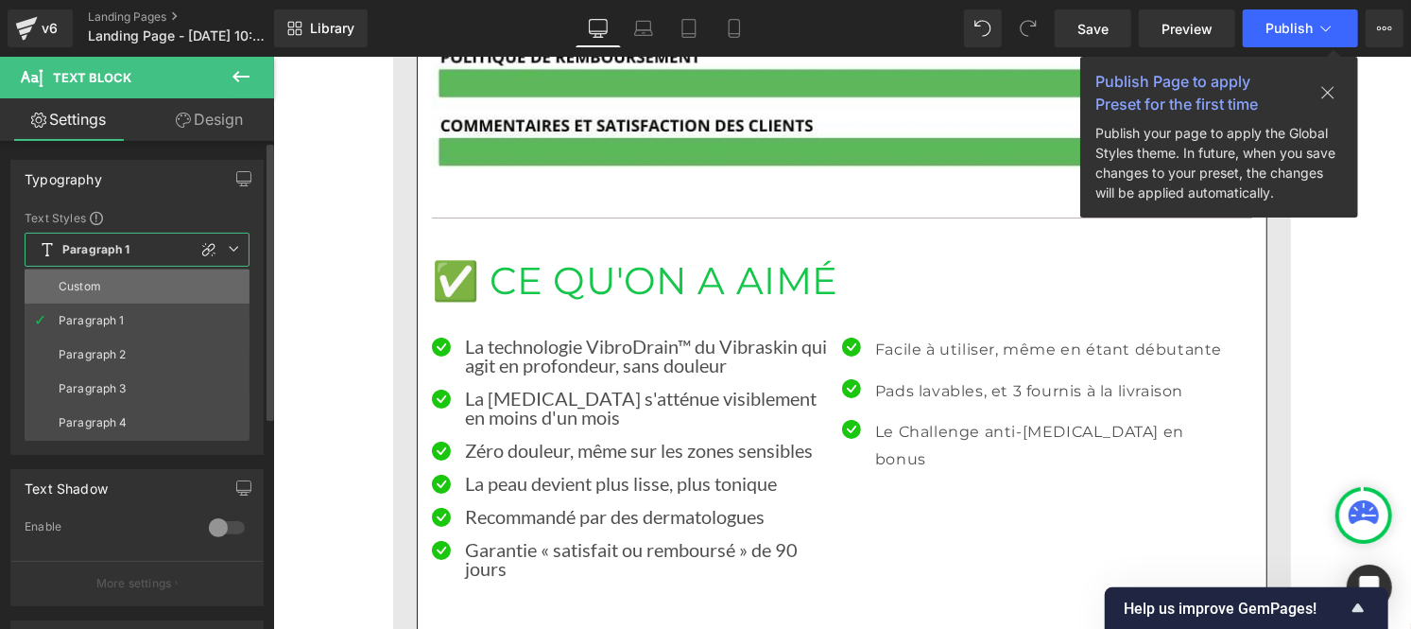
click at [91, 276] on li "Custom" at bounding box center [137, 286] width 225 height 34
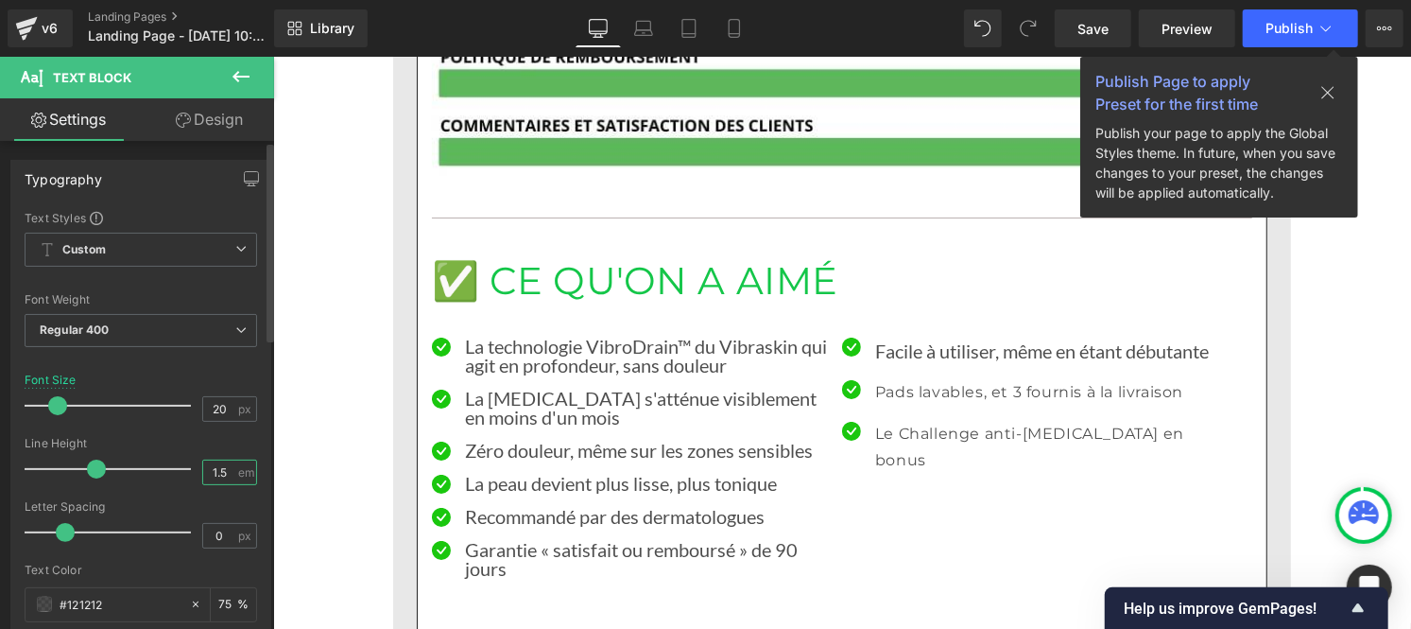
click at [223, 470] on input "1.5" at bounding box center [219, 472] width 33 height 24
type input "1"
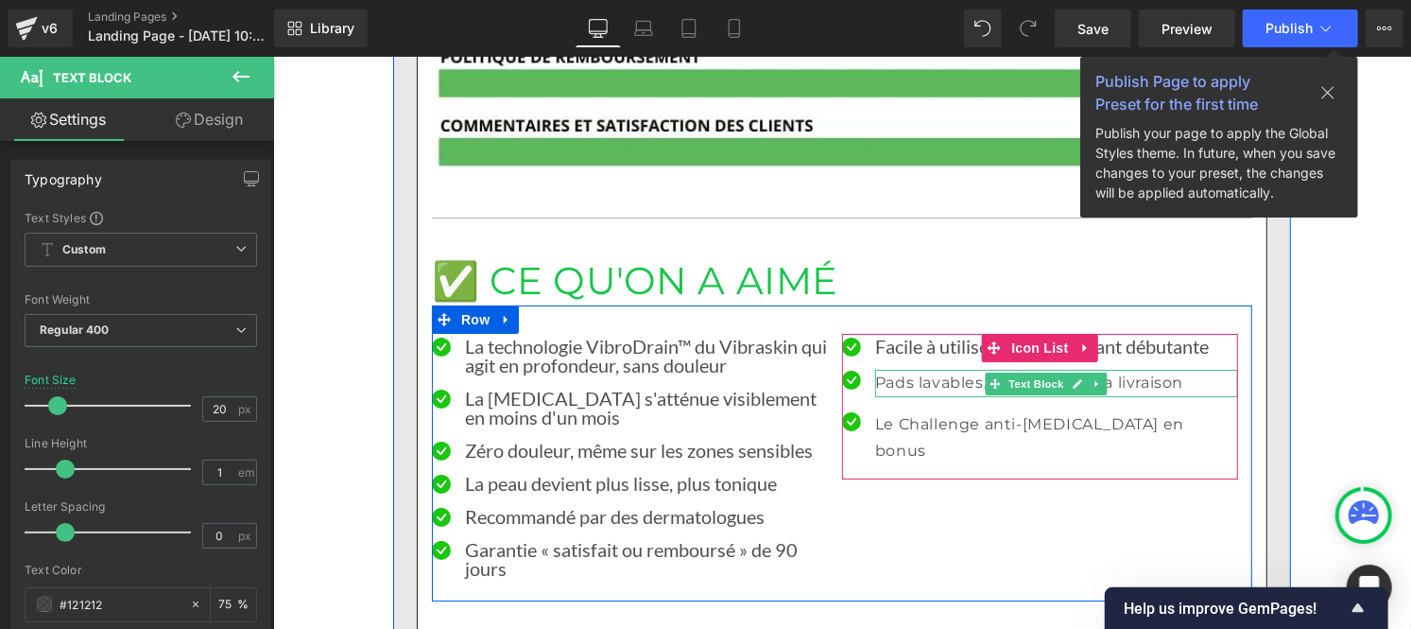
click at [882, 372] on font "Pads lavables, et 3 fournis à la livraison" at bounding box center [1028, 381] width 308 height 18
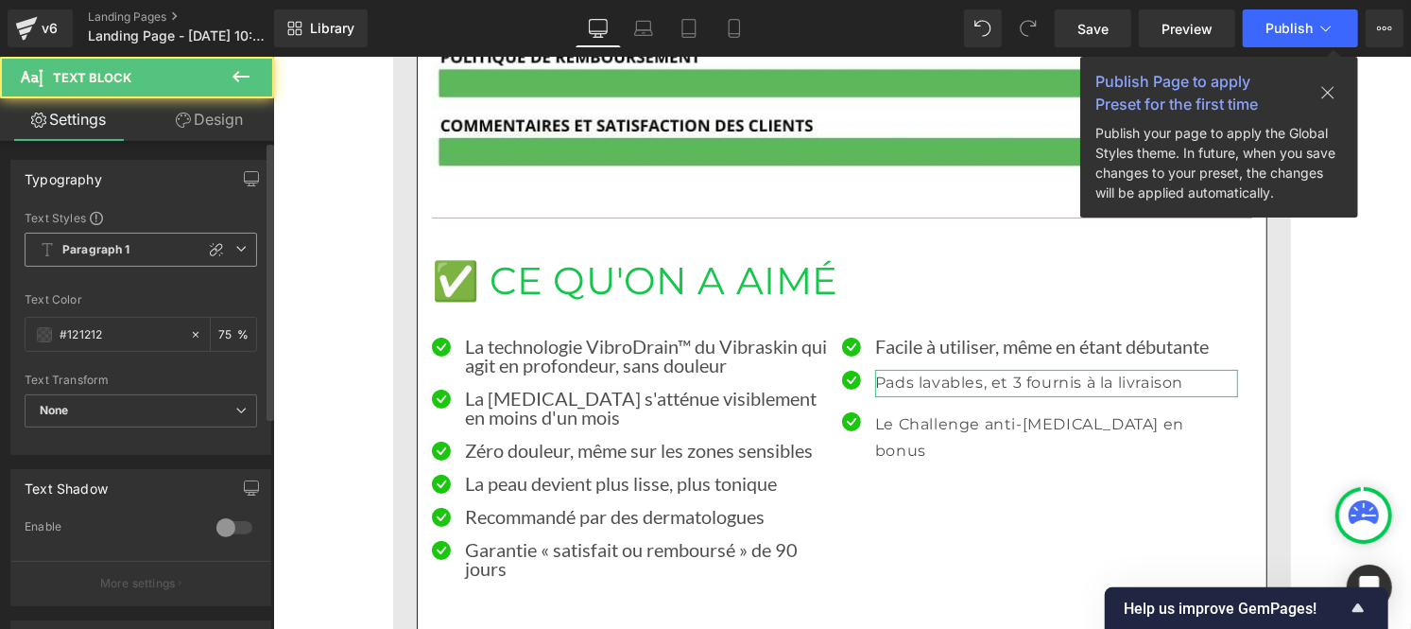
click at [83, 251] on b "Paragraph 1" at bounding box center [96, 250] width 68 height 16
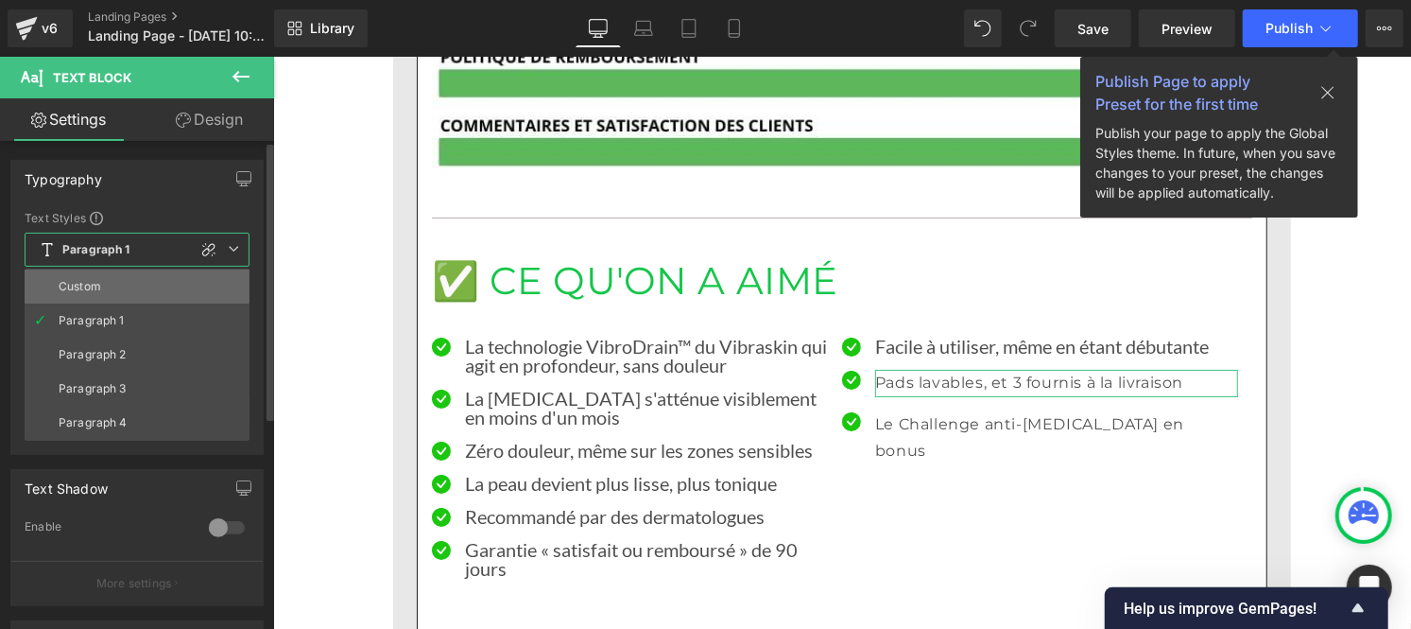
click at [98, 280] on div "Custom" at bounding box center [80, 286] width 43 height 13
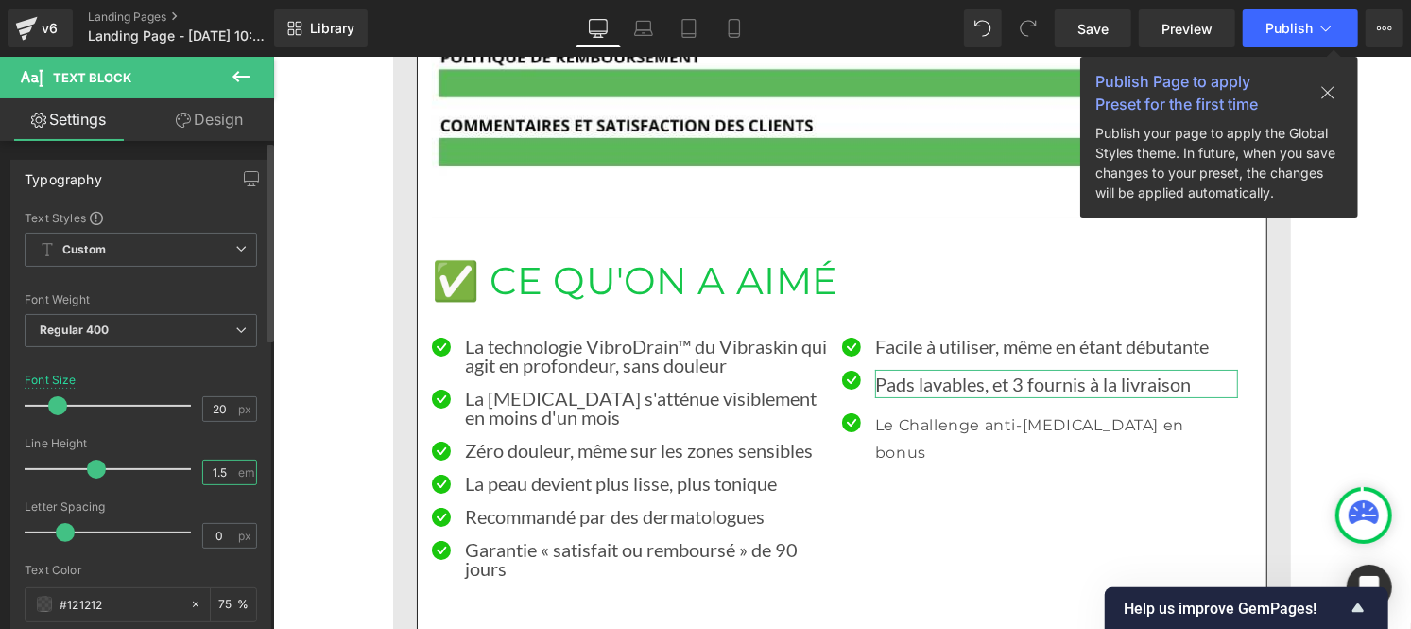
click at [222, 471] on input "1.5" at bounding box center [219, 472] width 33 height 24
type input "1"
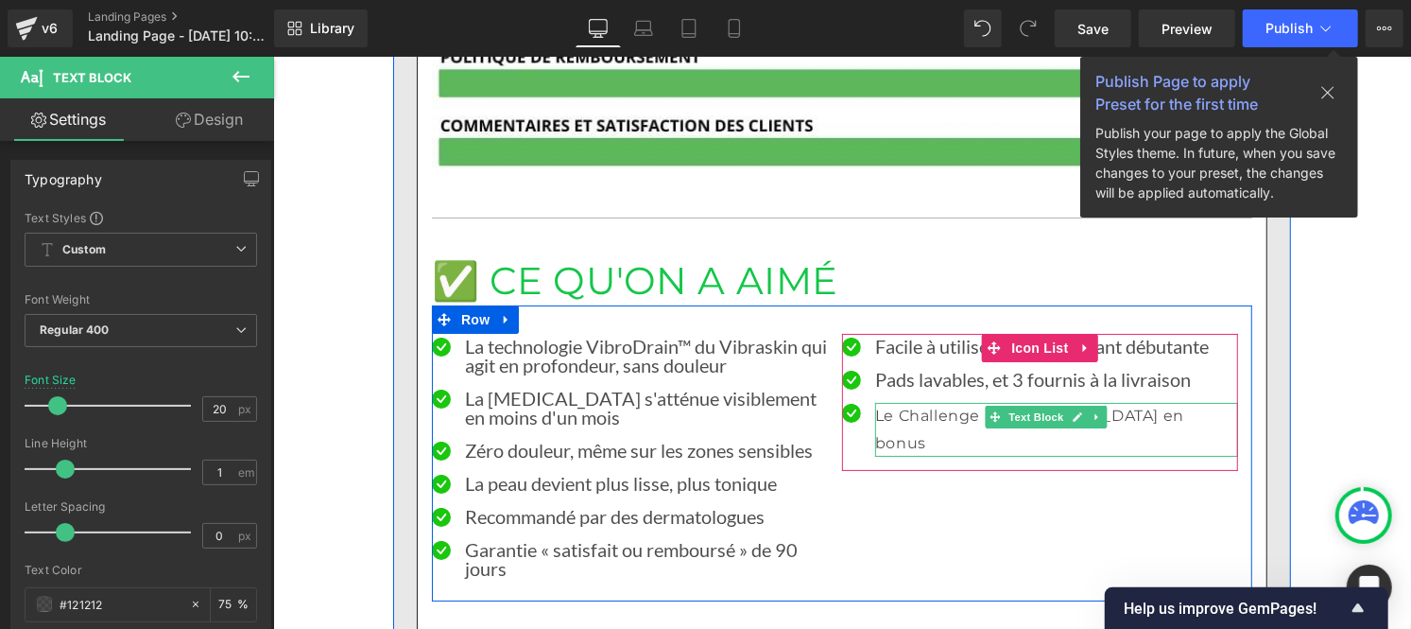
click at [921, 406] on font "Le Challenge anti-[MEDICAL_DATA] en bonus" at bounding box center [1028, 428] width 309 height 45
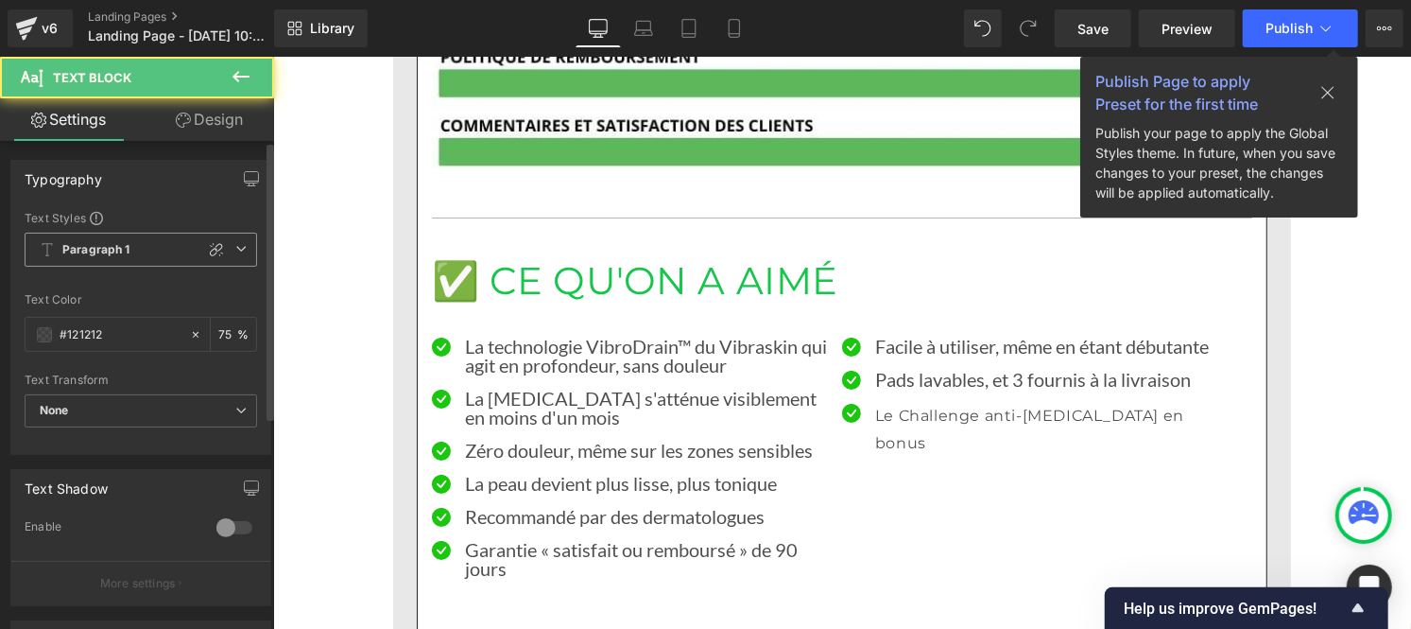
click at [113, 242] on b "Paragraph 1" at bounding box center [96, 250] width 68 height 16
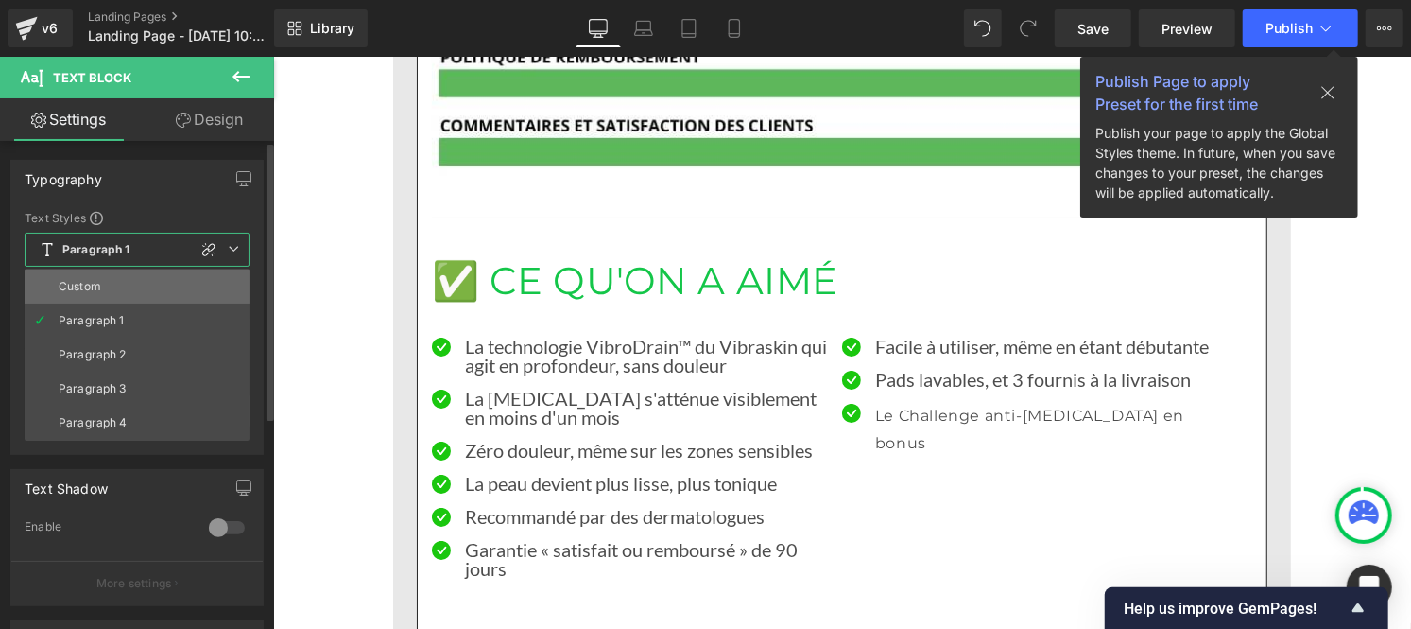
click at [113, 287] on li "Custom" at bounding box center [137, 286] width 225 height 34
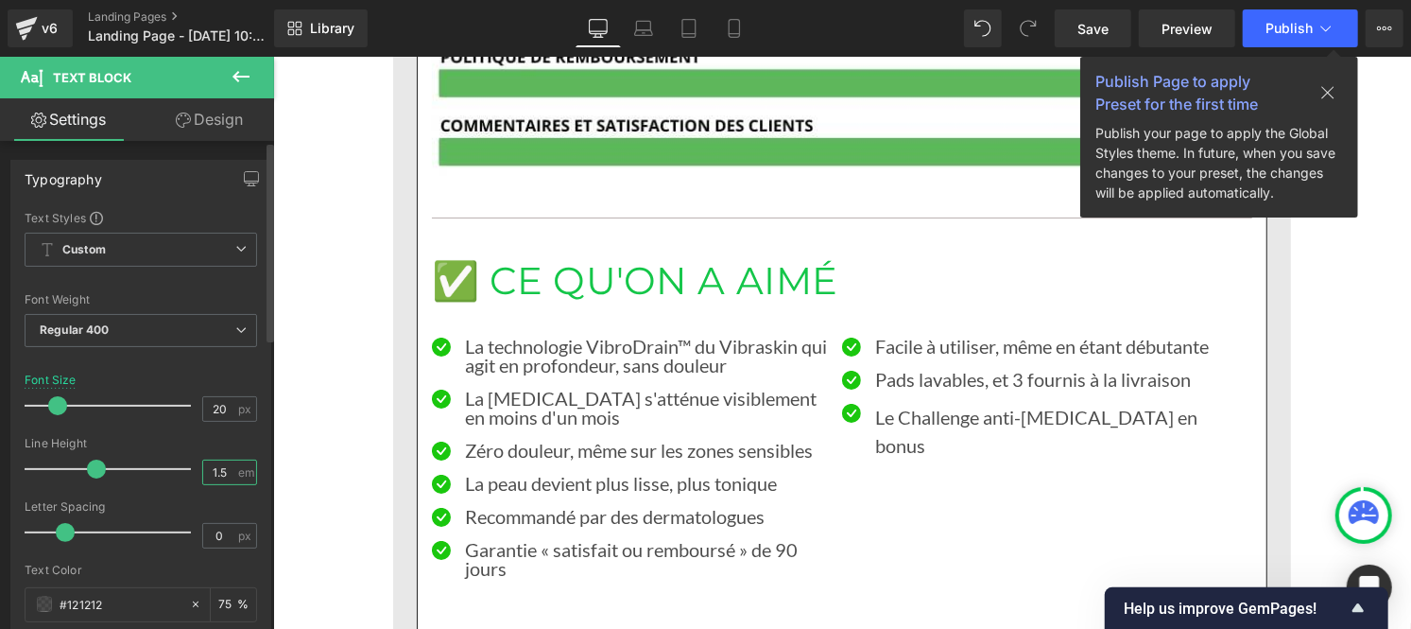
click at [223, 471] on input "1.5" at bounding box center [219, 472] width 33 height 24
type input "1"
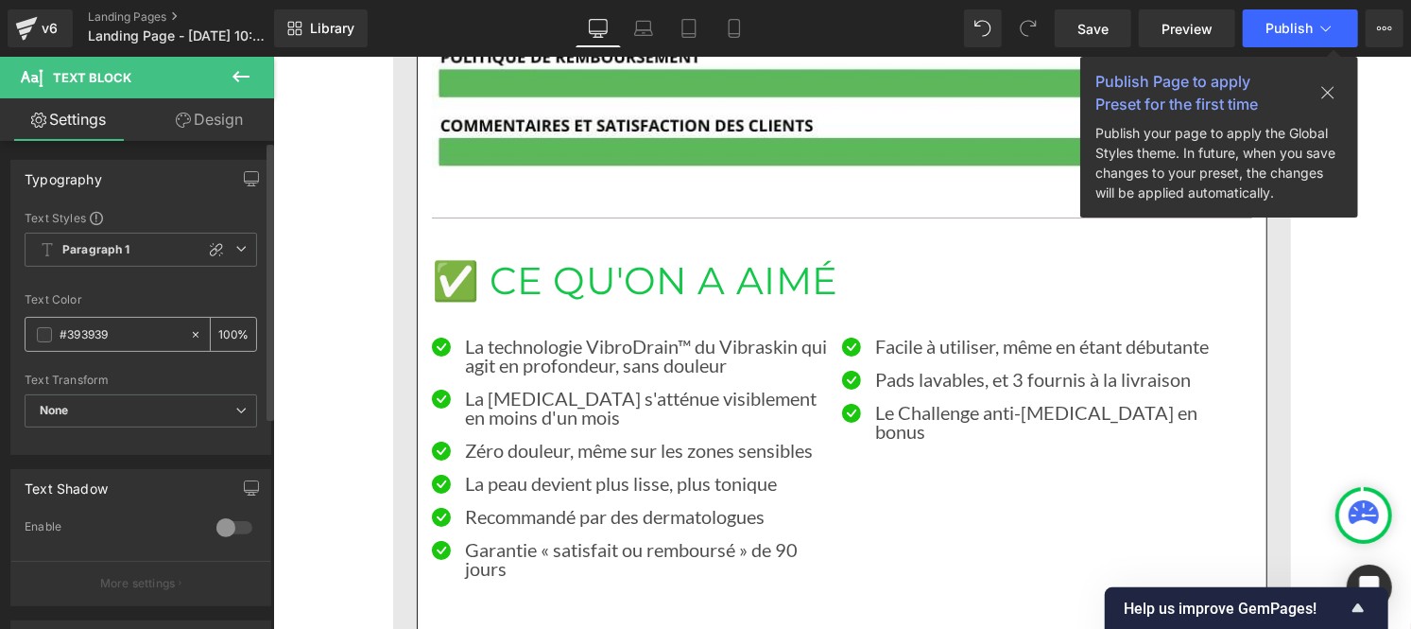
click at [125, 335] on input "#393939" at bounding box center [120, 334] width 121 height 21
paste input "121212"
type input "#121212"
click at [227, 327] on input "100" at bounding box center [227, 333] width 19 height 21
type input "1"
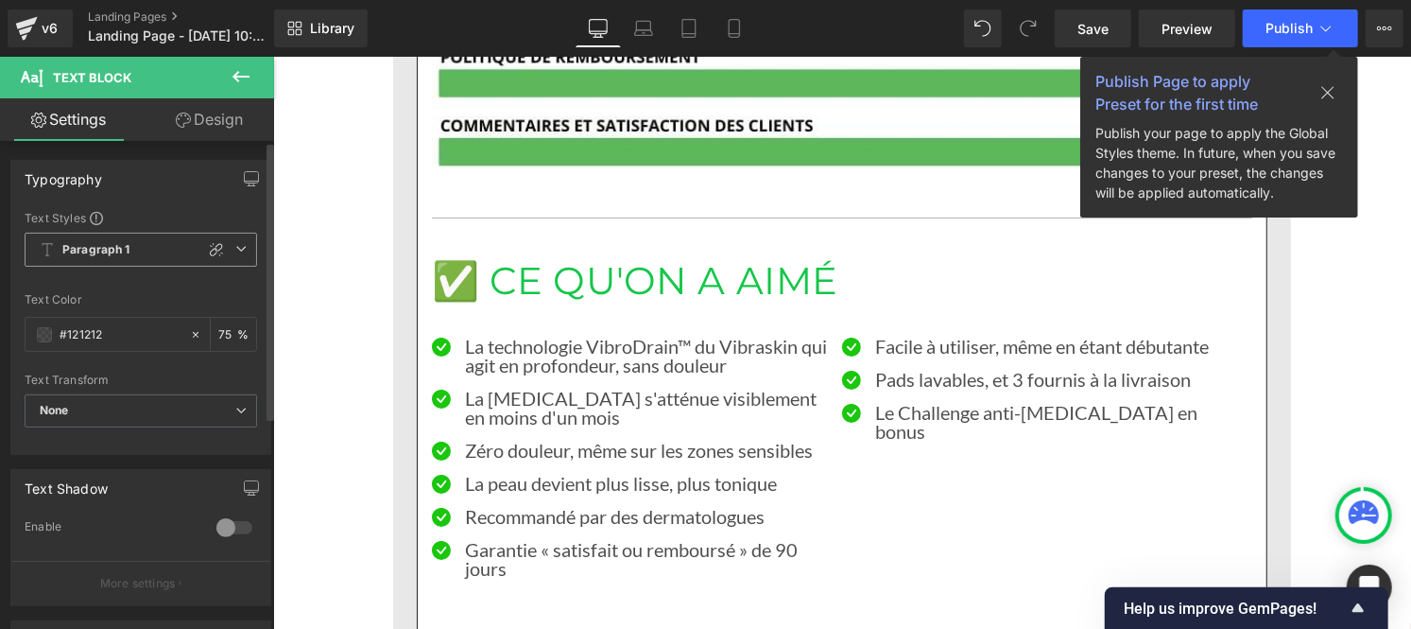
type input "75"
click at [114, 250] on b "Paragraph 1" at bounding box center [96, 250] width 68 height 16
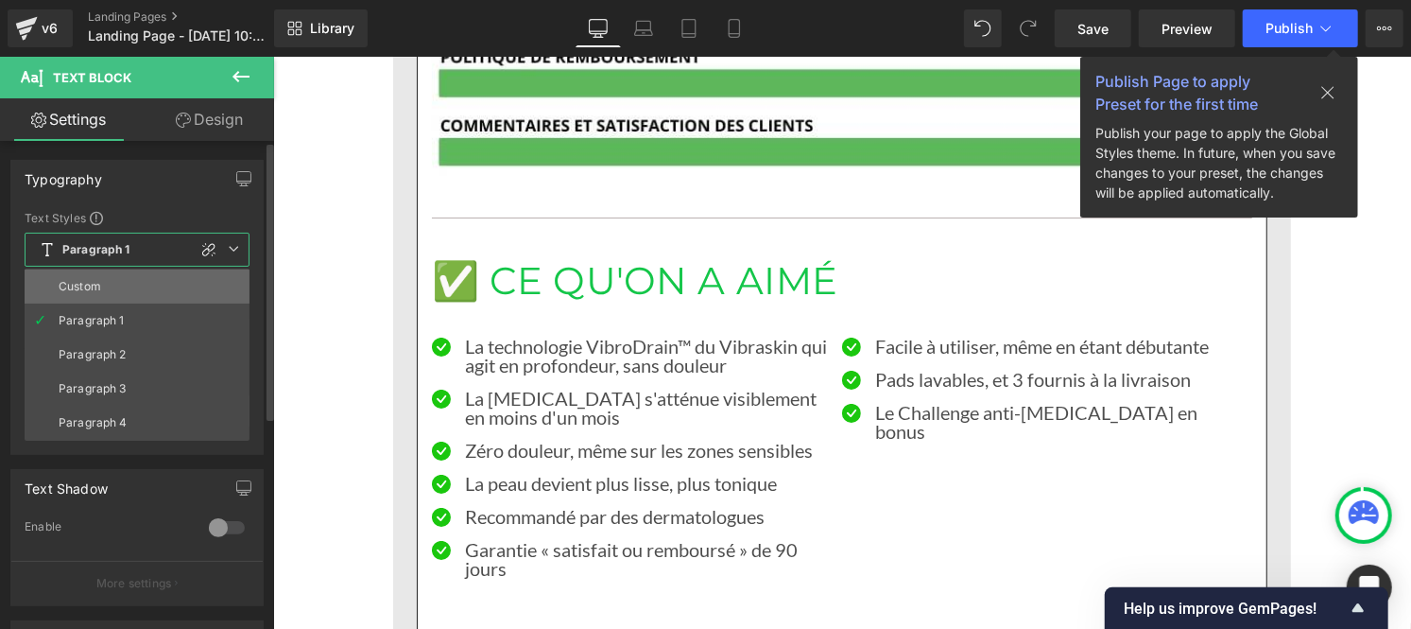
click at [101, 287] on li "Custom" at bounding box center [137, 286] width 225 height 34
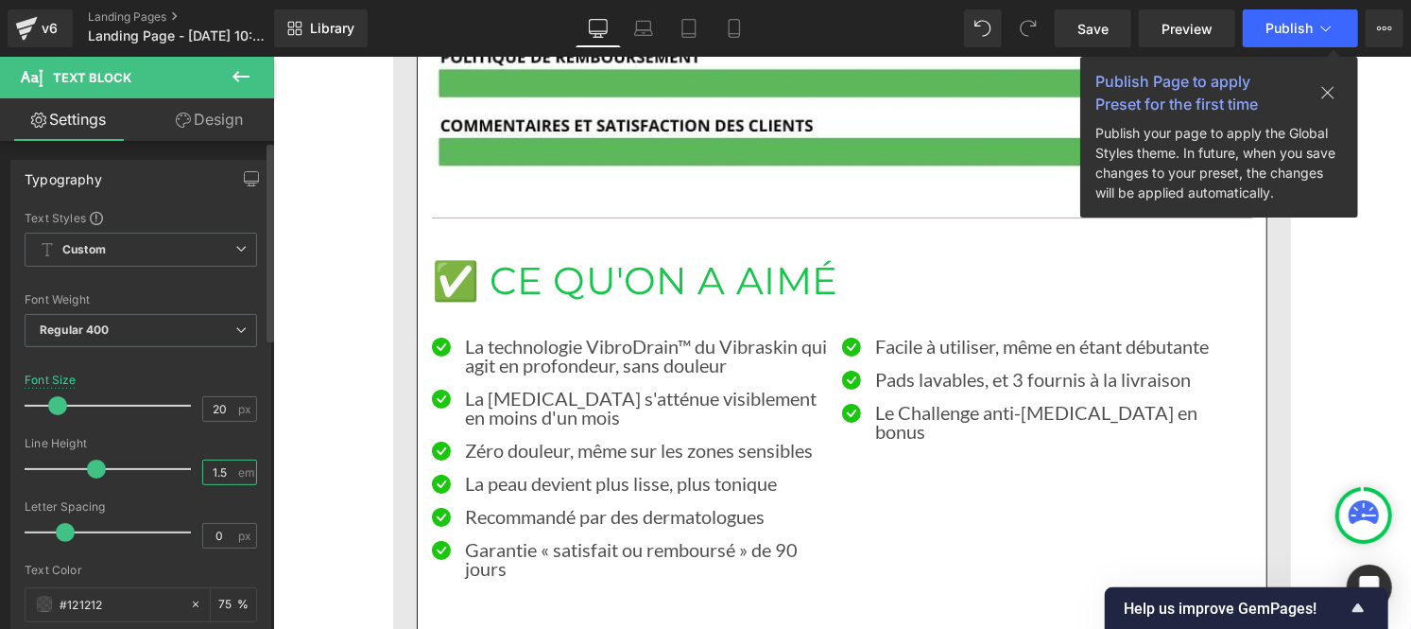
click at [228, 476] on input "1.5" at bounding box center [219, 472] width 33 height 24
type input "1"
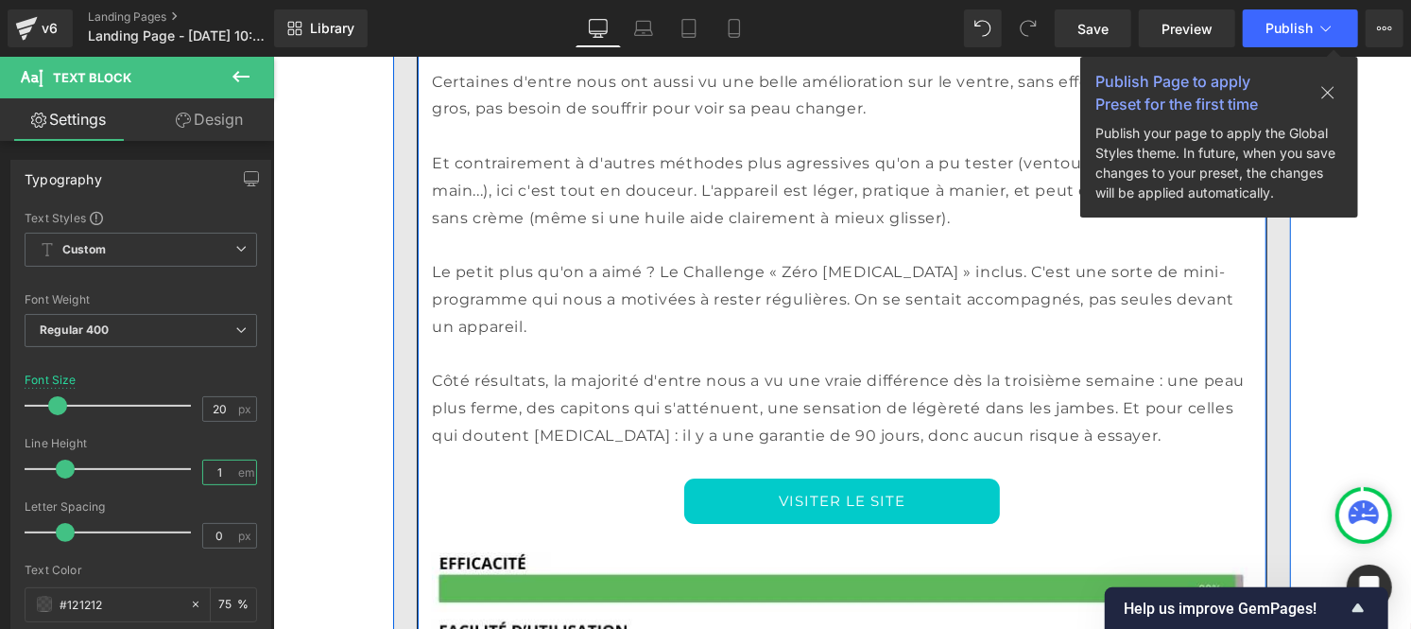
scroll to position [3568, 0]
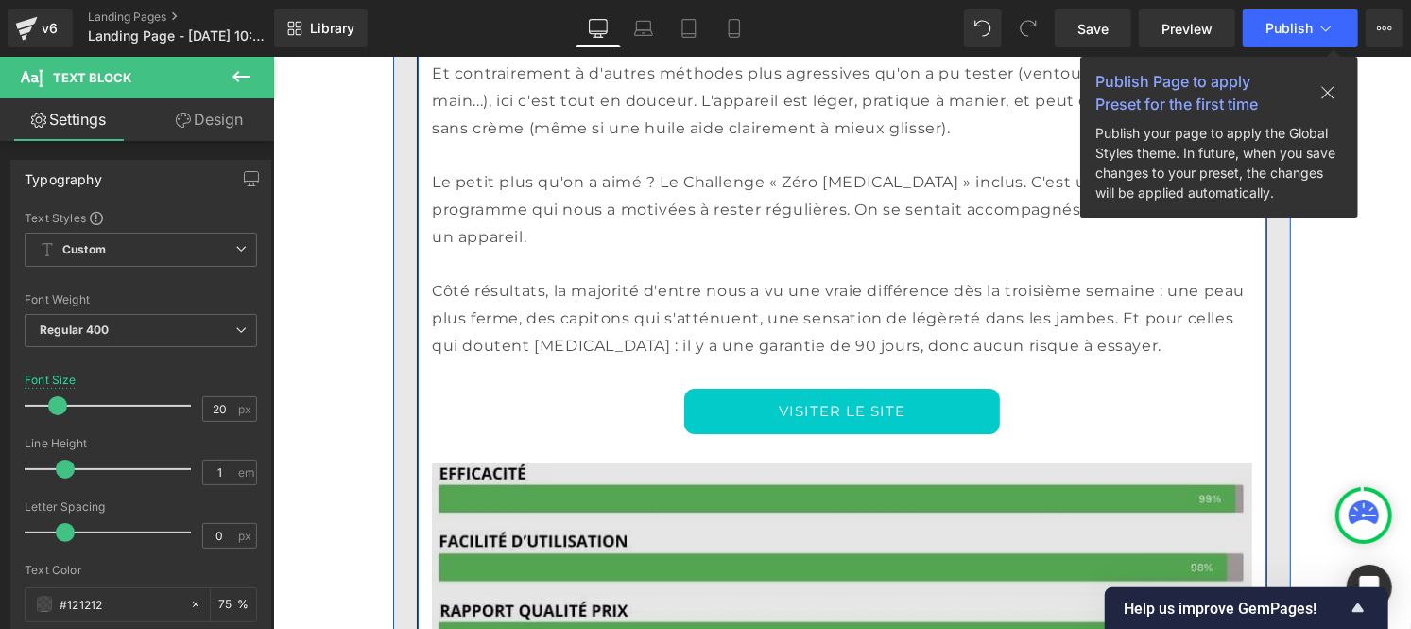
click at [791, 433] on img at bounding box center [841, 616] width 820 height 367
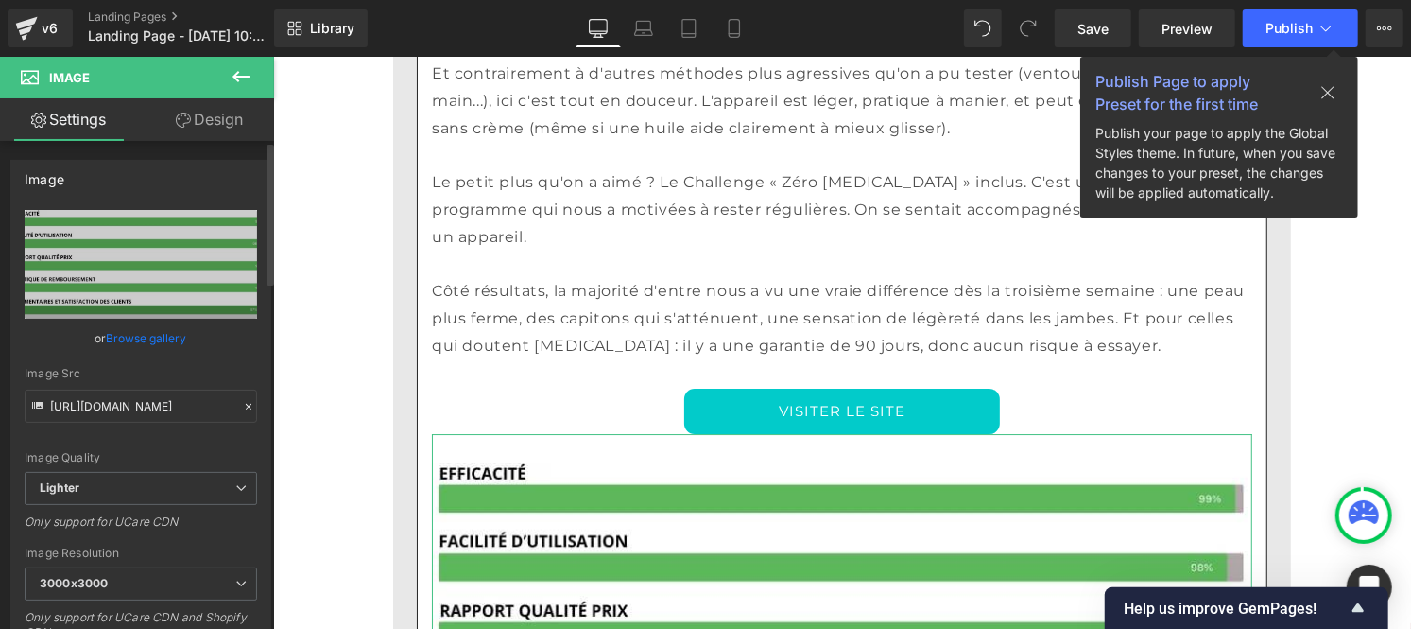
click at [243, 406] on icon at bounding box center [248, 406] width 13 height 13
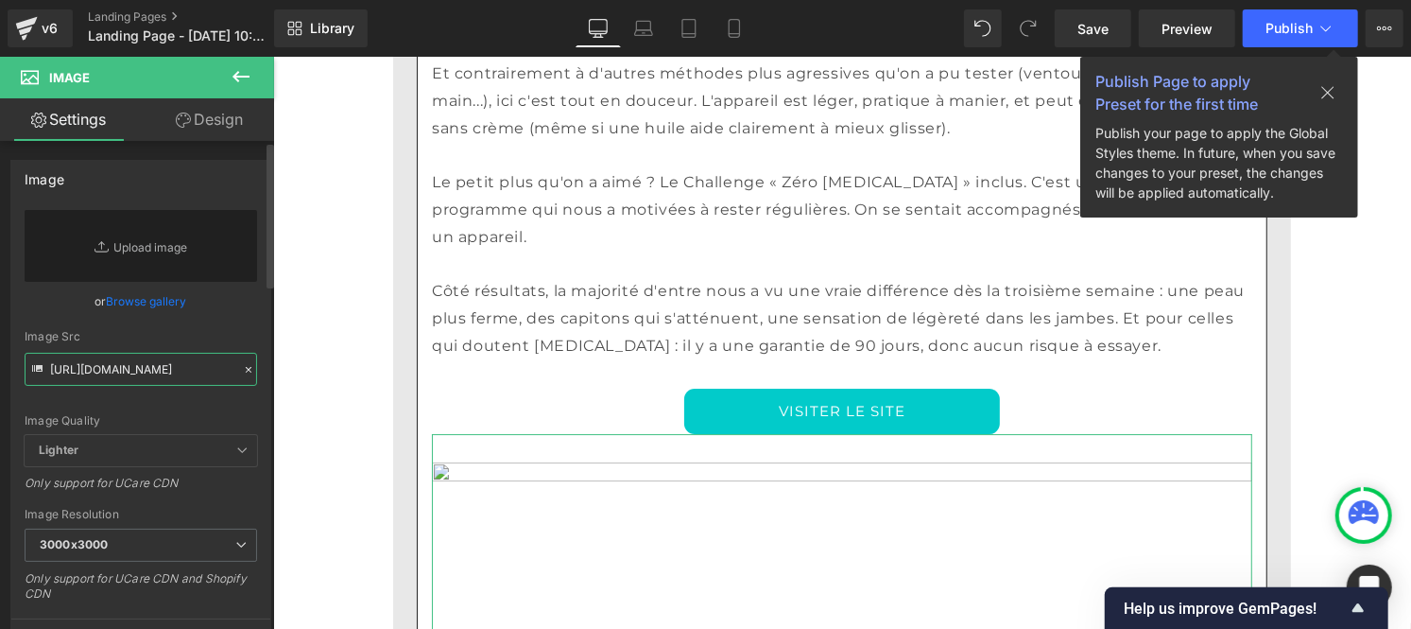
click at [148, 378] on input "[URL][DOMAIN_NAME]" at bounding box center [141, 369] width 233 height 33
paste input "[URL][DOMAIN_NAME]"
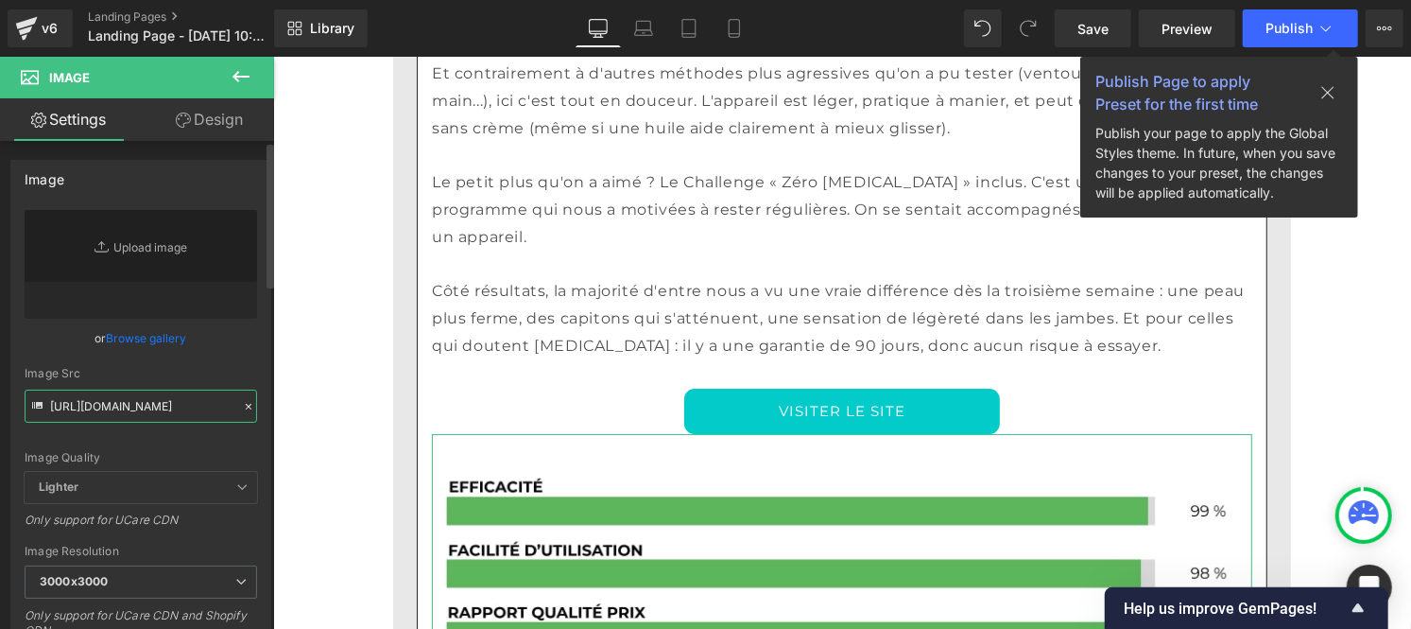
type input "[URL][DOMAIN_NAME]"
click at [246, 354] on div "Image Quality Lighter Lightest Lighter Lighter Lightest Only support for UCare …" at bounding box center [141, 341] width 233 height 262
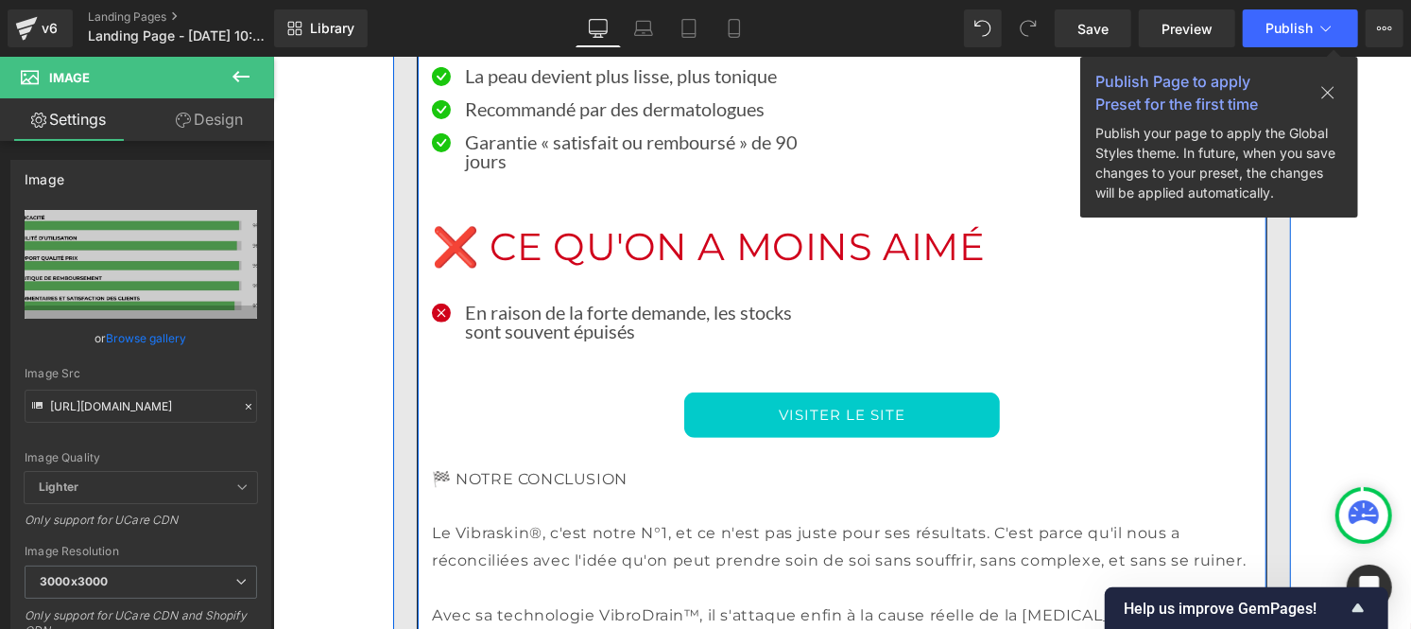
scroll to position [4598, 0]
click at [534, 468] on font "🏁 NOTRE CONCLUSION" at bounding box center [529, 477] width 196 height 18
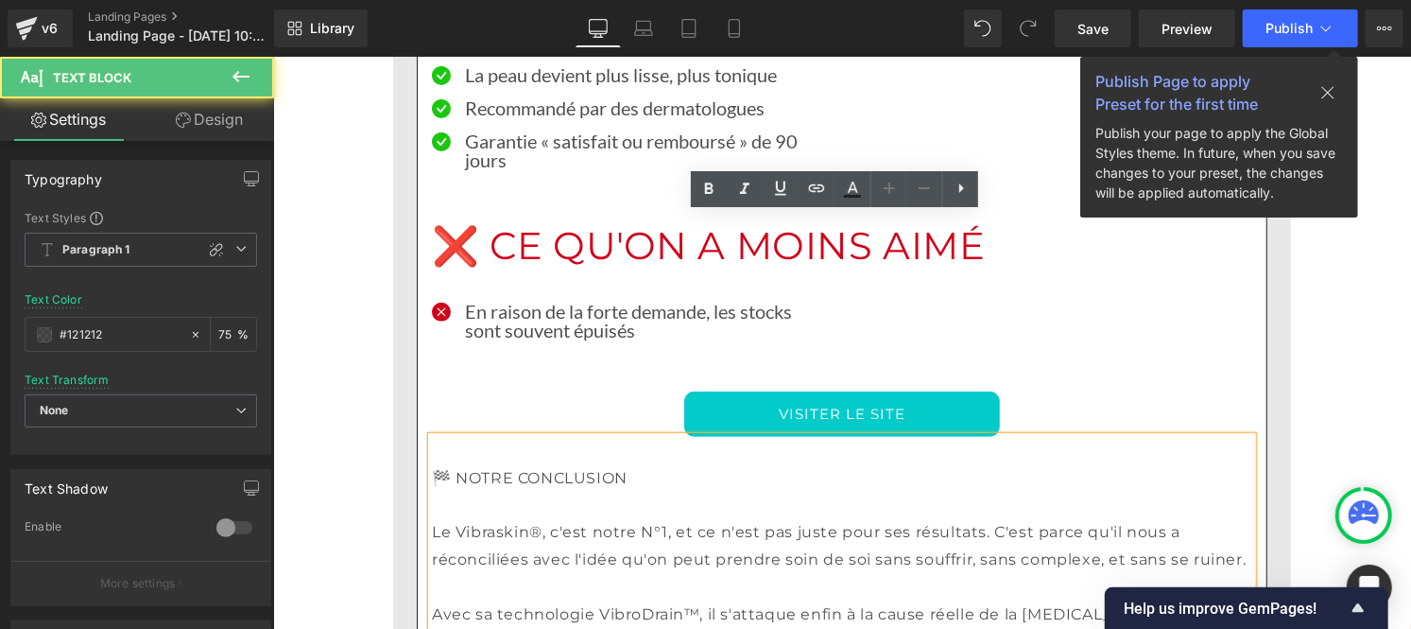
click at [534, 468] on font "🏁 NOTRE CONCLUSION" at bounding box center [529, 477] width 196 height 18
click at [499, 522] on font "Le Vibraskin®, c'est notre N°1, et ce n'est pas juste pour ses résultats. C'est…" at bounding box center [838, 544] width 814 height 45
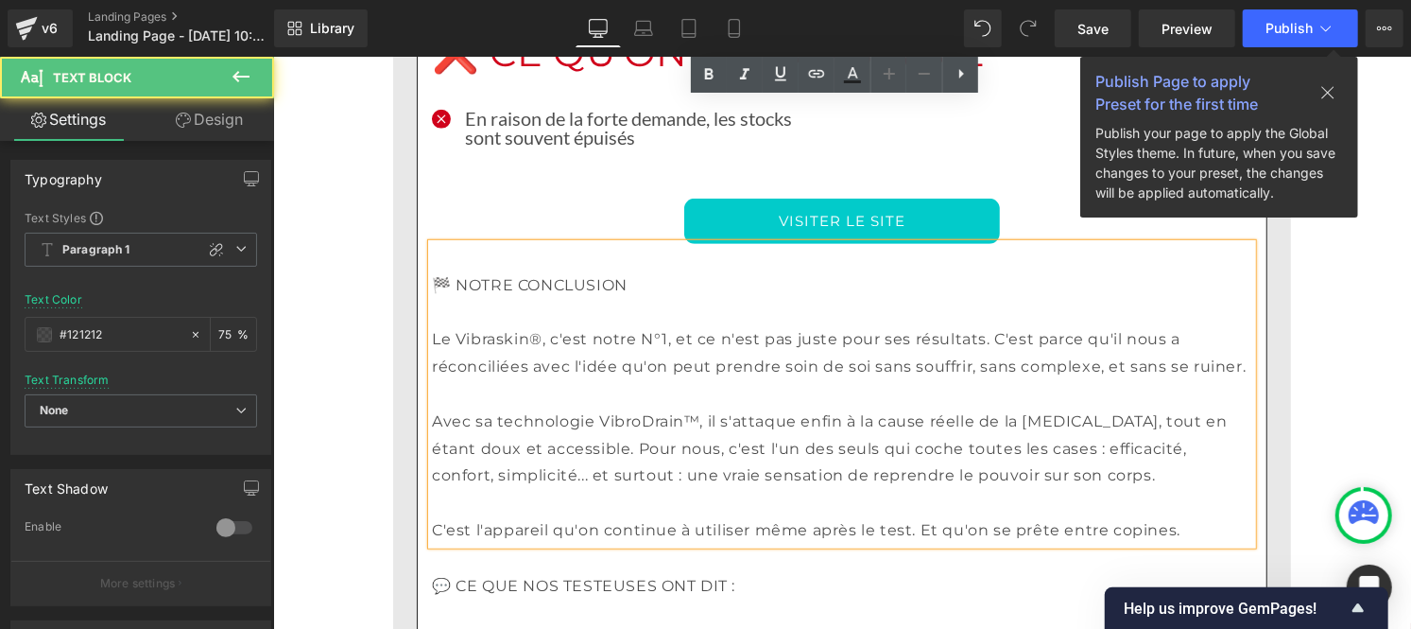
scroll to position [4794, 0]
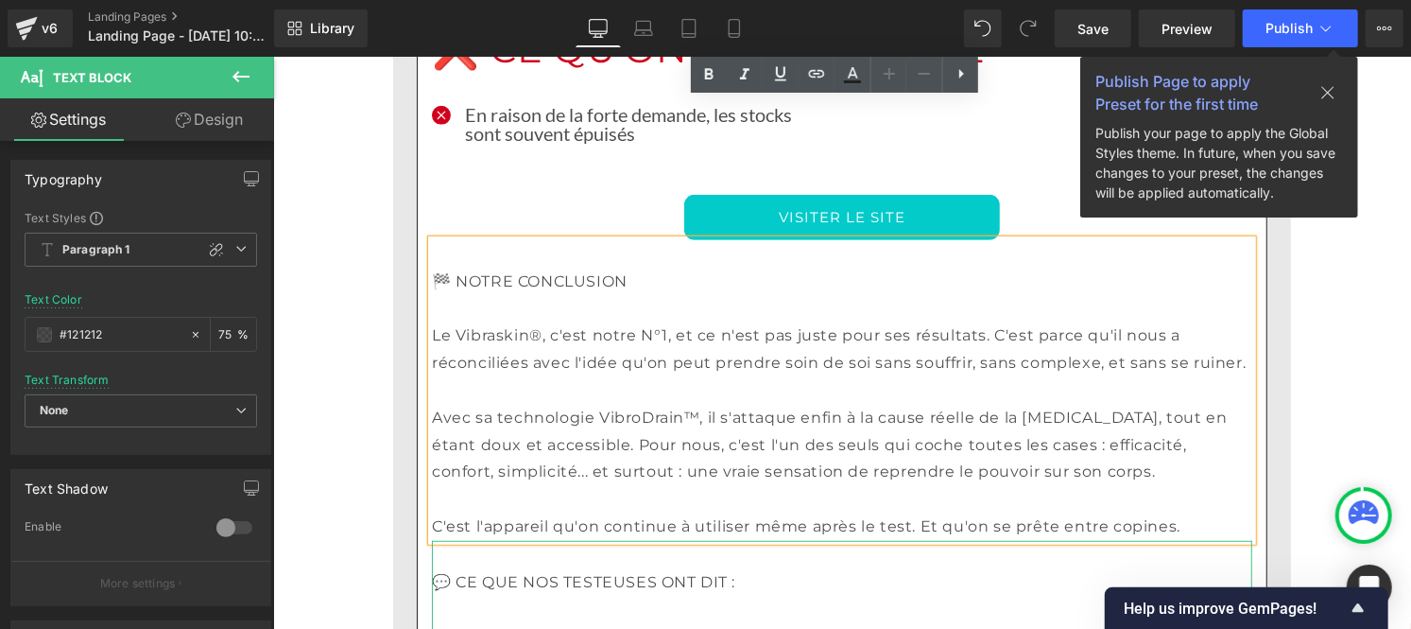
click at [478, 572] on font "💬 CE QUE NOS TESTEUSES ONT DIT :" at bounding box center [582, 581] width 303 height 18
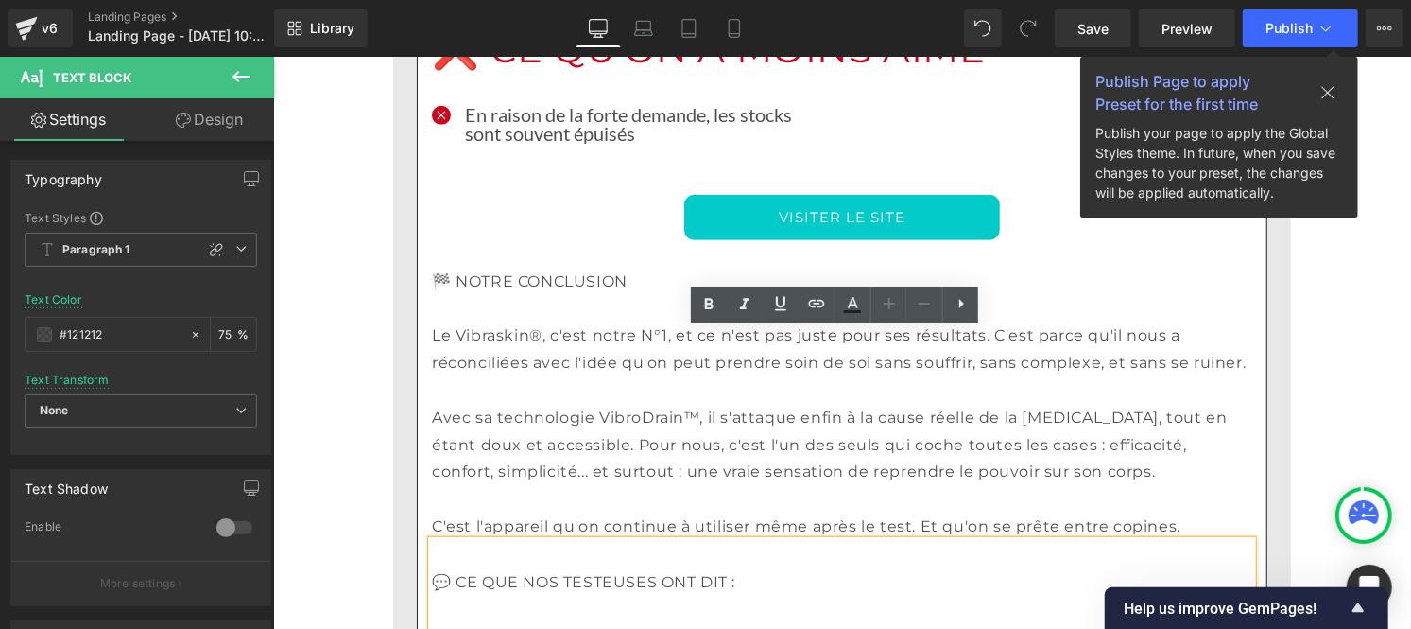
click at [478, 572] on font "💬 CE QUE NOS TESTEUSES ONT DIT :" at bounding box center [582, 581] width 303 height 18
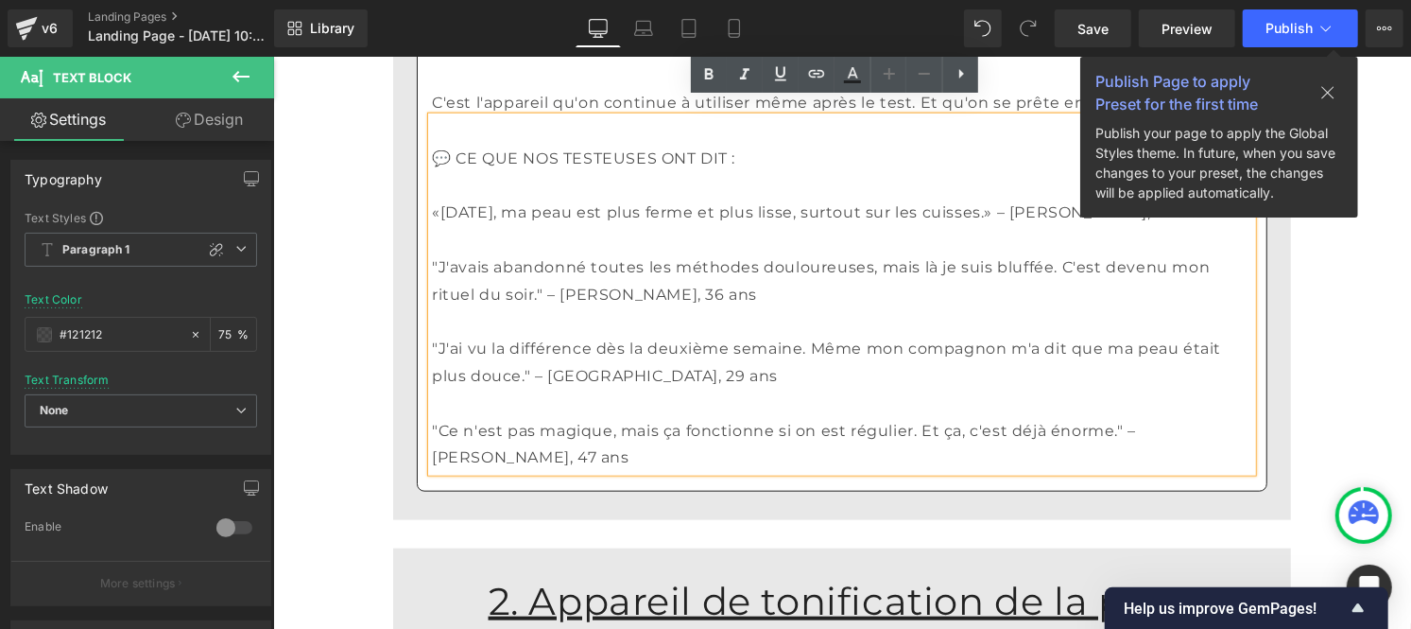
scroll to position [5273, 0]
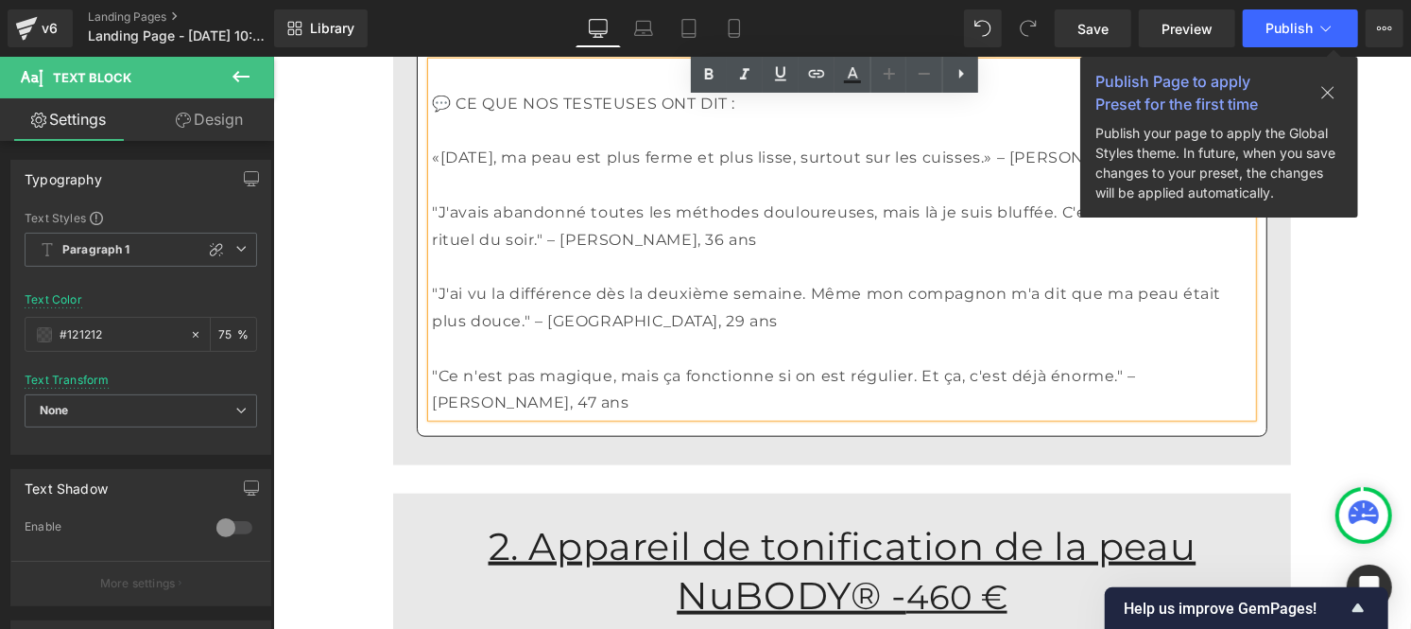
click at [539, 522] on font "2. Appareil de tonification de la peau NuBODY® -" at bounding box center [842, 569] width 708 height 95
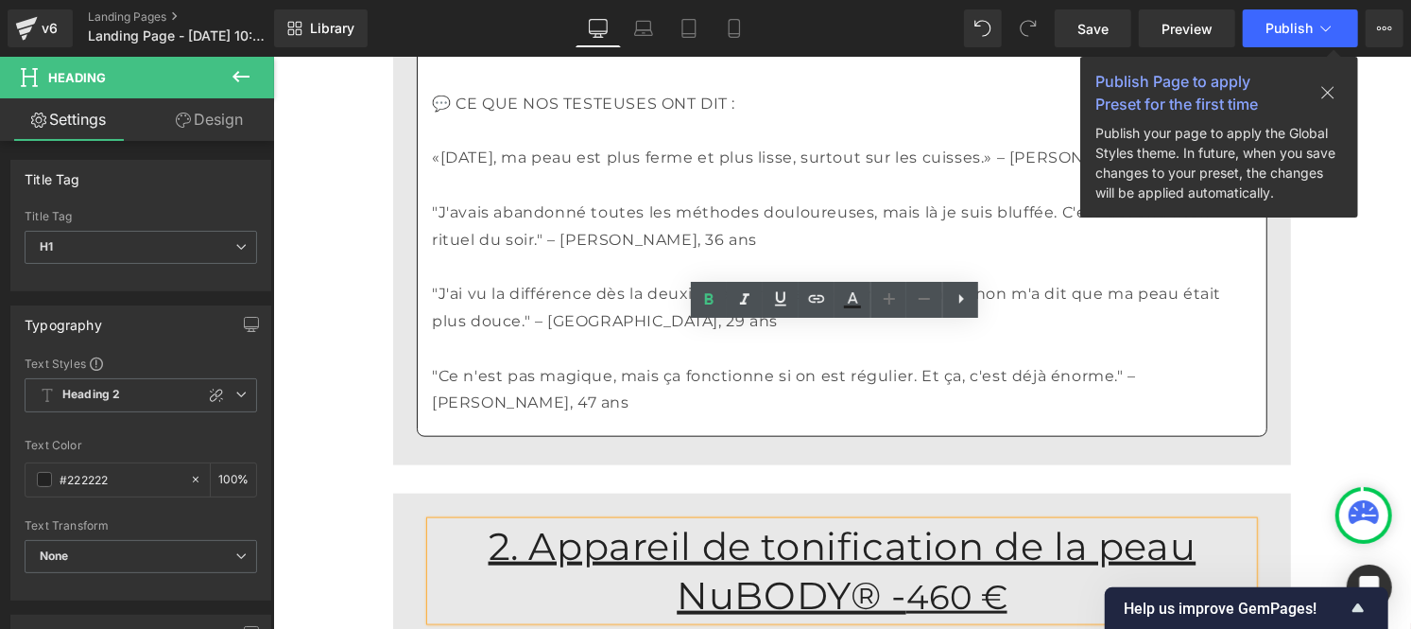
click at [1173, 522] on font "2. Appareil de tonification de la peau NuBODY® -" at bounding box center [842, 569] width 708 height 95
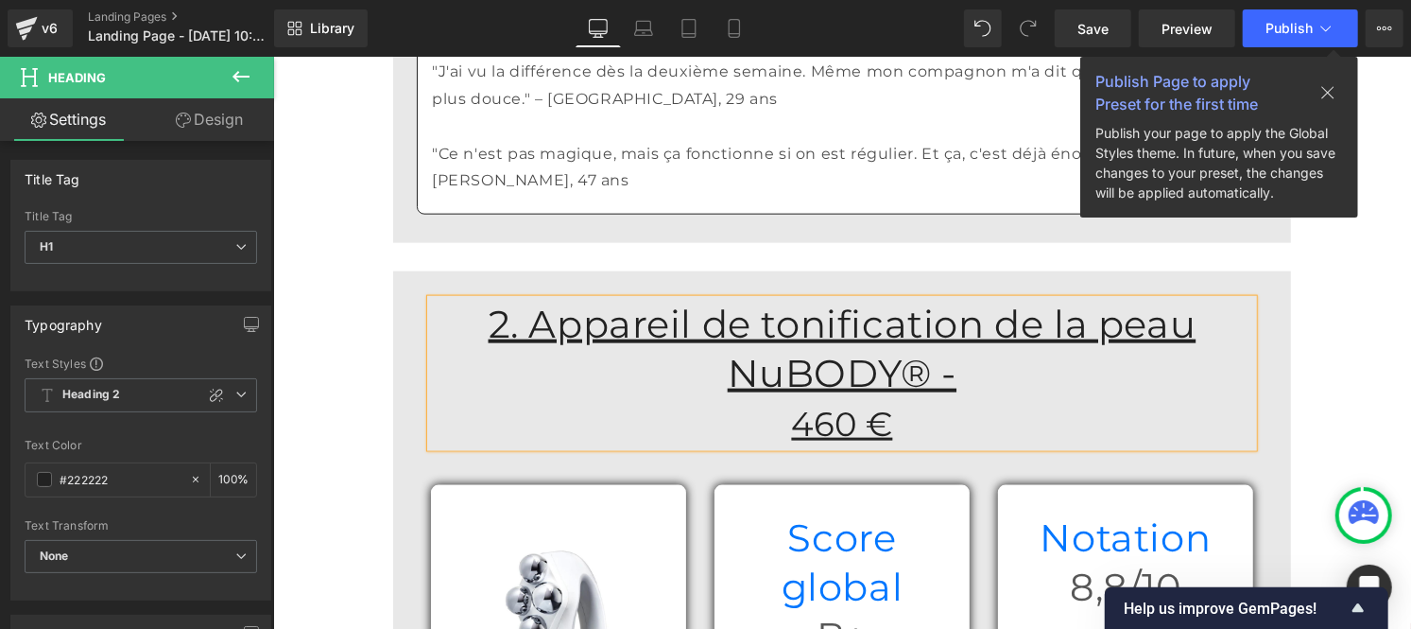
scroll to position [5492, 0]
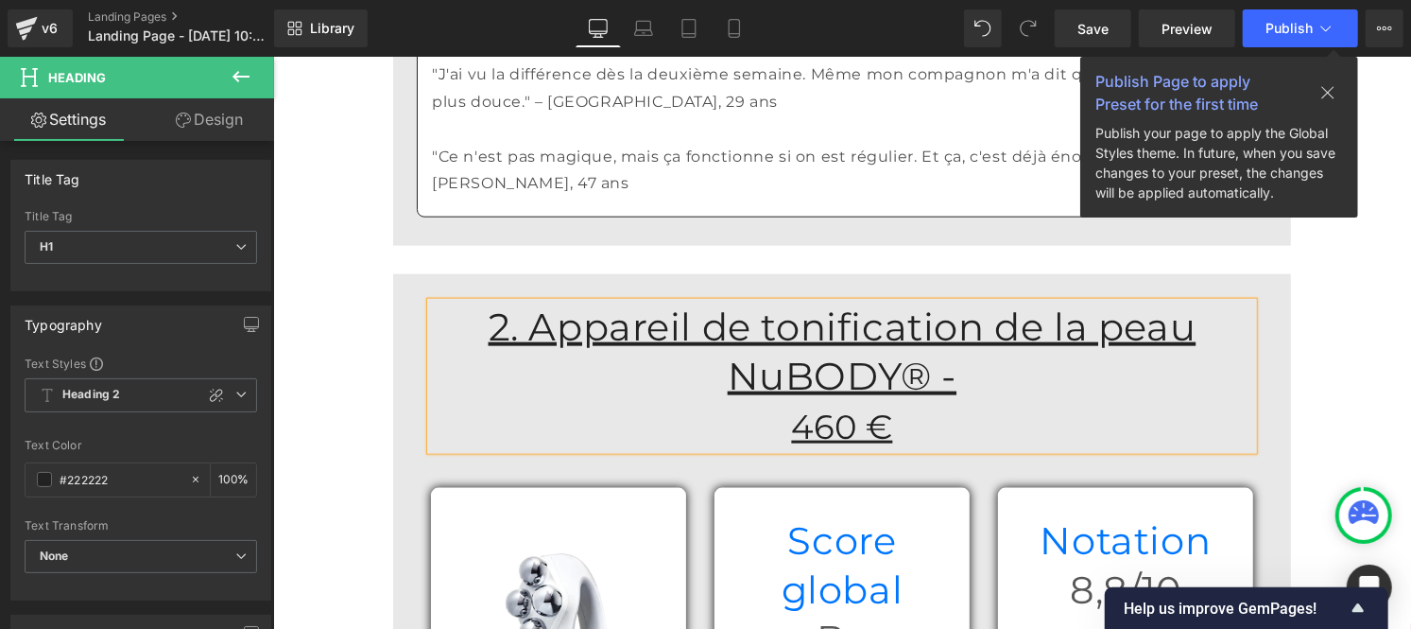
click at [823, 613] on div "B+ Heading" at bounding box center [841, 637] width 227 height 49
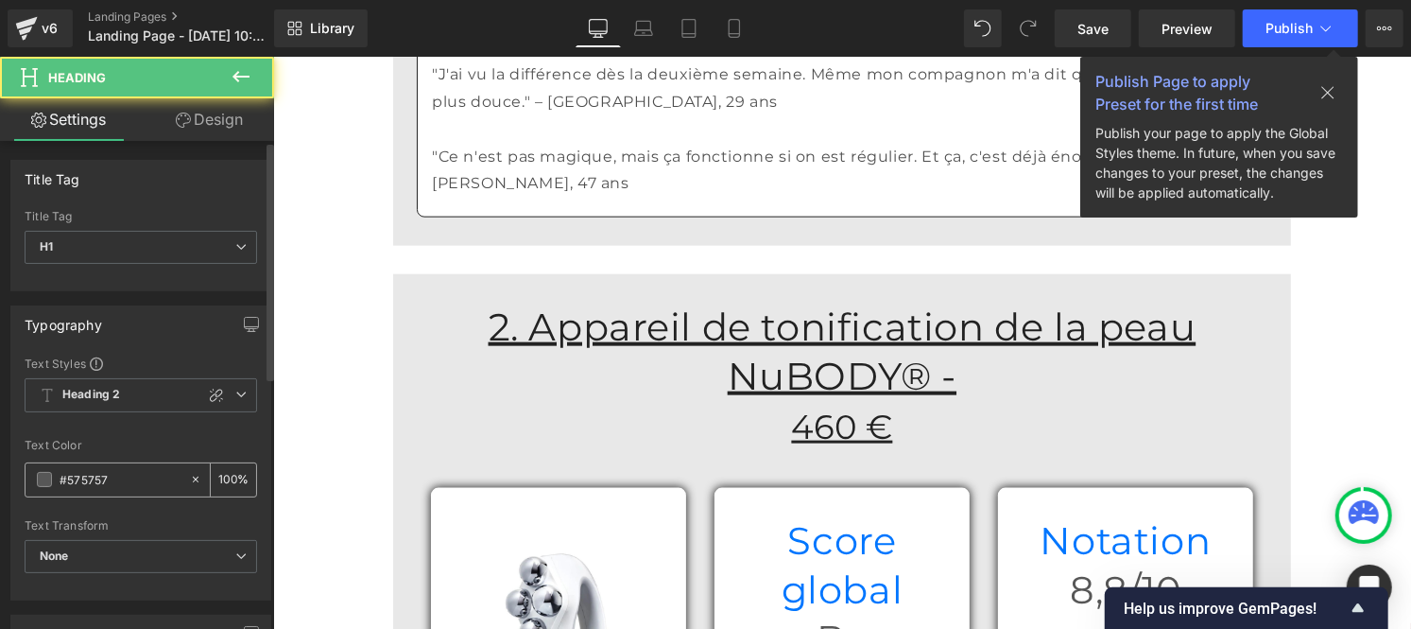
click at [133, 478] on input "#575757" at bounding box center [120, 479] width 121 height 21
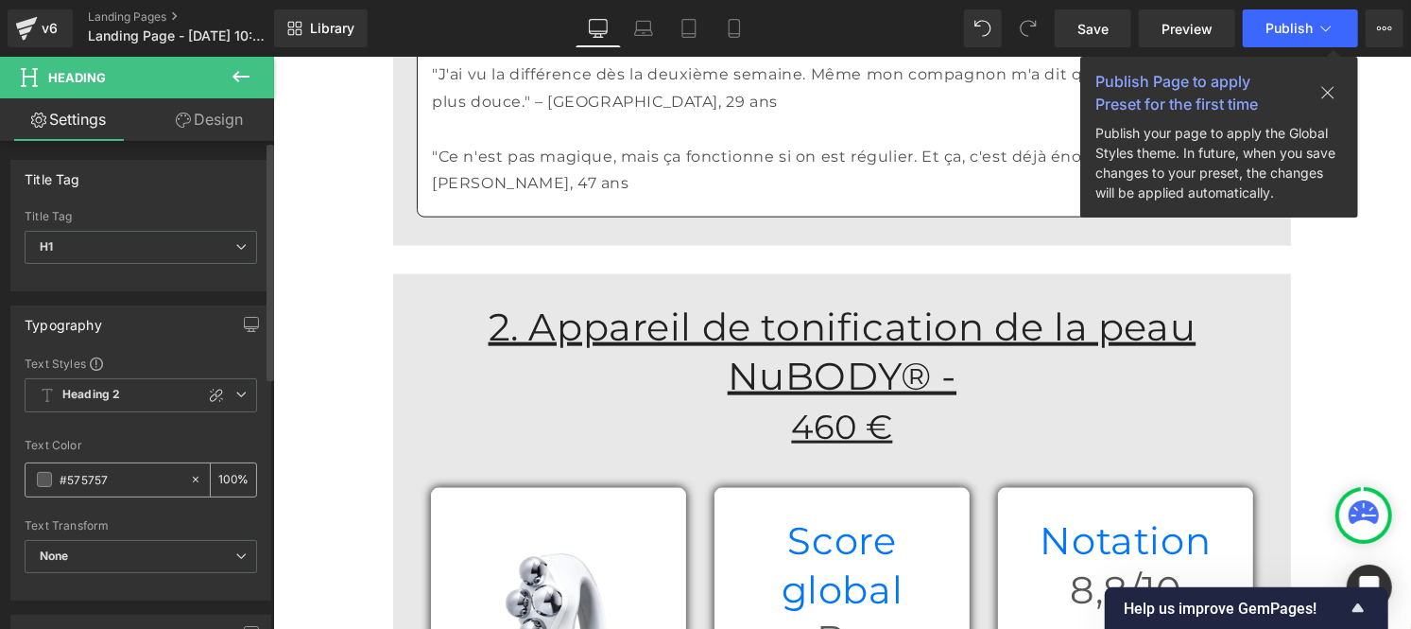
type input "[URL][DOMAIN_NAME]"
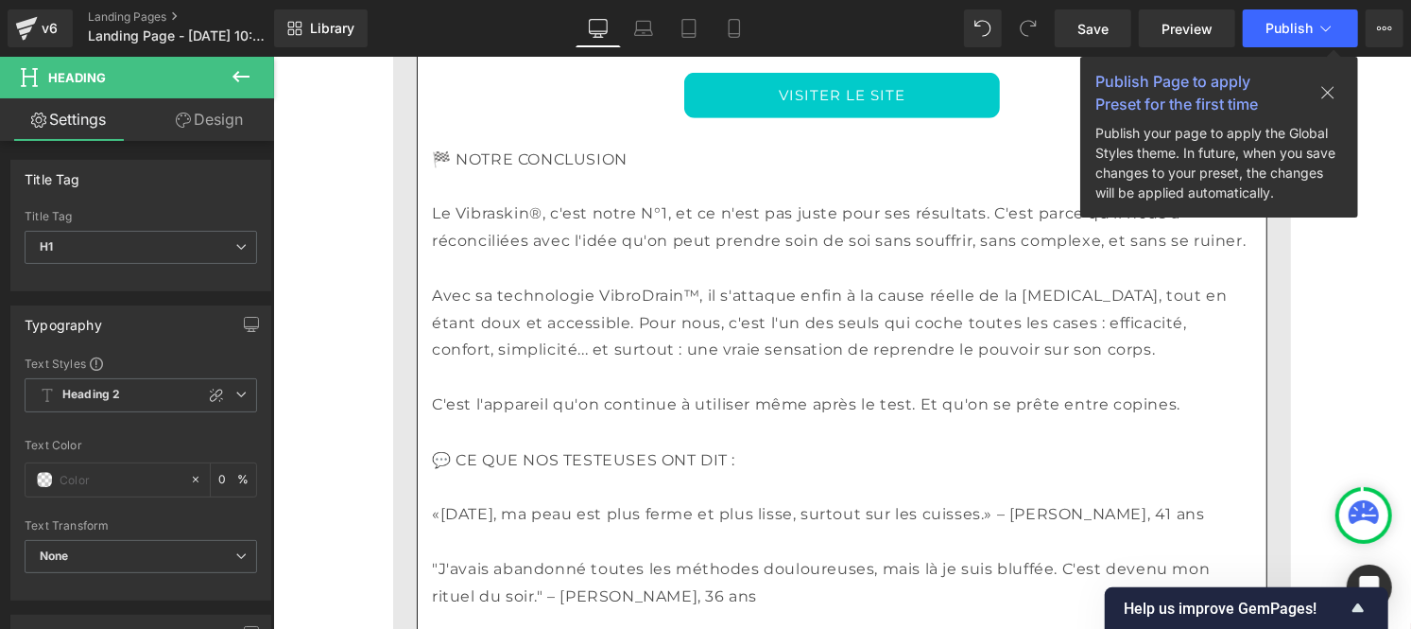
scroll to position [4911, 0]
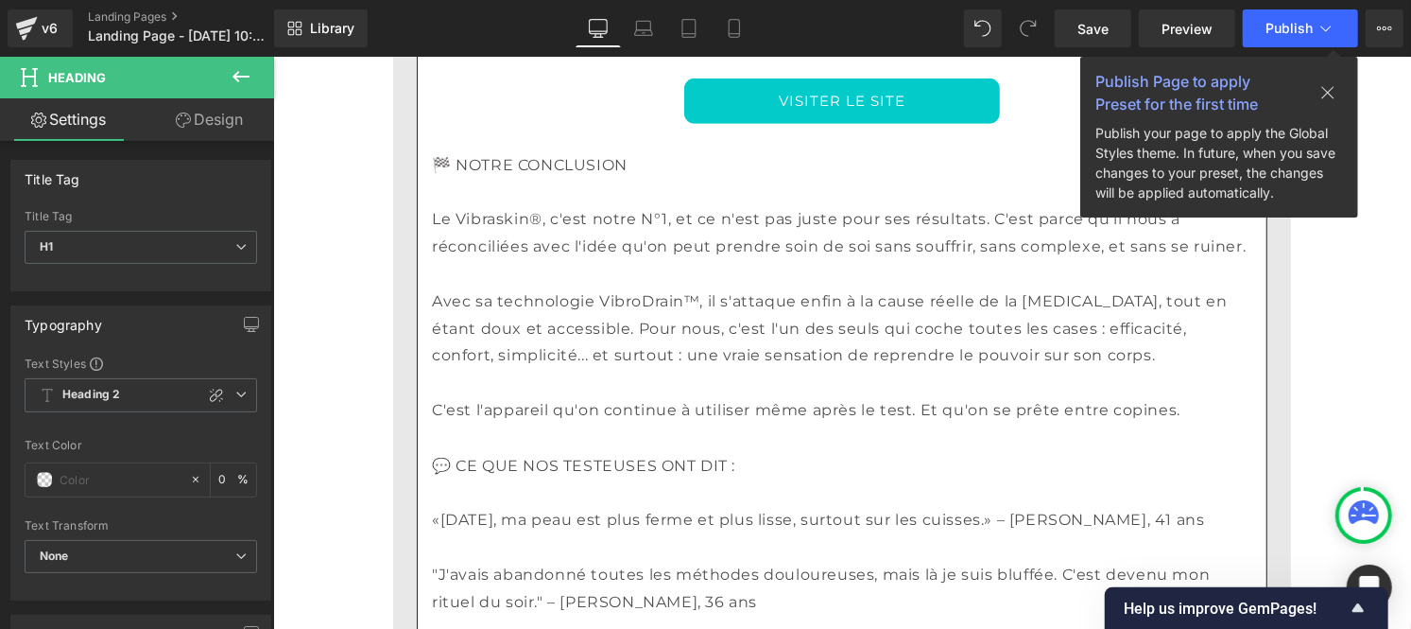
click at [604, 615] on p at bounding box center [841, 628] width 820 height 27
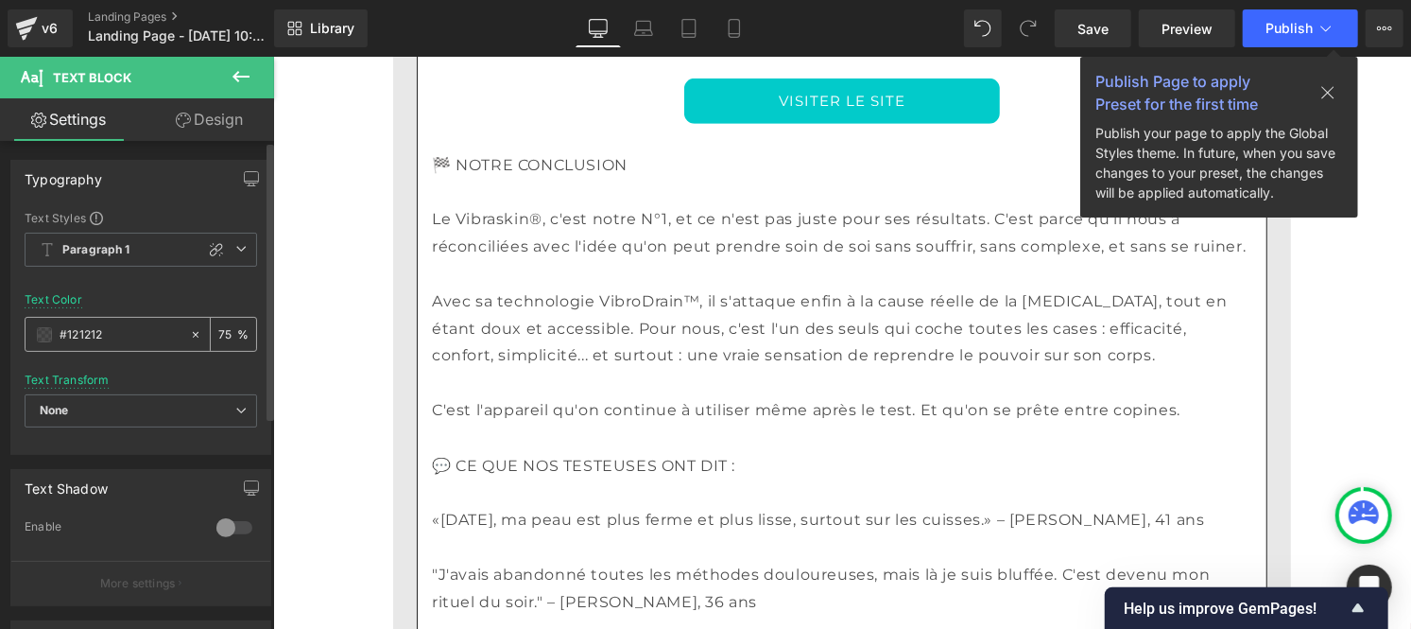
click at [126, 328] on input "#121212" at bounding box center [120, 334] width 121 height 21
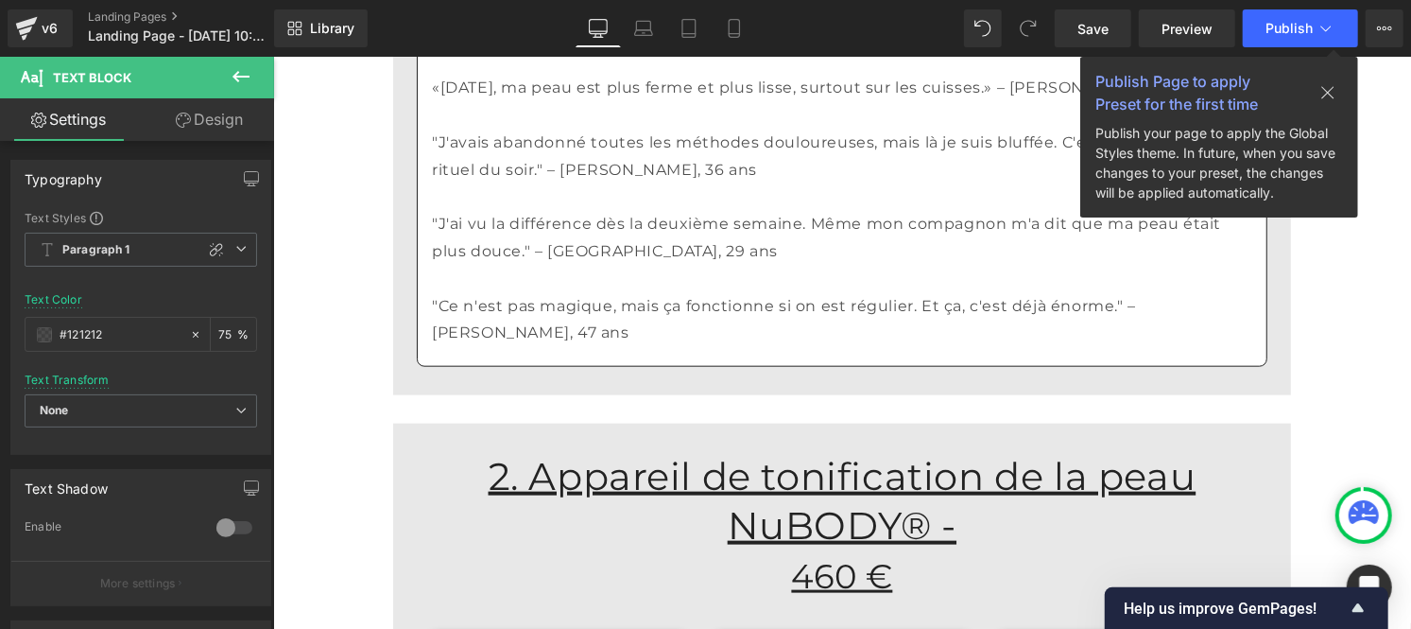
scroll to position [5354, 0]
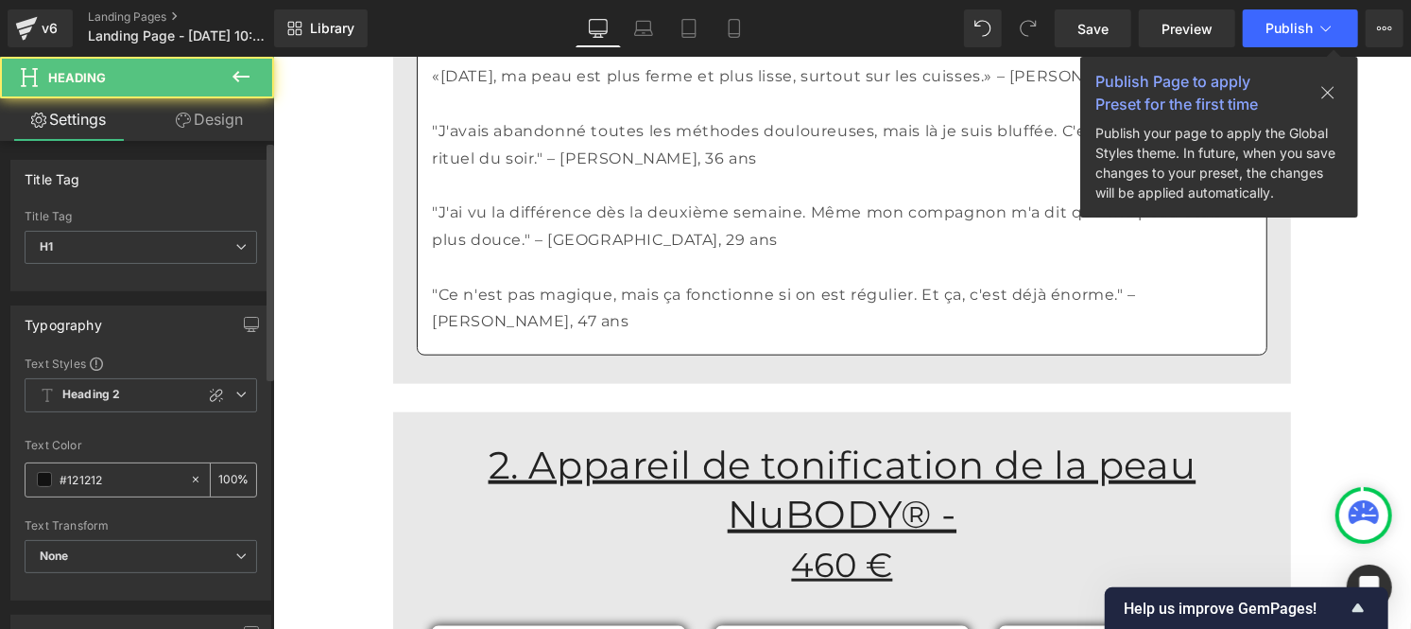
click at [109, 485] on input "#121212" at bounding box center [120, 479] width 121 height 21
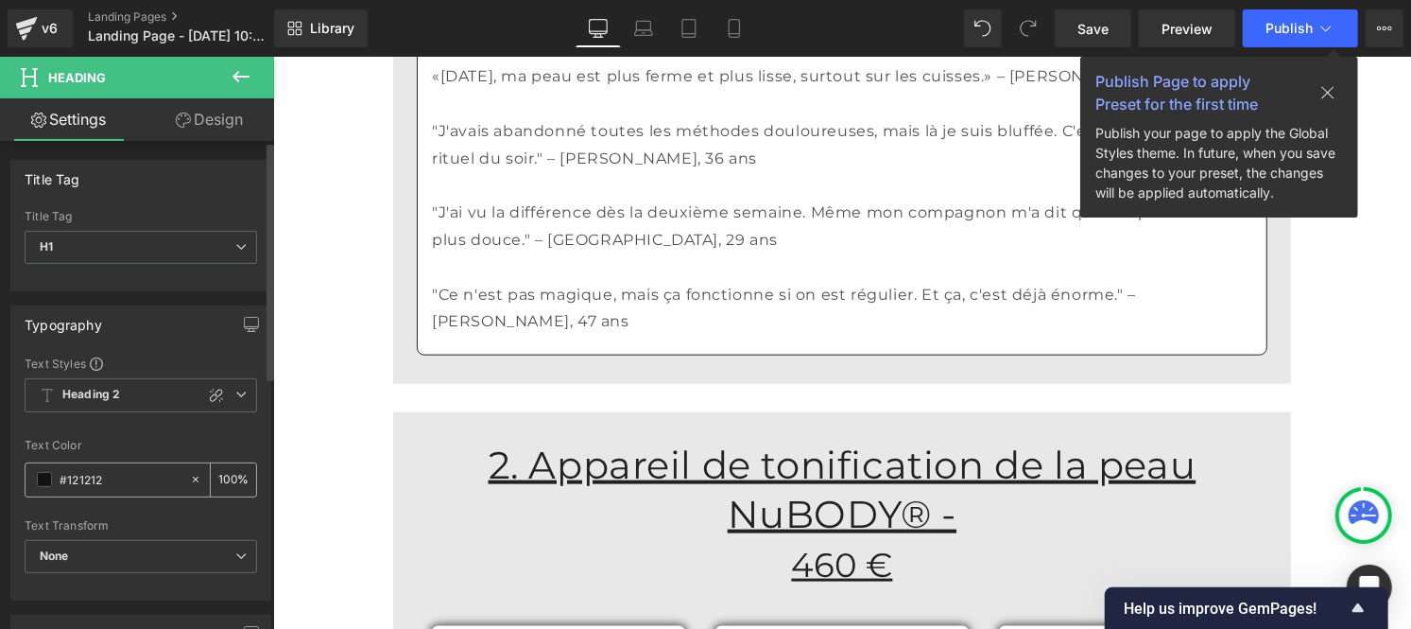
click at [228, 476] on input "100" at bounding box center [227, 479] width 19 height 21
type input "1"
type input "75"
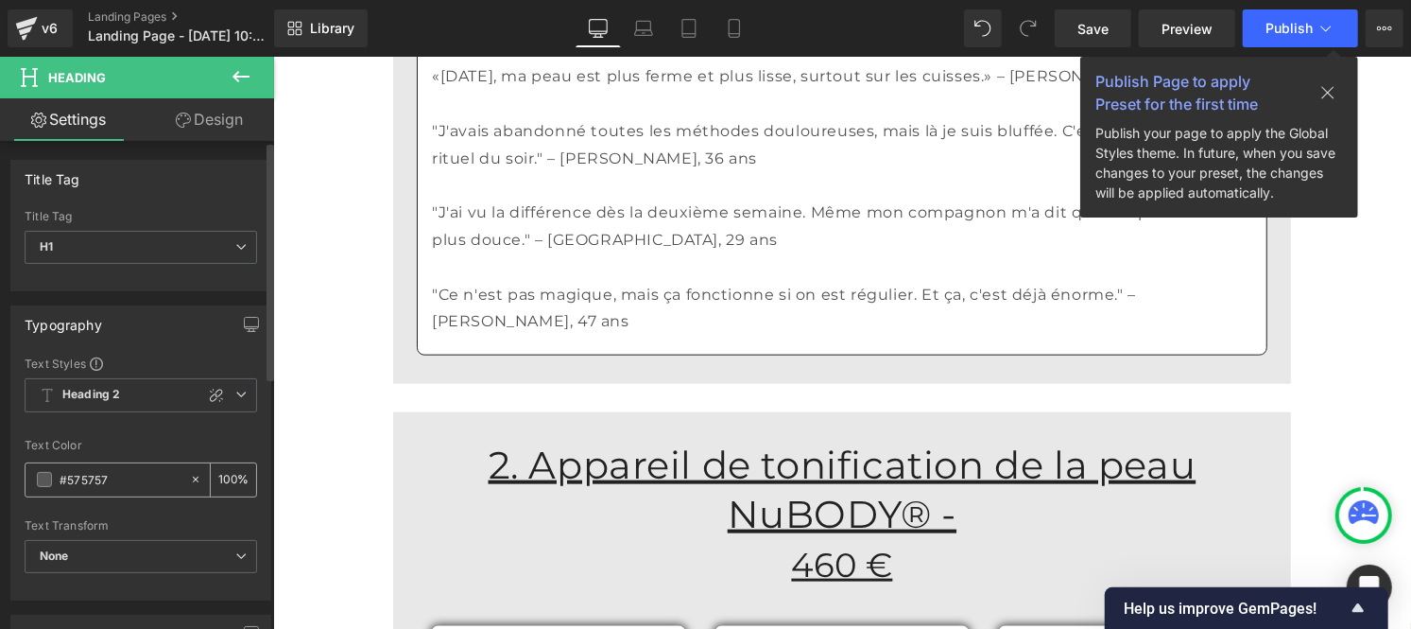
click at [127, 477] on input "#575757" at bounding box center [120, 479] width 121 height 21
paste input "121212"
type input "#121212"
click at [227, 475] on input "100" at bounding box center [227, 479] width 19 height 21
type input "1"
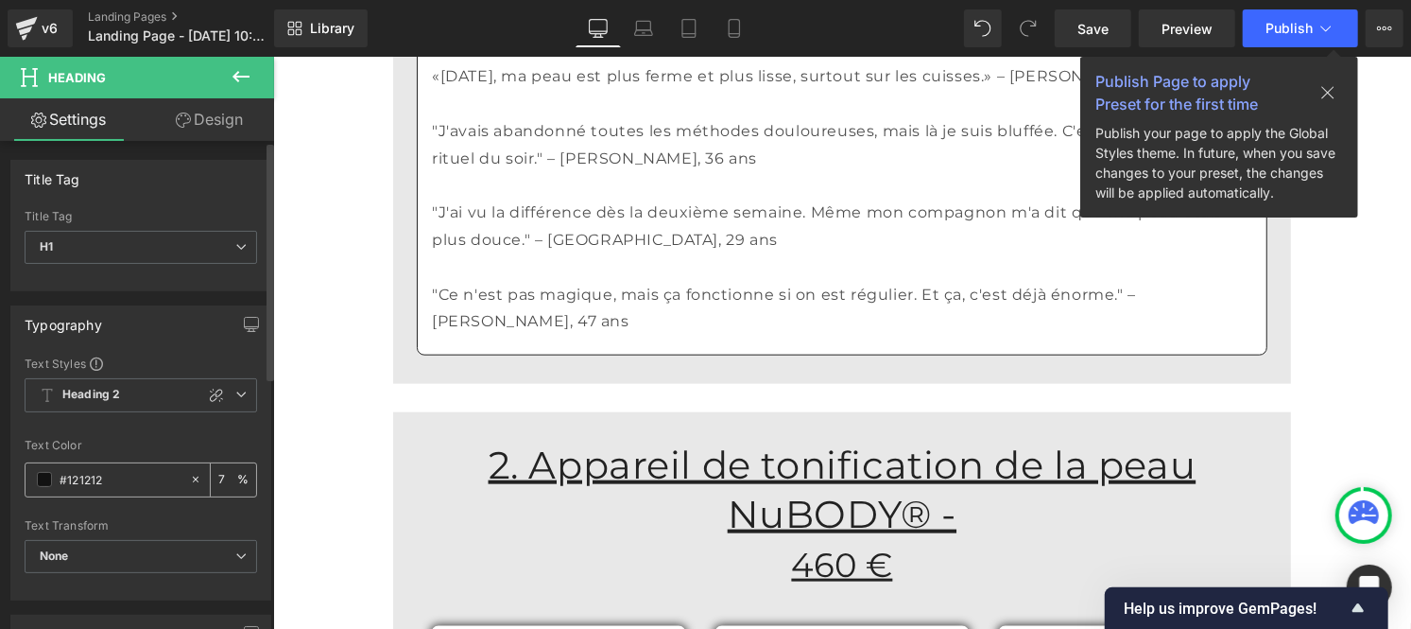
type input "75"
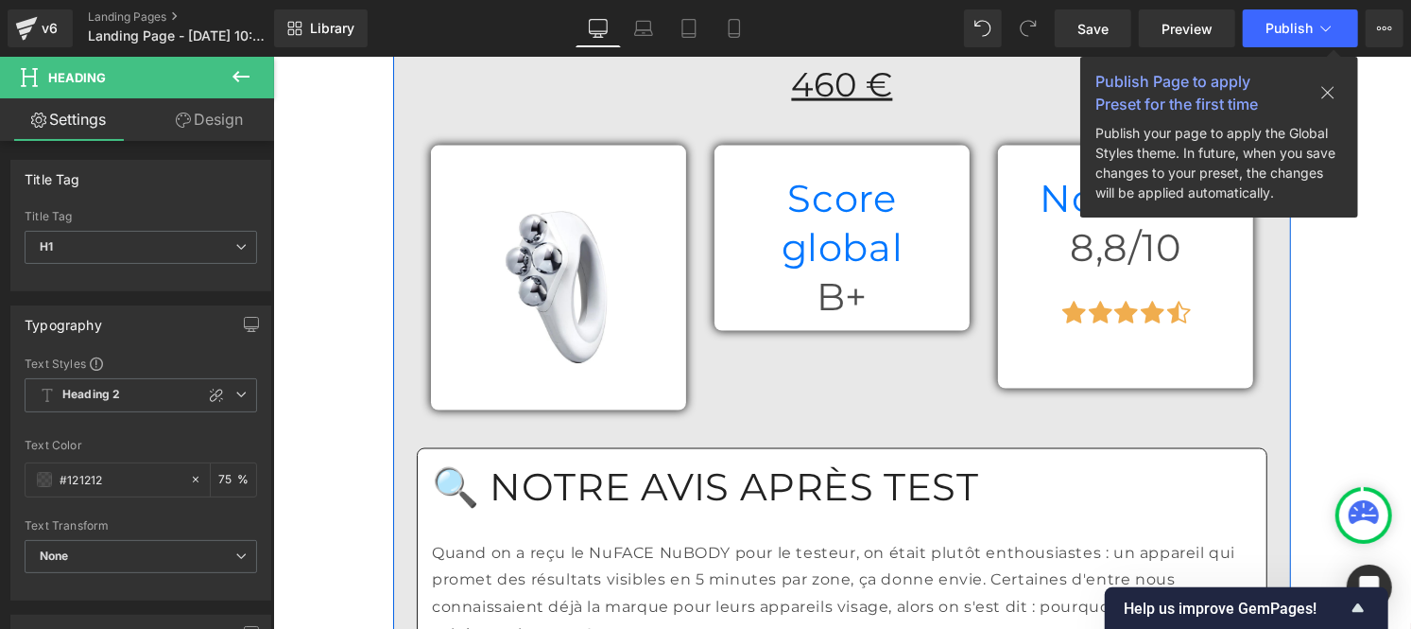
scroll to position [5835, 0]
click at [561, 542] on font "Quand on a reçu le NuFACE NuBODY pour le testeur, on était plutôt enthousiastes…" at bounding box center [832, 591] width 803 height 99
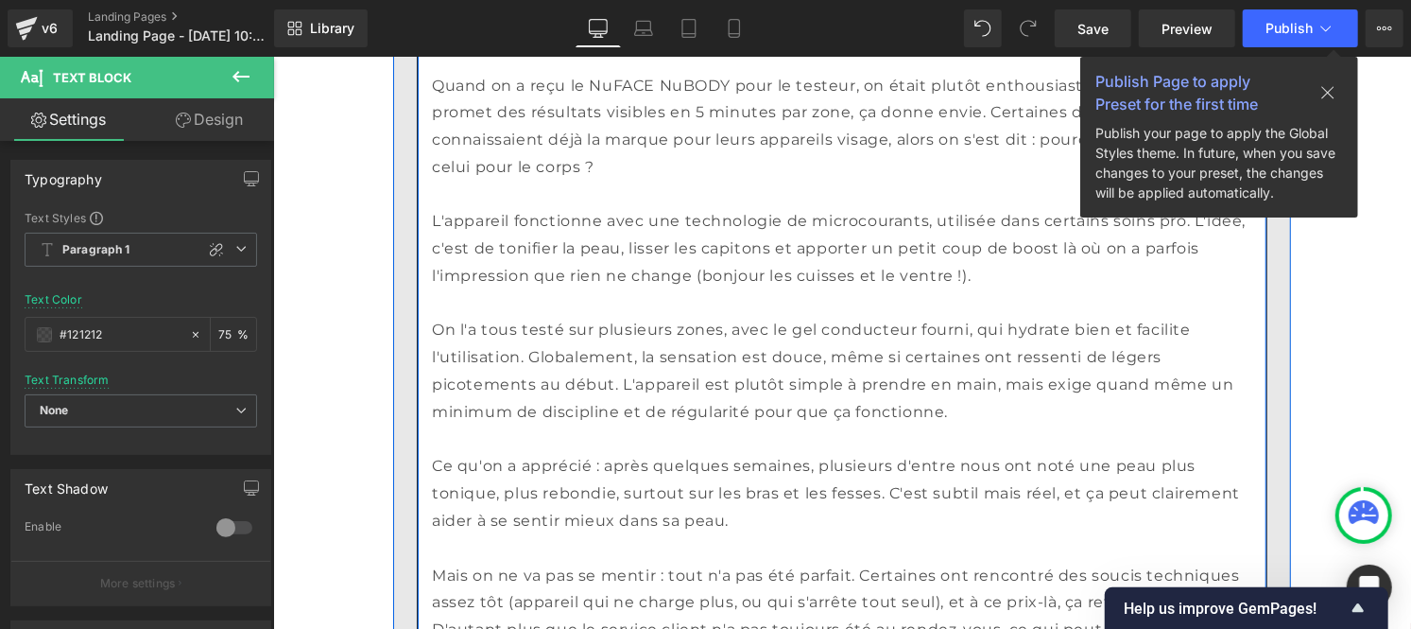
scroll to position [6683, 0]
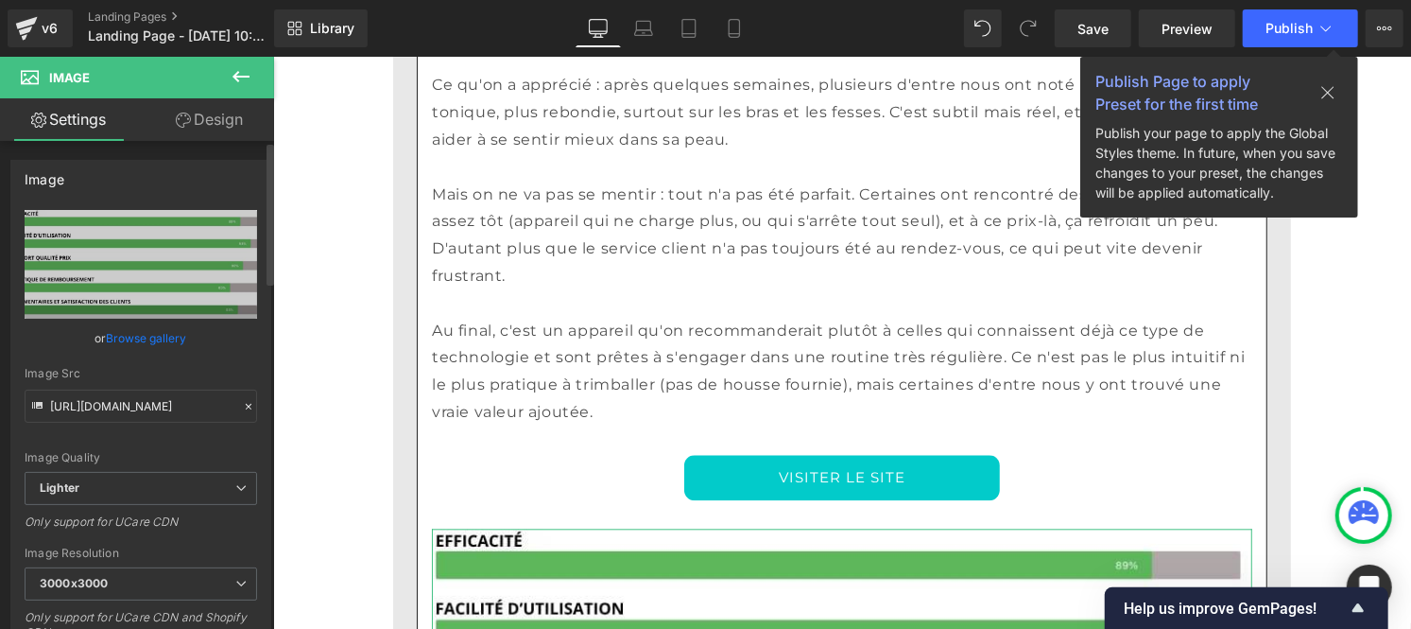
click at [242, 409] on icon at bounding box center [248, 406] width 13 height 13
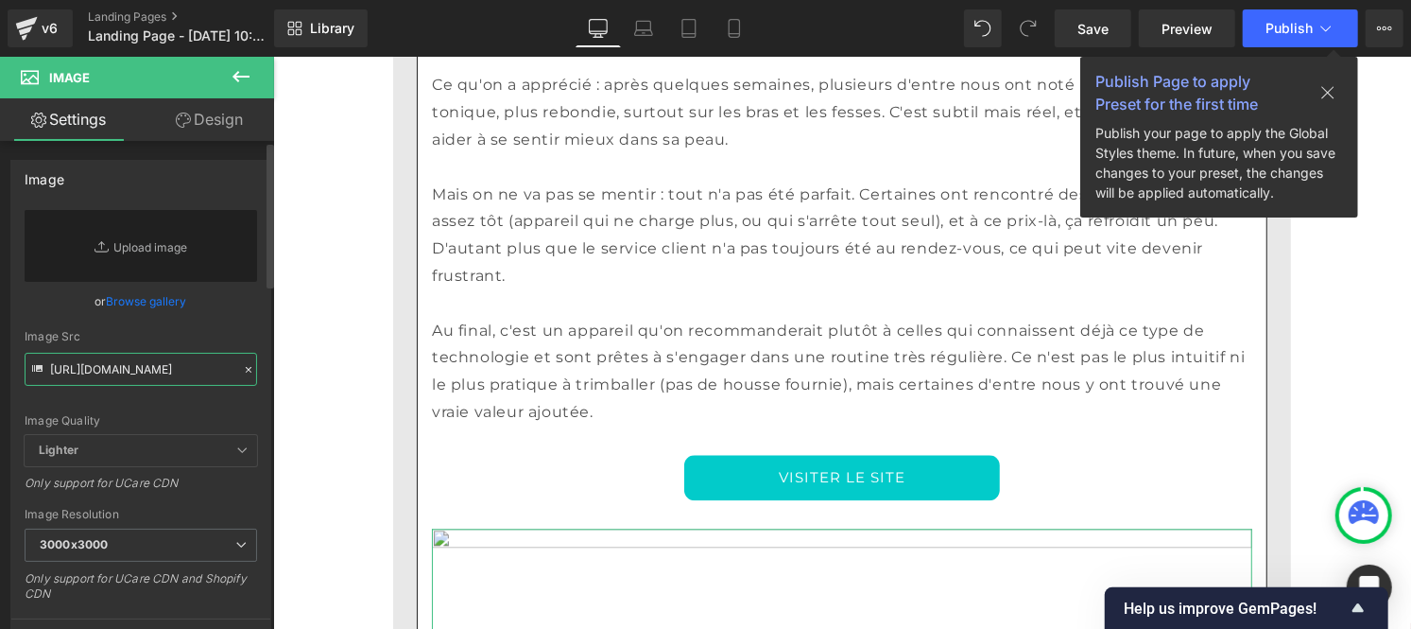
click at [140, 378] on input "[URL][DOMAIN_NAME]" at bounding box center [141, 369] width 233 height 33
paste input "[URL][DOMAIN_NAME]"
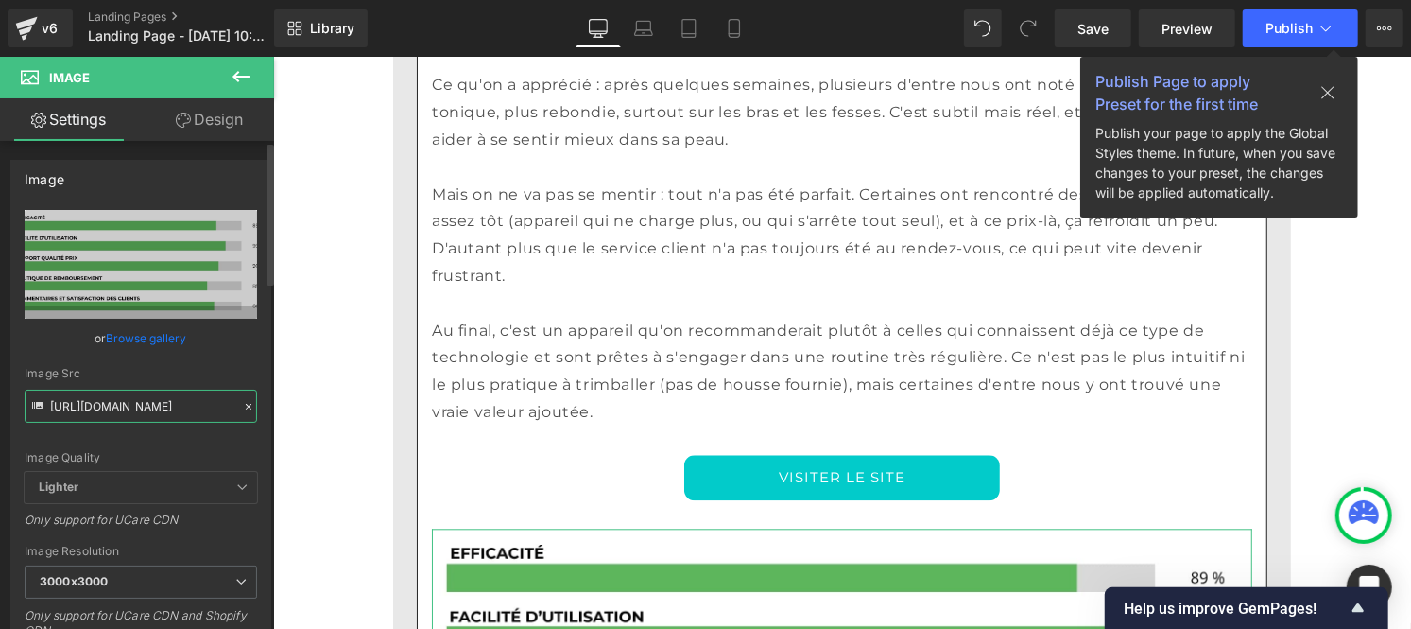
type input "[URL][DOMAIN_NAME]"
click at [243, 362] on div "Image Quality Lighter Lightest Lighter Lighter Lightest Only support for UCare …" at bounding box center [141, 341] width 233 height 262
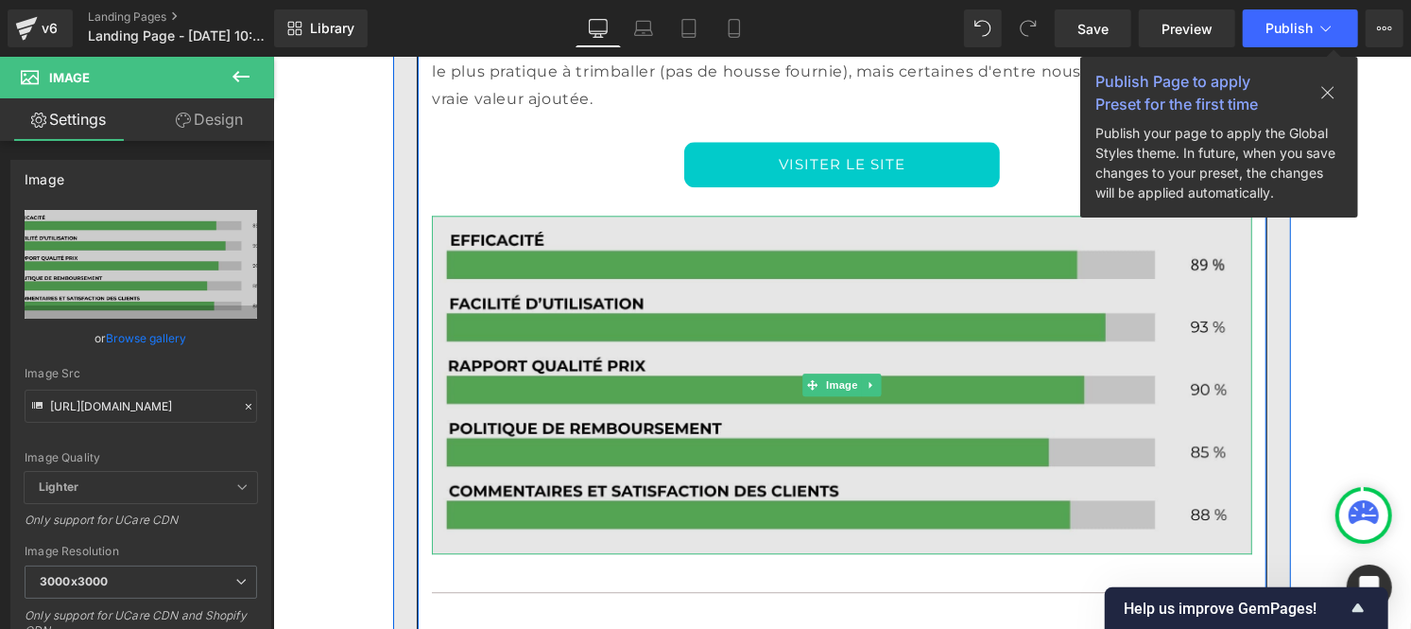
scroll to position [7082, 0]
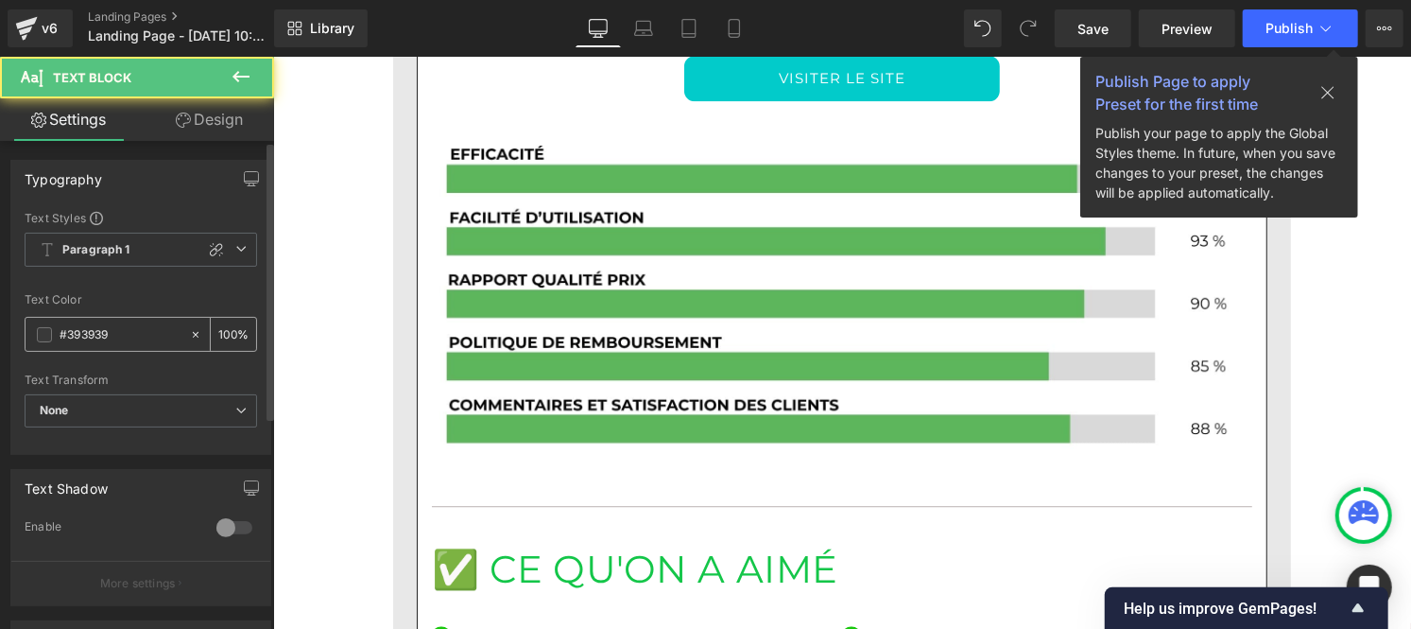
click at [128, 340] on input "#393939" at bounding box center [120, 334] width 121 height 21
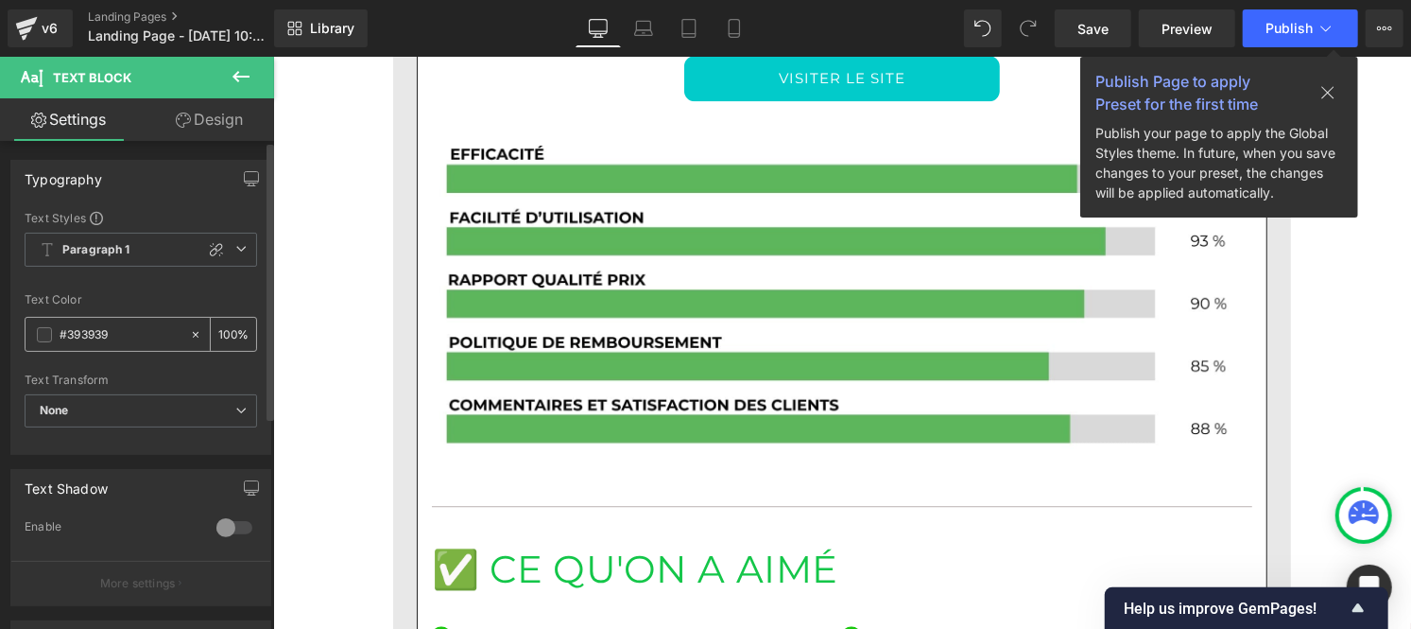
type input "[URL][DOMAIN_NAME]"
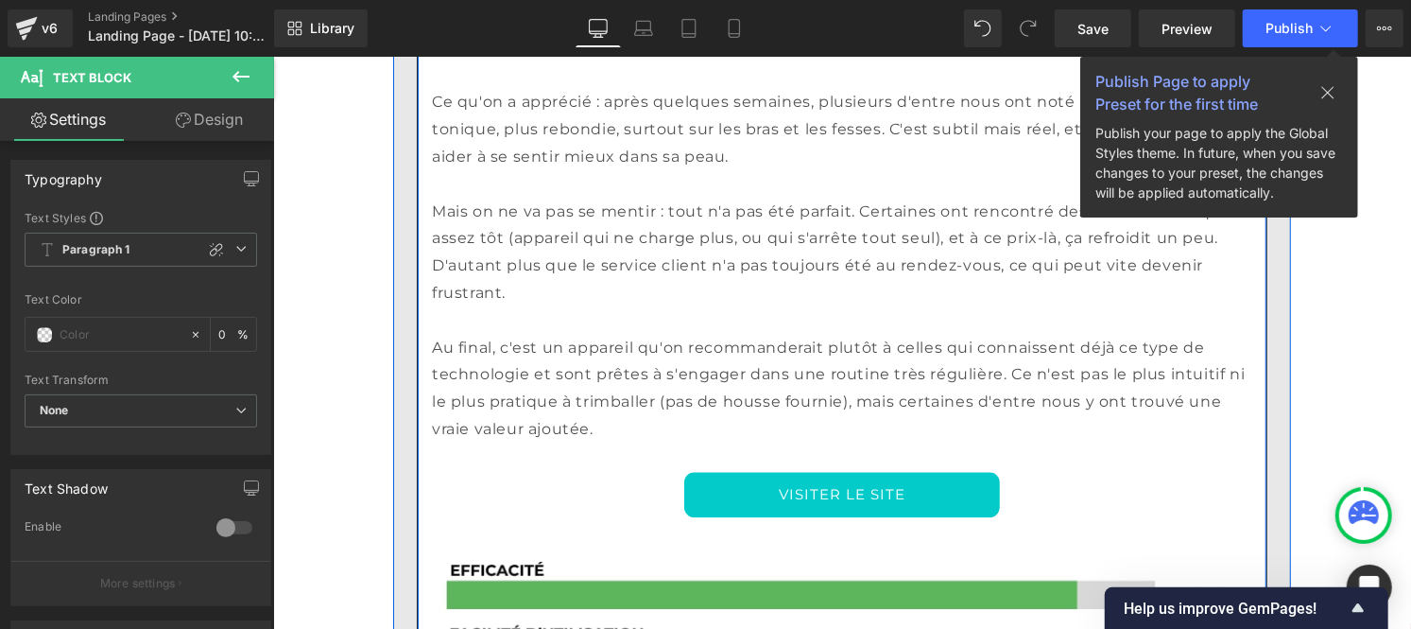
scroll to position [6661, 0]
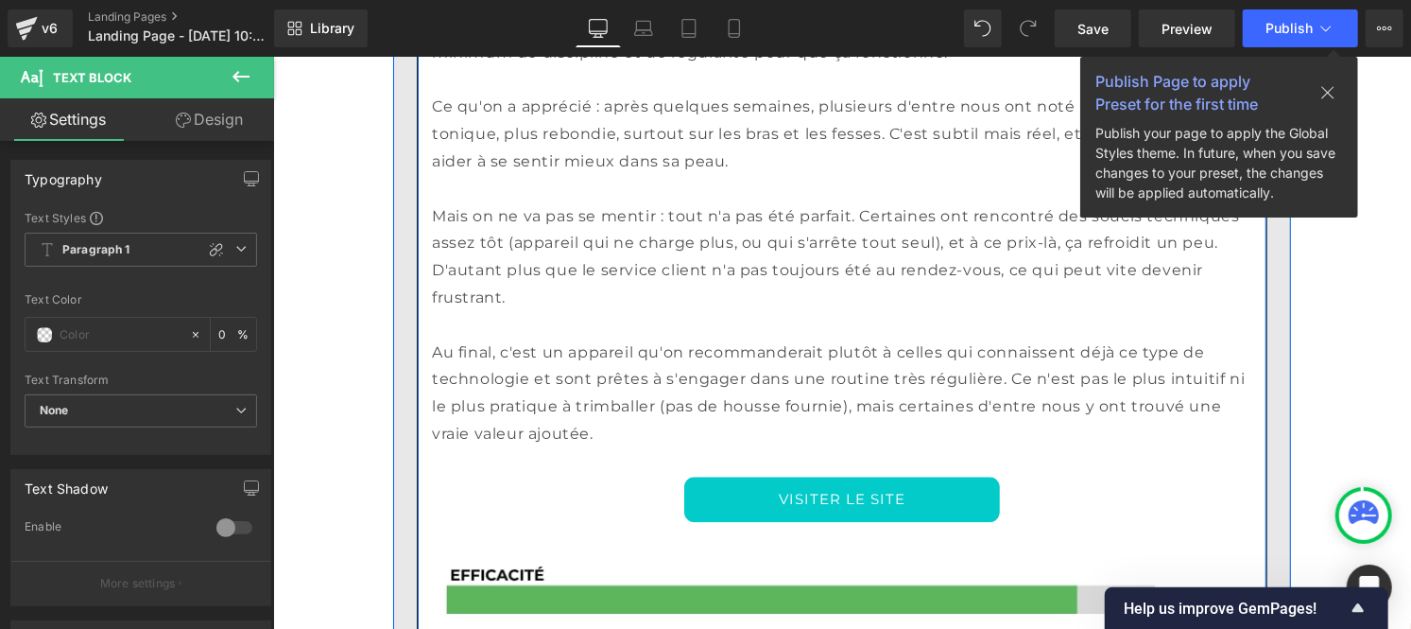
click at [521, 338] on p "Au final, c'est un appareil qu'on recommanderait plutôt à celles qui connaissen…" at bounding box center [841, 392] width 820 height 109
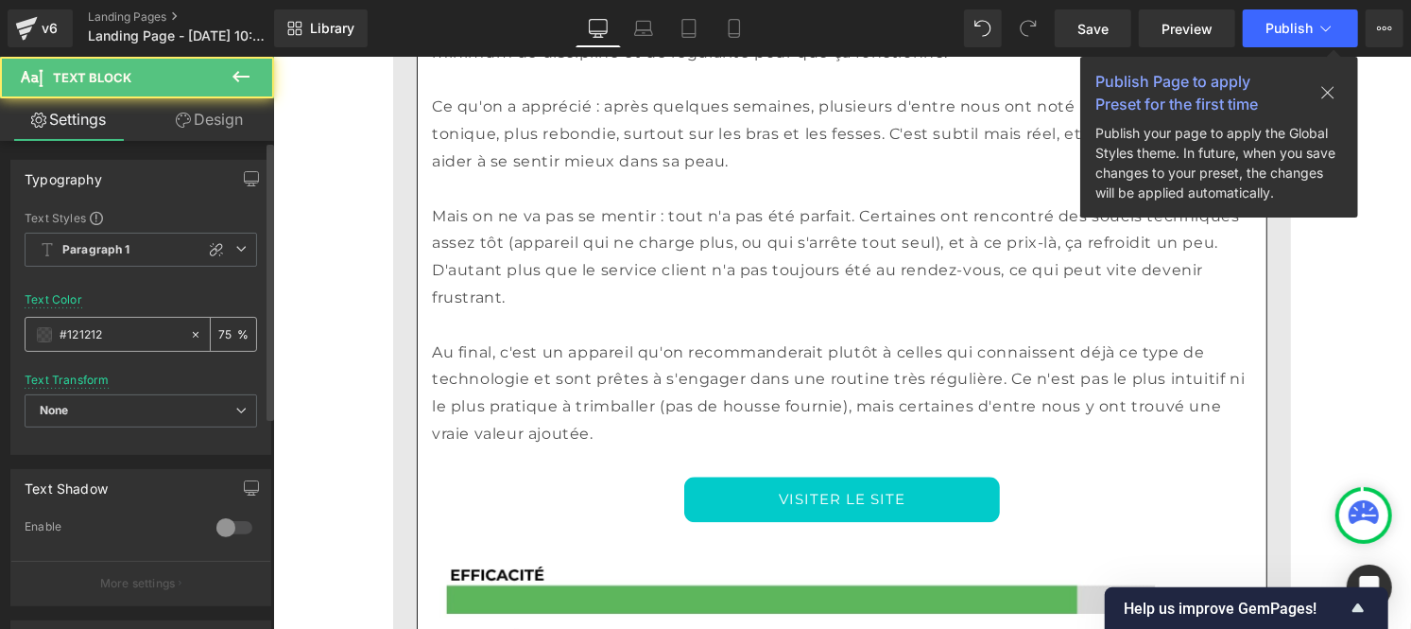
click at [110, 336] on input "#121212" at bounding box center [120, 334] width 121 height 21
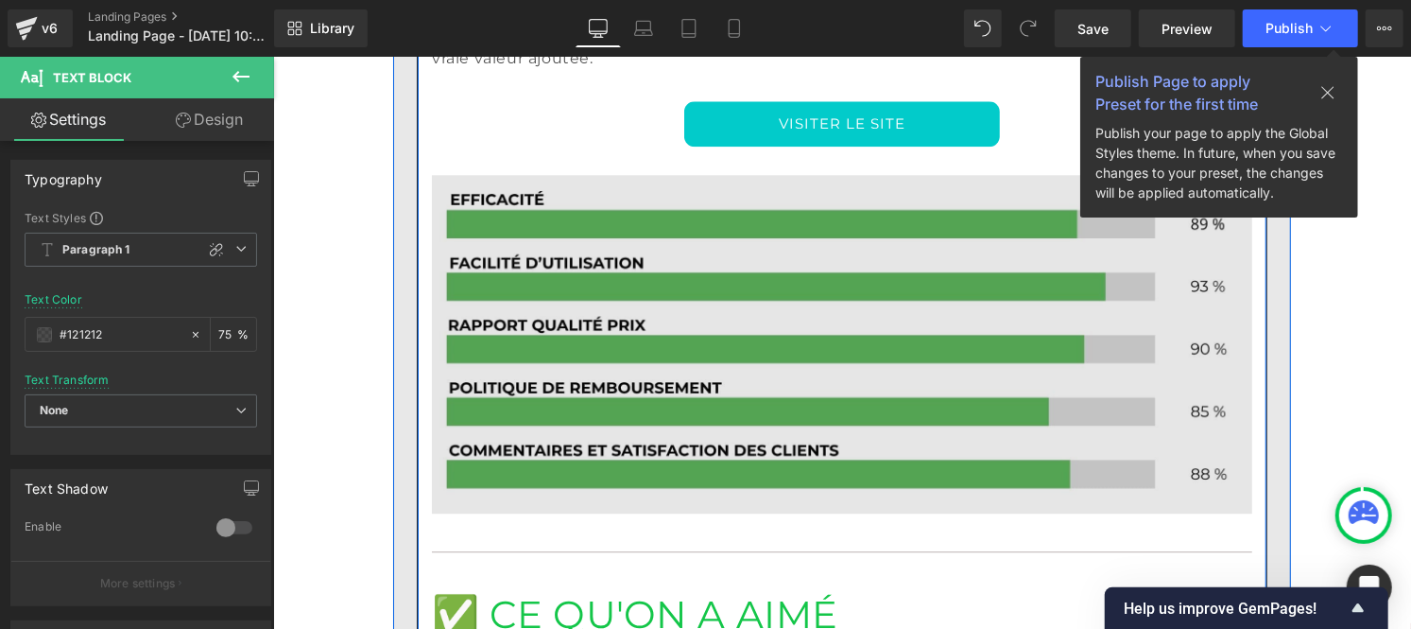
scroll to position [7039, 0]
